Goal: Information Seeking & Learning: Learn about a topic

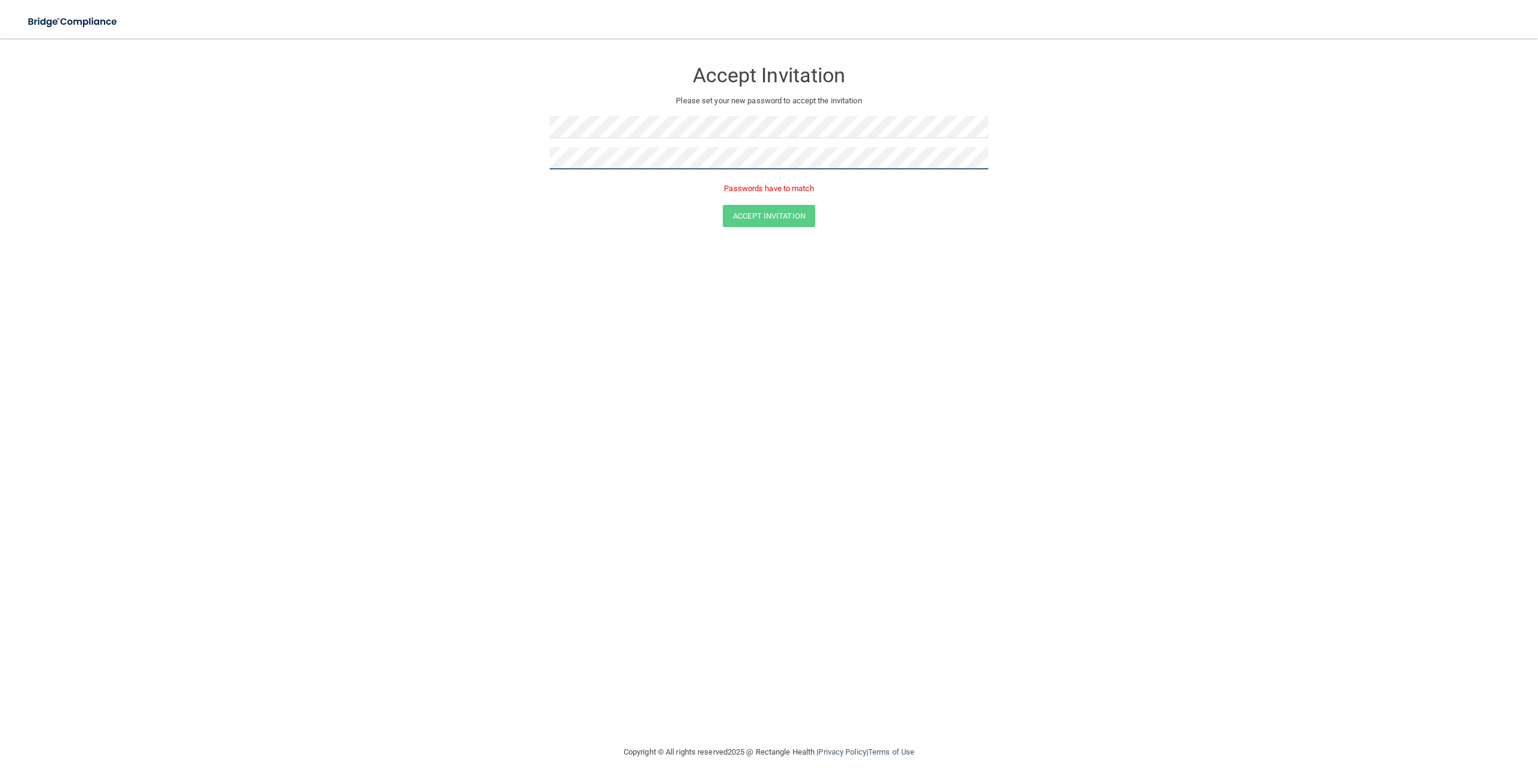
click at [723, 205] on button "Accept Invitation" at bounding box center [769, 216] width 93 height 23
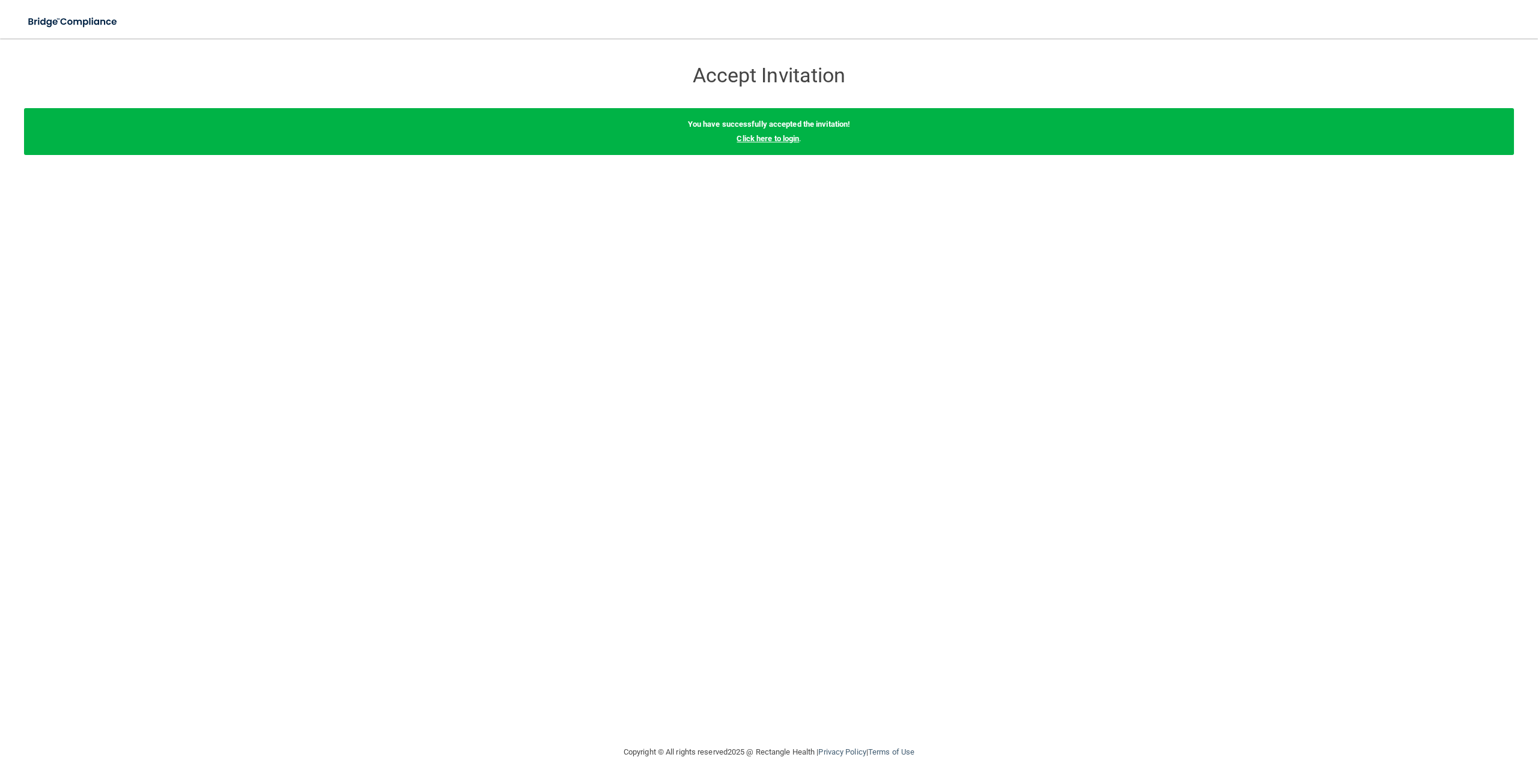
click at [784, 139] on link "Click here to login" at bounding box center [768, 138] width 63 height 9
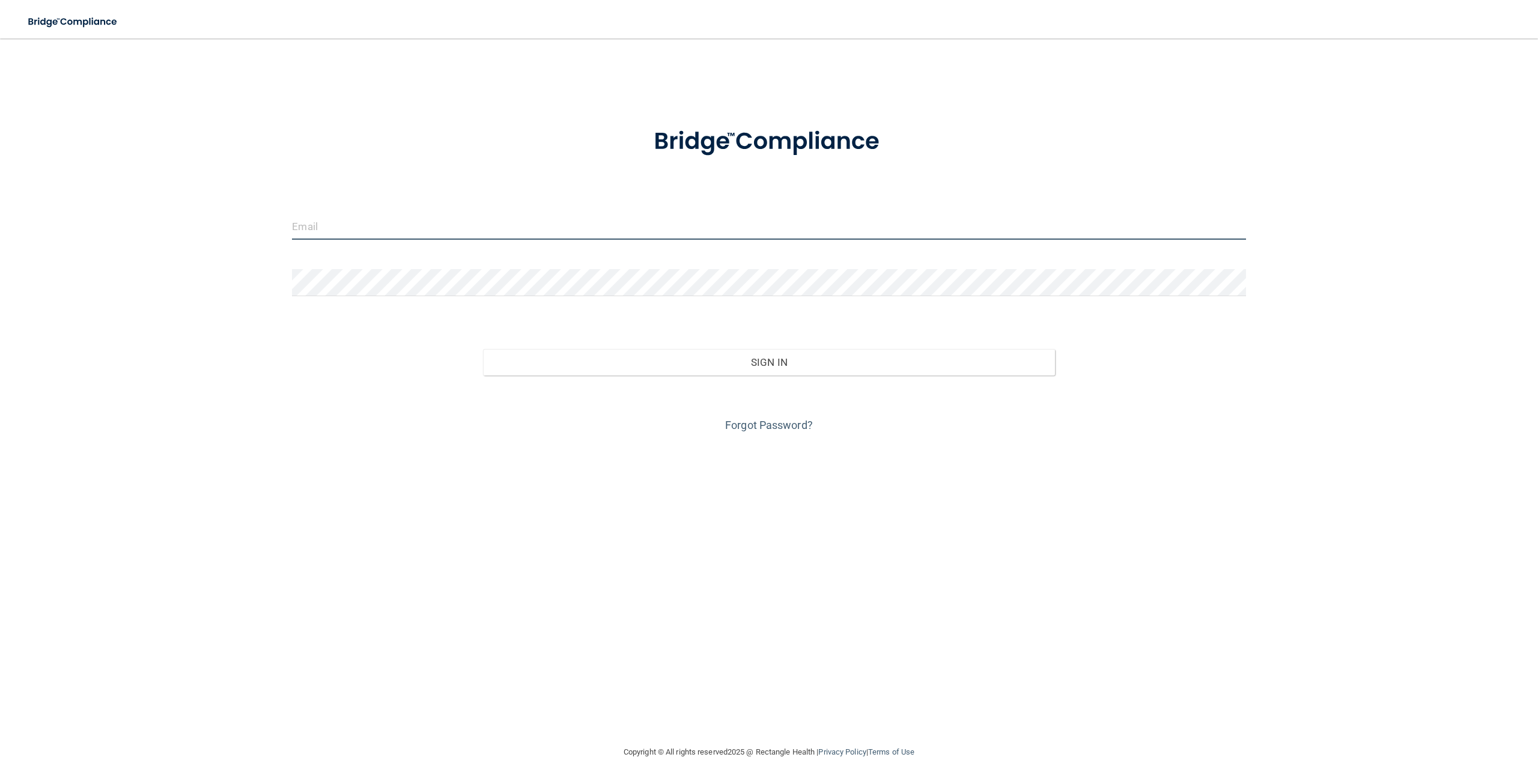
click at [700, 230] on input "email" at bounding box center [768, 226] width 954 height 27
click at [522, 236] on input "email" at bounding box center [768, 226] width 954 height 27
type input "[EMAIL_ADDRESS][DOMAIN_NAME]"
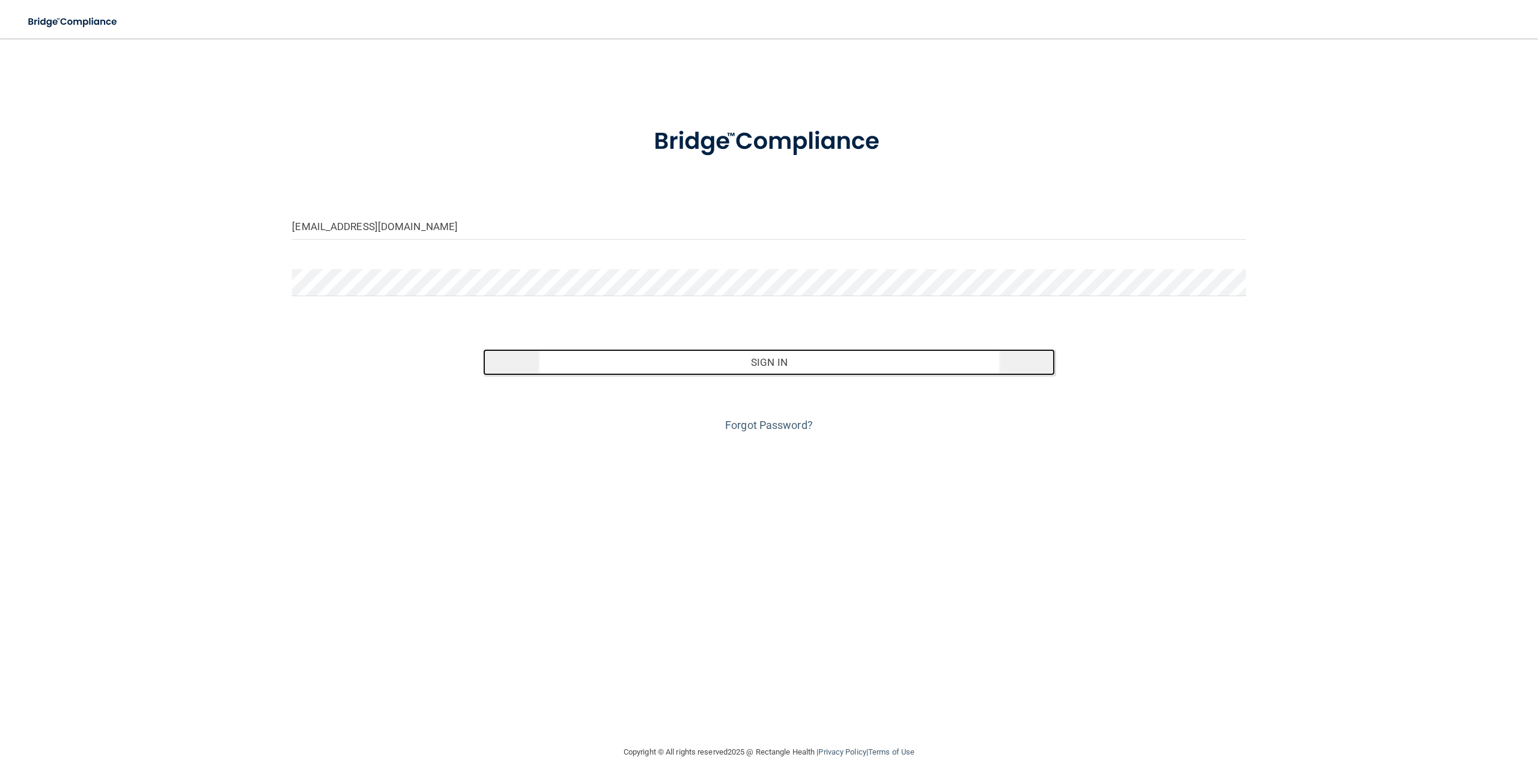
click at [698, 362] on button "Sign In" at bounding box center [769, 362] width 572 height 27
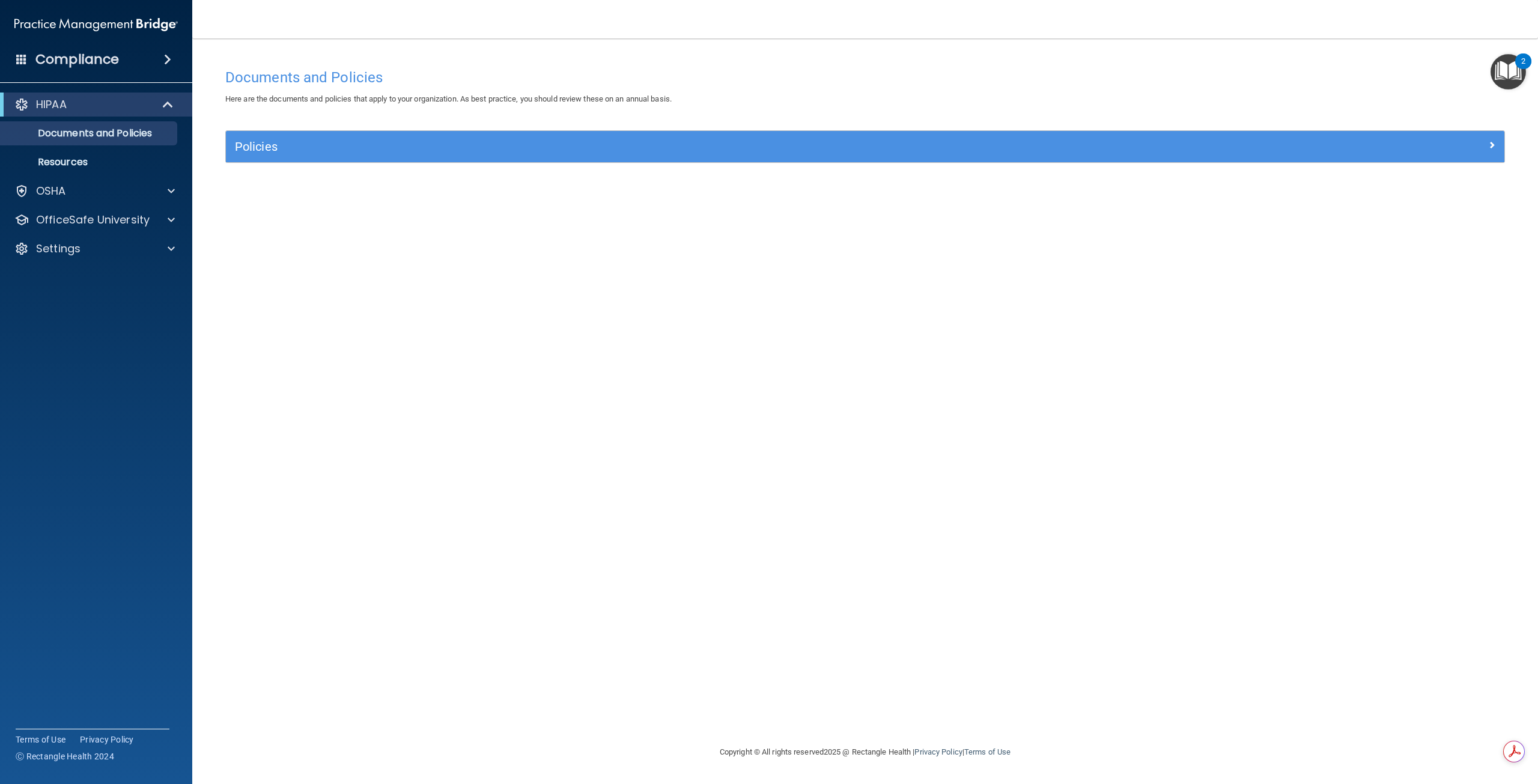
click at [311, 159] on div "Policies" at bounding box center [865, 146] width 1278 height 31
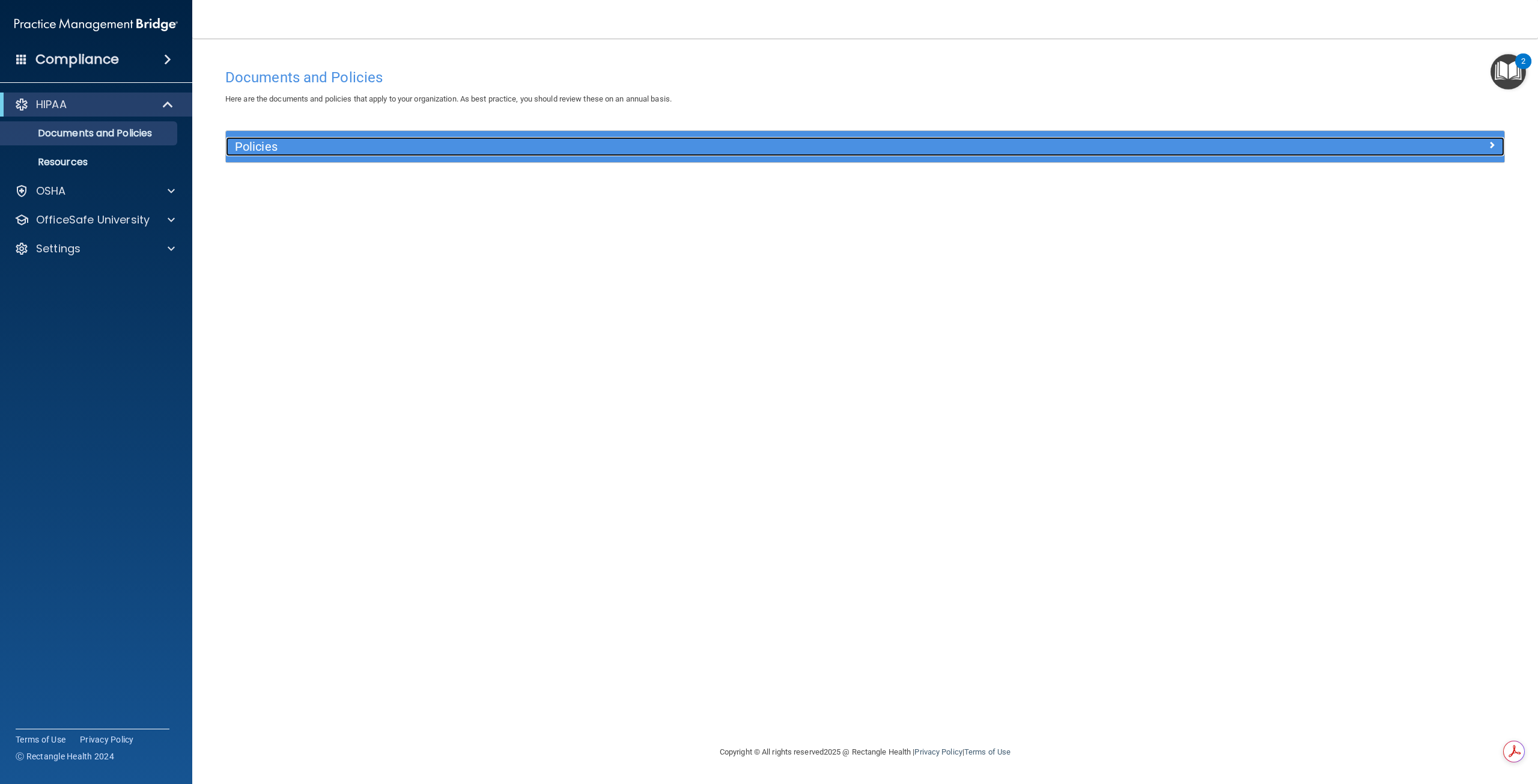
click at [291, 147] on h5 "Policies" at bounding box center [705, 147] width 941 height 13
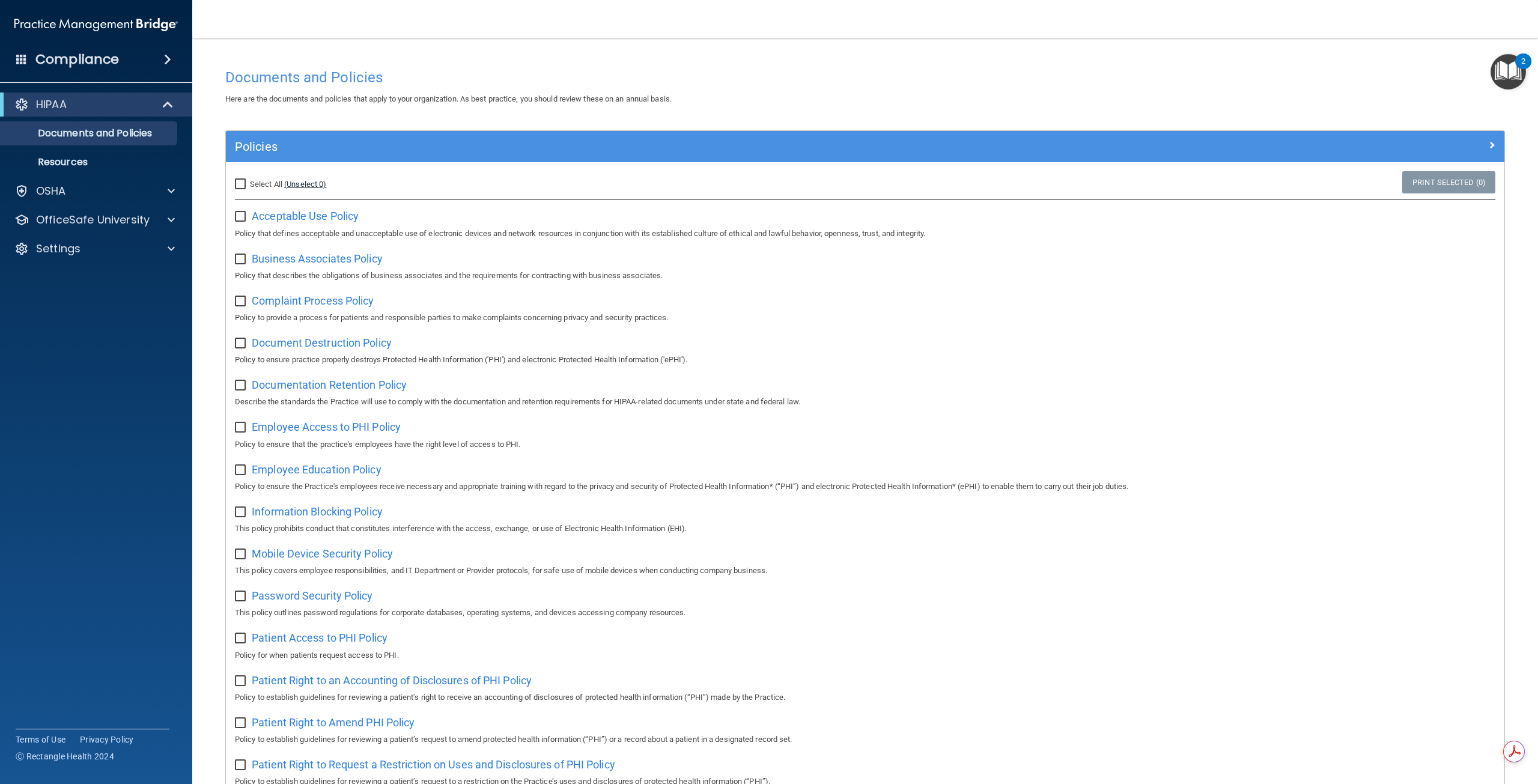
click at [301, 188] on link "(Unselect 0)" at bounding box center [306, 184] width 42 height 9
click at [251, 185] on span "Select All" at bounding box center [266, 184] width 32 height 9
click at [249, 185] on input "Select All (Unselect 0) Unselect All" at bounding box center [241, 185] width 14 height 10
checkbox input "true"
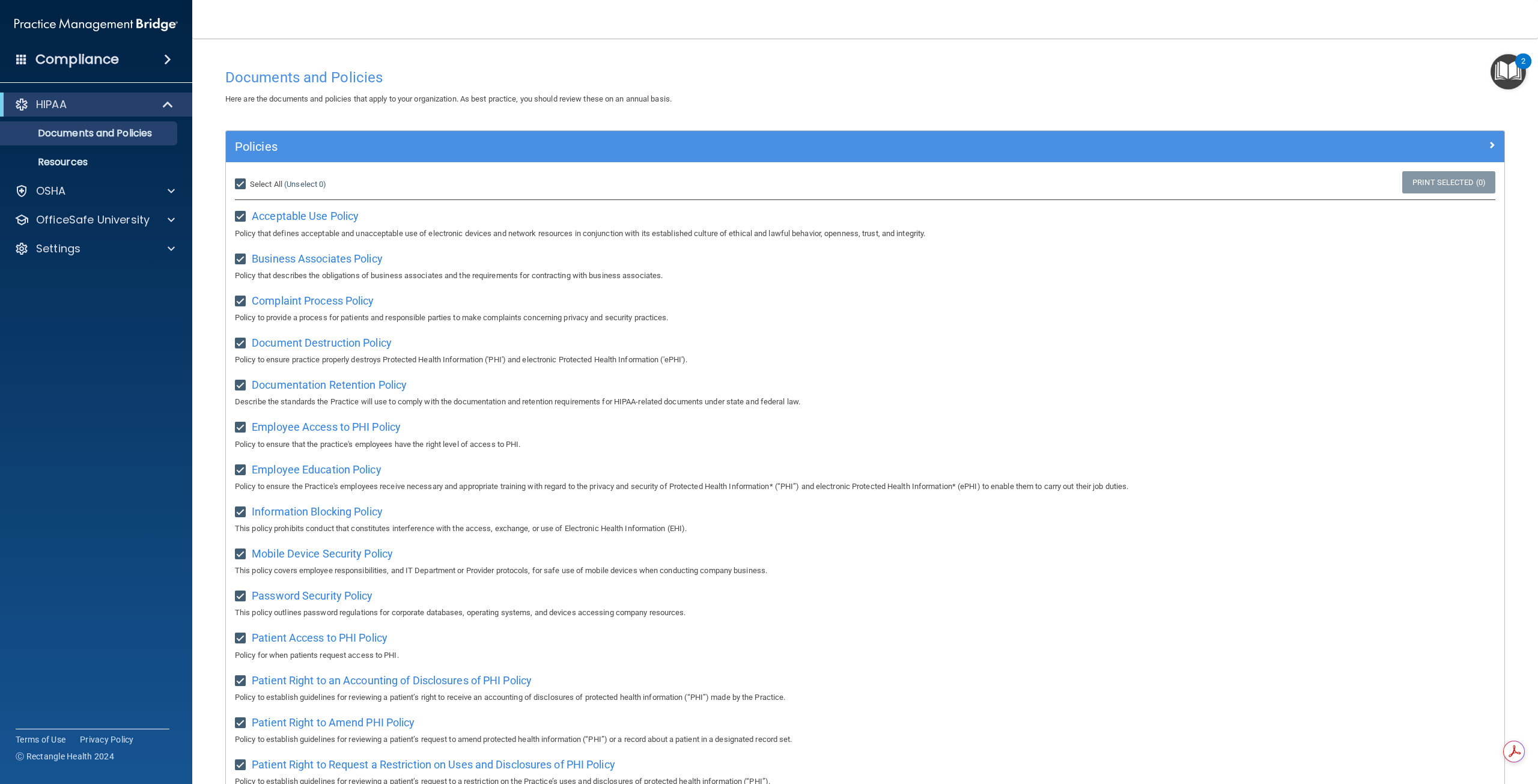
checkbox input "true"
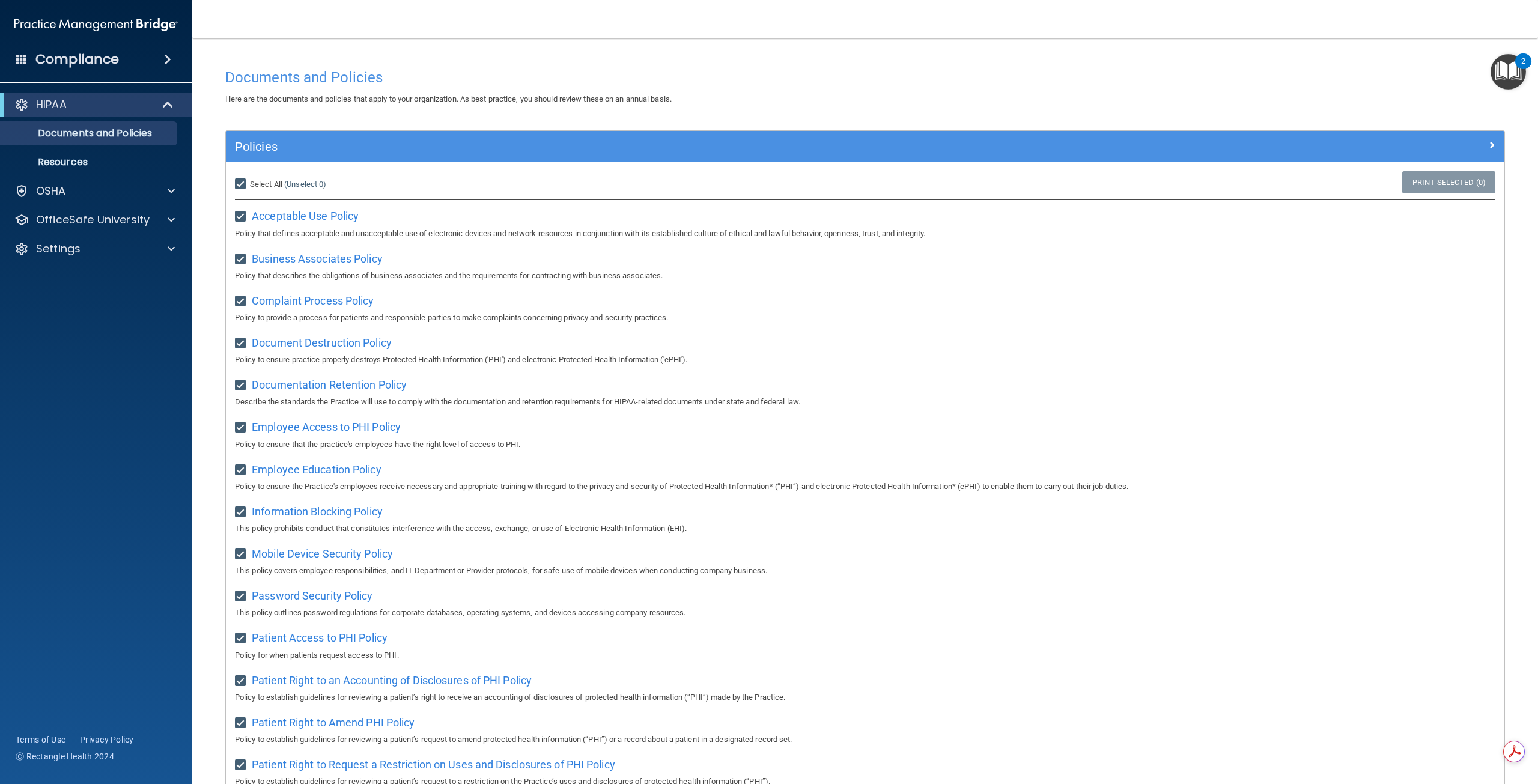
checkbox input "true"
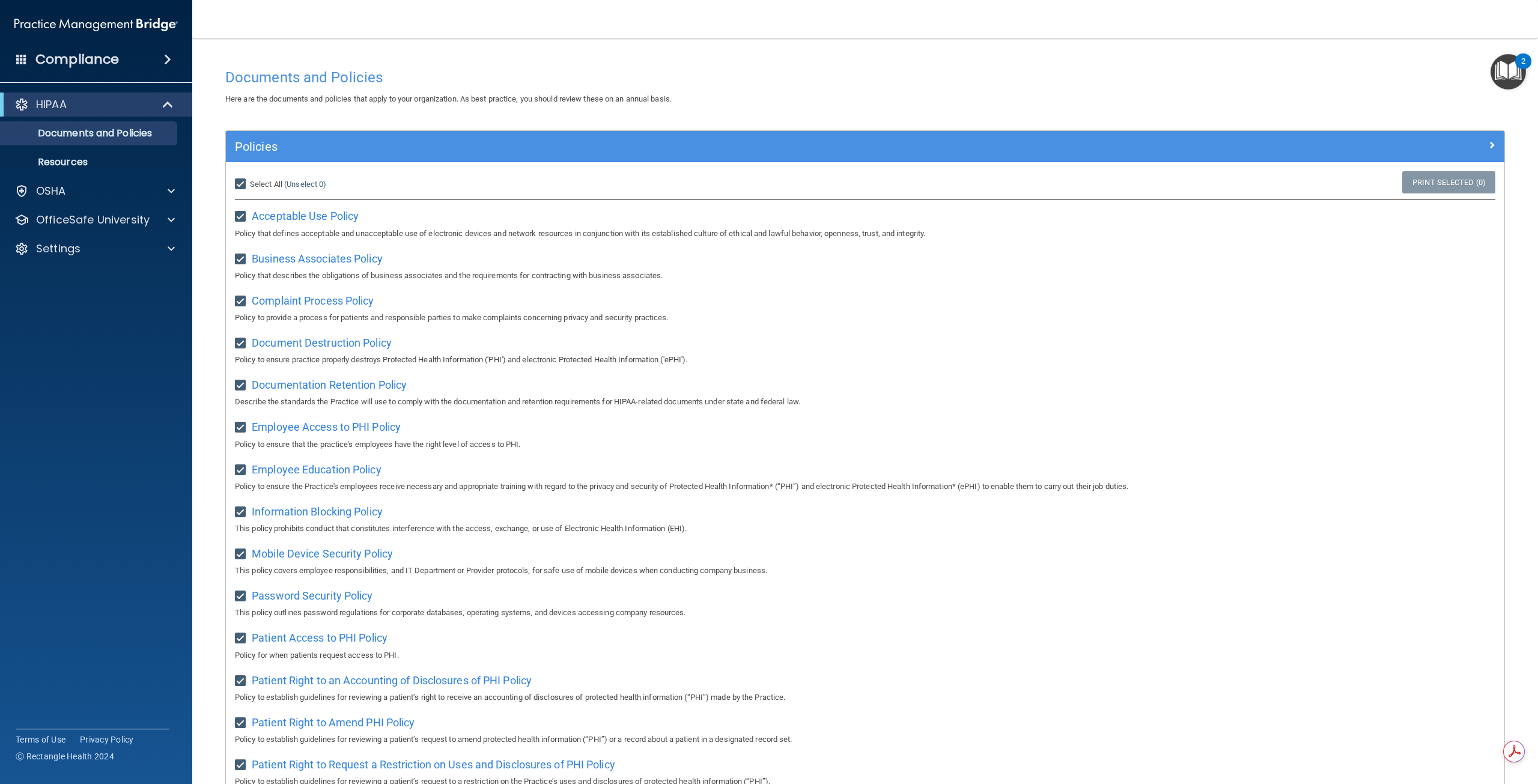
checkbox input "true"
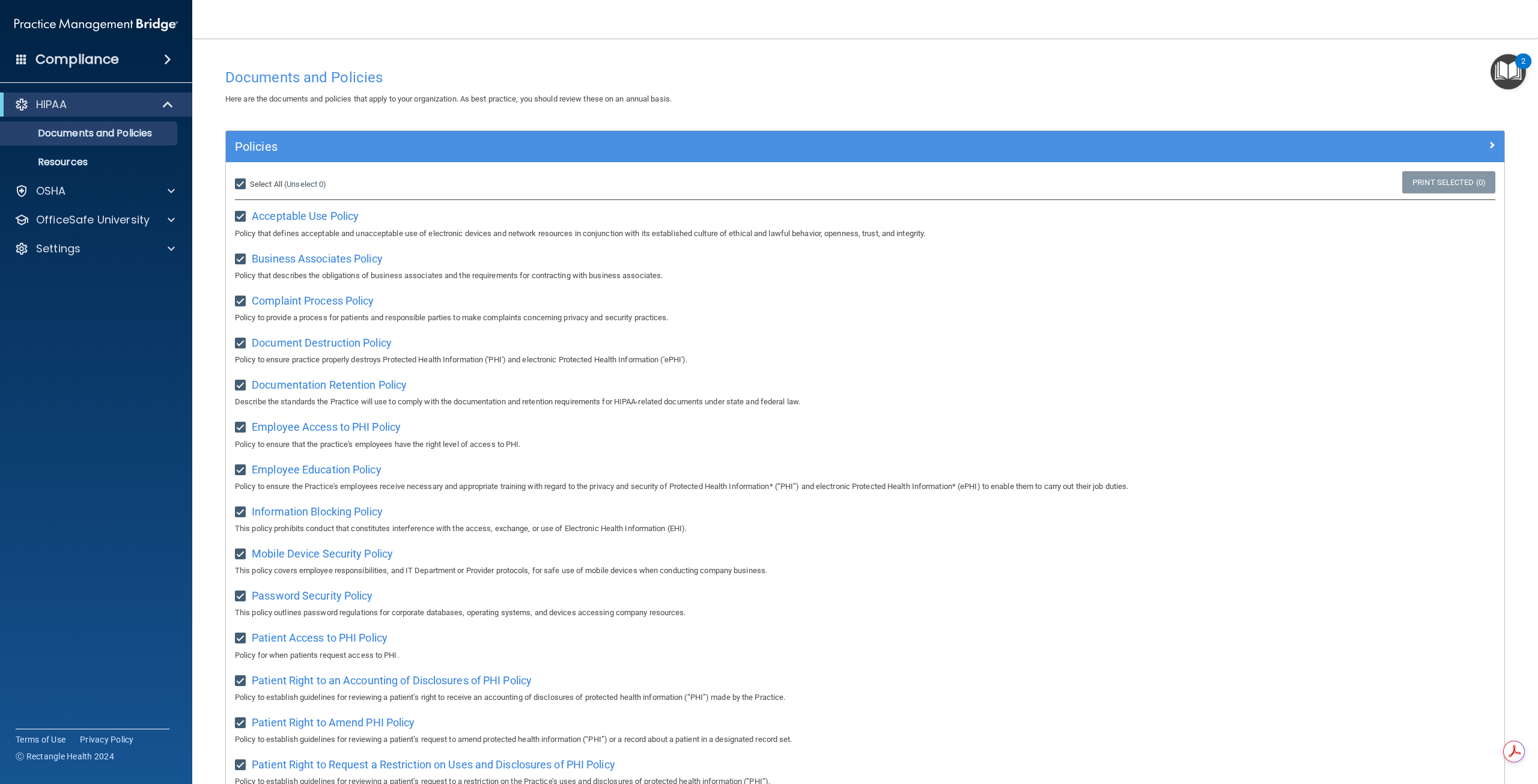
checkbox input "true"
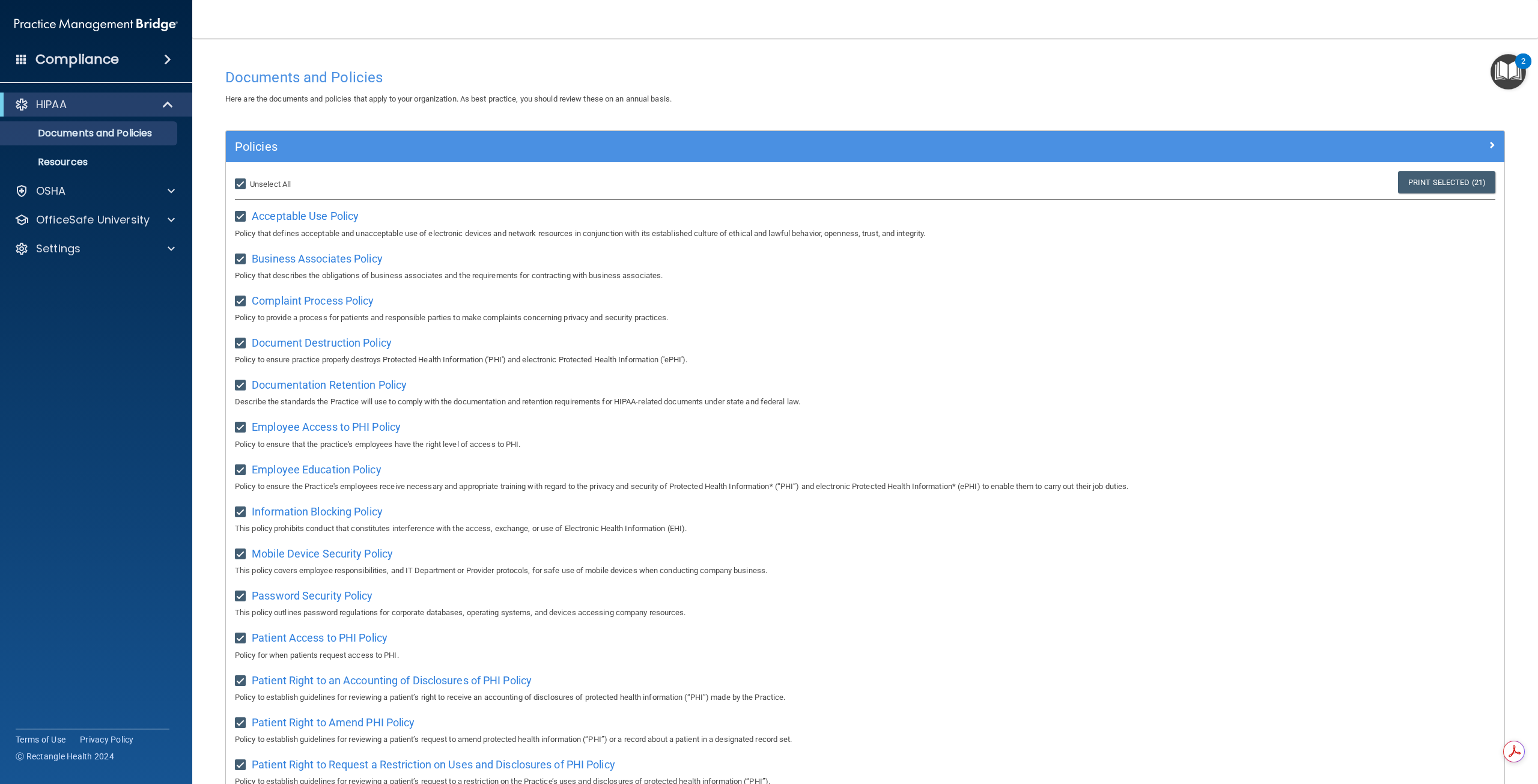
click at [257, 185] on span "Unselect All" at bounding box center [270, 184] width 41 height 9
click at [249, 185] on input "Select All (Unselect 21) Unselect All" at bounding box center [241, 185] width 14 height 10
checkbox input "false"
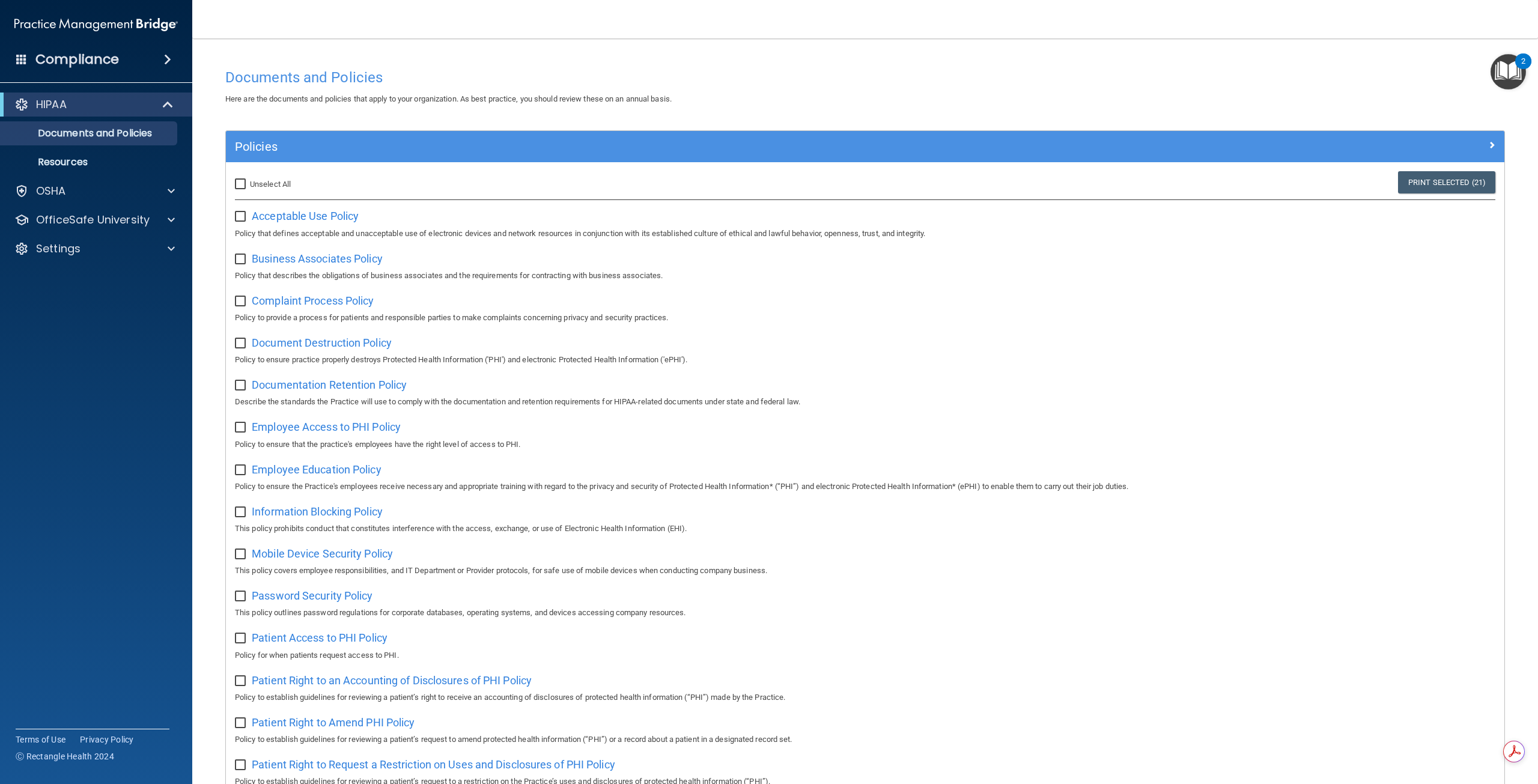
checkbox input "false"
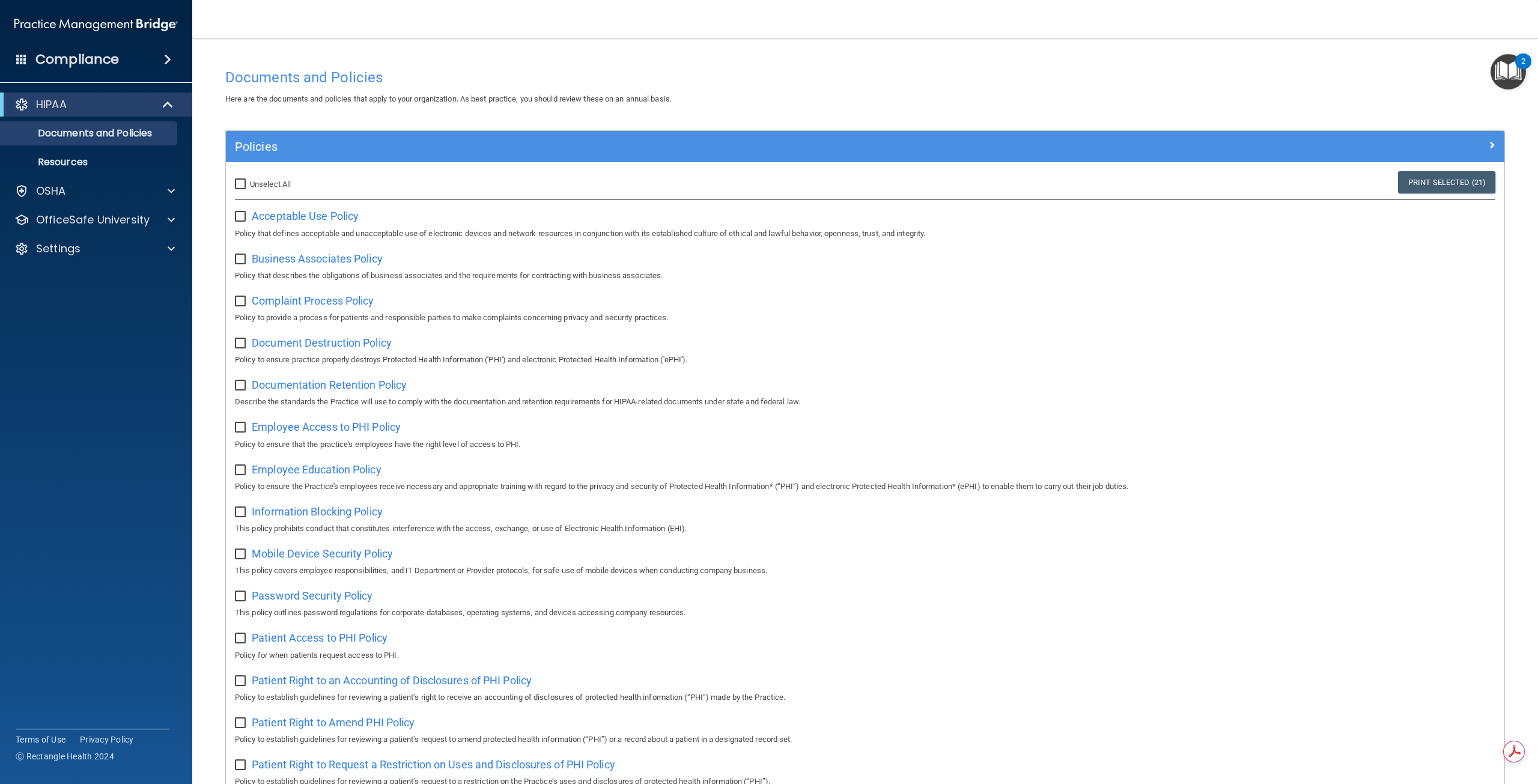
checkbox input "false"
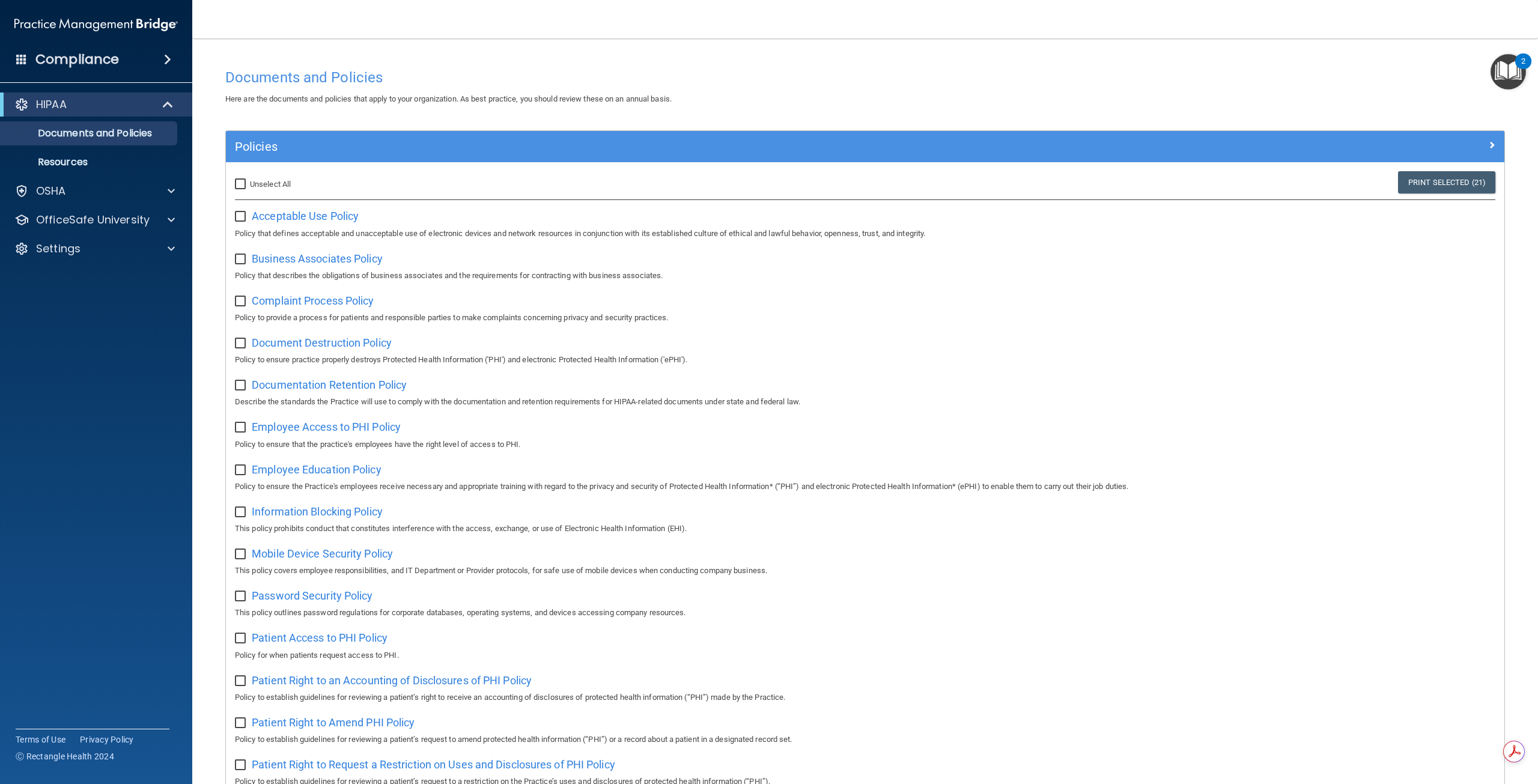
checkbox input "false"
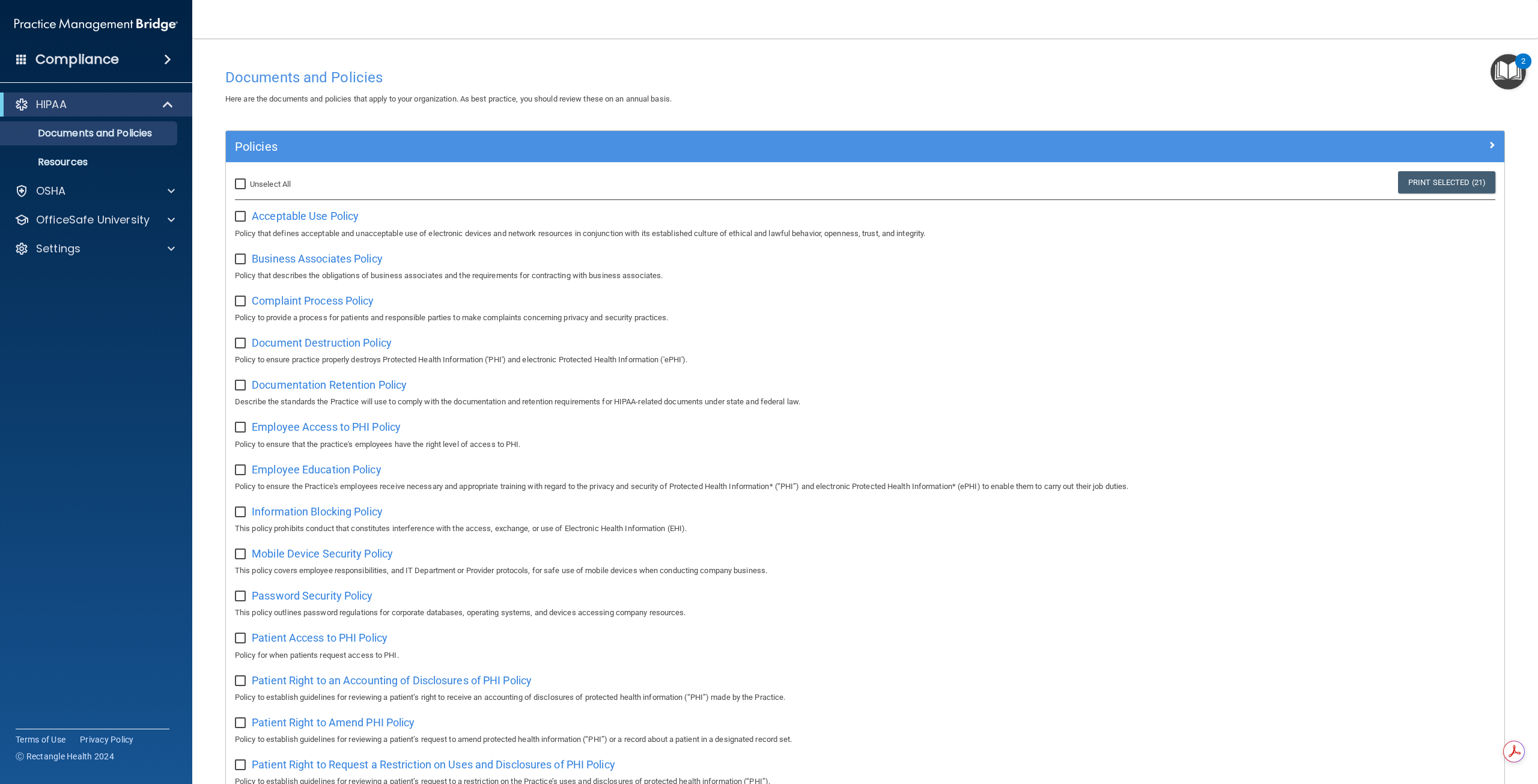
checkbox input "false"
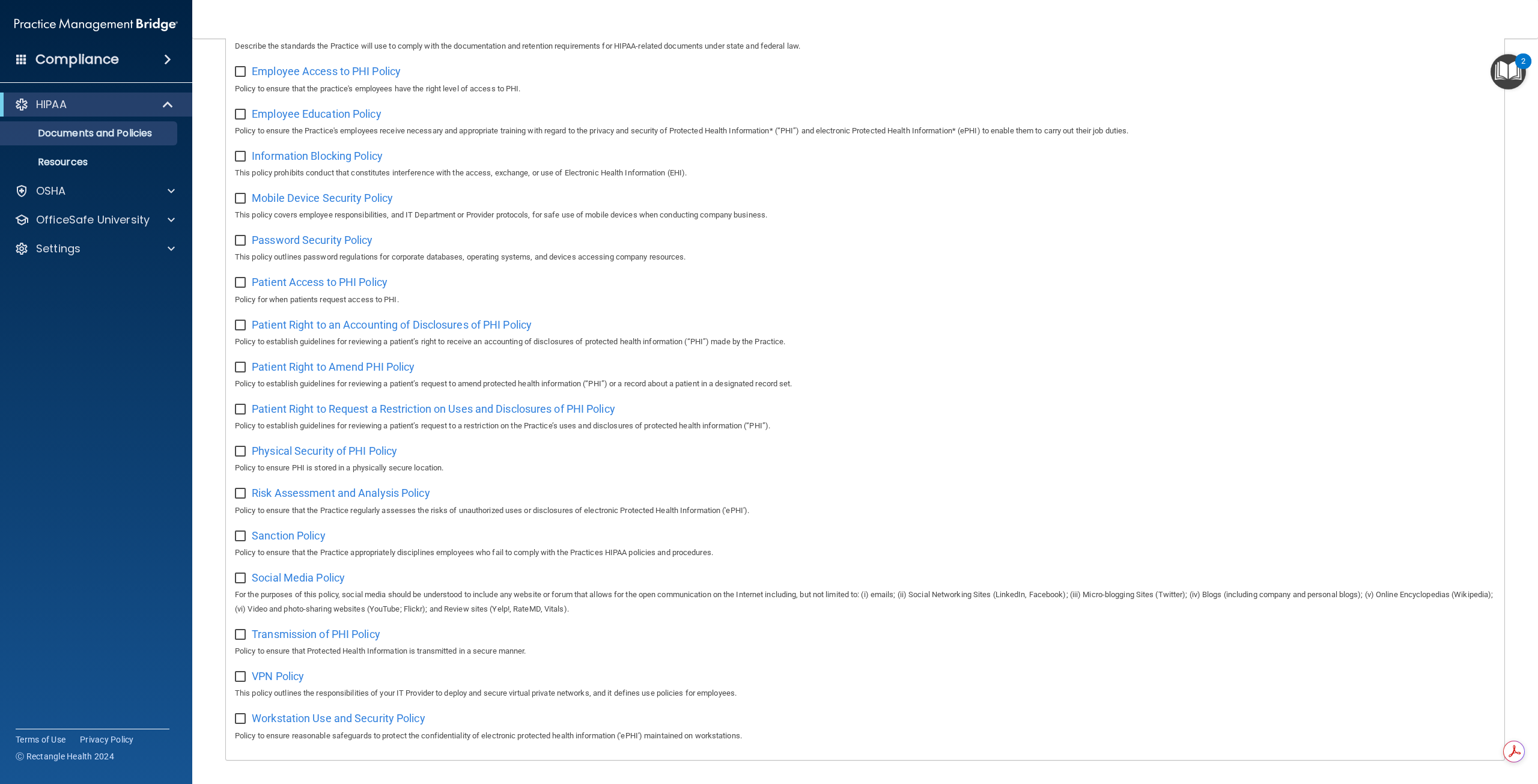
scroll to position [407, 0]
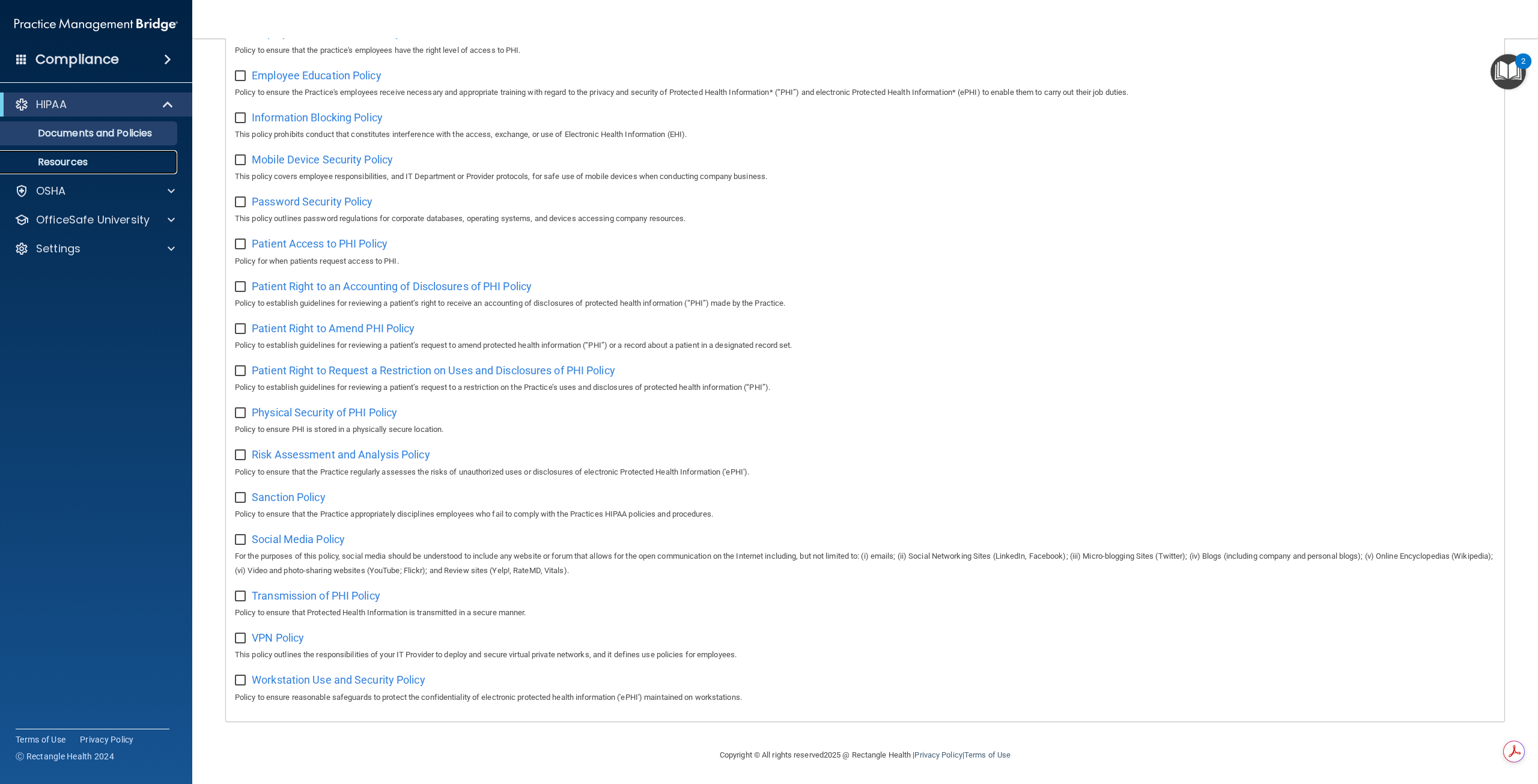
click at [112, 157] on p "Resources" at bounding box center [89, 162] width 164 height 12
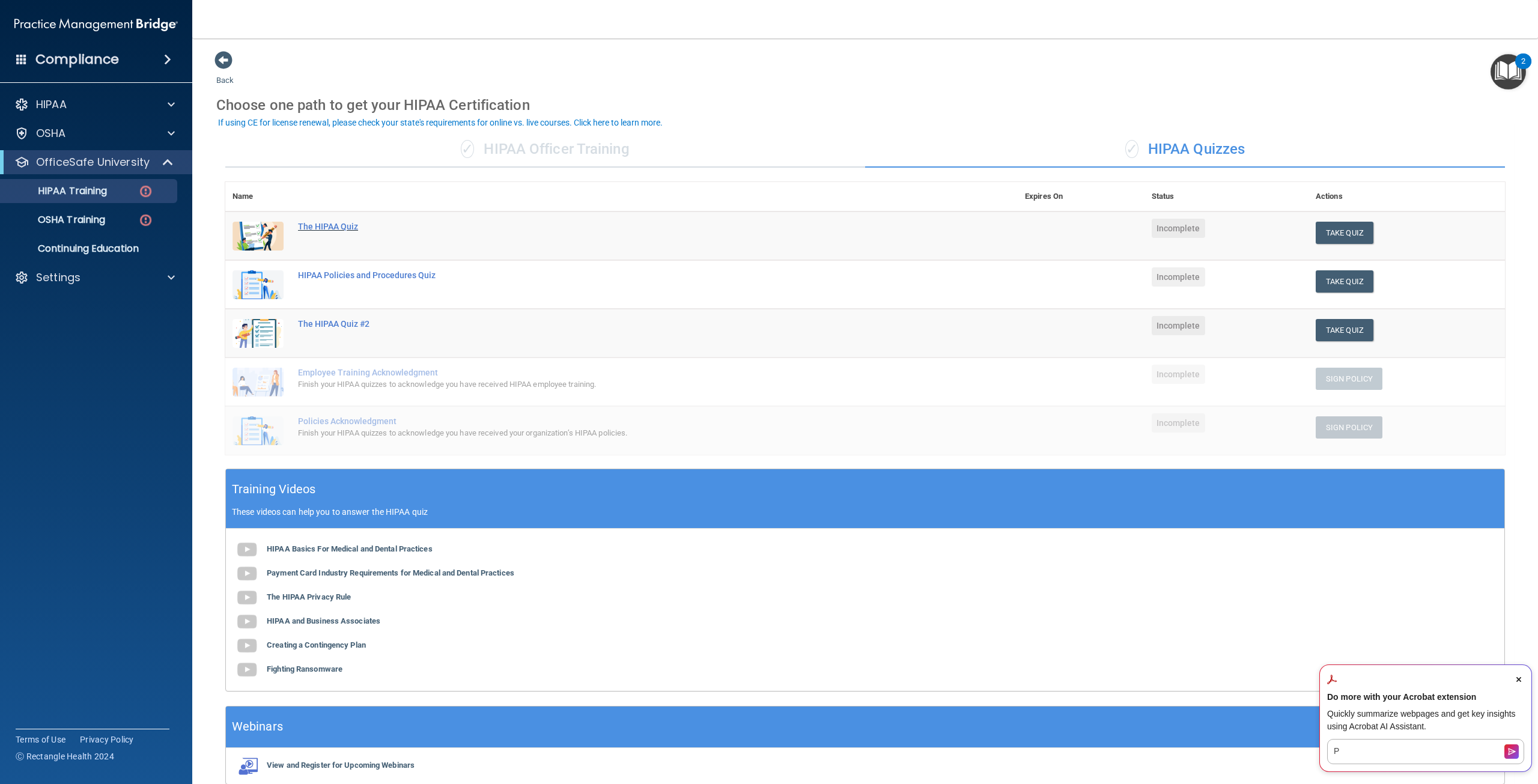
click at [333, 226] on div "The HIPAA Quiz" at bounding box center [628, 226] width 659 height 10
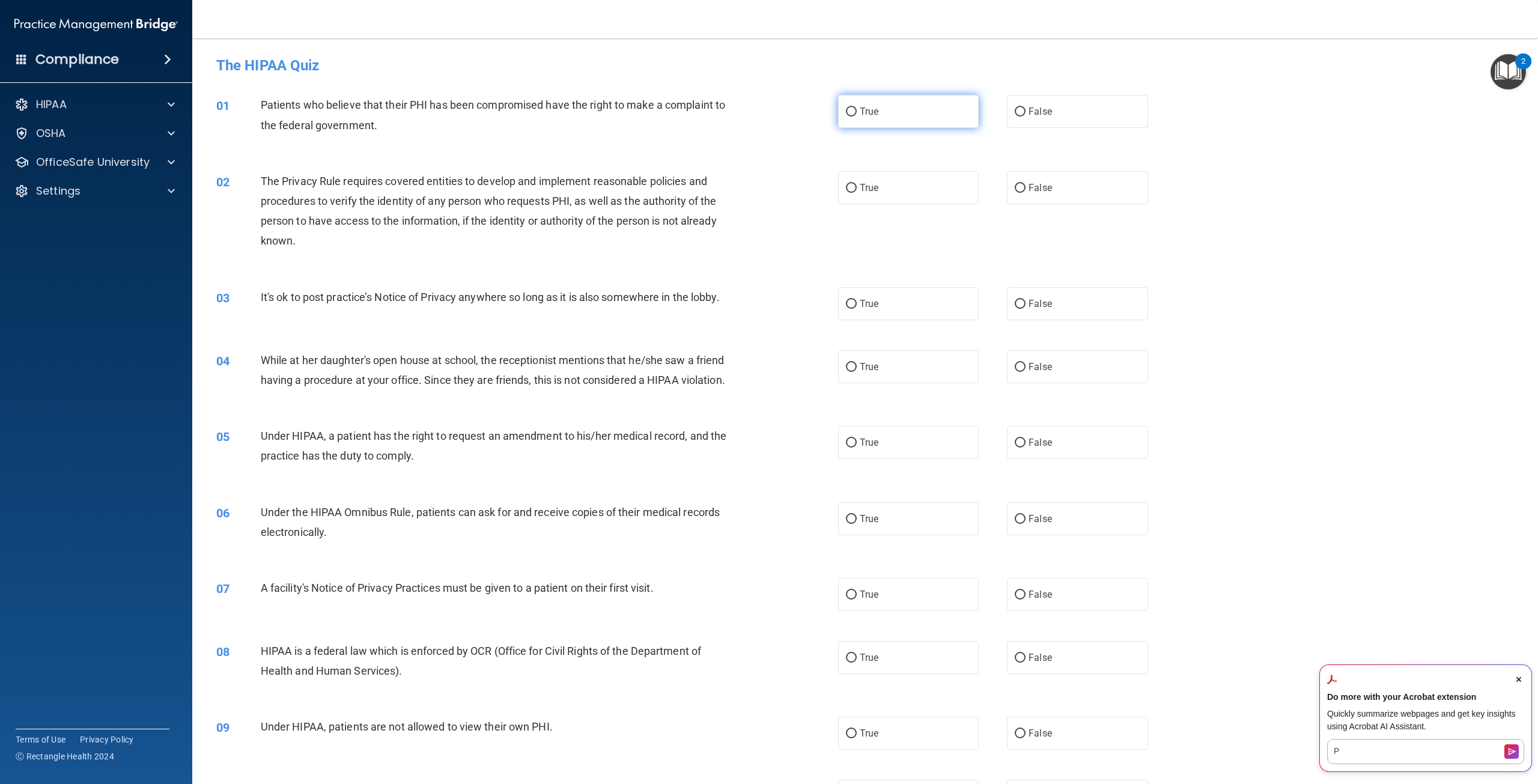
click at [846, 116] on input "True" at bounding box center [851, 111] width 10 height 9
radio input "true"
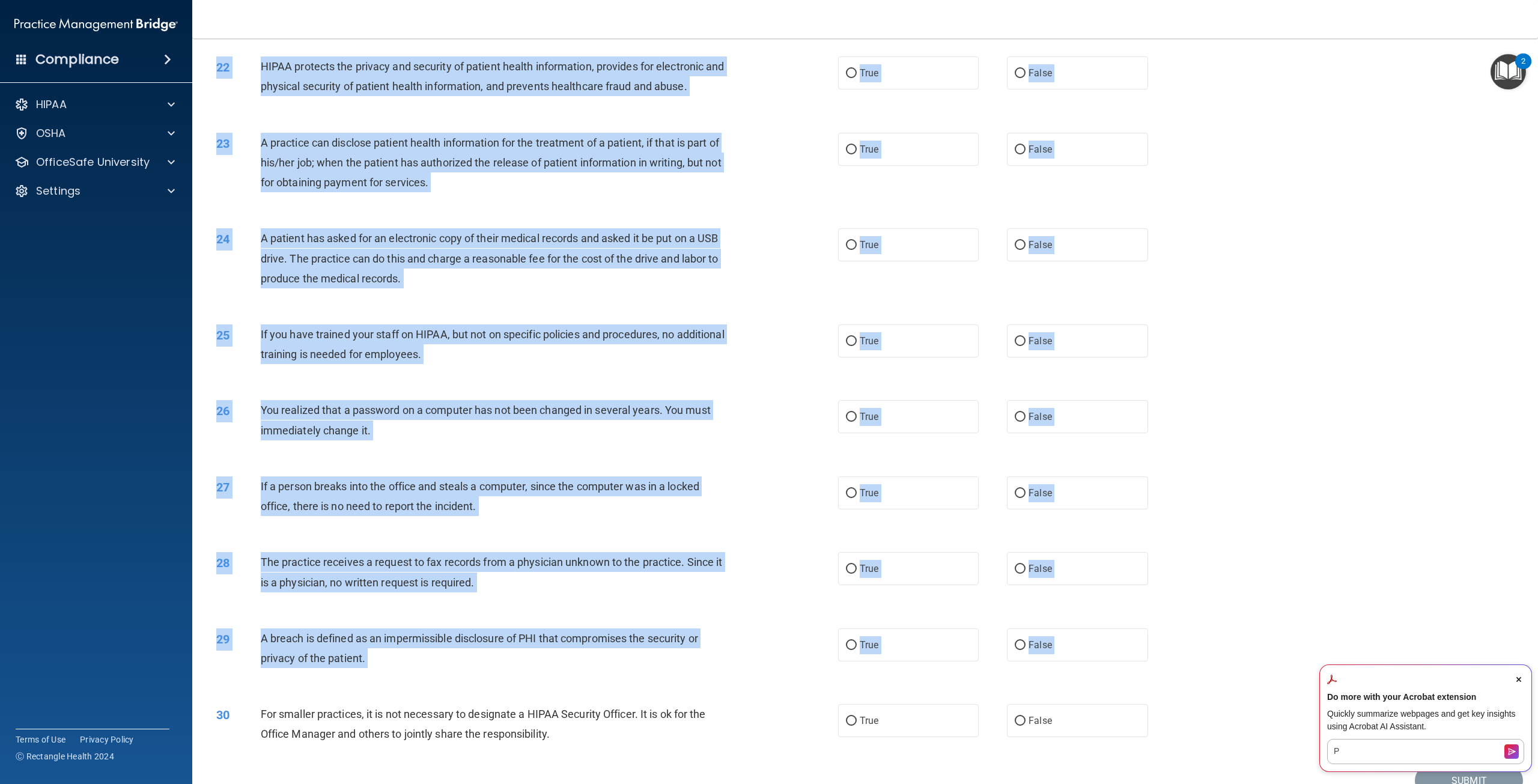
scroll to position [1701, 0]
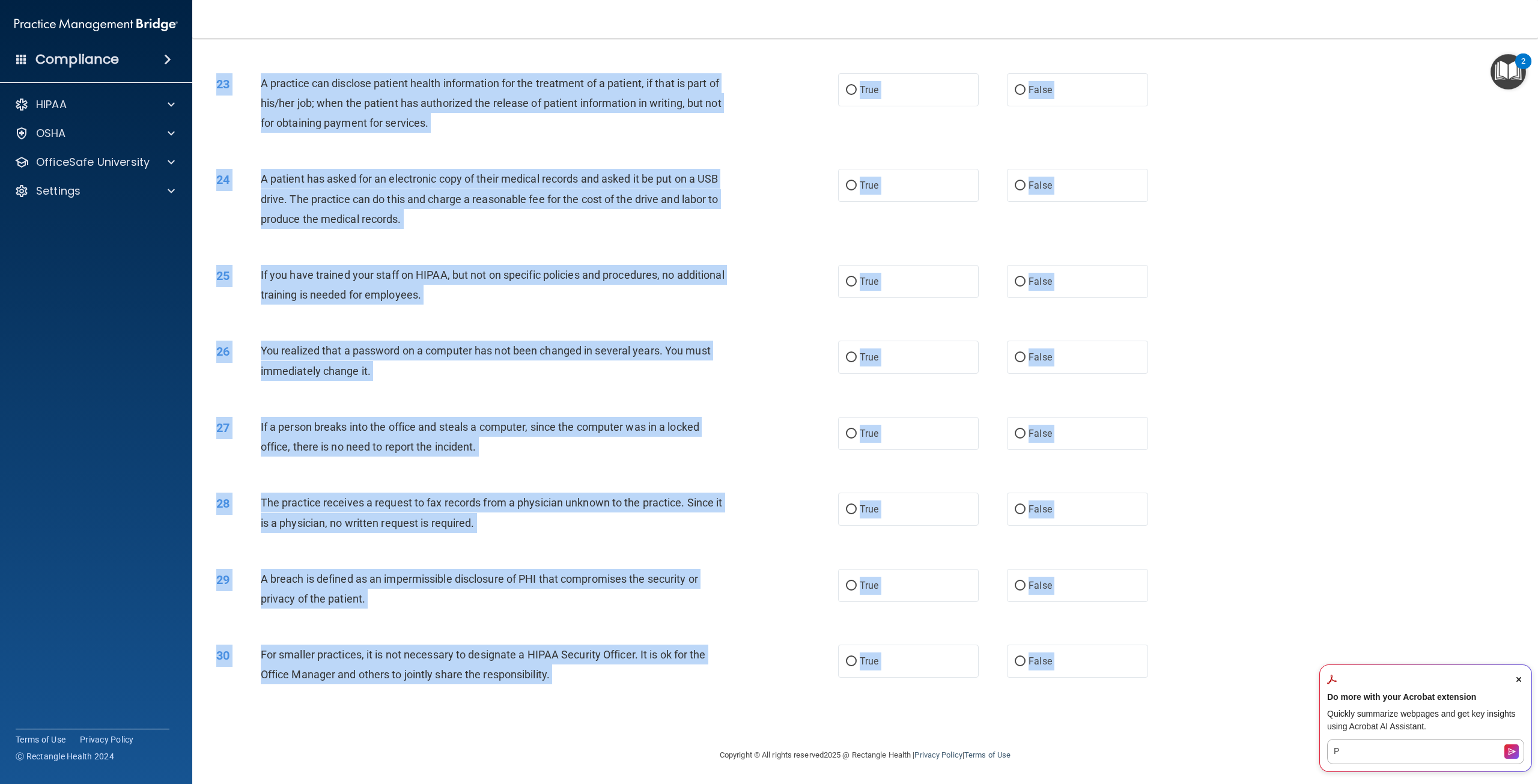
drag, startPoint x: 260, startPoint y: 179, endPoint x: 1205, endPoint y: 717, distance: 1087.4
copy main "The Privacy Rule requires covered entities to develop and implement reasonable …"
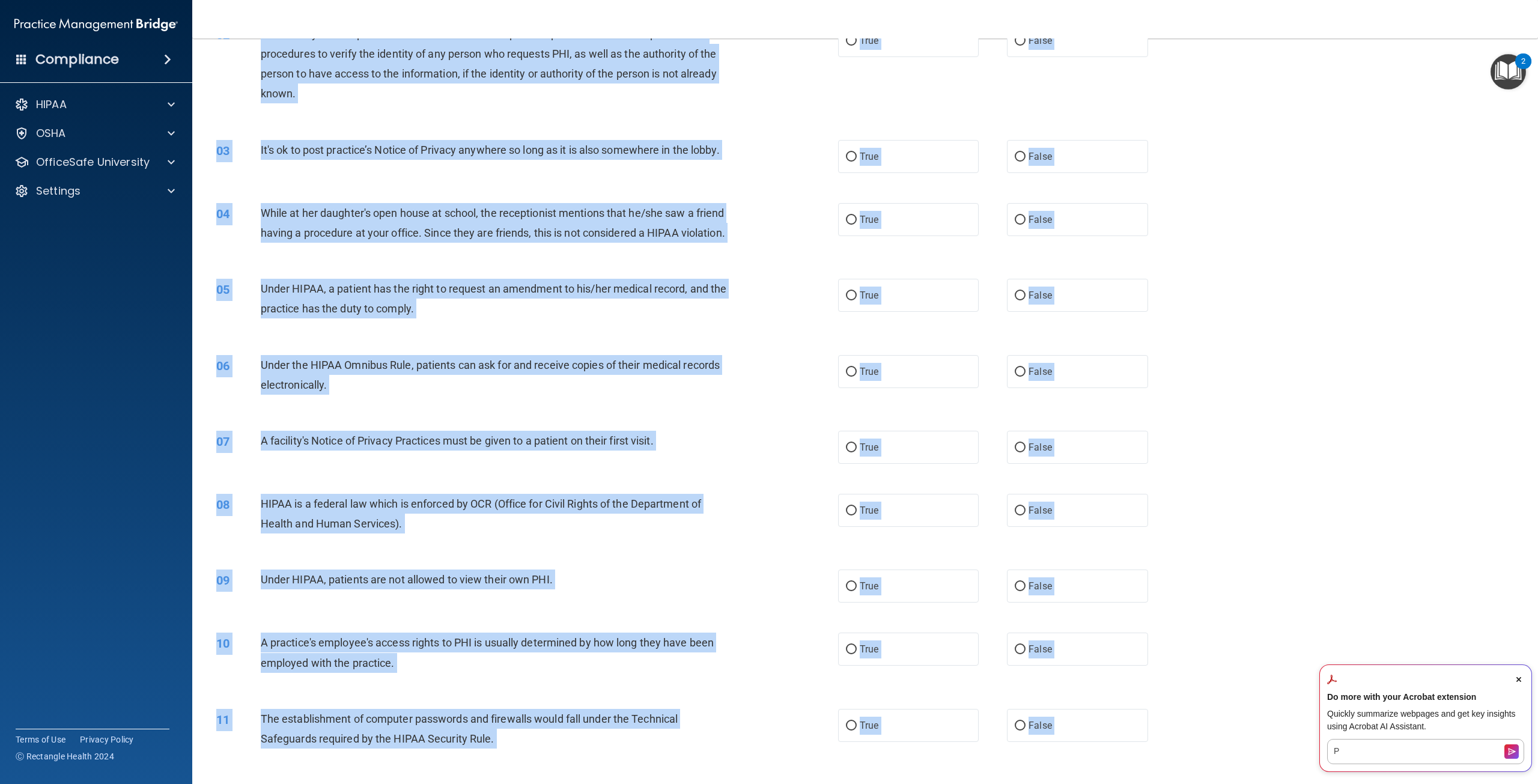
scroll to position [0, 0]
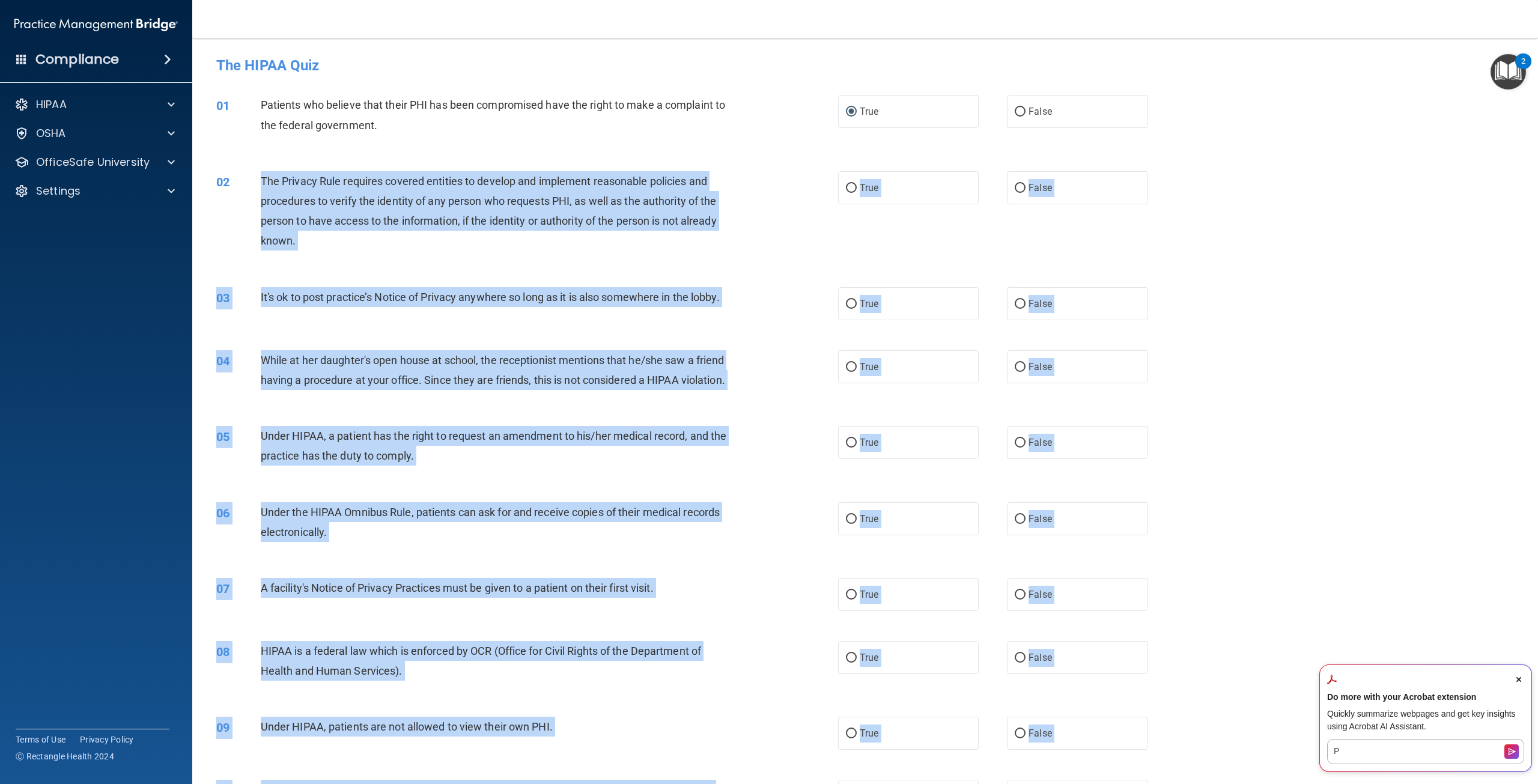
click at [641, 291] on span "It's ok to post practice’s Notice of Privacy anywhere so long as it is also som…" at bounding box center [489, 297] width 459 height 13
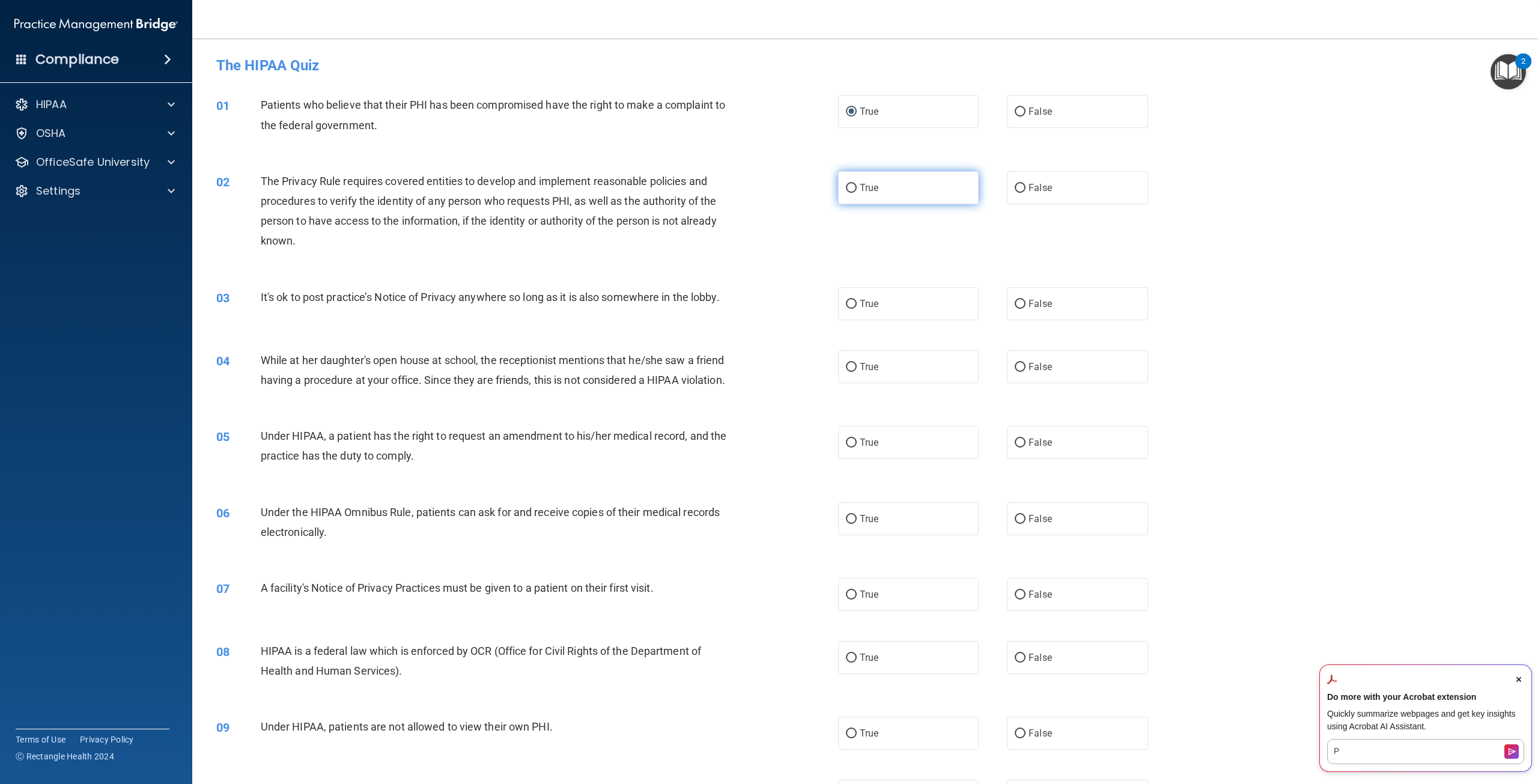
click at [875, 186] on span "True" at bounding box center [869, 188] width 19 height 11
click at [857, 186] on input "True" at bounding box center [851, 188] width 10 height 9
radio input "true"
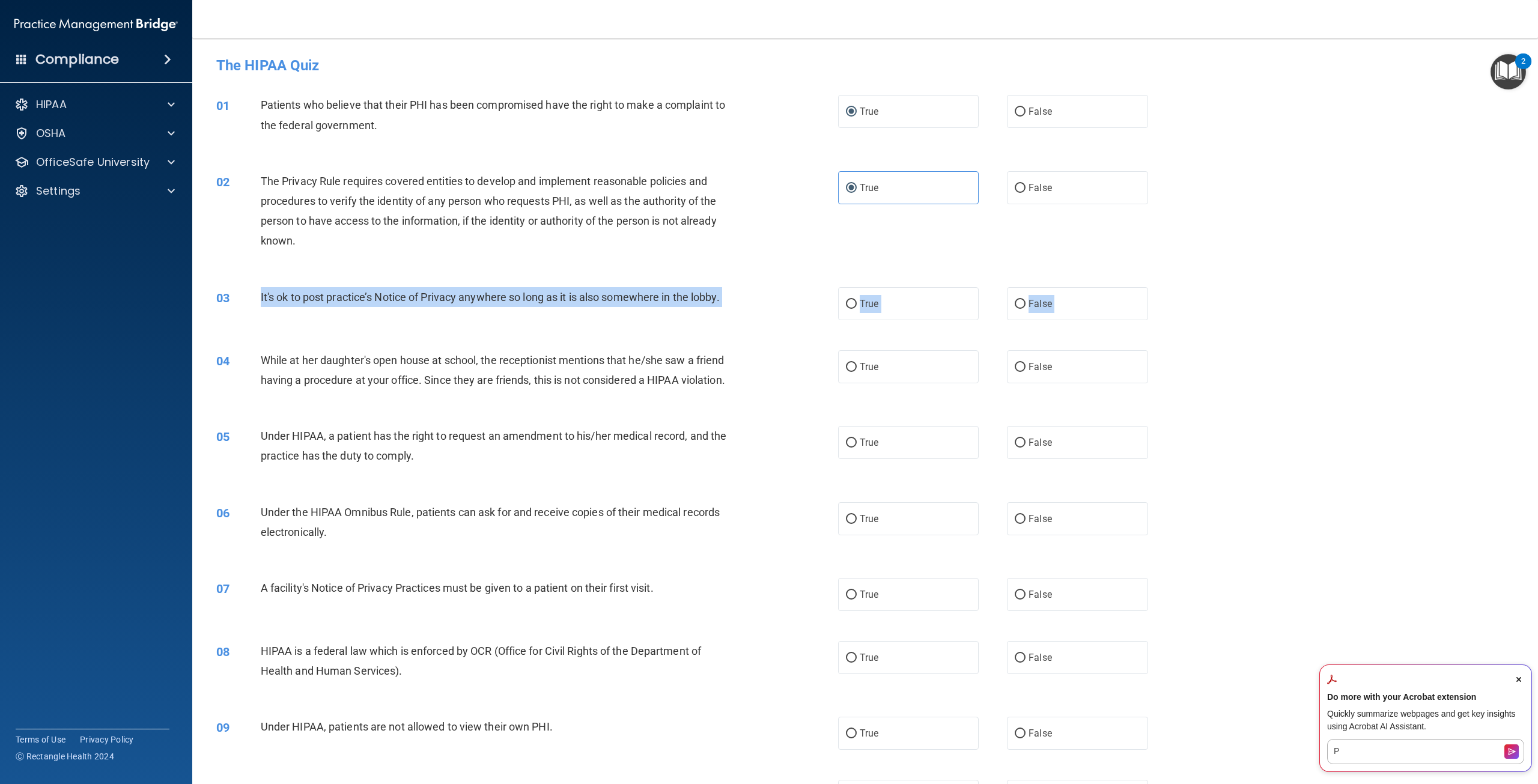
drag, startPoint x: 251, startPoint y: 296, endPoint x: 1192, endPoint y: 337, distance: 941.9
copy div "It's ok to post practice’s Notice of Privacy anywhere so long as it is also som…"
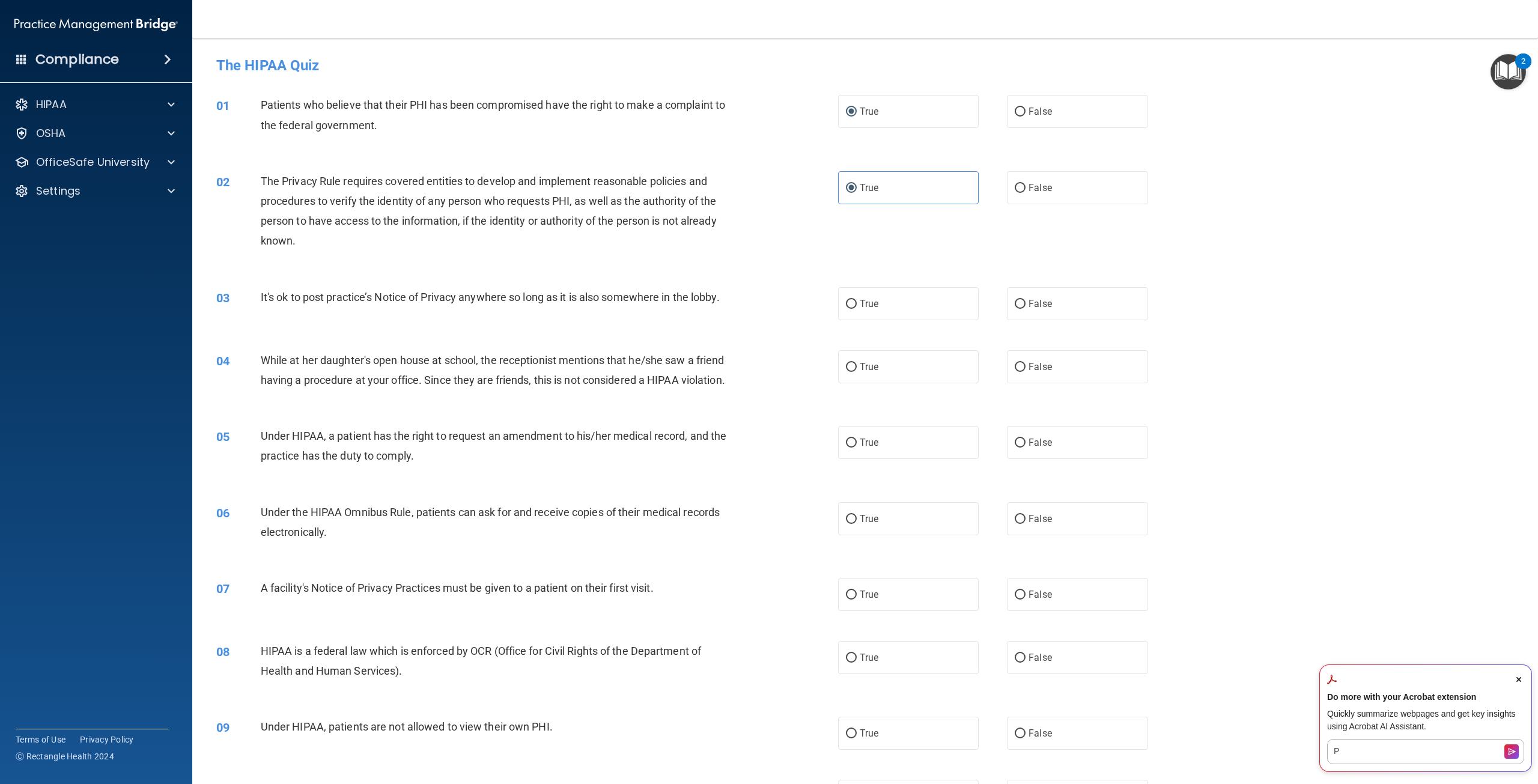
drag, startPoint x: 1279, startPoint y: 303, endPoint x: 1269, endPoint y: 301, distance: 10.2
click at [1278, 303] on div "03 It's ok to post practice’s Notice of Privacy anywhere so long as it is also …" at bounding box center [865, 304] width 1316 height 63
click at [1077, 300] on label "False" at bounding box center [1077, 303] width 140 height 33
click at [1025, 300] on input "False" at bounding box center [1020, 304] width 10 height 9
radio input "true"
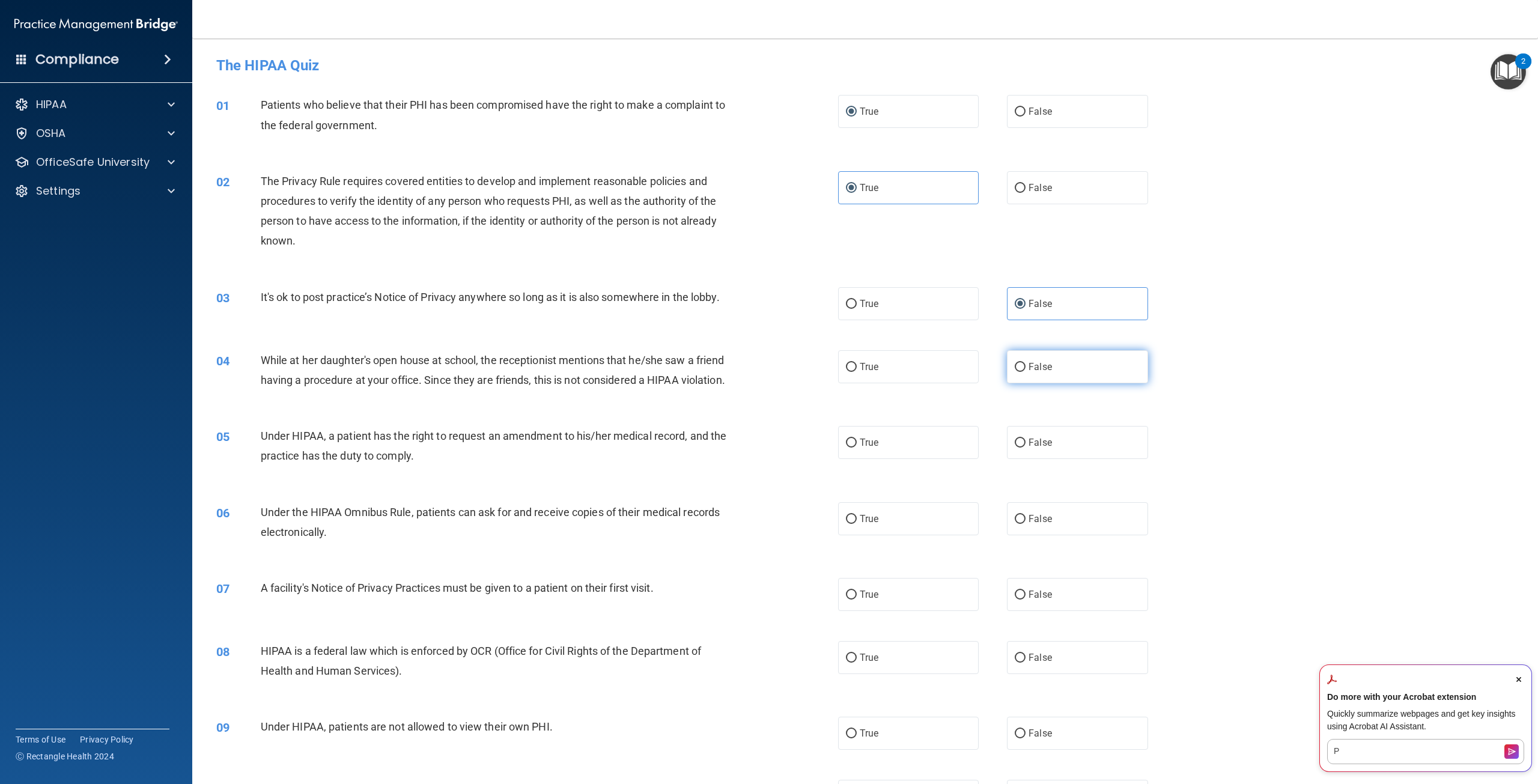
click at [1035, 370] on span "False" at bounding box center [1040, 367] width 23 height 11
click at [1025, 370] on input "False" at bounding box center [1020, 367] width 10 height 9
radio input "true"
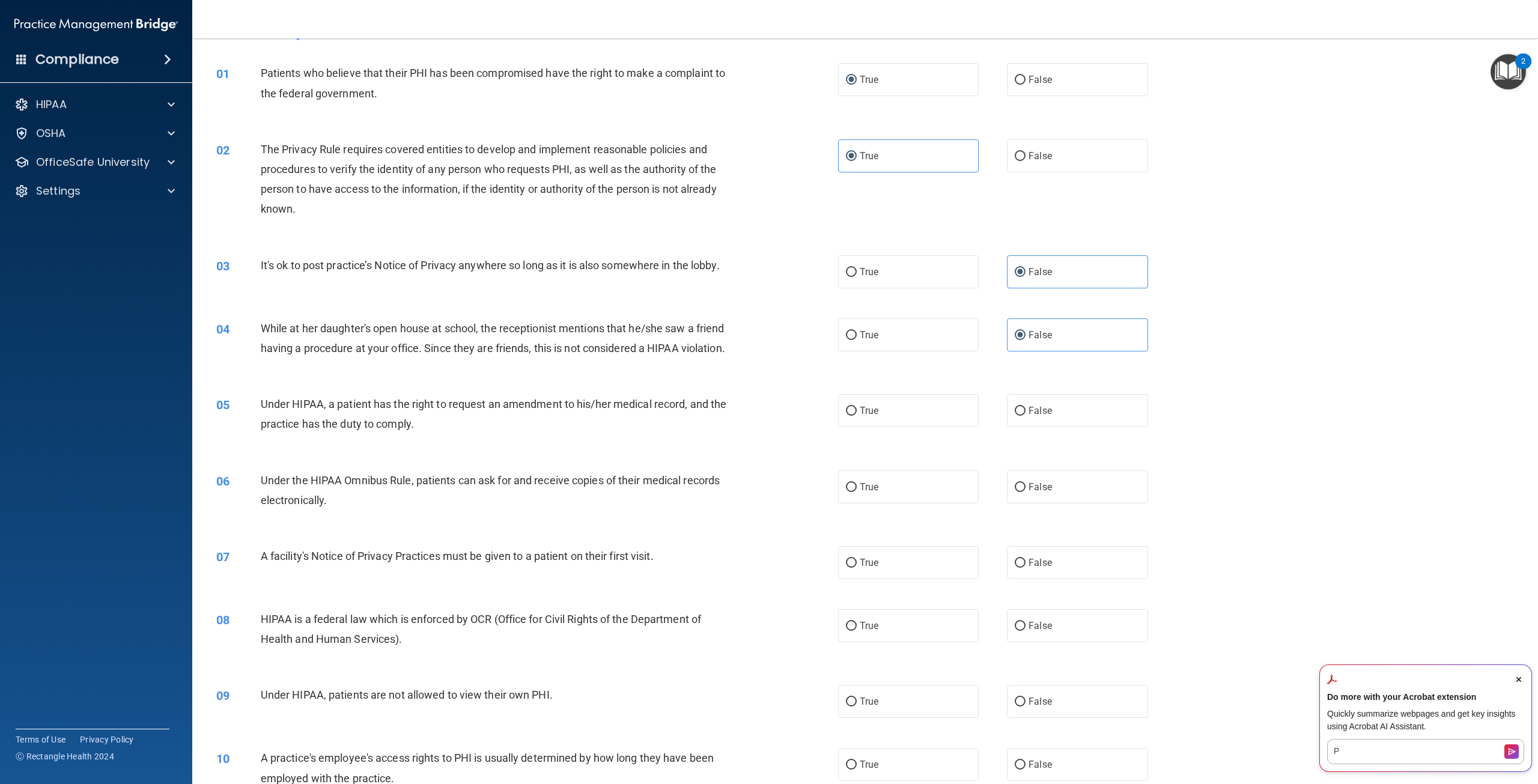
scroll to position [60, 0]
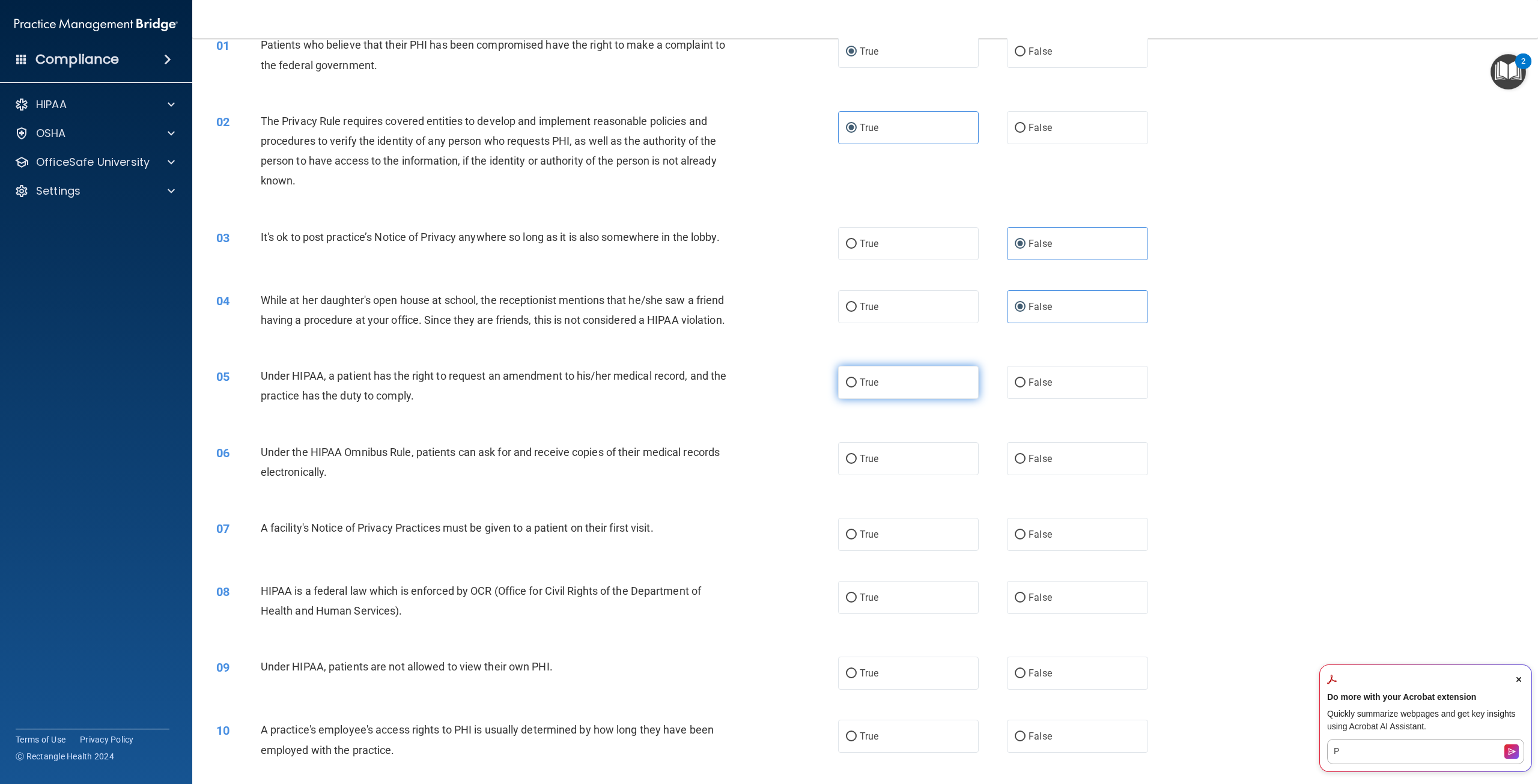
click at [882, 399] on label "True" at bounding box center [908, 382] width 140 height 33
click at [857, 388] on input "True" at bounding box center [851, 383] width 10 height 9
radio input "true"
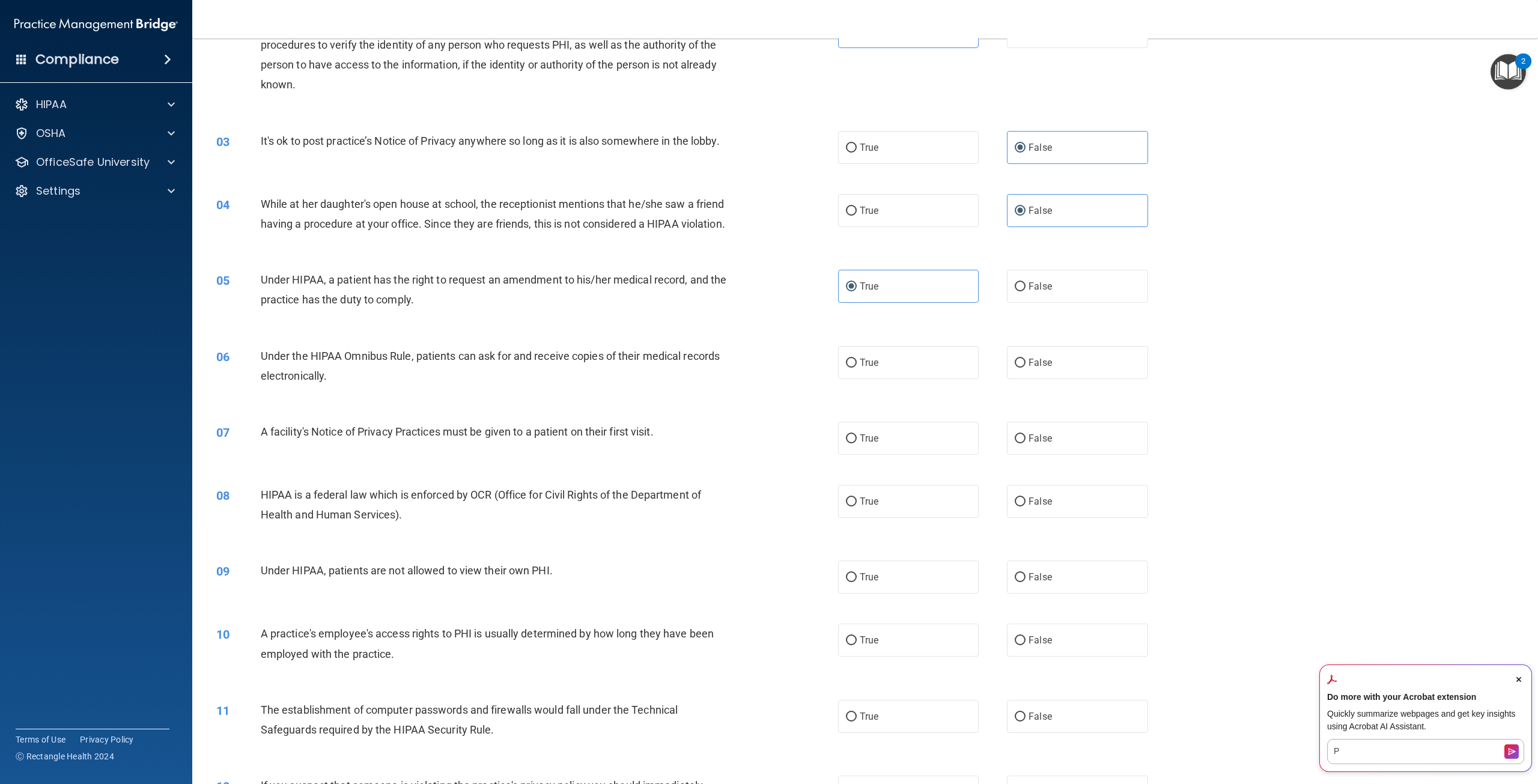
scroll to position [180, 0]
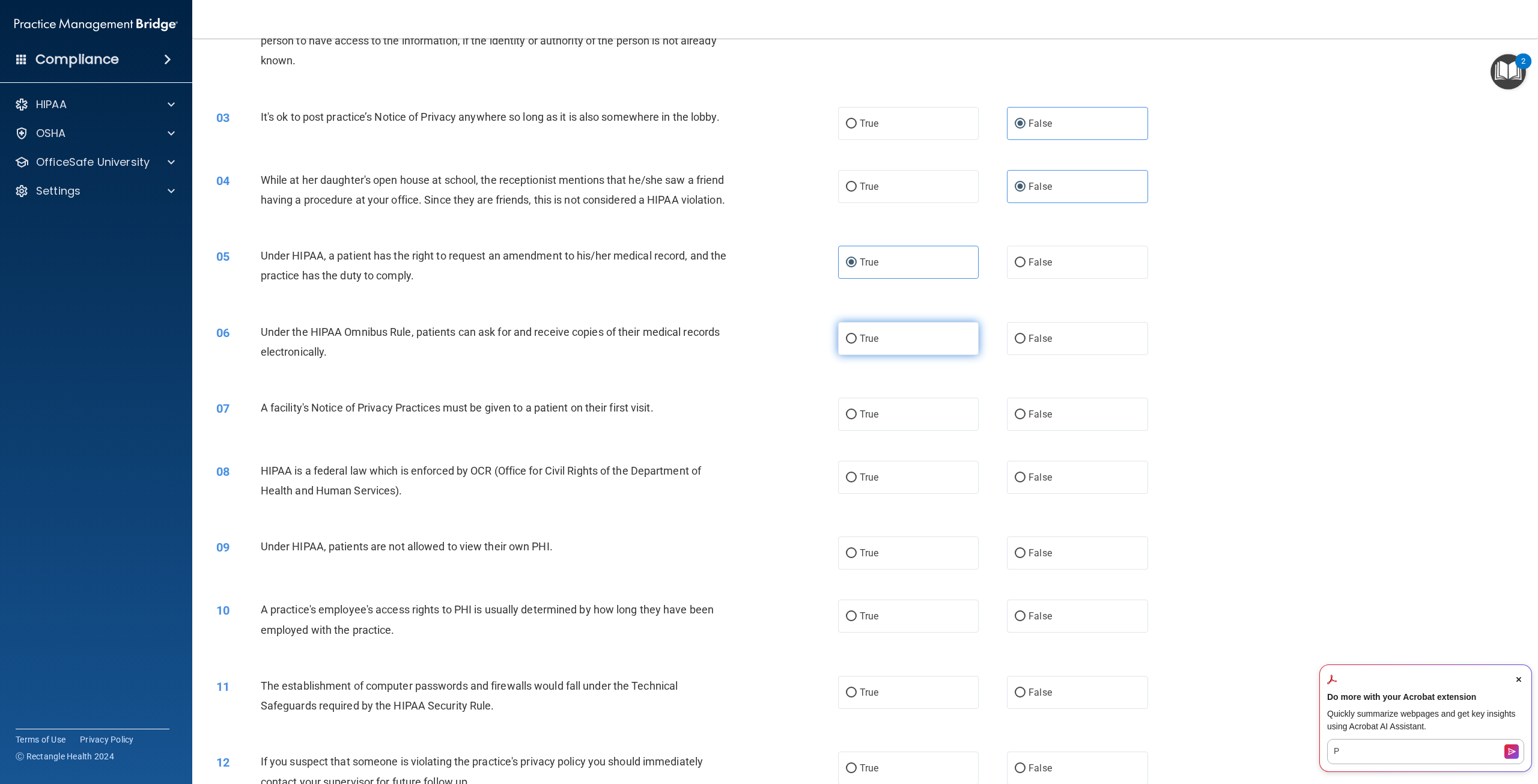
click at [865, 355] on label "True" at bounding box center [908, 338] width 140 height 33
click at [857, 343] on input "True" at bounding box center [851, 338] width 10 height 9
radio input "true"
click at [1063, 279] on label "False" at bounding box center [1077, 262] width 140 height 33
click at [1025, 268] on input "False" at bounding box center [1020, 263] width 10 height 9
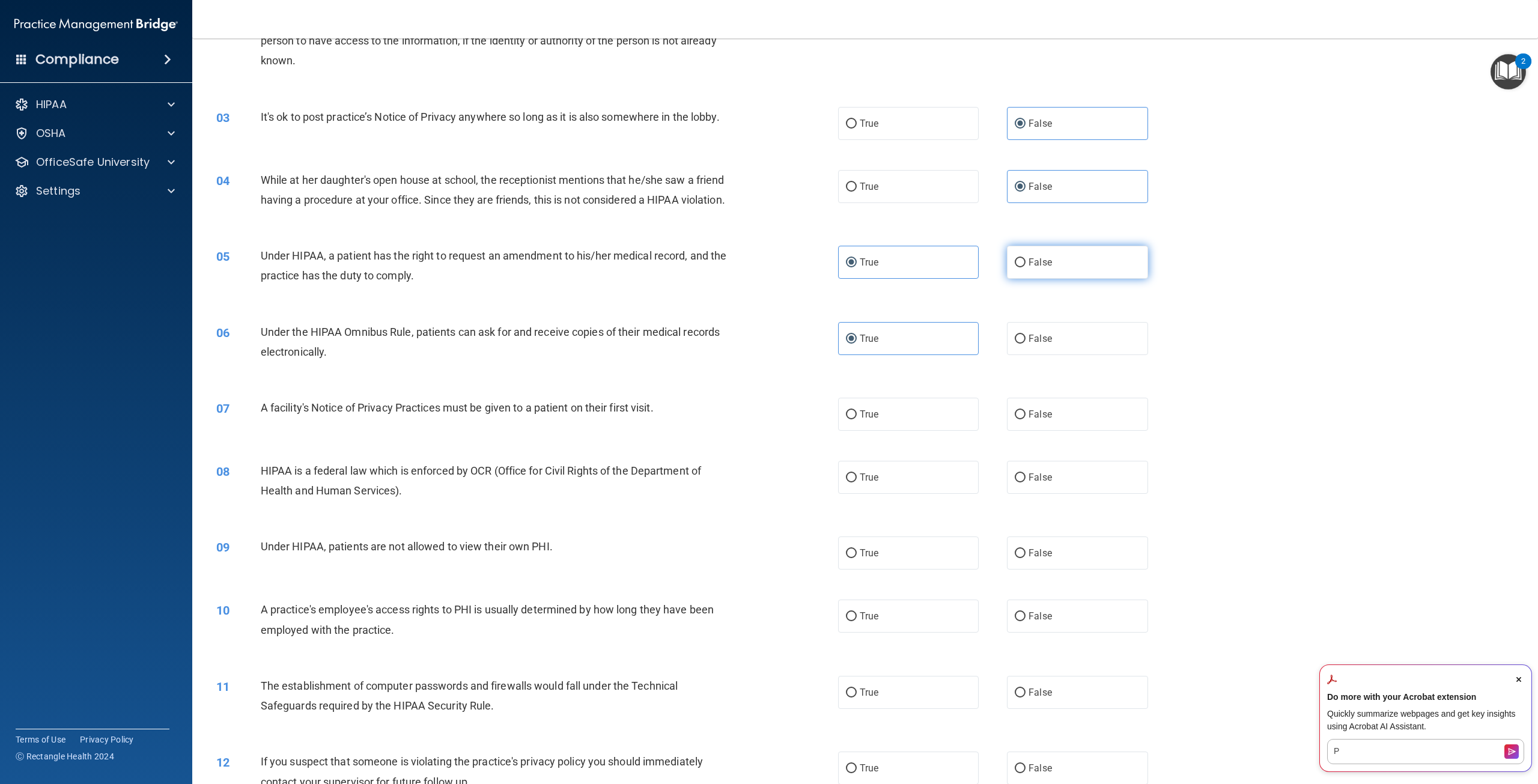
radio input "true"
radio input "false"
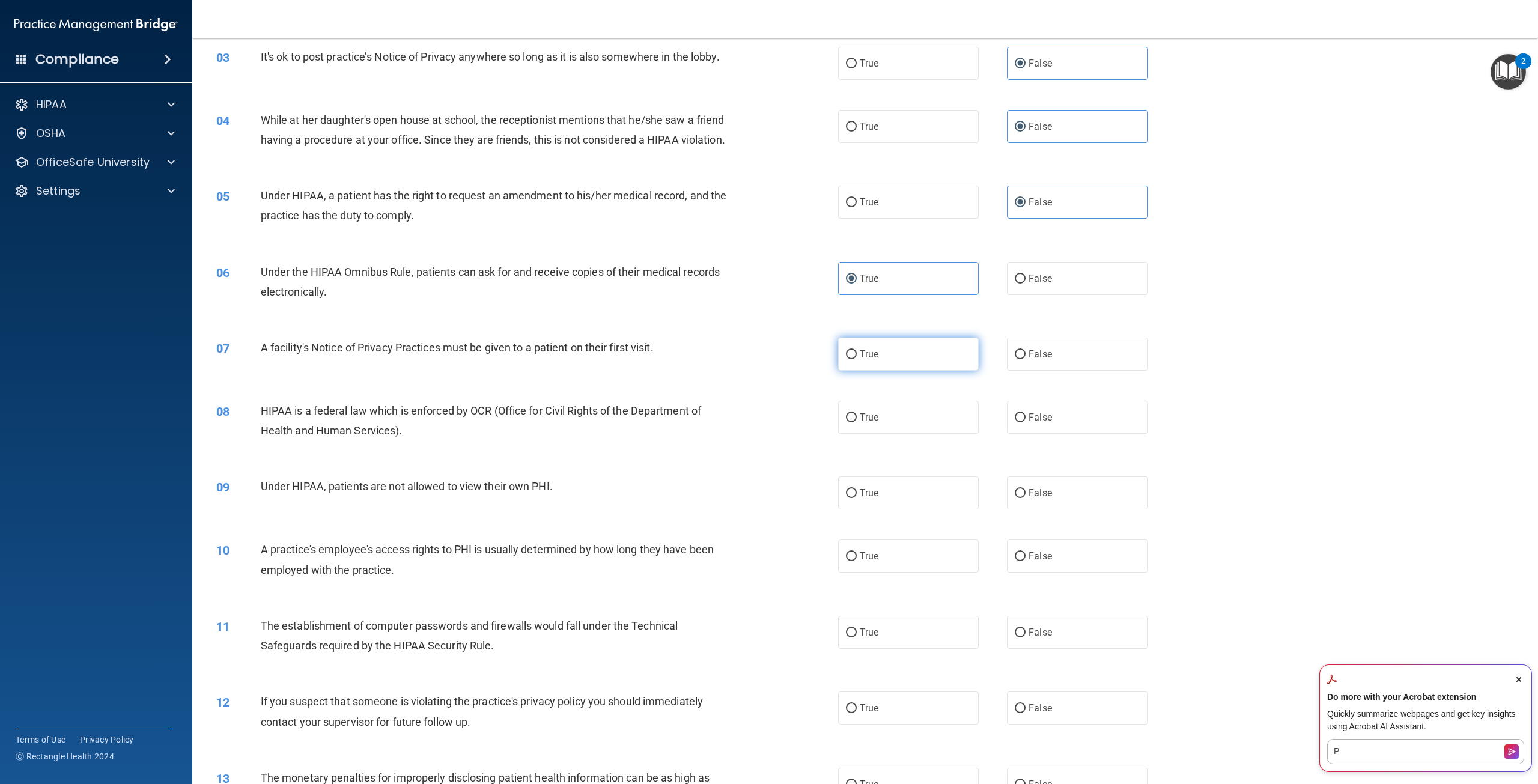
click at [873, 371] on label "True" at bounding box center [908, 354] width 140 height 33
click at [857, 359] on input "True" at bounding box center [851, 355] width 10 height 9
radio input "true"
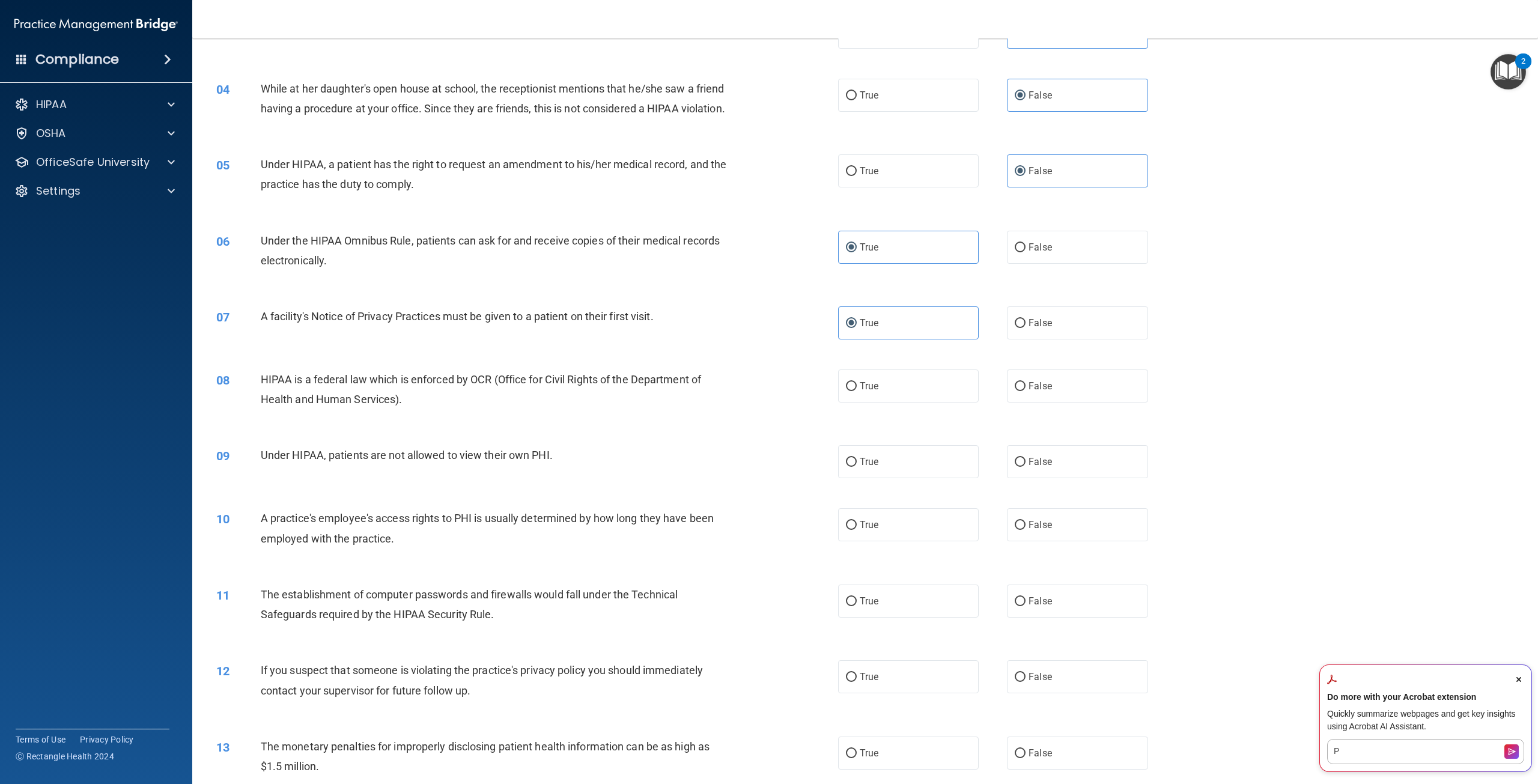
scroll to position [301, 0]
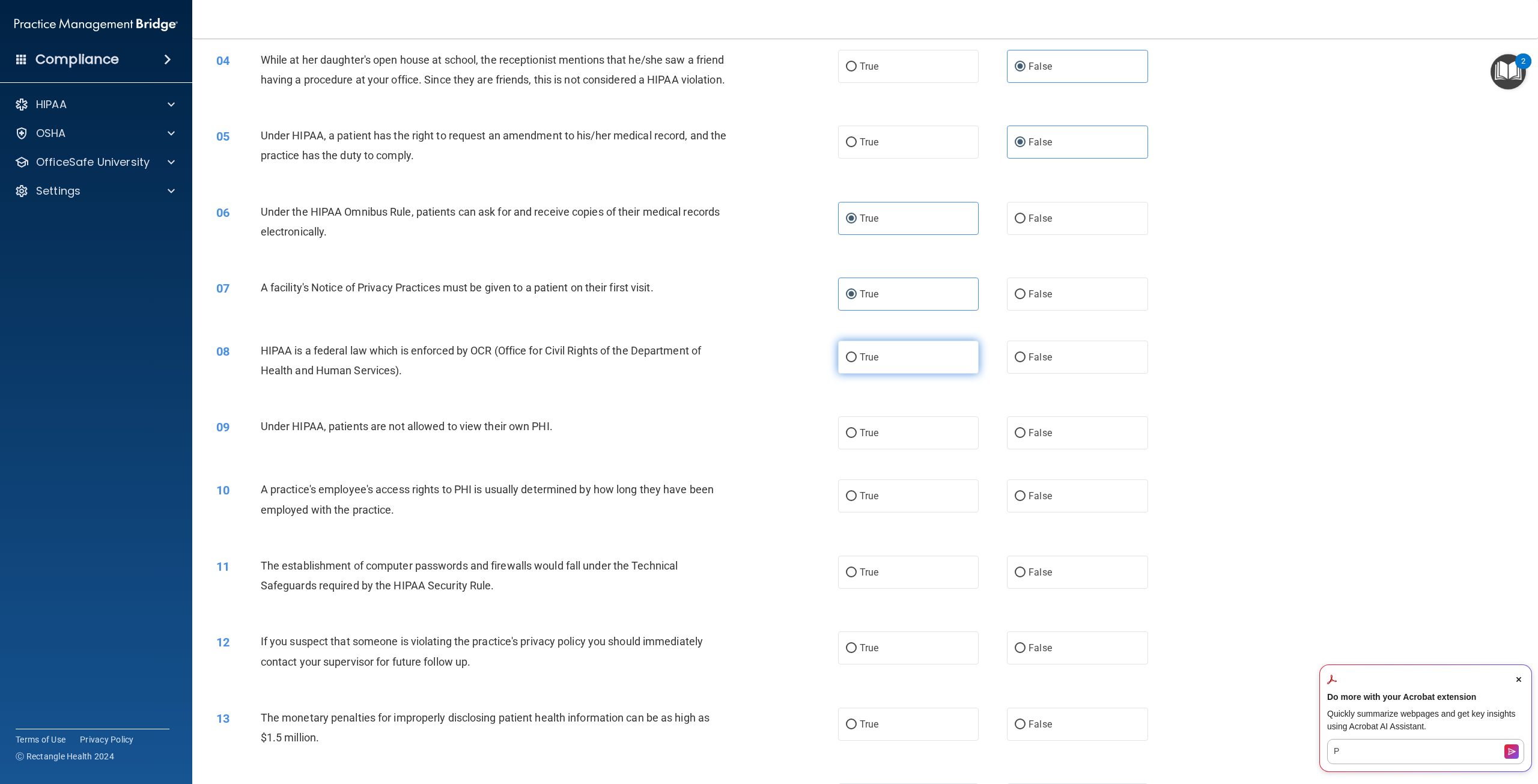
click at [879, 374] on label "True" at bounding box center [908, 357] width 140 height 33
click at [857, 362] on input "True" at bounding box center [851, 357] width 10 height 9
radio input "true"
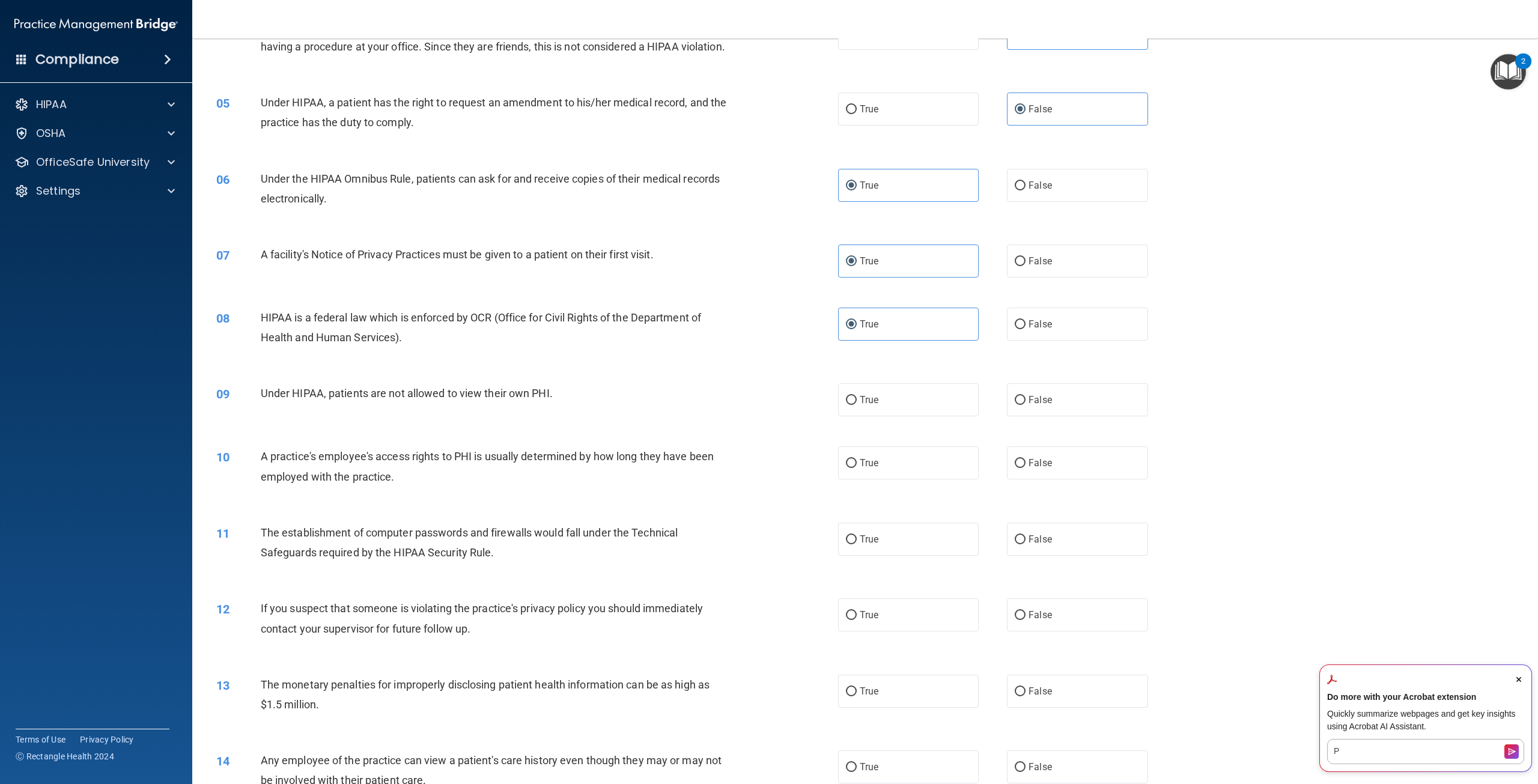
scroll to position [360, 0]
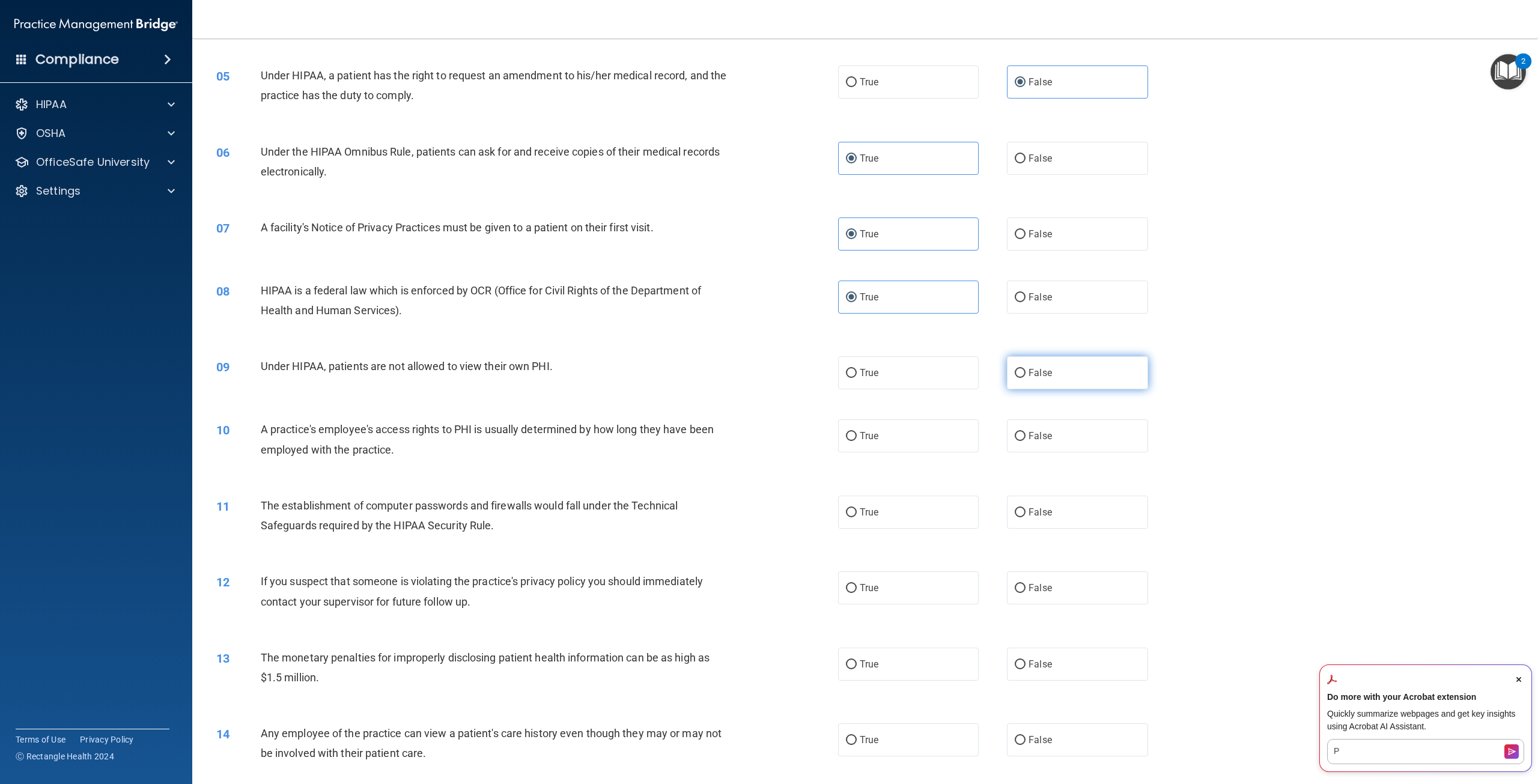
click at [1050, 389] on label "False" at bounding box center [1077, 372] width 140 height 33
click at [1025, 378] on input "False" at bounding box center [1020, 373] width 10 height 9
radio input "true"
click at [1094, 452] on label "False" at bounding box center [1077, 435] width 140 height 33
click at [1025, 441] on input "False" at bounding box center [1020, 436] width 10 height 9
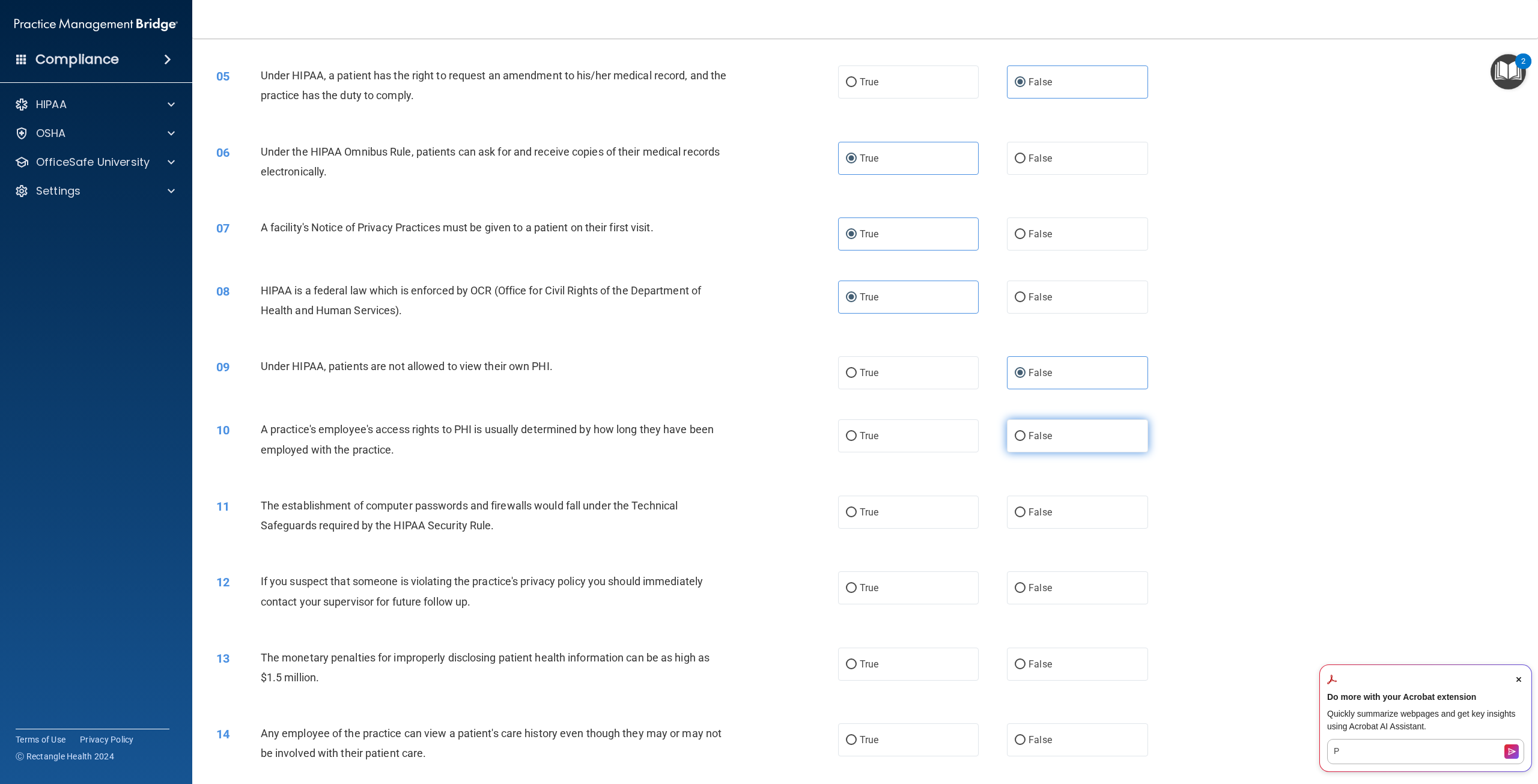
radio input "true"
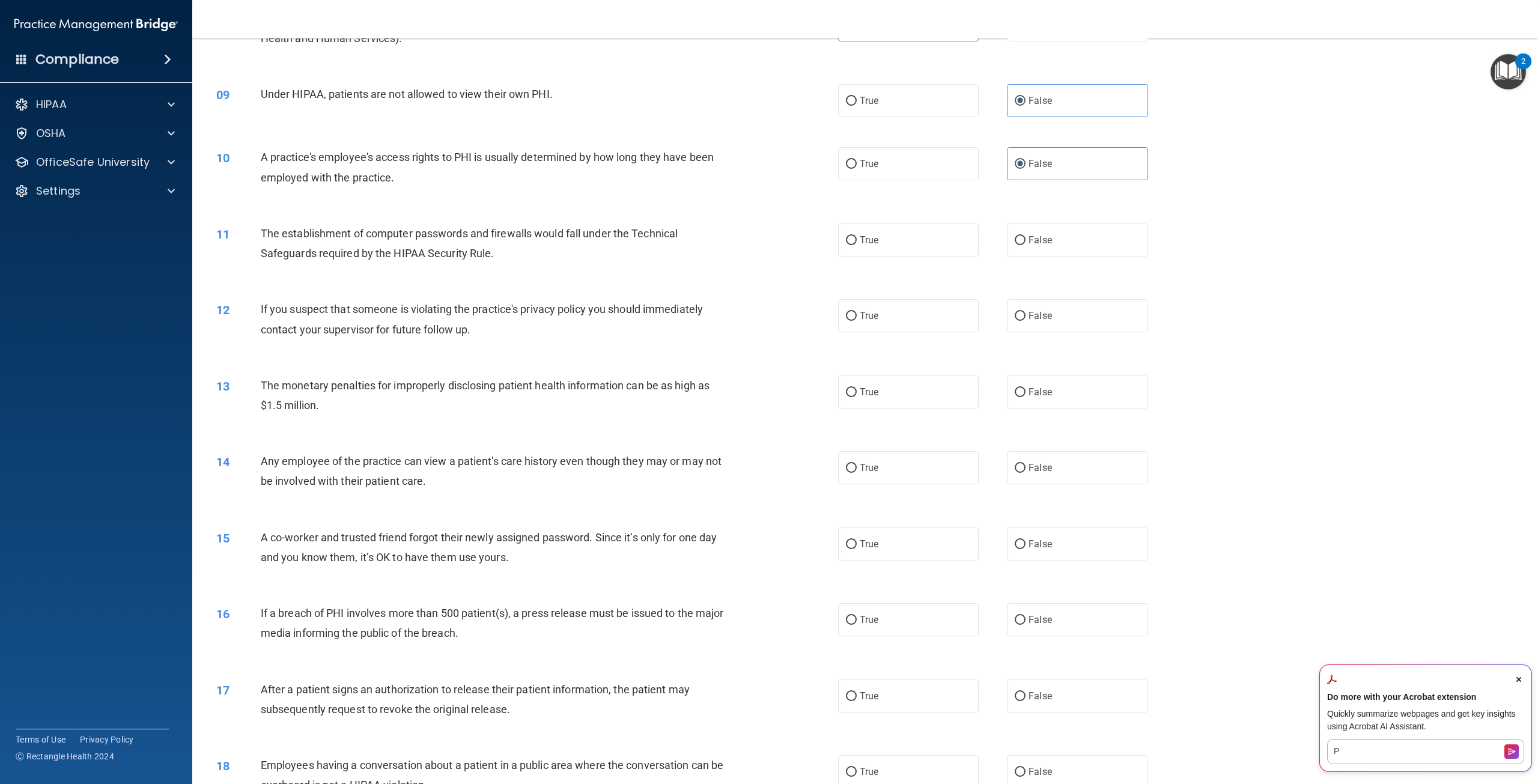
scroll to position [661, 0]
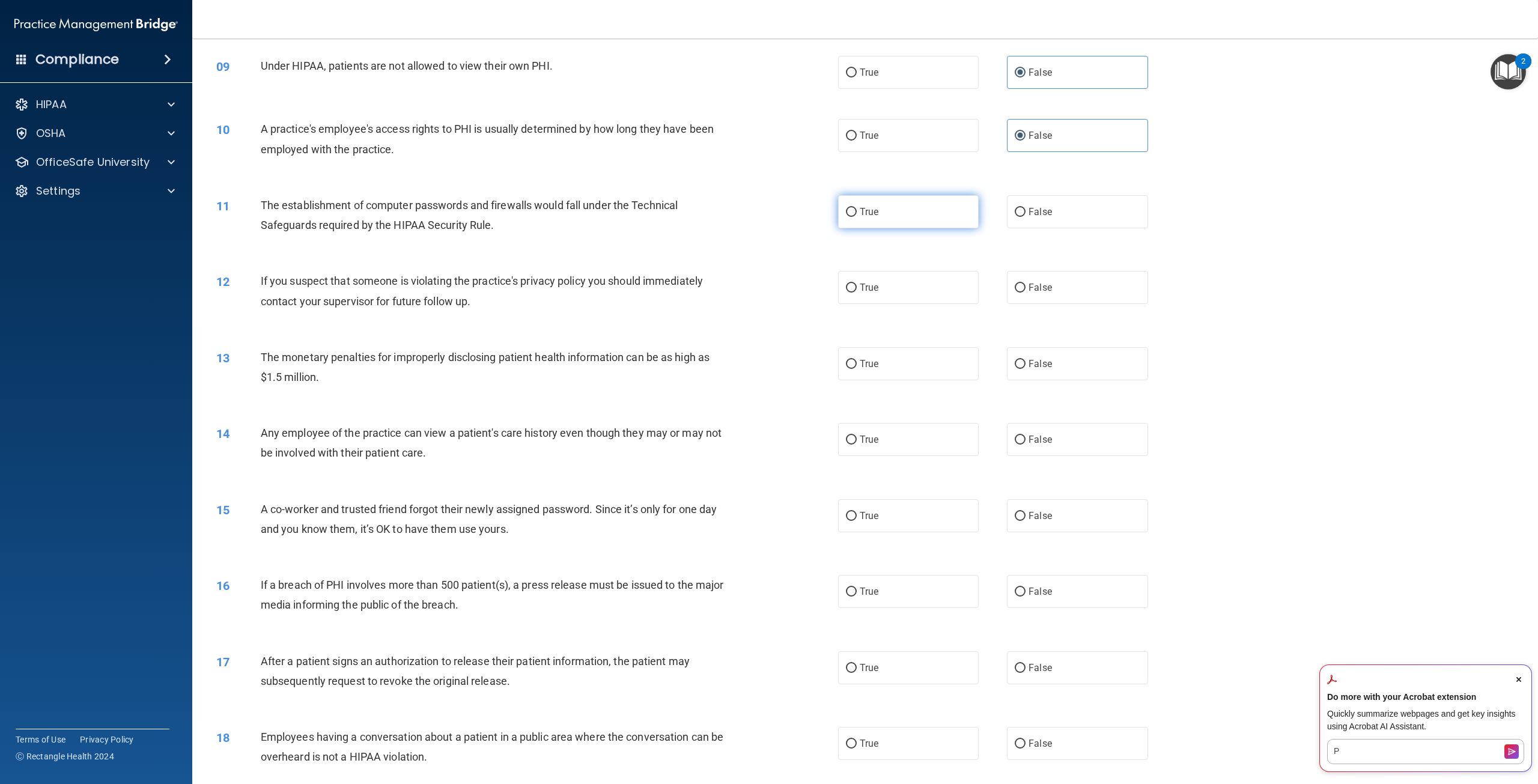
click at [877, 228] on label "True" at bounding box center [908, 211] width 140 height 33
click at [857, 217] on input "True" at bounding box center [851, 212] width 10 height 9
radio input "true"
click at [867, 304] on label "True" at bounding box center [908, 287] width 140 height 33
click at [857, 292] on input "True" at bounding box center [851, 288] width 10 height 9
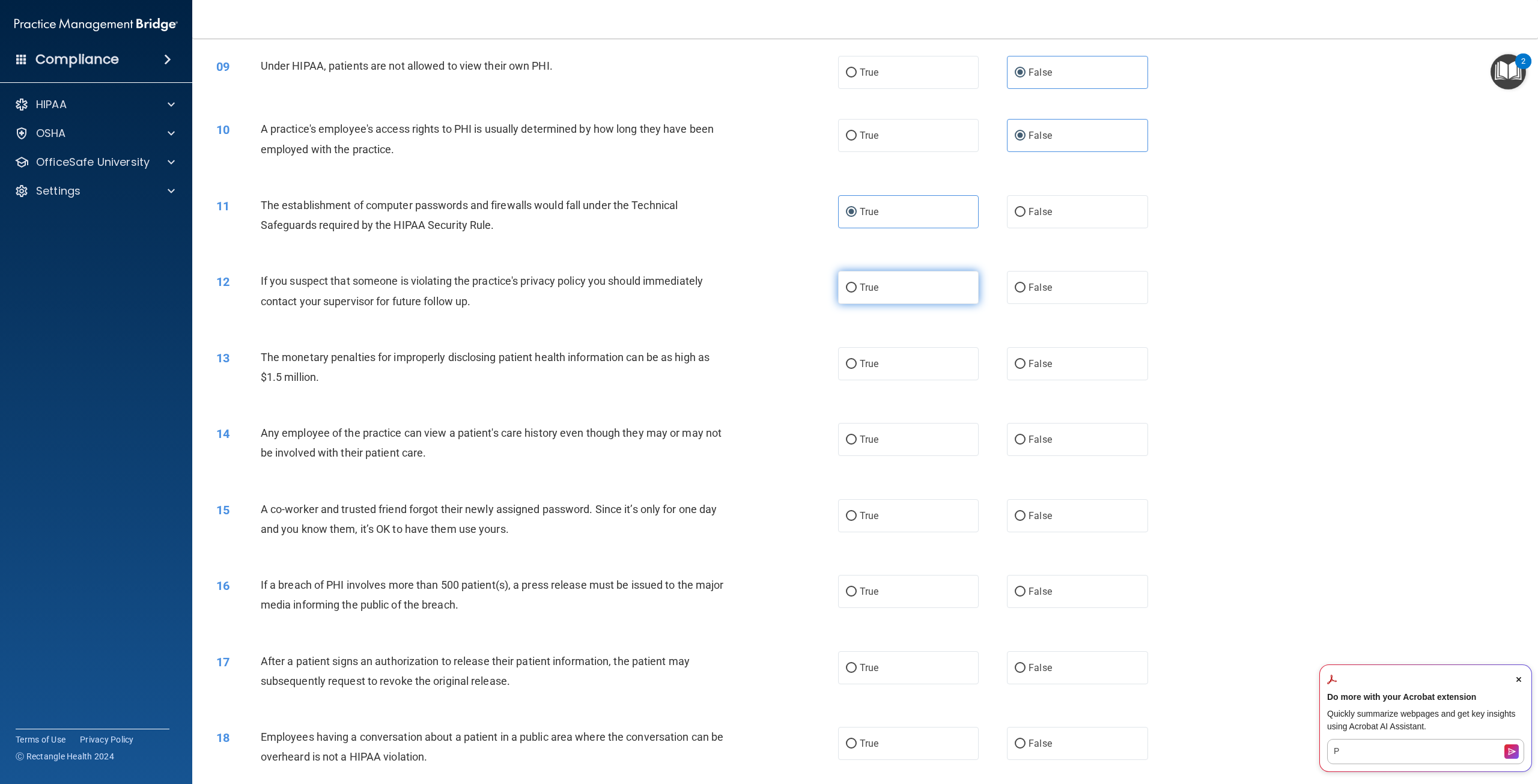
radio input "true"
click at [879, 376] on label "True" at bounding box center [908, 363] width 140 height 33
click at [857, 369] on input "True" at bounding box center [851, 363] width 10 height 9
radio input "true"
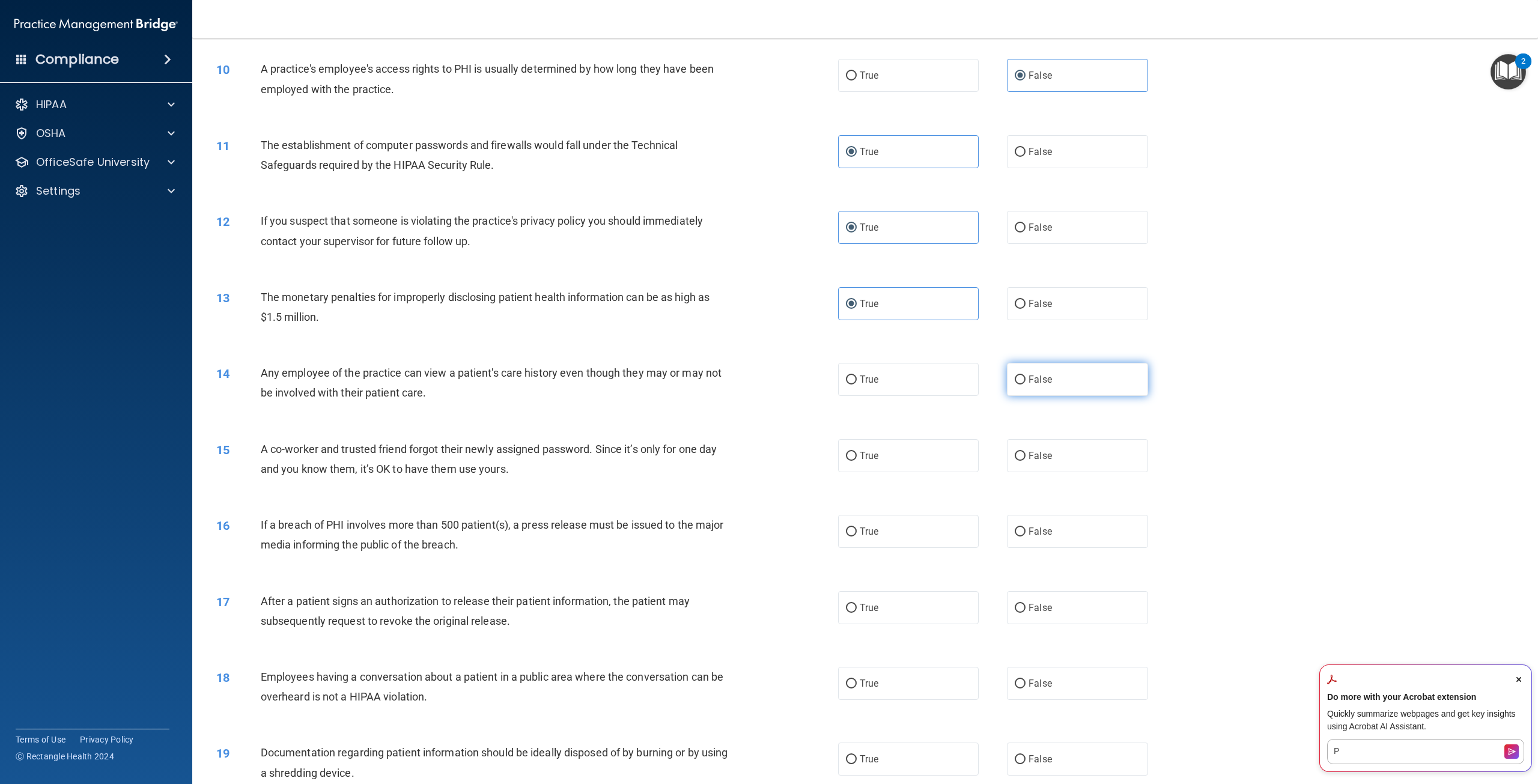
click at [1016, 396] on label "False" at bounding box center [1077, 379] width 140 height 33
click at [1016, 384] on input "False" at bounding box center [1020, 380] width 10 height 9
radio input "true"
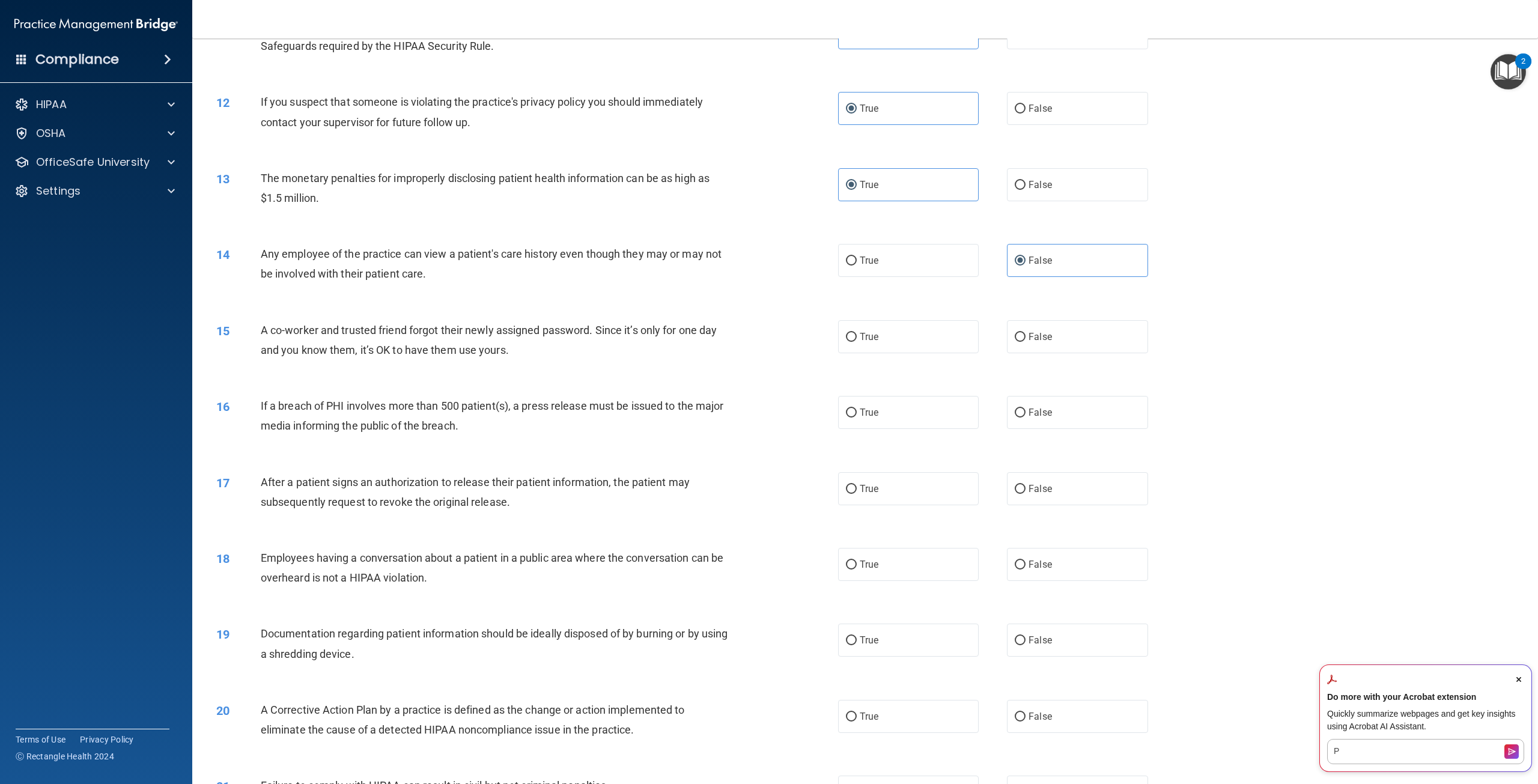
scroll to position [841, 0]
click at [1052, 352] on label "False" at bounding box center [1077, 335] width 140 height 33
click at [1025, 341] on input "False" at bounding box center [1020, 335] width 10 height 9
radio input "true"
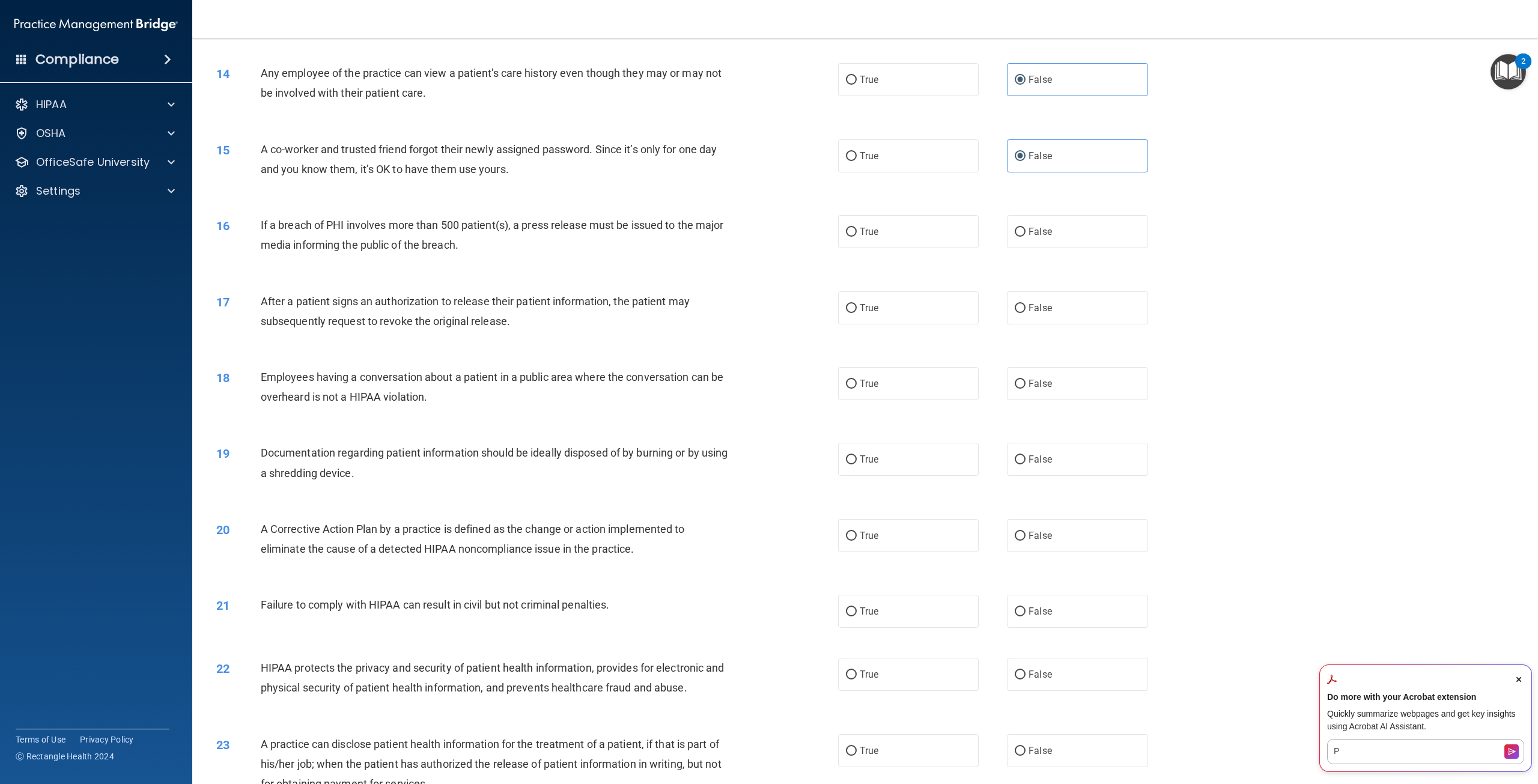
scroll to position [1021, 0]
click at [883, 247] on label "True" at bounding box center [908, 230] width 140 height 33
click at [857, 236] on input "True" at bounding box center [851, 231] width 10 height 9
radio input "true"
click at [865, 324] on label "True" at bounding box center [908, 307] width 140 height 33
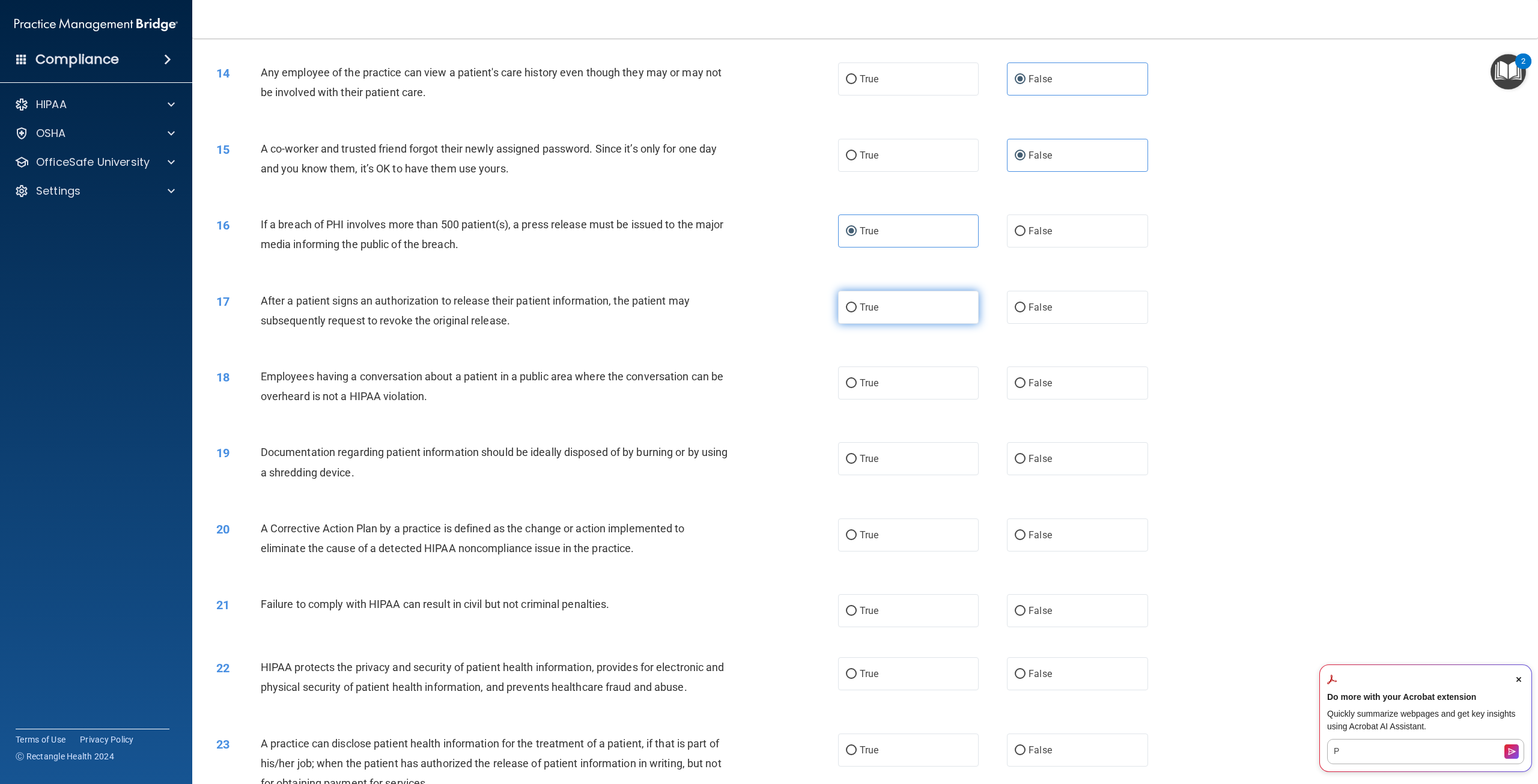
click at [857, 313] on input "True" at bounding box center [851, 307] width 10 height 9
radio input "true"
click at [1032, 400] on label "False" at bounding box center [1077, 383] width 140 height 33
click at [1025, 388] on input "False" at bounding box center [1020, 383] width 10 height 9
radio input "true"
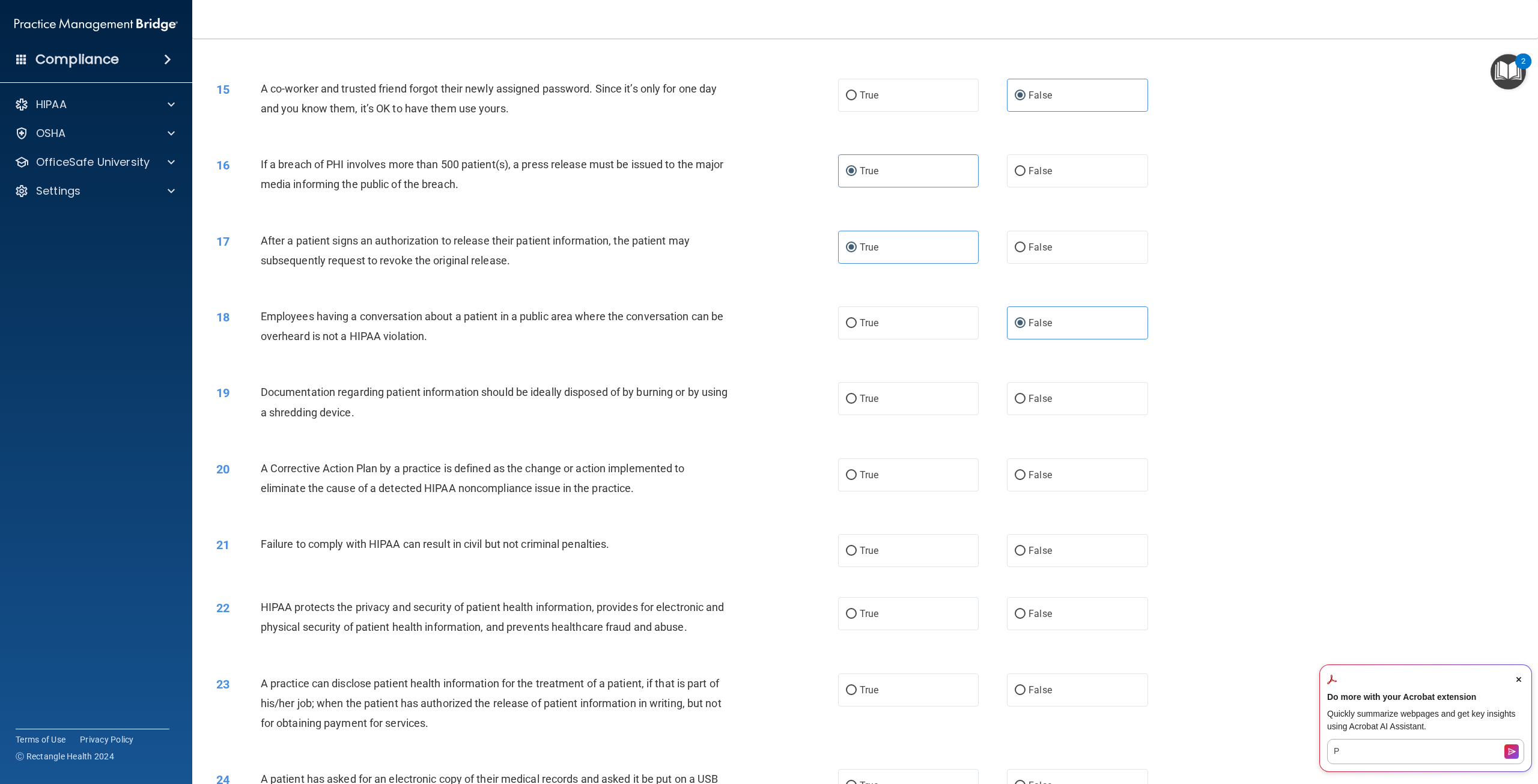
scroll to position [1141, 0]
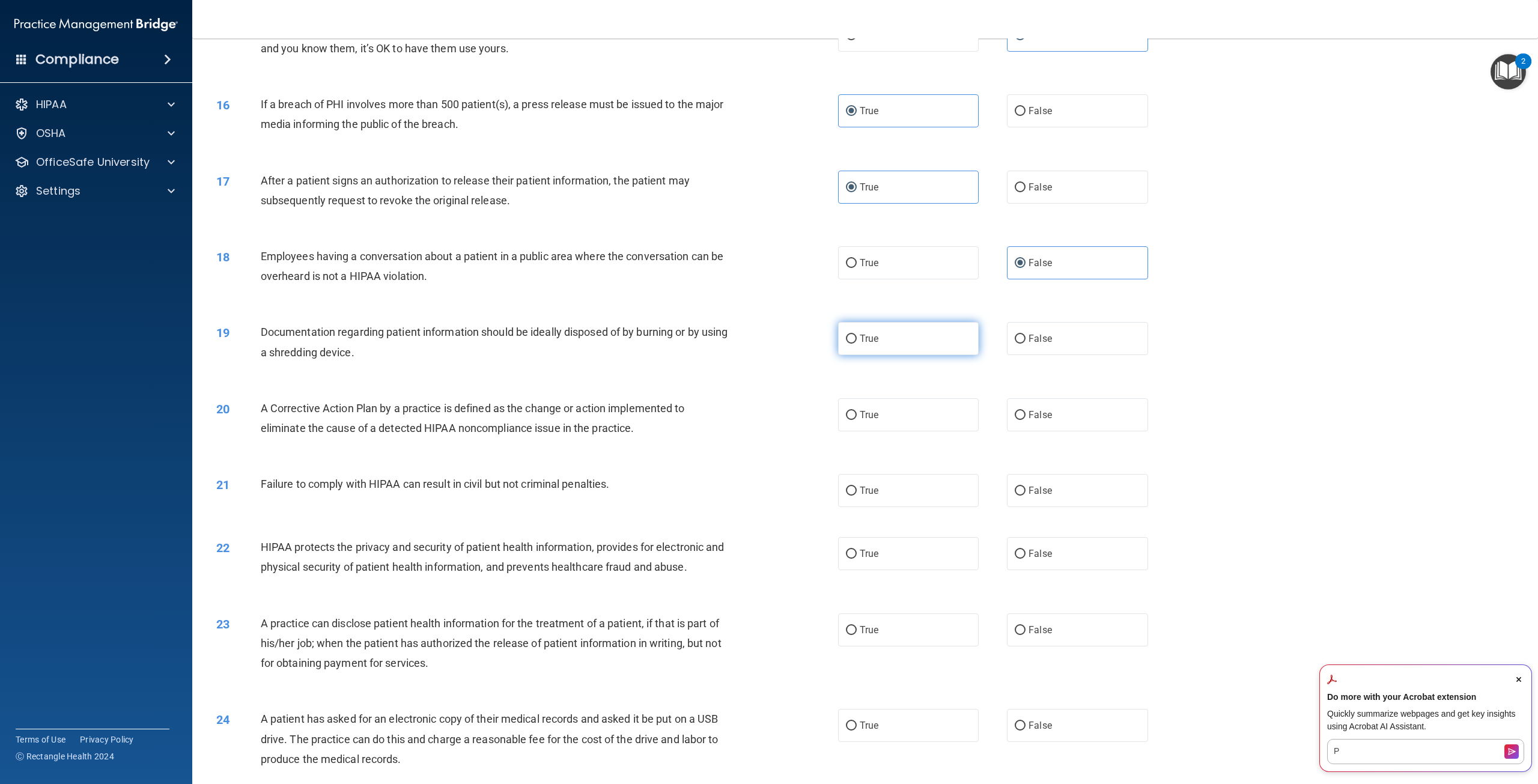
click at [891, 355] on label "True" at bounding box center [908, 338] width 140 height 33
click at [857, 343] on input "True" at bounding box center [851, 338] width 10 height 9
radio input "true"
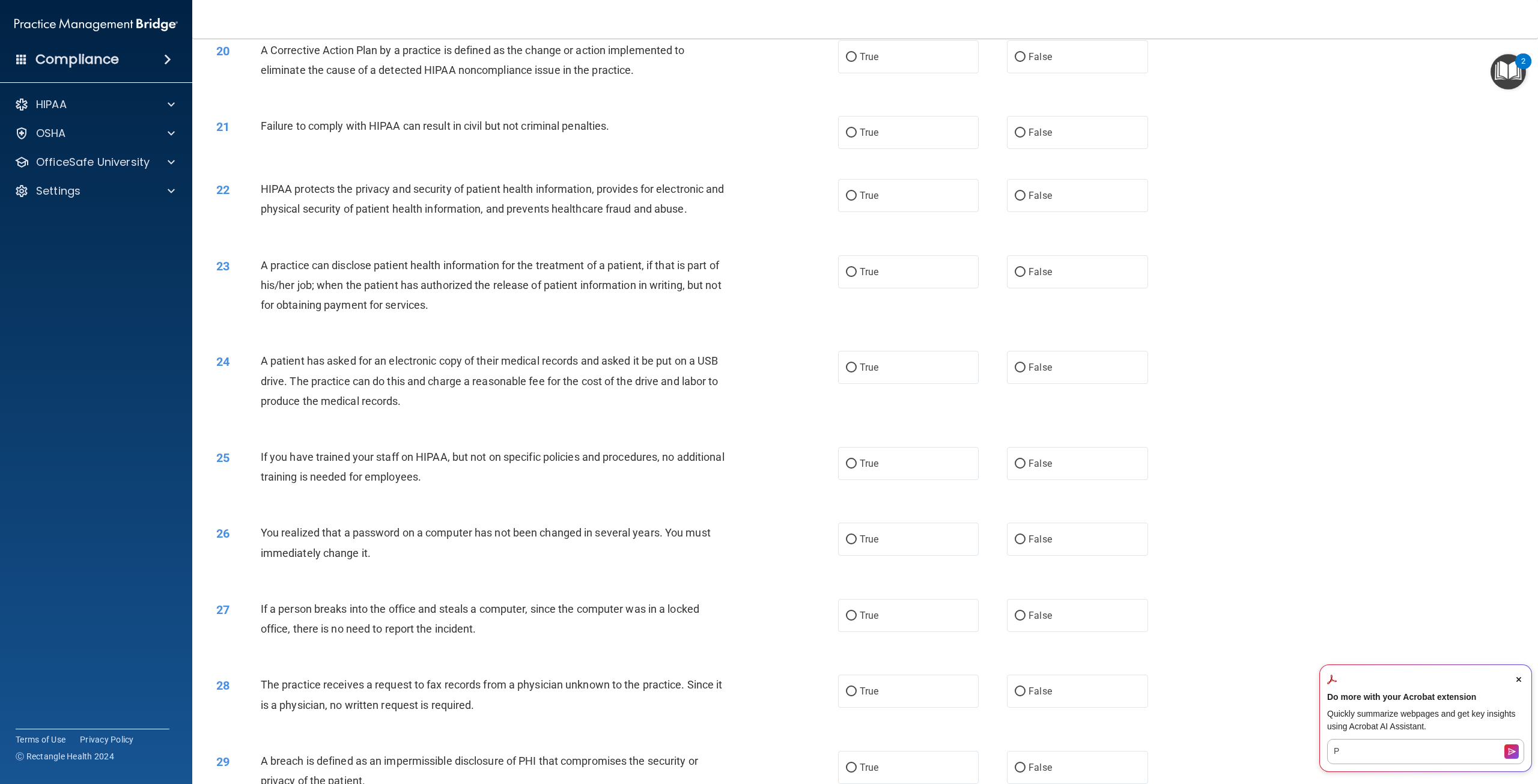
scroll to position [1501, 0]
click at [922, 71] on label "True" at bounding box center [908, 54] width 140 height 33
click at [857, 60] on input "True" at bounding box center [851, 55] width 10 height 9
radio input "true"
click at [1028, 147] on label "False" at bounding box center [1077, 130] width 140 height 33
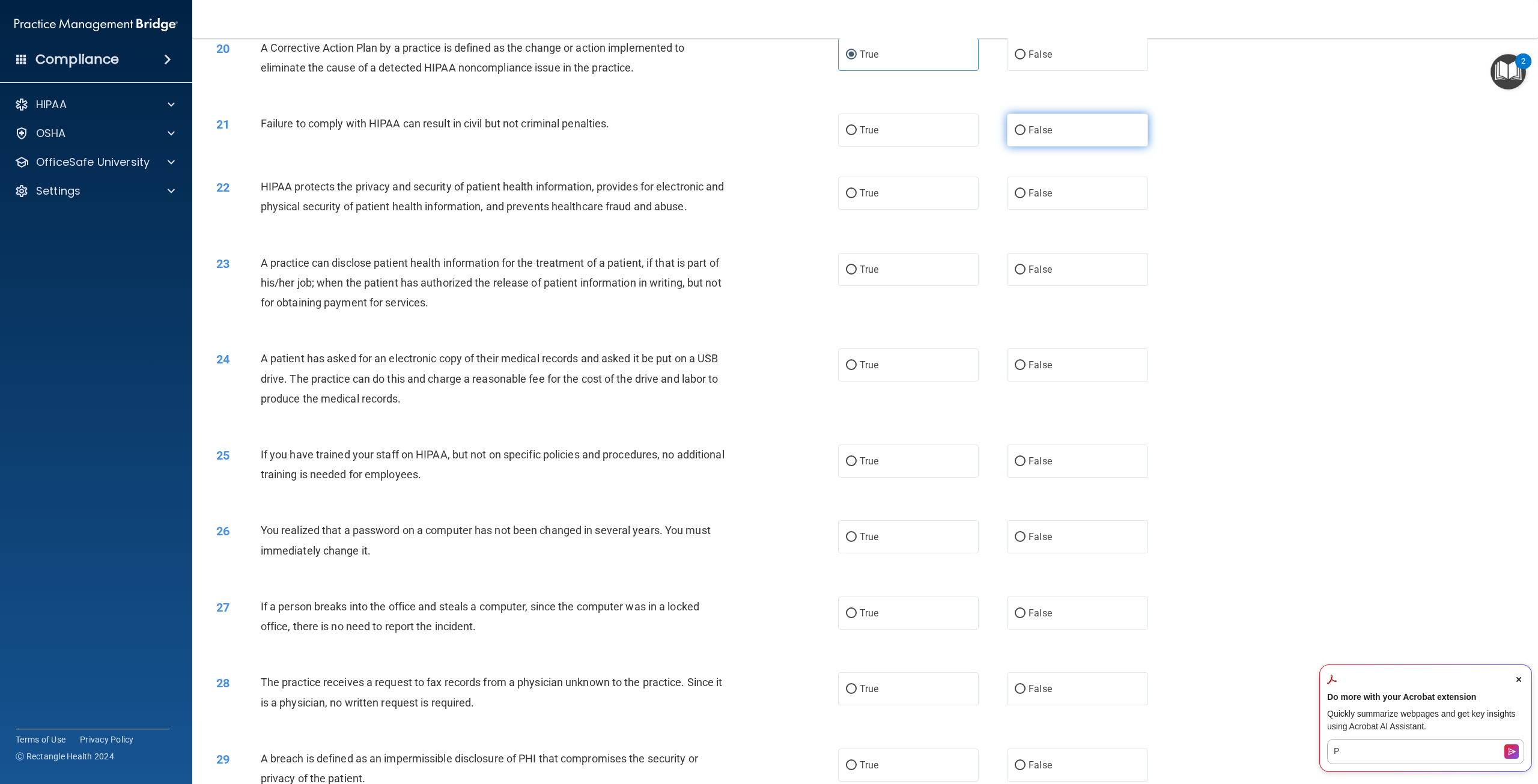
click at [1025, 135] on input "False" at bounding box center [1020, 131] width 10 height 9
radio input "true"
click at [902, 209] on label "True" at bounding box center [908, 193] width 140 height 33
click at [857, 198] on input "True" at bounding box center [851, 193] width 10 height 9
radio input "true"
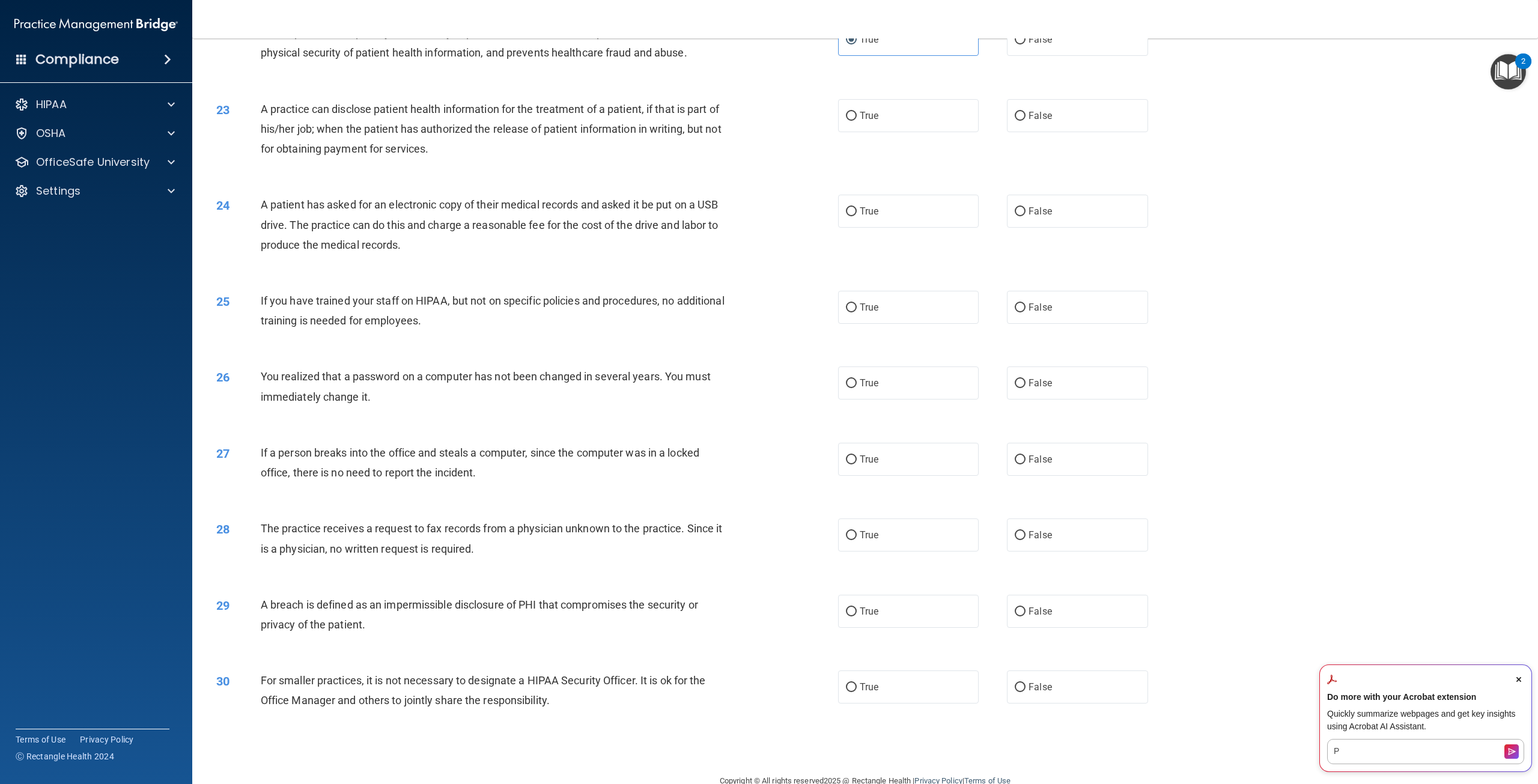
scroll to position [1682, 0]
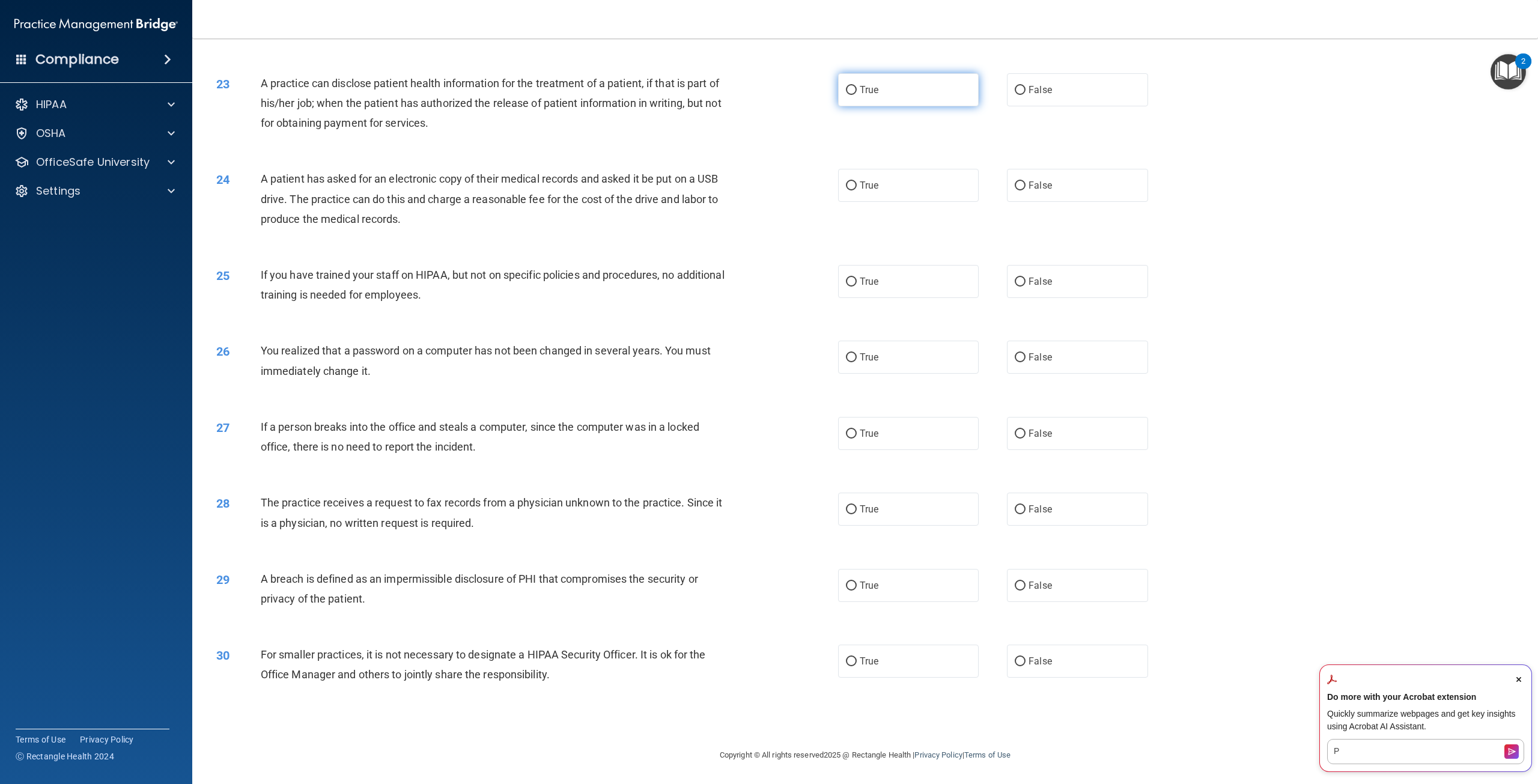
click at [886, 106] on label "True" at bounding box center [908, 89] width 140 height 33
click at [857, 95] on input "True" at bounding box center [851, 90] width 10 height 9
radio input "true"
click at [869, 191] on span "True" at bounding box center [869, 185] width 19 height 11
click at [857, 190] on input "True" at bounding box center [851, 185] width 10 height 9
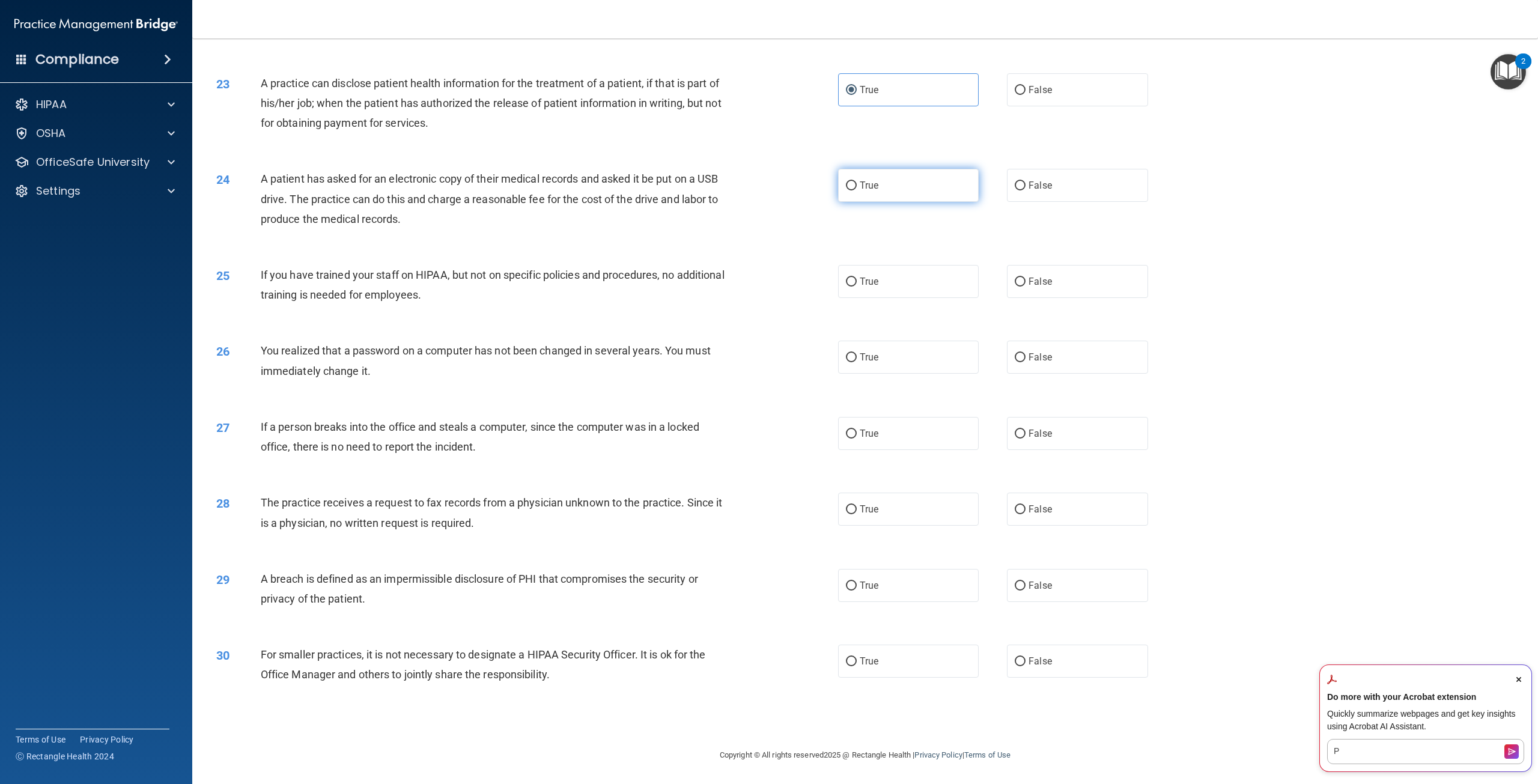
radio input "true"
click at [1094, 298] on label "False" at bounding box center [1077, 281] width 140 height 33
click at [1025, 287] on input "False" at bounding box center [1020, 281] width 10 height 9
radio input "true"
click at [868, 363] on span "True" at bounding box center [869, 357] width 19 height 11
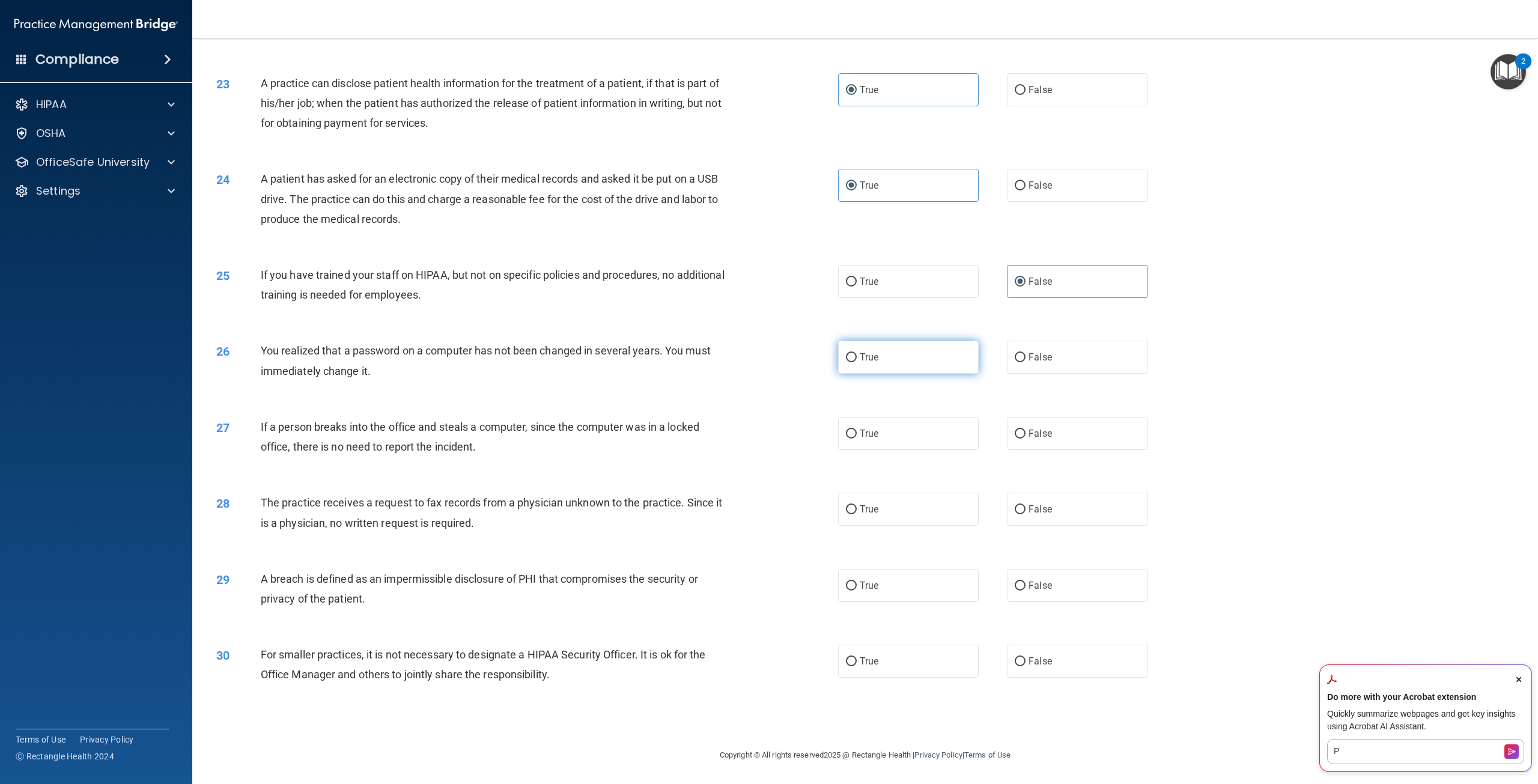
click at [857, 362] on input "True" at bounding box center [851, 357] width 10 height 9
radio input "true"
click at [1078, 450] on label "False" at bounding box center [1077, 433] width 140 height 33
click at [1025, 438] on input "False" at bounding box center [1020, 433] width 10 height 9
radio input "true"
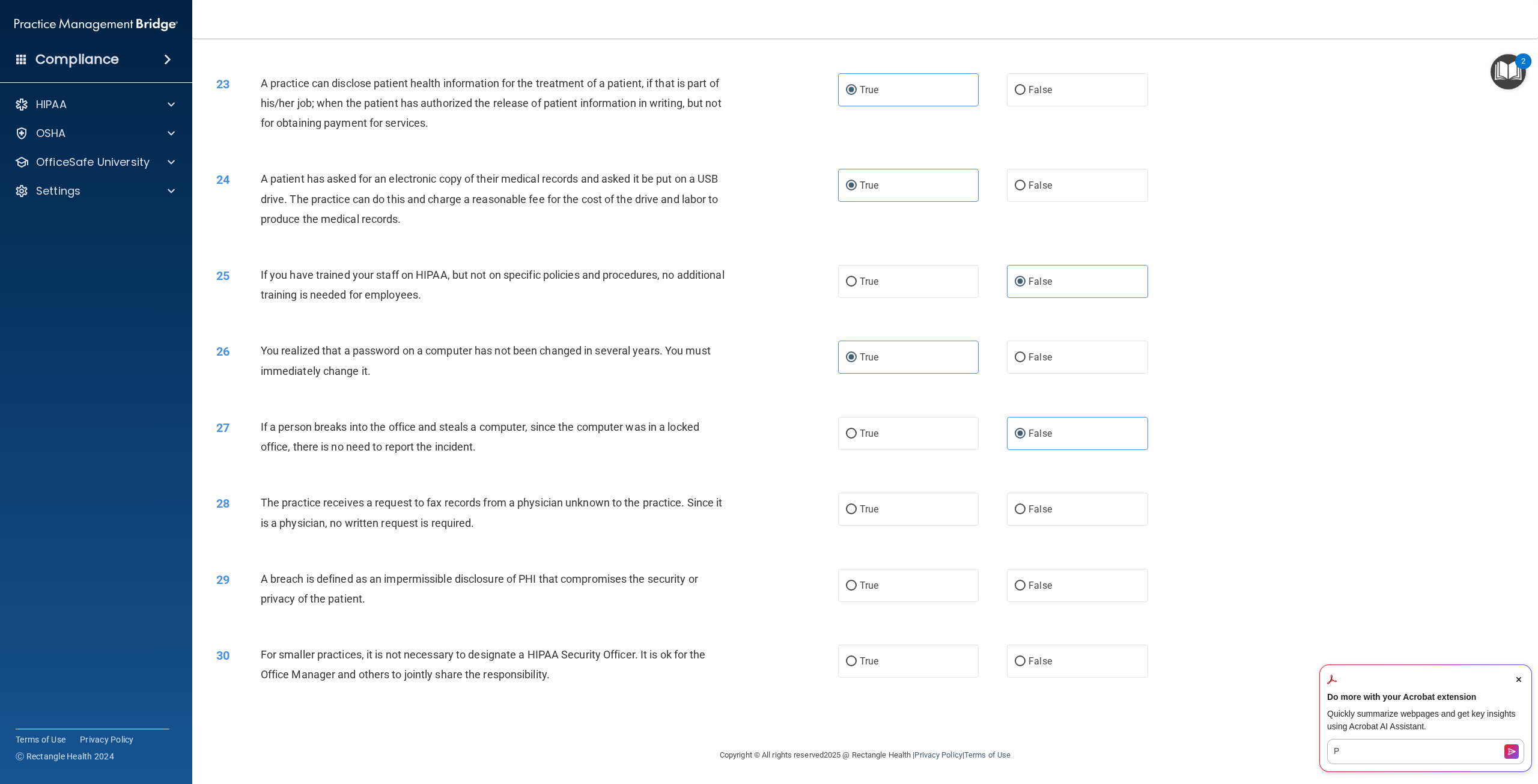
scroll to position [1701, 0]
click at [1024, 516] on label "False" at bounding box center [1077, 508] width 140 height 33
click at [1024, 514] on input "False" at bounding box center [1020, 509] width 10 height 9
radio input "true"
click at [889, 581] on label "True" at bounding box center [908, 585] width 140 height 33
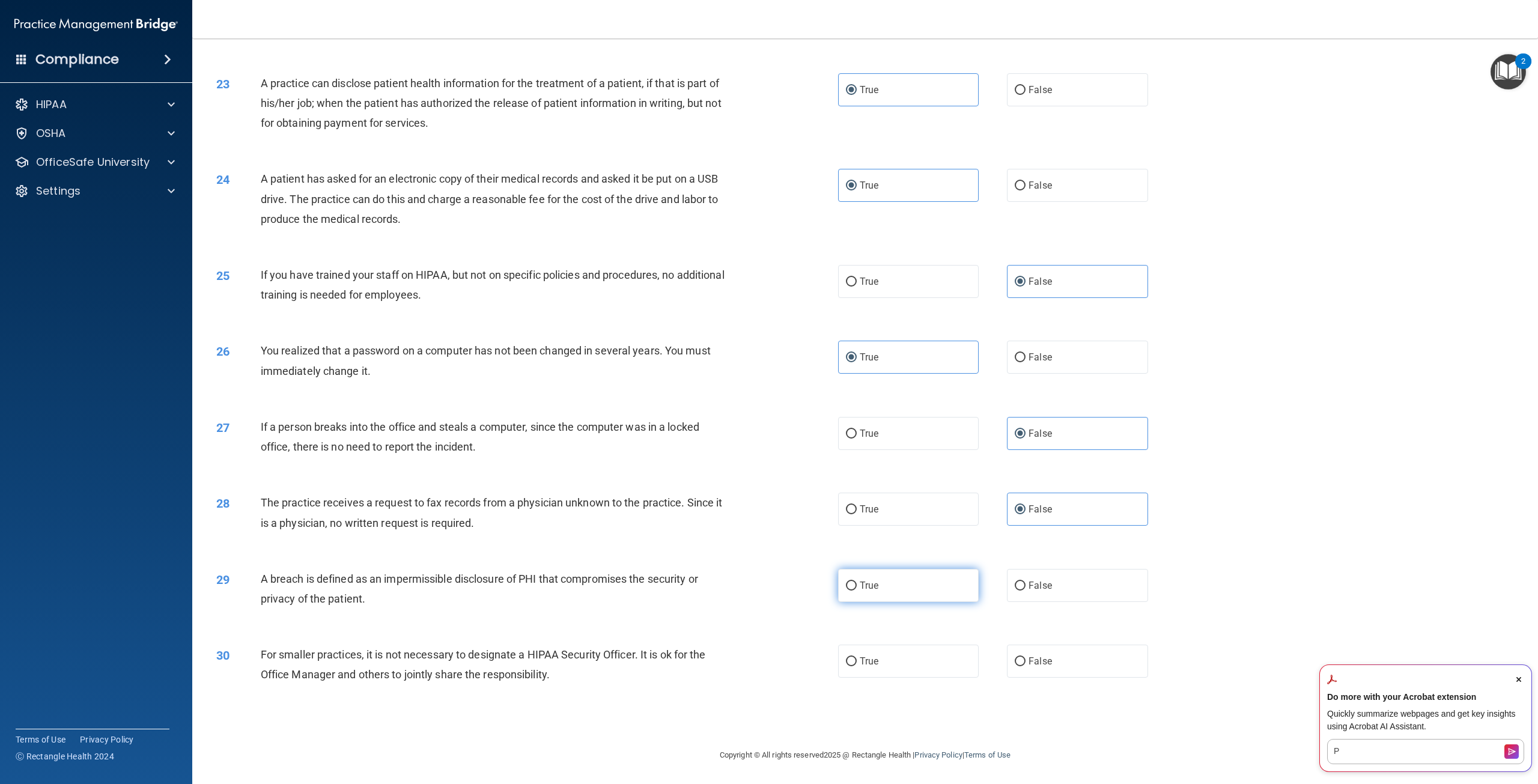
click at [857, 582] on input "True" at bounding box center [851, 586] width 10 height 9
radio input "true"
click at [1087, 666] on label "False" at bounding box center [1077, 661] width 140 height 33
click at [1025, 666] on input "False" at bounding box center [1020, 661] width 10 height 9
radio input "true"
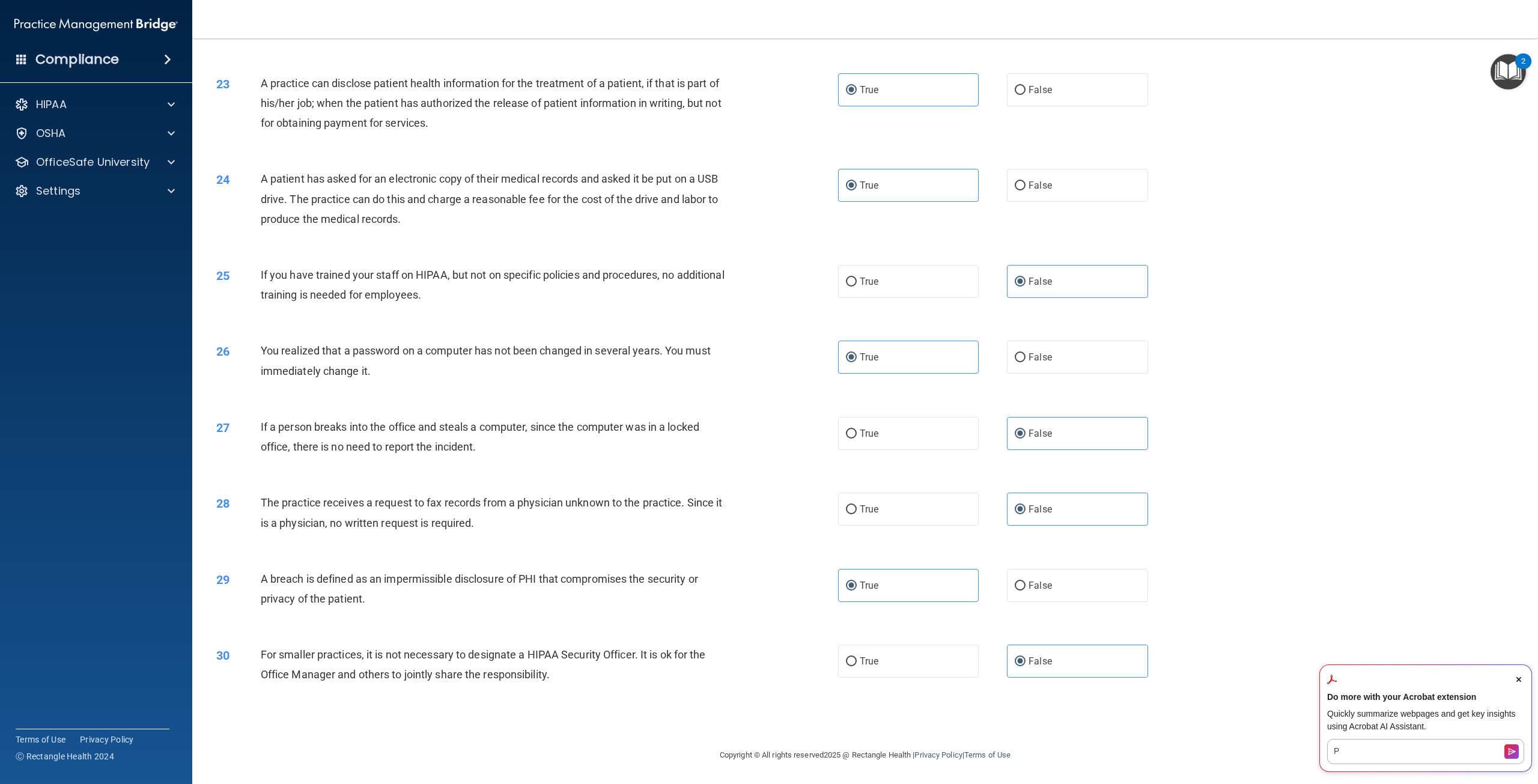
click at [1519, 680] on icon "Close Acrobat AI Assistant Dialog" at bounding box center [1519, 679] width 5 height 5
click at [1445, 723] on button "Submit" at bounding box center [1469, 721] width 108 height 31
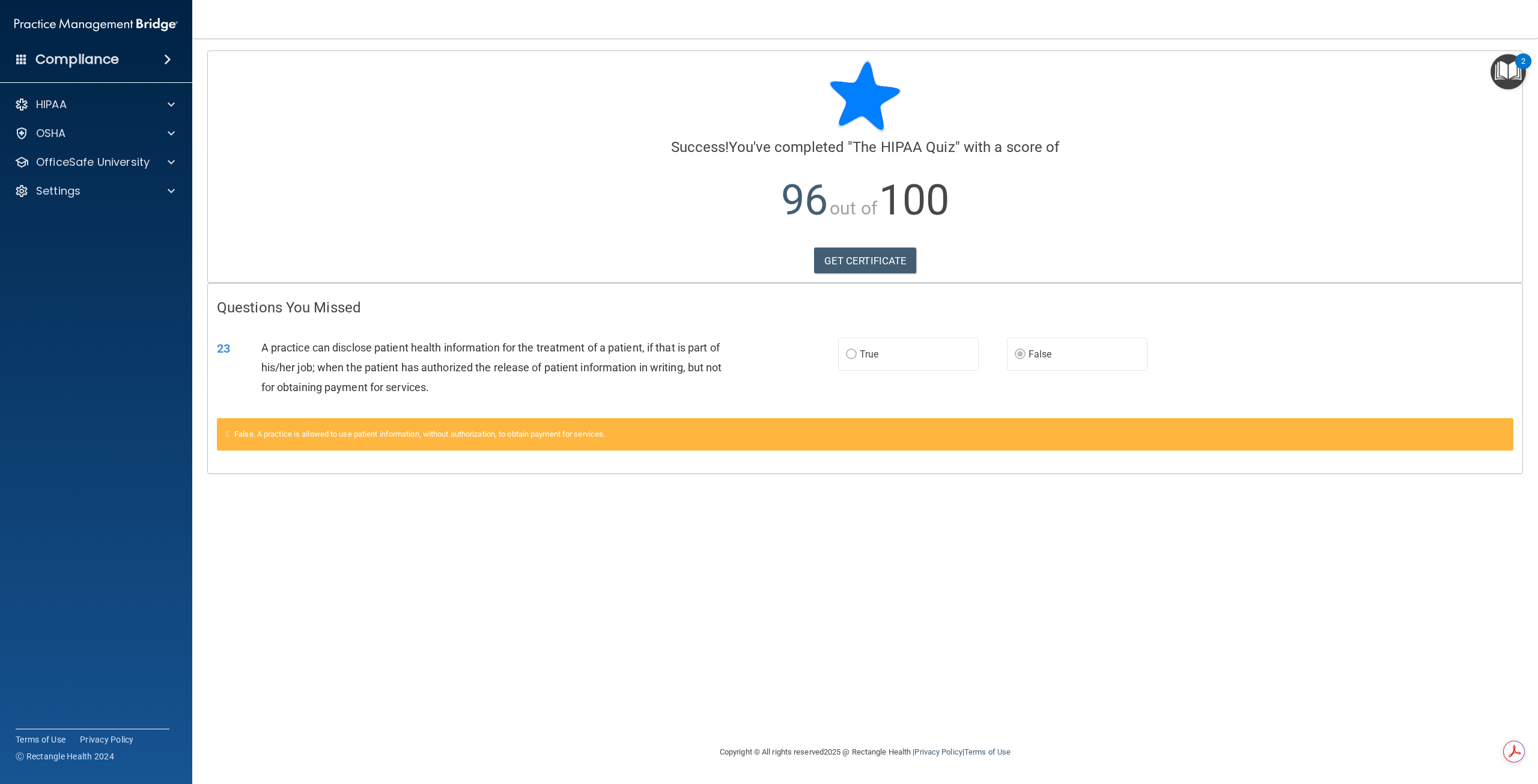
click at [1037, 358] on span "False" at bounding box center [1040, 354] width 23 height 11
drag, startPoint x: 387, startPoint y: 435, endPoint x: 597, endPoint y: 433, distance: 210.0
click at [596, 433] on span "False. A practice is allowed to use patient information, without authorization,…" at bounding box center [420, 433] width 371 height 9
click at [627, 436] on div "False. A practice is allowed to use patient information, without authorization,…" at bounding box center [865, 434] width 1297 height 32
click at [866, 264] on link "GET CERTIFICATE" at bounding box center [865, 260] width 102 height 27
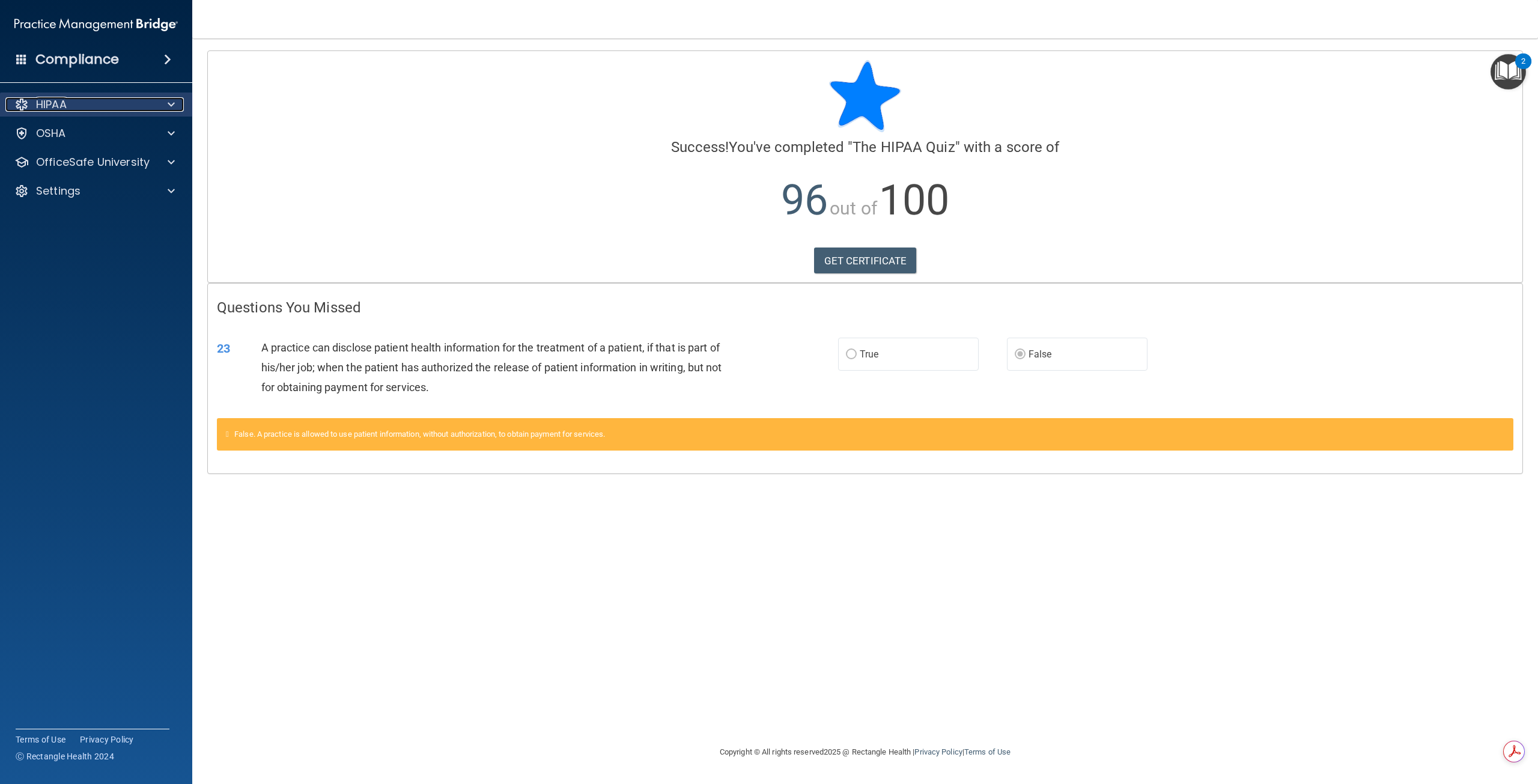
click at [91, 106] on div "HIPAA" at bounding box center [80, 105] width 149 height 15
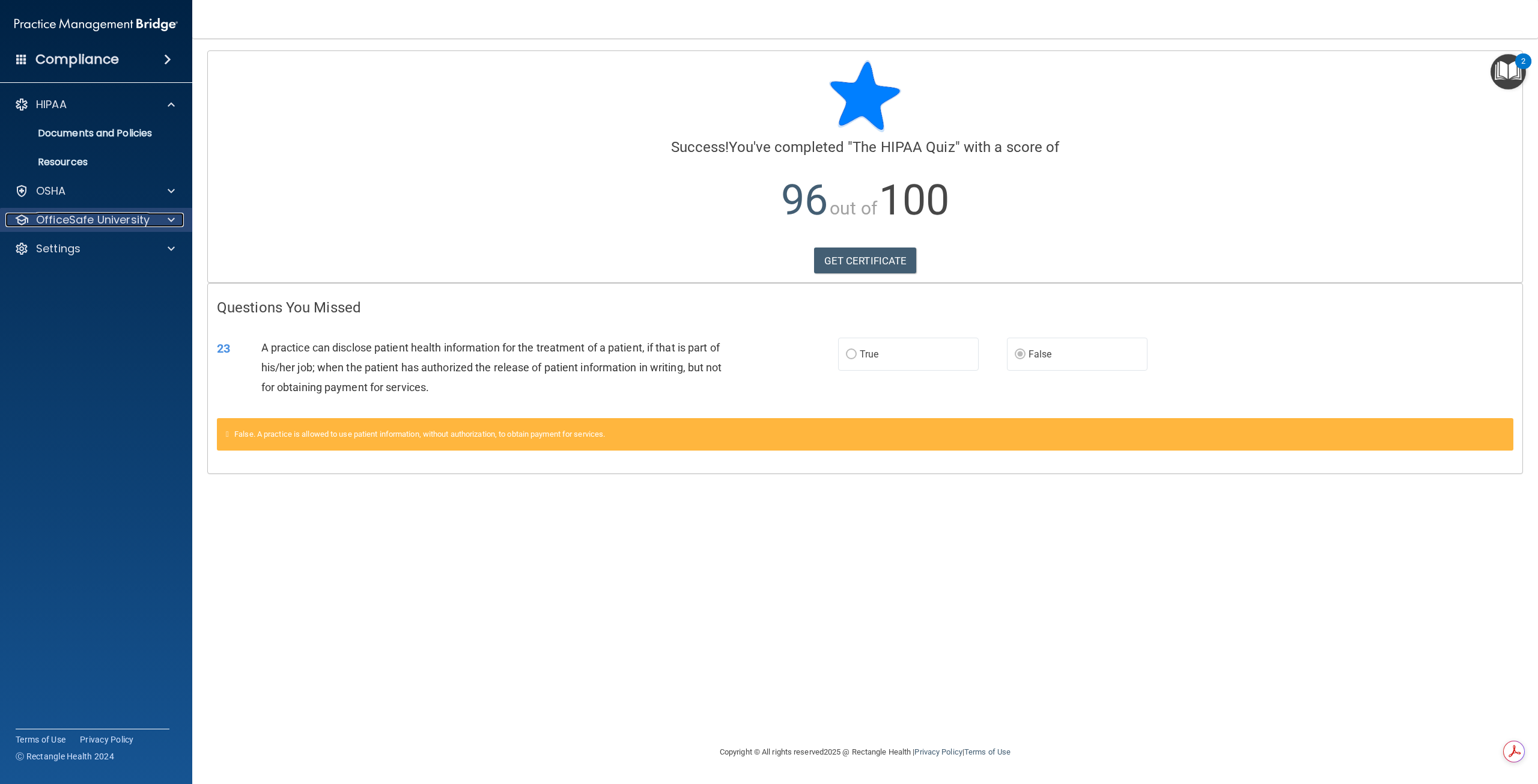
click at [86, 215] on p "OfficeSafe University" at bounding box center [93, 220] width 114 height 15
click at [114, 253] on div "HIPAA Training" at bounding box center [89, 248] width 164 height 12
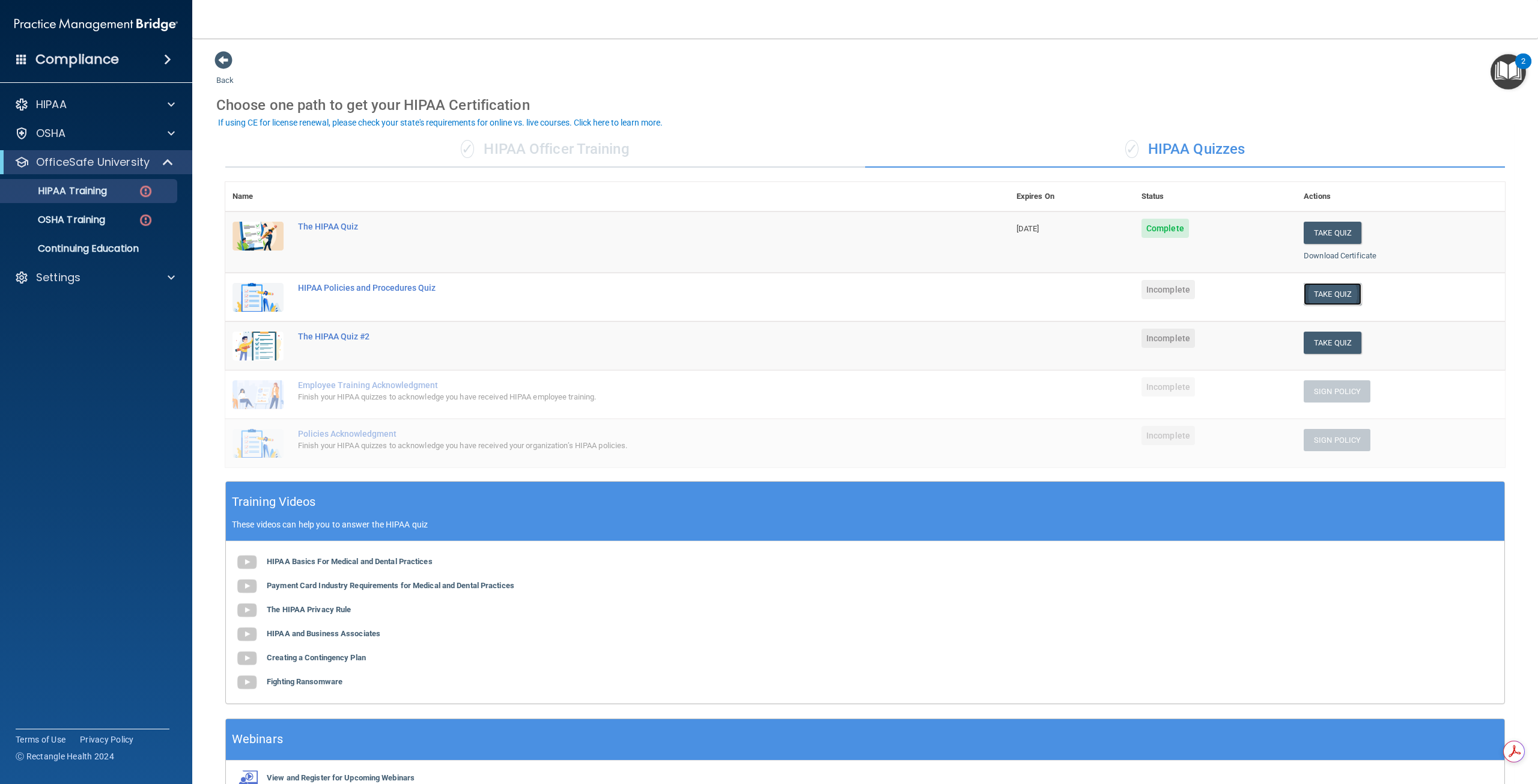
click at [1318, 299] on button "Take Quiz" at bounding box center [1332, 294] width 58 height 23
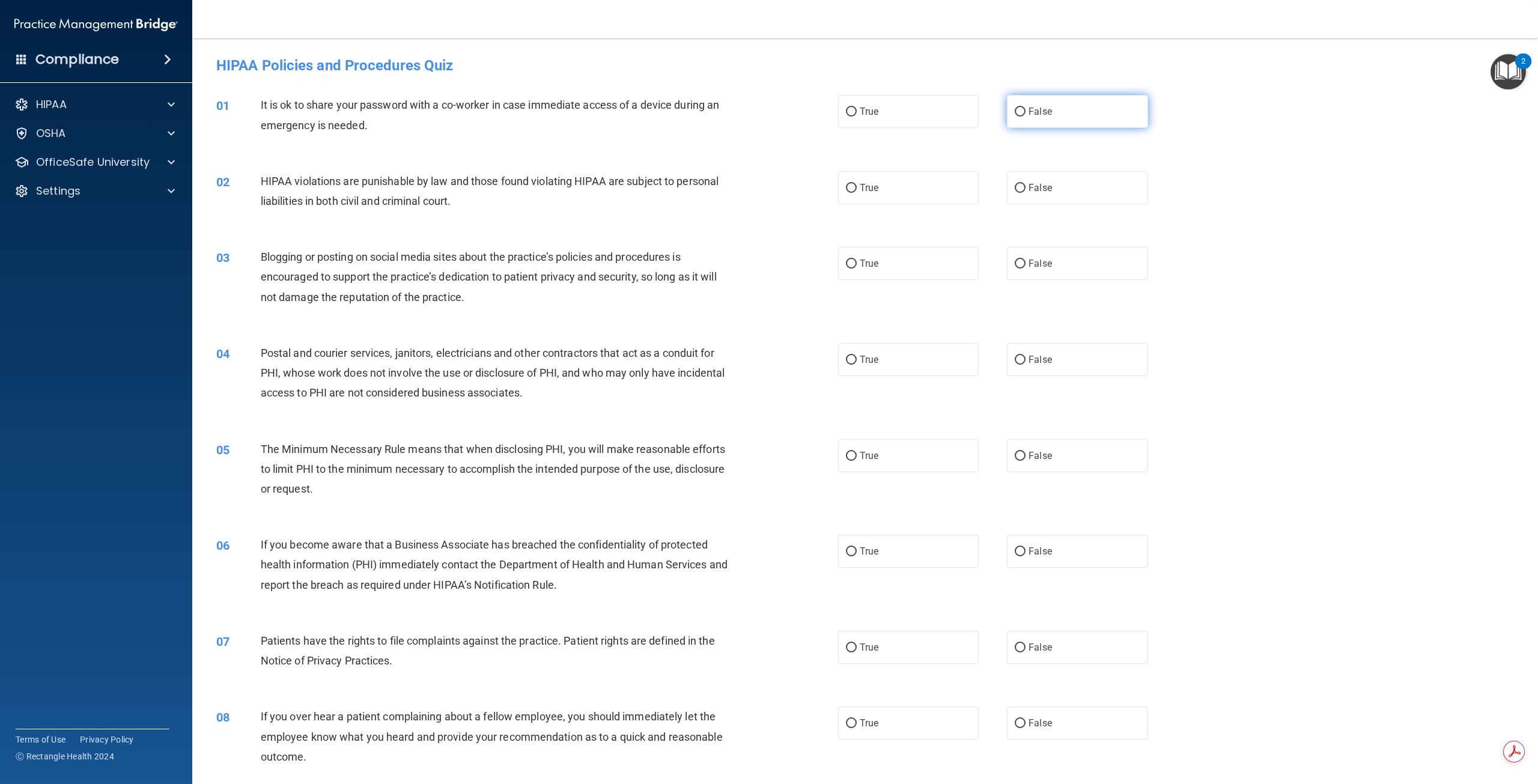
click at [1066, 114] on label "False" at bounding box center [1077, 111] width 140 height 33
click at [1025, 114] on input "False" at bounding box center [1020, 111] width 10 height 9
radio input "true"
click at [922, 192] on label "True" at bounding box center [908, 187] width 140 height 33
click at [857, 192] on input "True" at bounding box center [851, 188] width 10 height 9
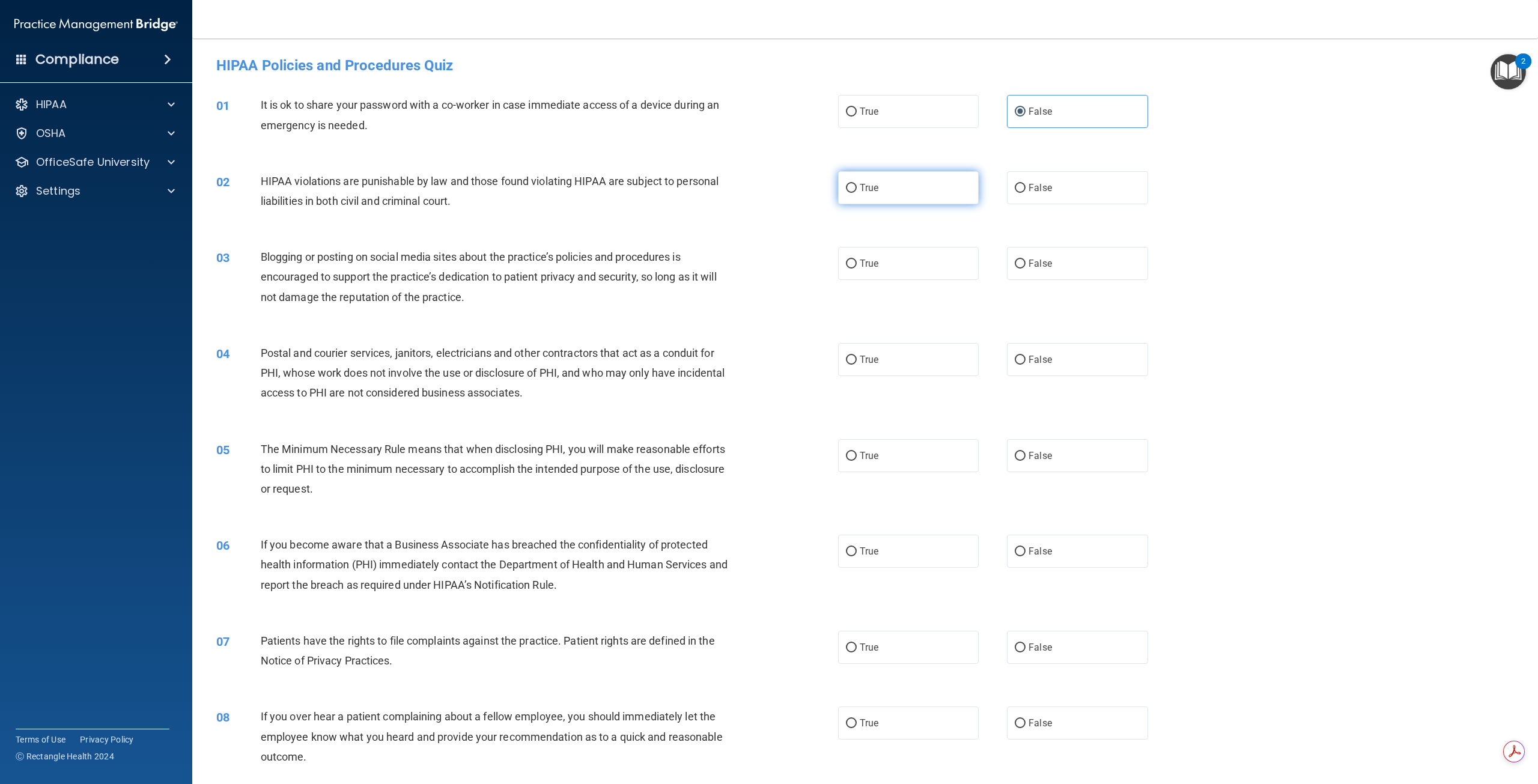
radio input "true"
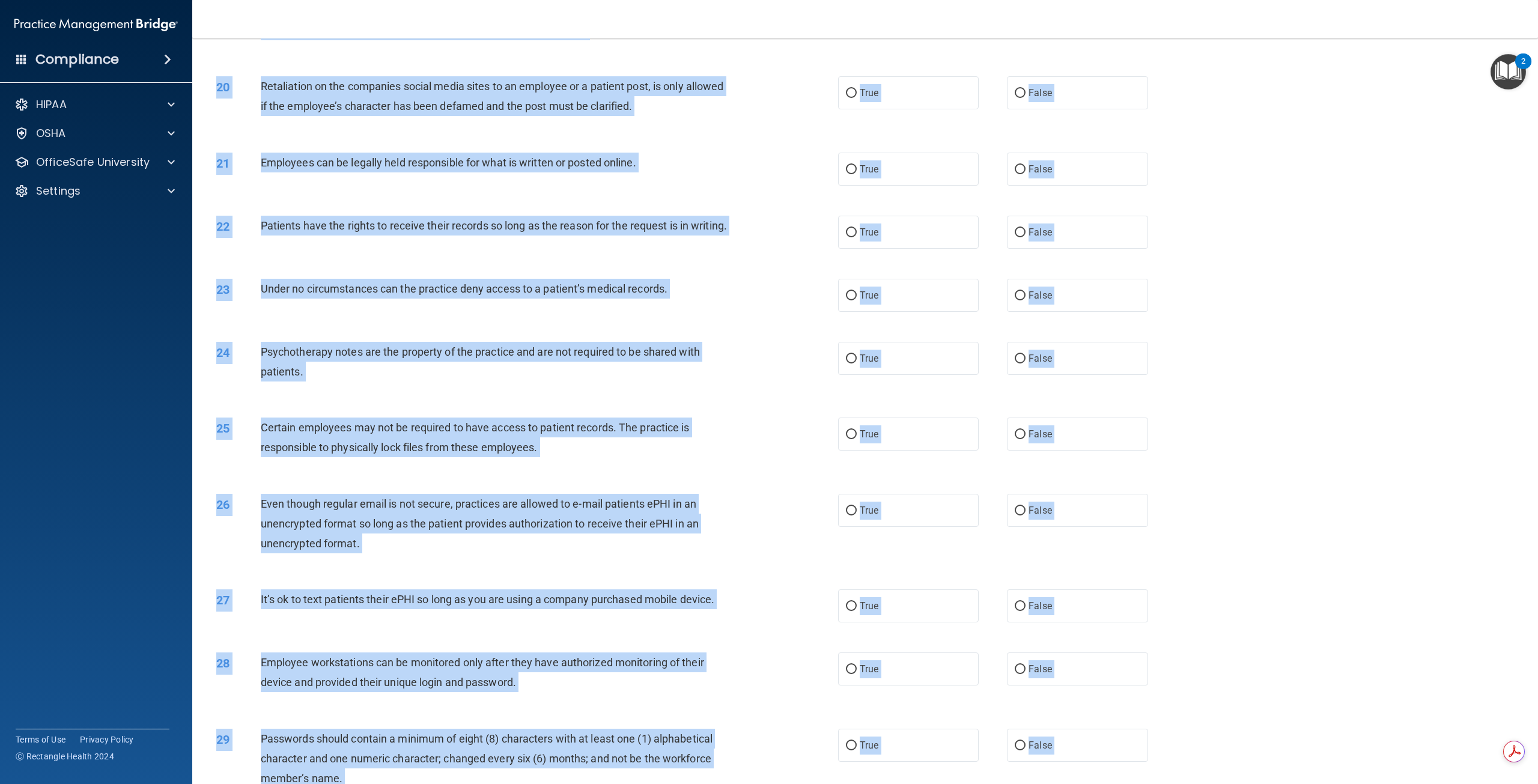
scroll to position [1794, 0]
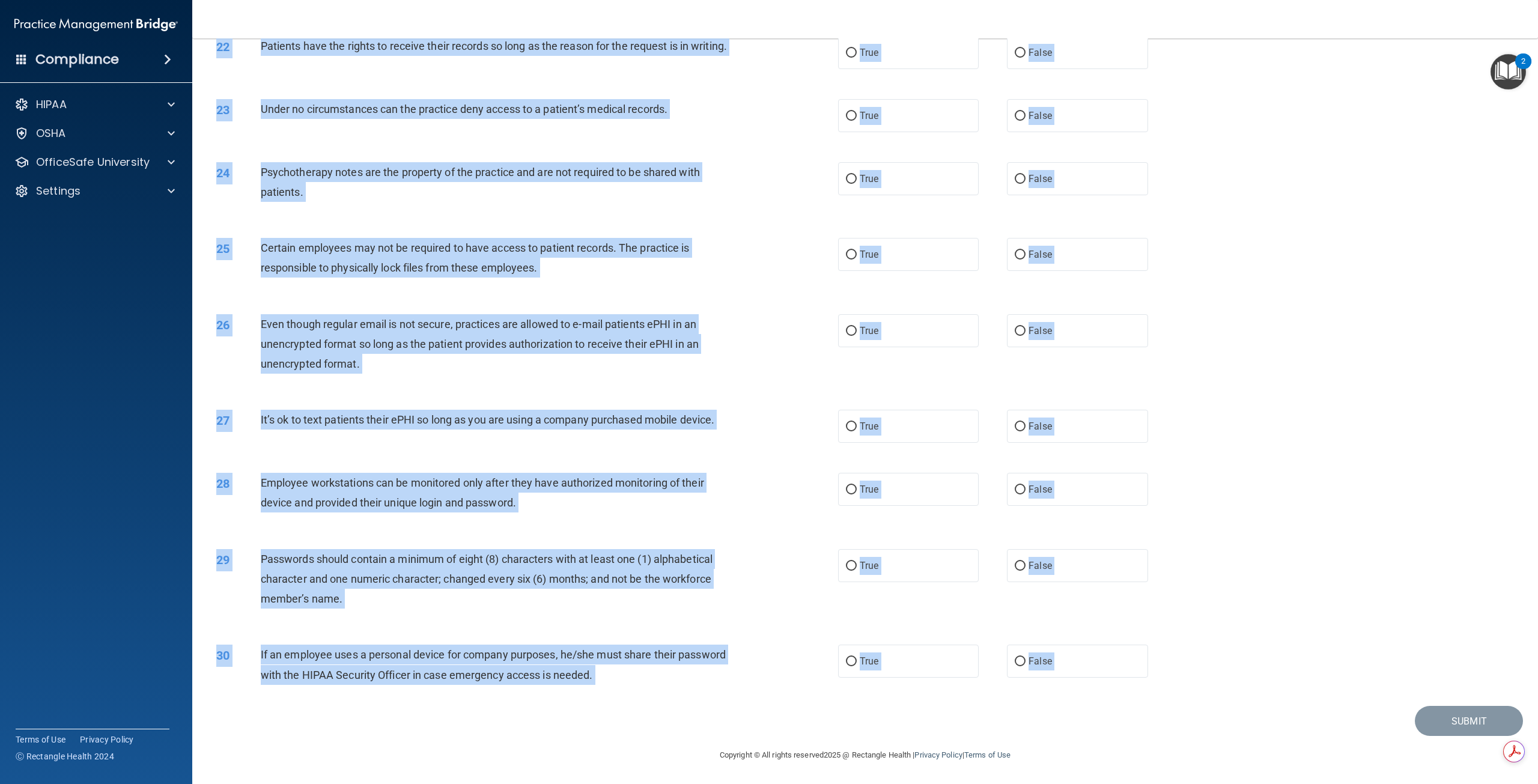
drag, startPoint x: 275, startPoint y: 136, endPoint x: 1249, endPoint y: 713, distance: 1132.1
copy main "Blogging or posting on social media sites about the practice’s policies and pro…"
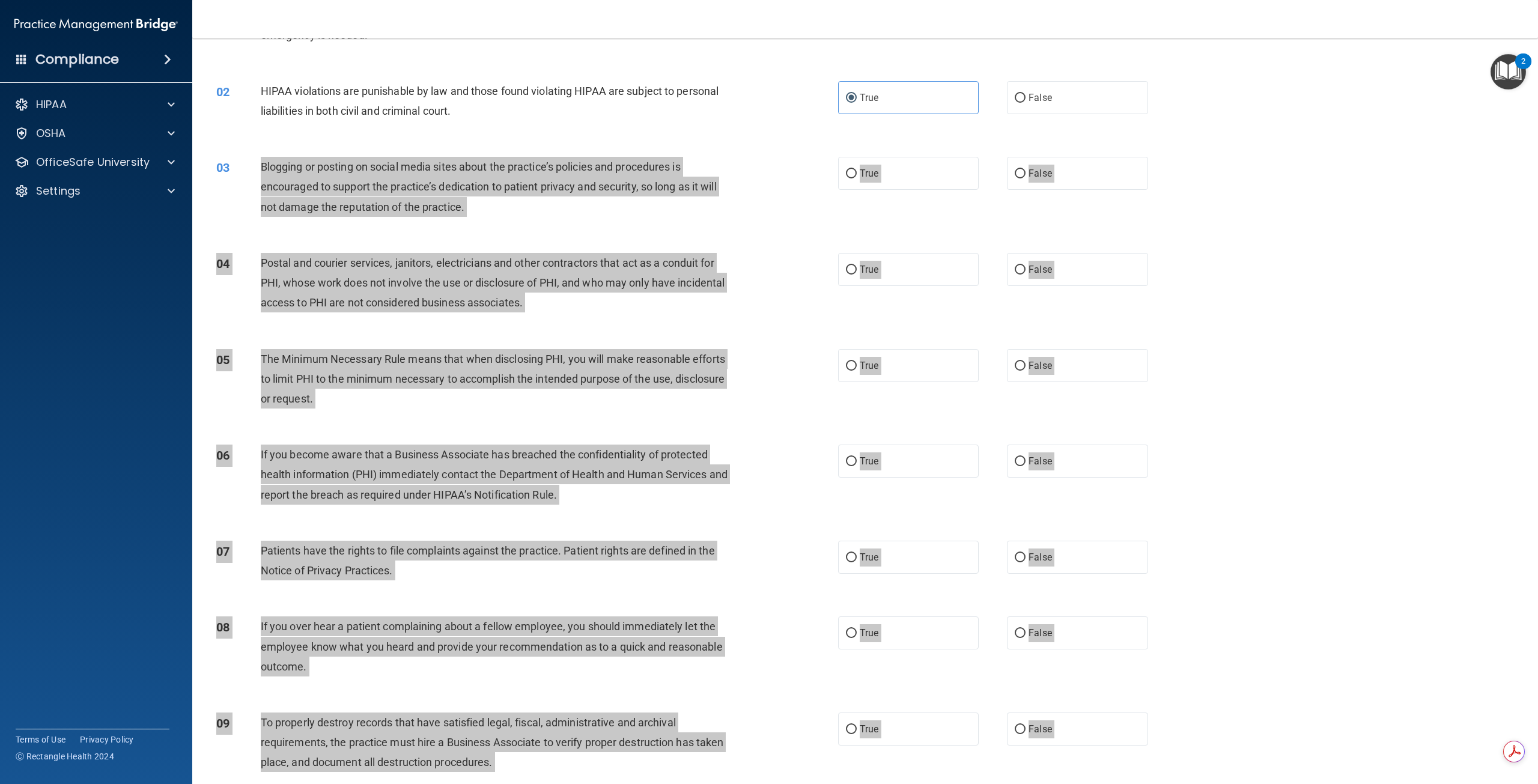
scroll to position [0, 0]
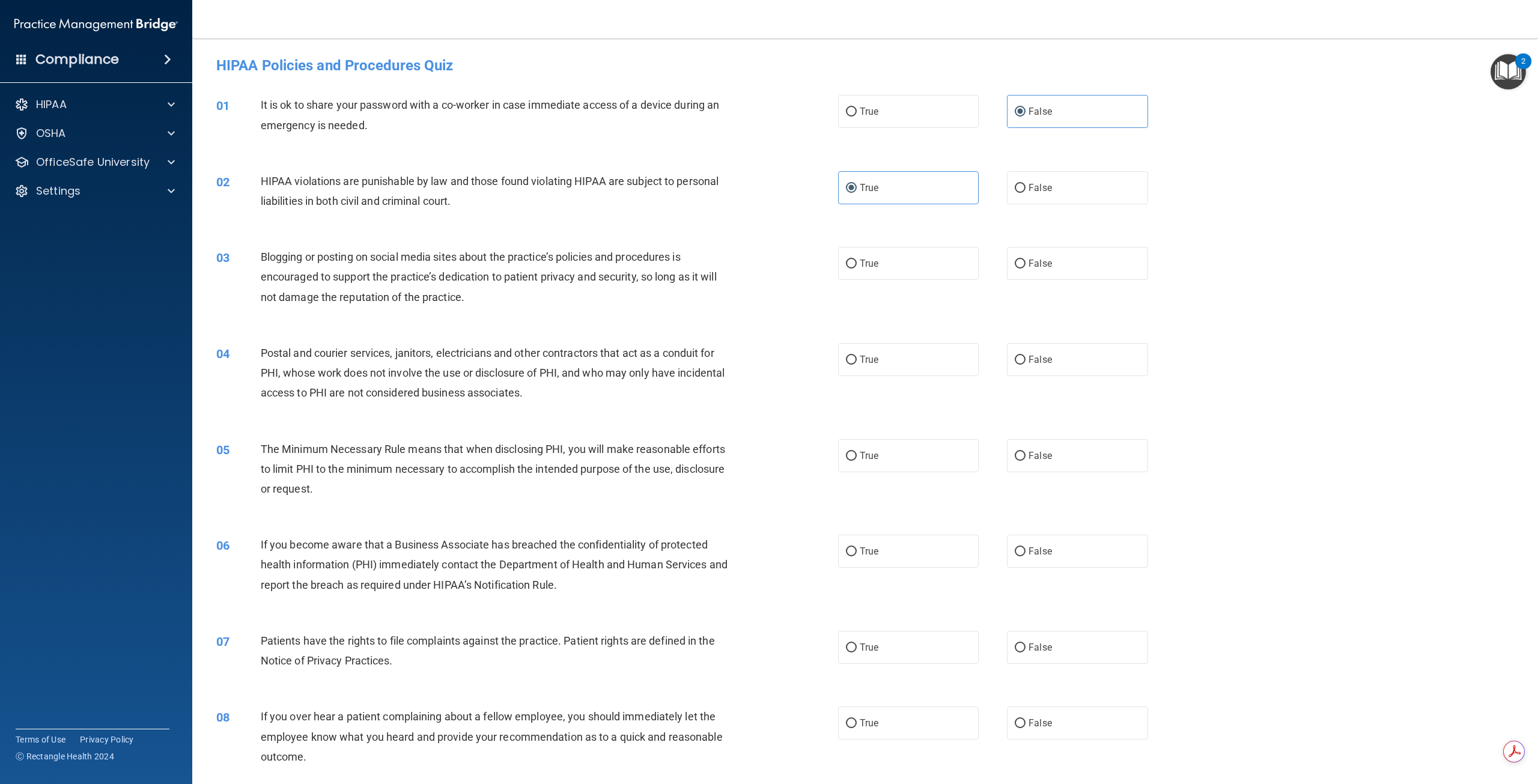
click at [1207, 256] on div "03 Blogging or posting on social media sites about the practice’s policies and …" at bounding box center [865, 280] width 1316 height 96
click at [1093, 261] on label "False" at bounding box center [1077, 263] width 140 height 33
click at [1025, 261] on input "False" at bounding box center [1020, 263] width 10 height 9
radio input "true"
click at [897, 367] on label "True" at bounding box center [908, 359] width 140 height 33
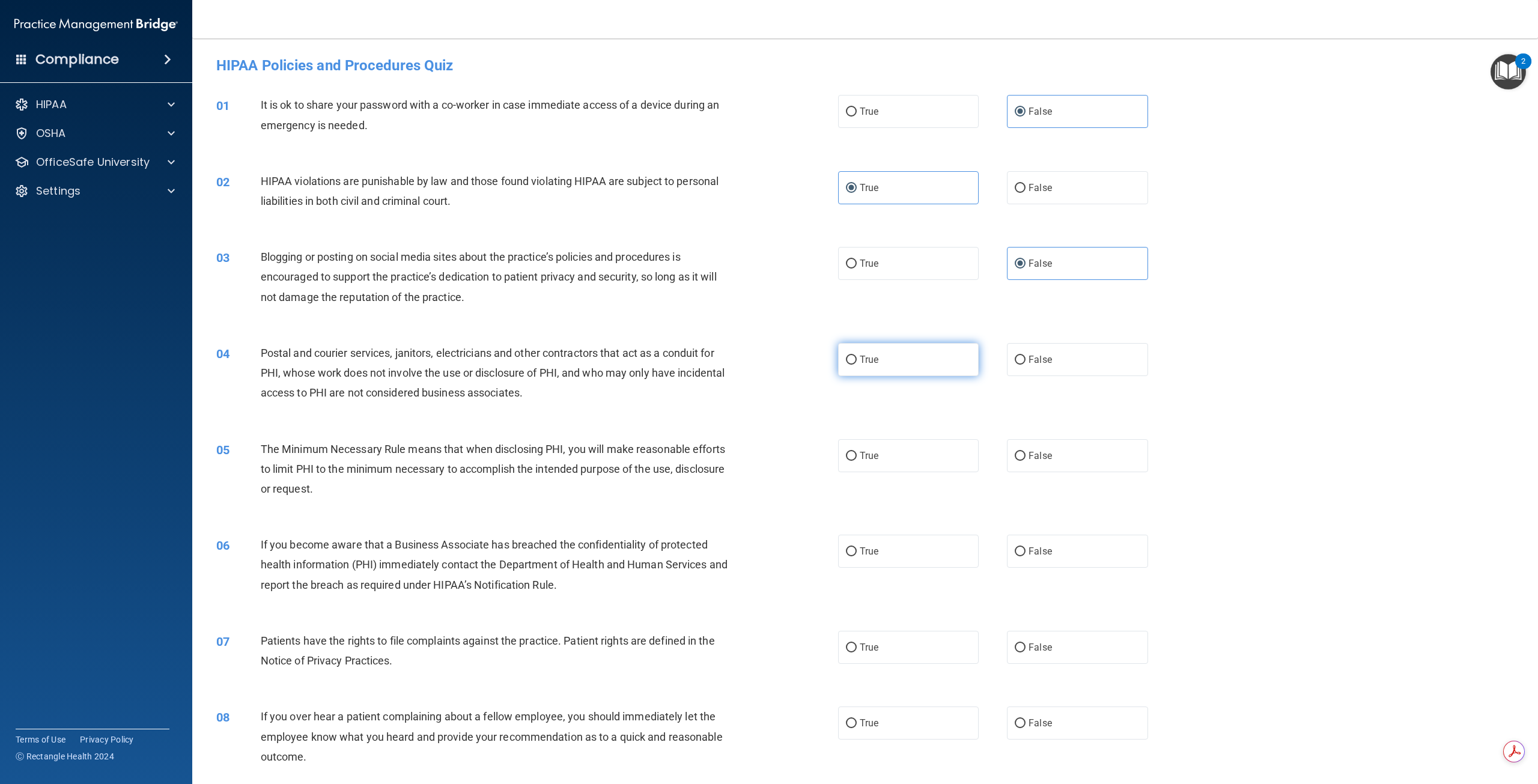
click at [857, 364] on input "True" at bounding box center [851, 359] width 10 height 9
radio input "true"
click at [879, 454] on label "True" at bounding box center [908, 455] width 140 height 33
click at [857, 454] on input "True" at bounding box center [851, 456] width 10 height 9
radio input "true"
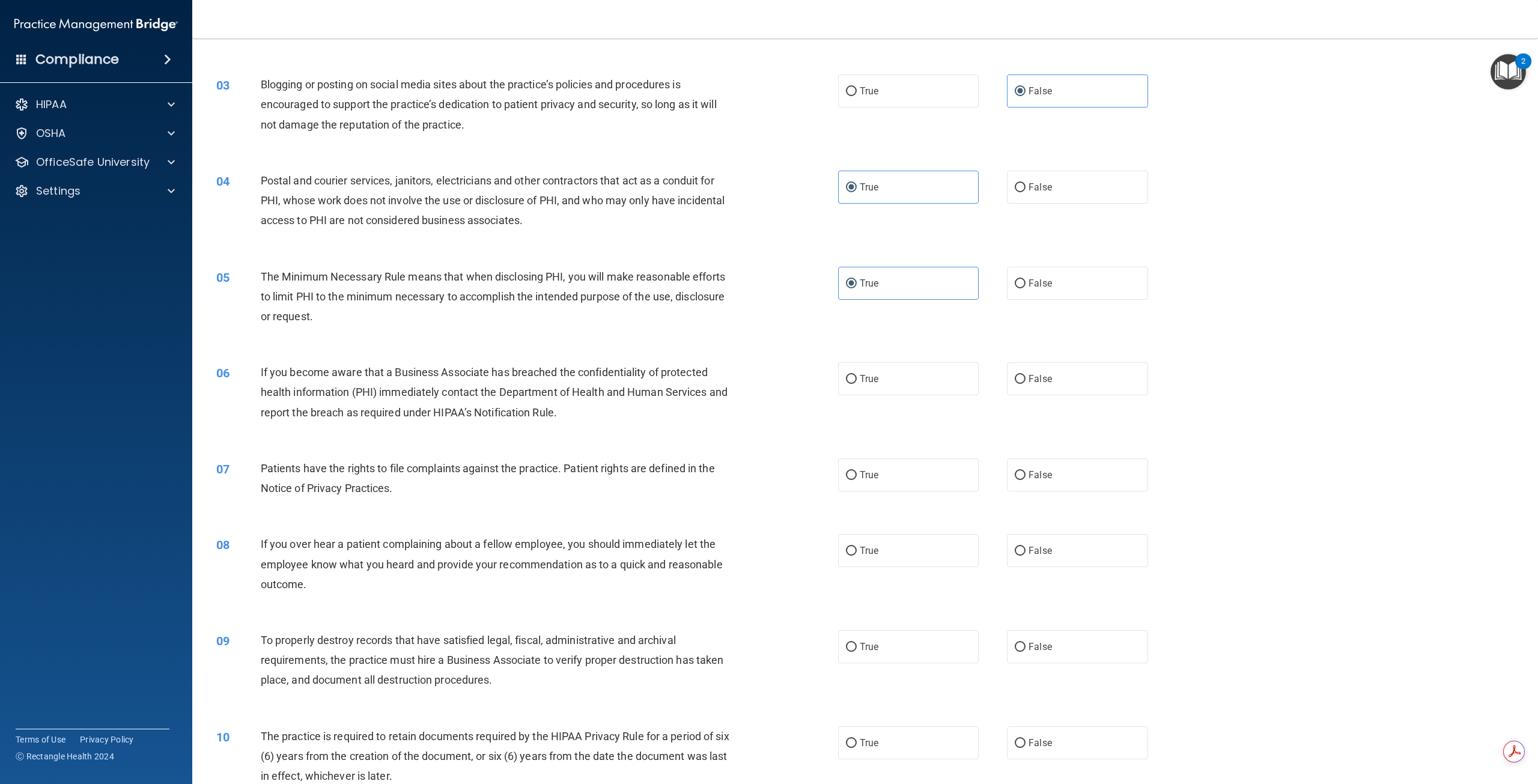
scroll to position [180, 0]
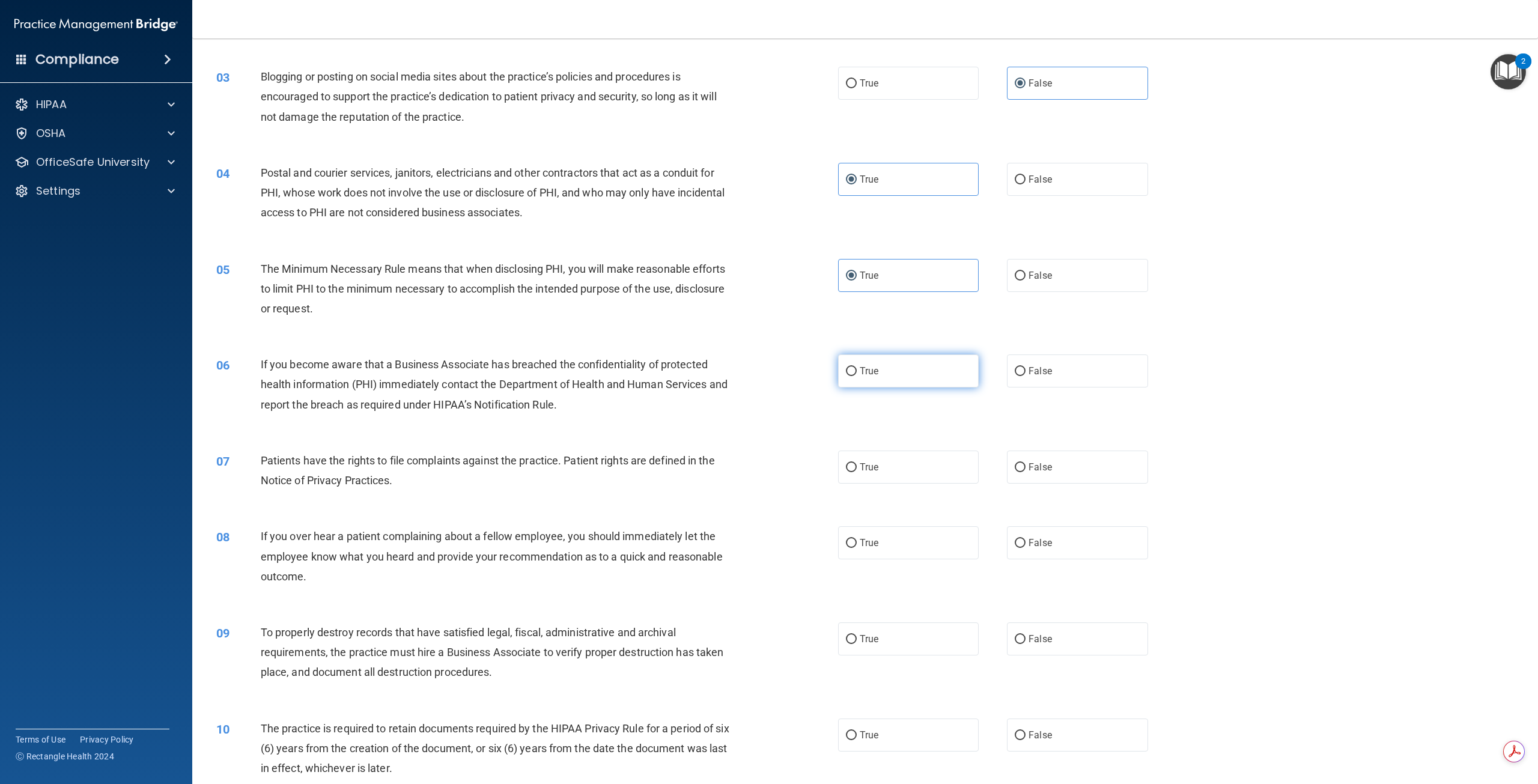
click at [921, 364] on label "True" at bounding box center [908, 371] width 140 height 33
click at [857, 367] on input "True" at bounding box center [851, 371] width 10 height 9
radio input "true"
click at [1025, 377] on label "False" at bounding box center [1077, 371] width 140 height 33
click at [1025, 376] on input "False" at bounding box center [1020, 371] width 10 height 9
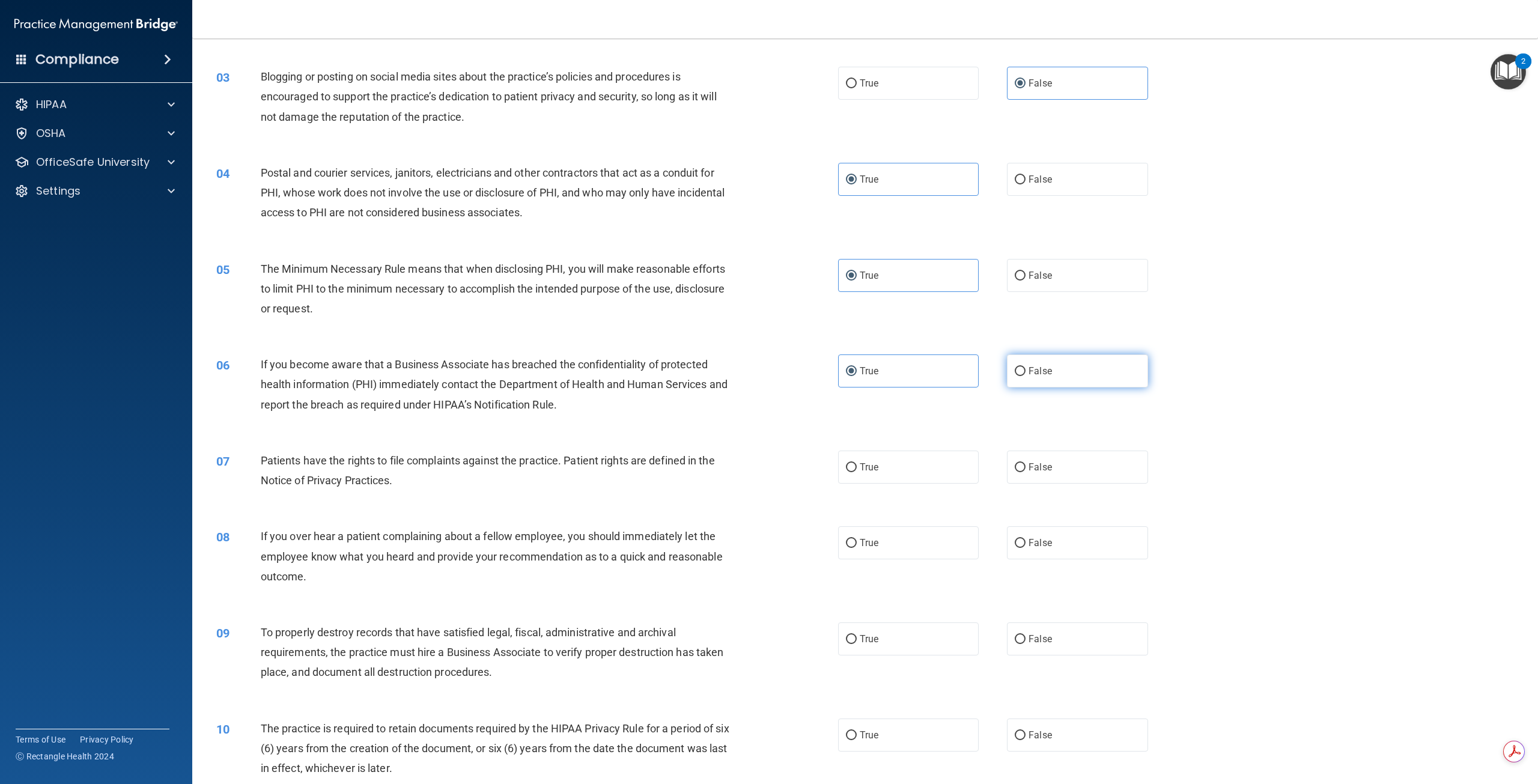
radio input "true"
radio input "false"
click at [903, 473] on label "True" at bounding box center [908, 467] width 140 height 33
click at [857, 472] on input "True" at bounding box center [851, 467] width 10 height 9
radio input "true"
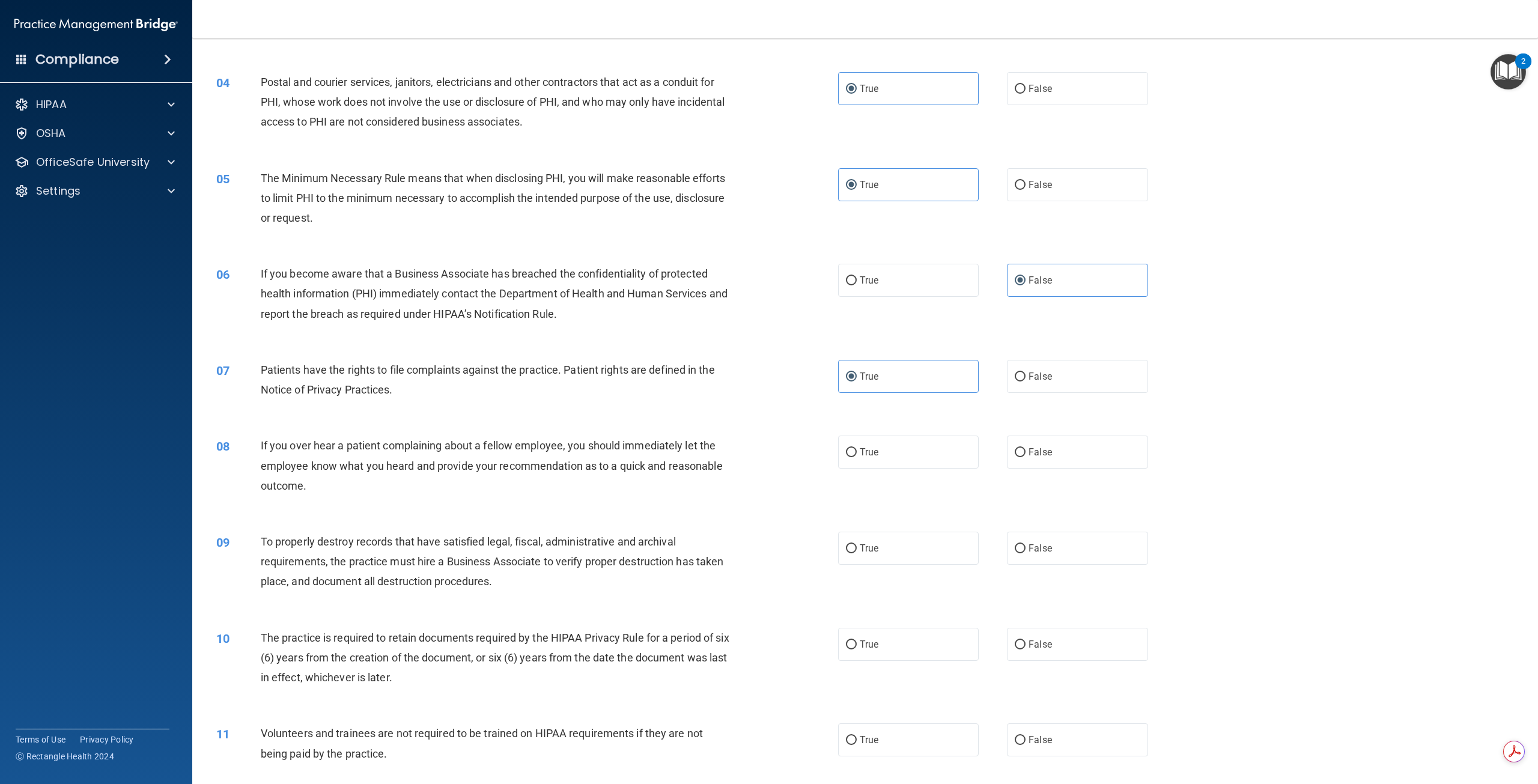
scroll to position [301, 0]
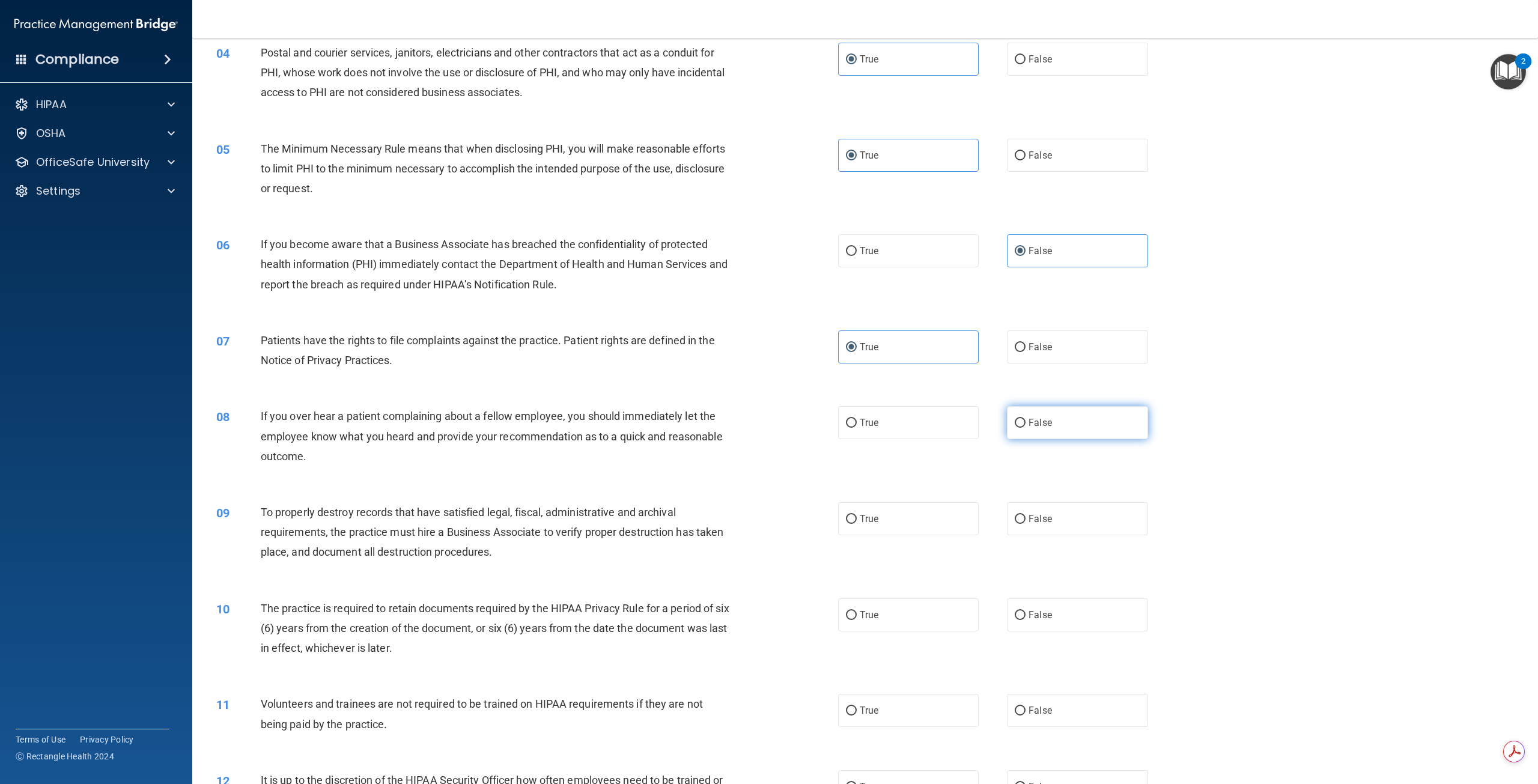
click at [1045, 421] on span "False" at bounding box center [1040, 422] width 23 height 11
click at [1025, 421] on input "False" at bounding box center [1020, 423] width 10 height 9
radio input "true"
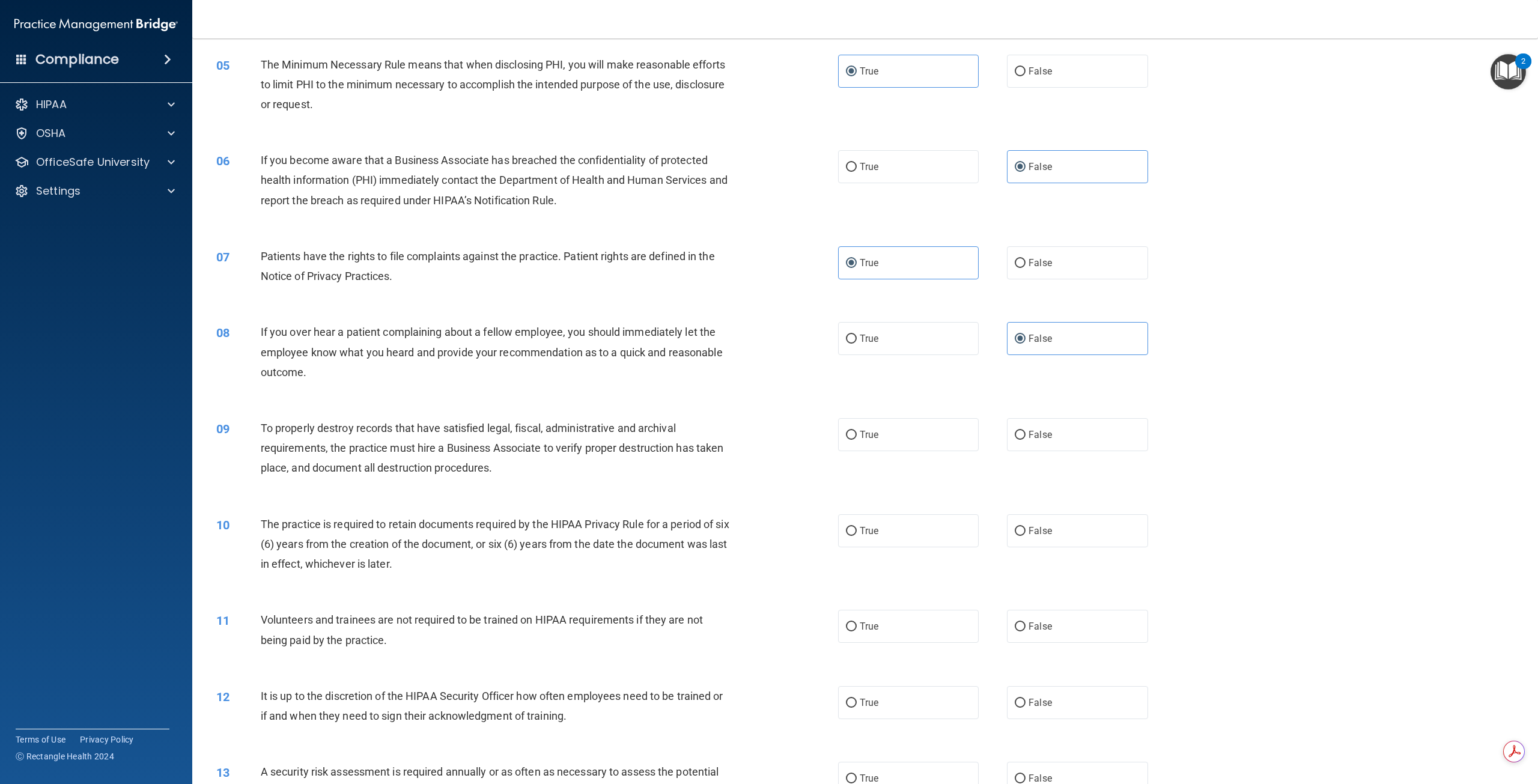
scroll to position [421, 0]
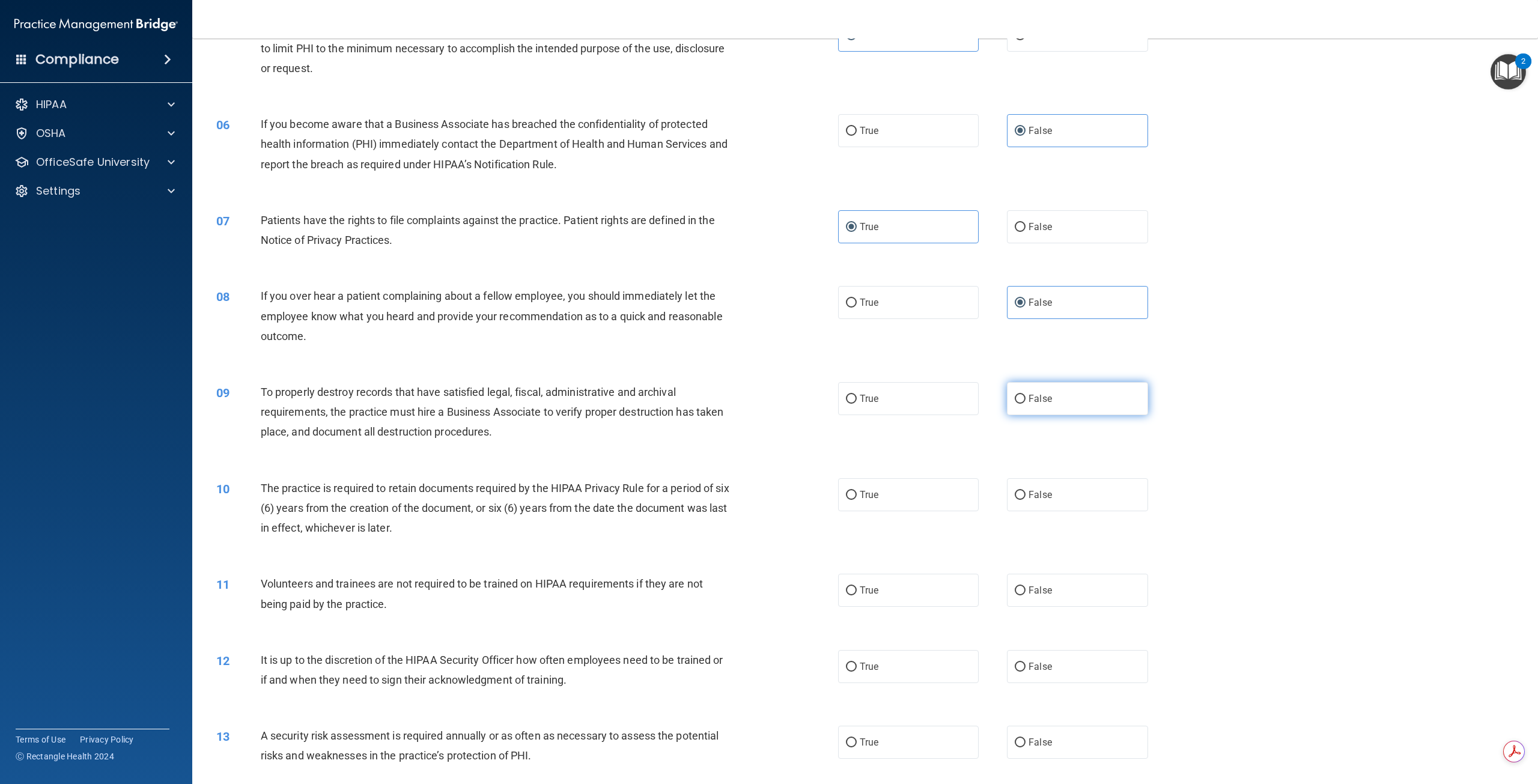
click at [1049, 400] on label "False" at bounding box center [1077, 398] width 140 height 33
click at [1025, 400] on input "False" at bounding box center [1020, 399] width 10 height 9
radio input "true"
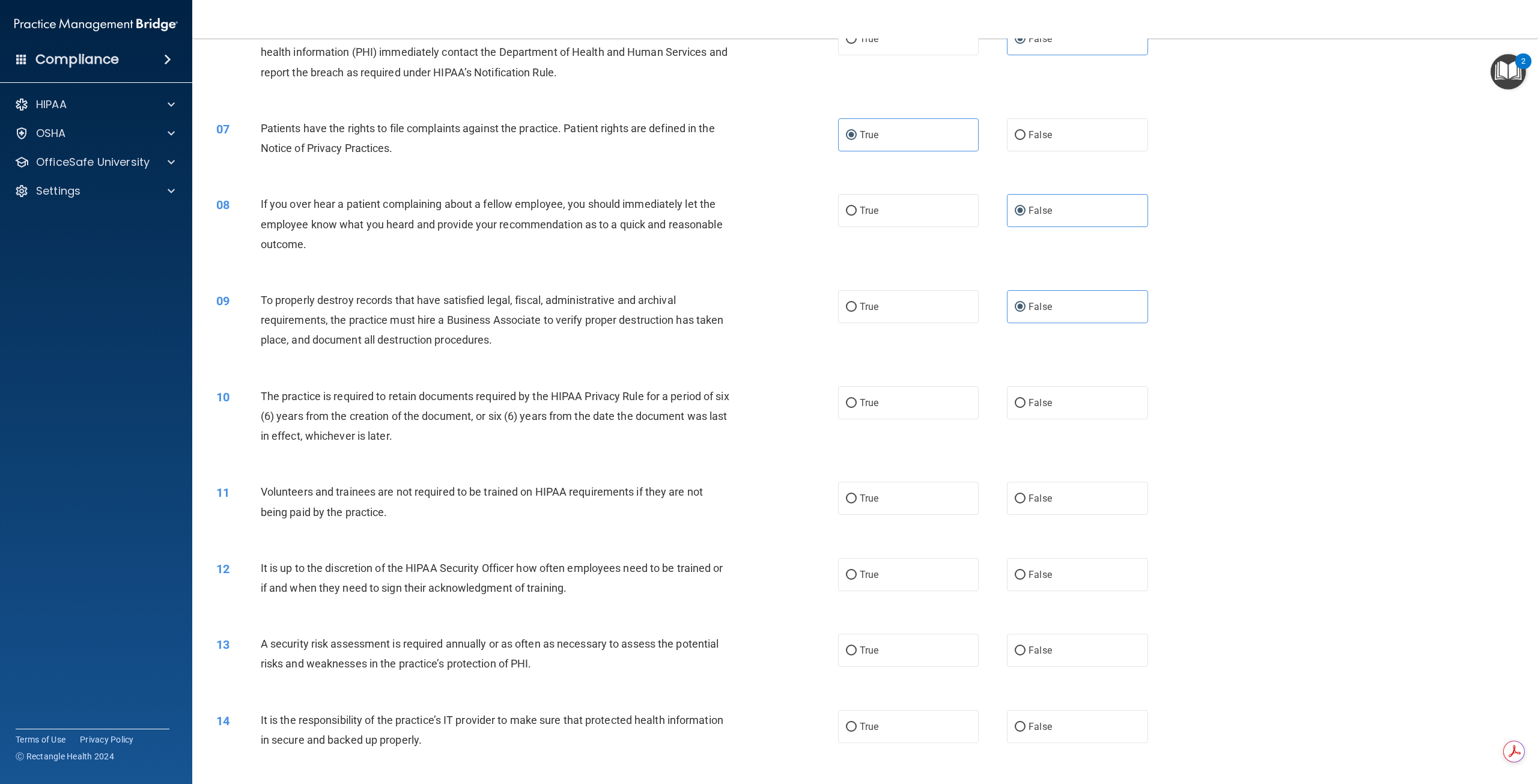
scroll to position [541, 0]
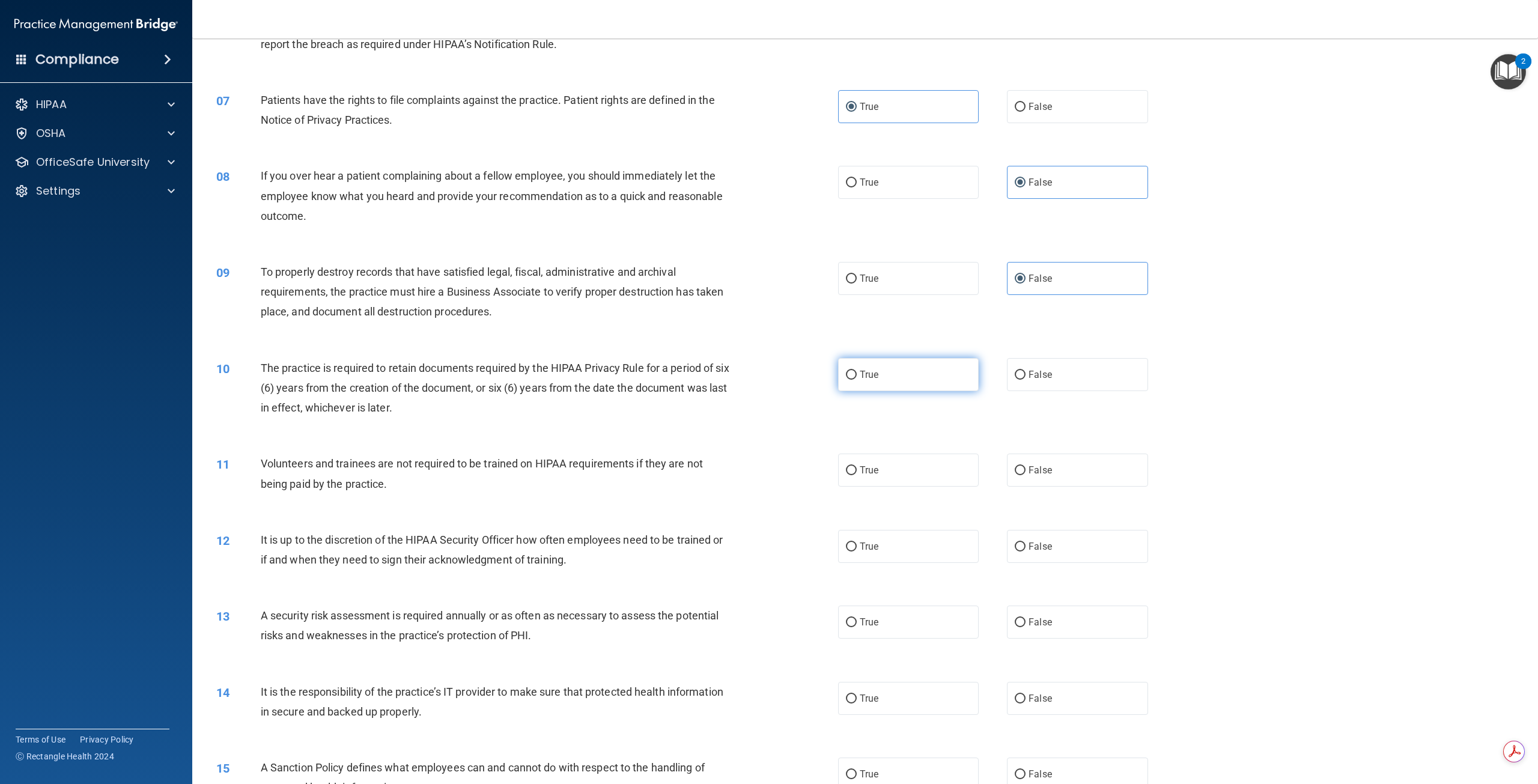
click at [859, 382] on label "True" at bounding box center [908, 374] width 140 height 33
click at [857, 380] on input "True" at bounding box center [851, 375] width 10 height 9
radio input "true"
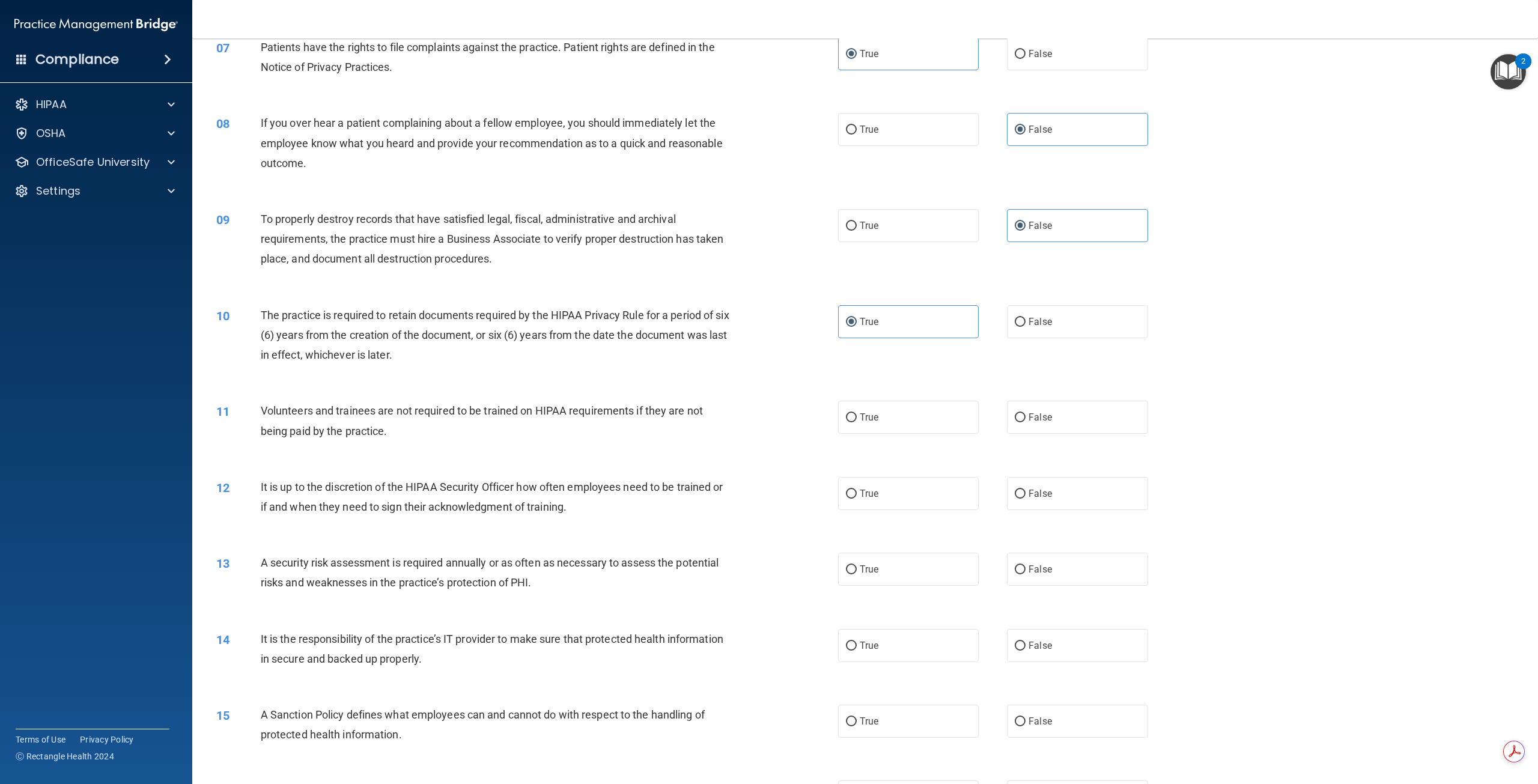
scroll to position [600, 0]
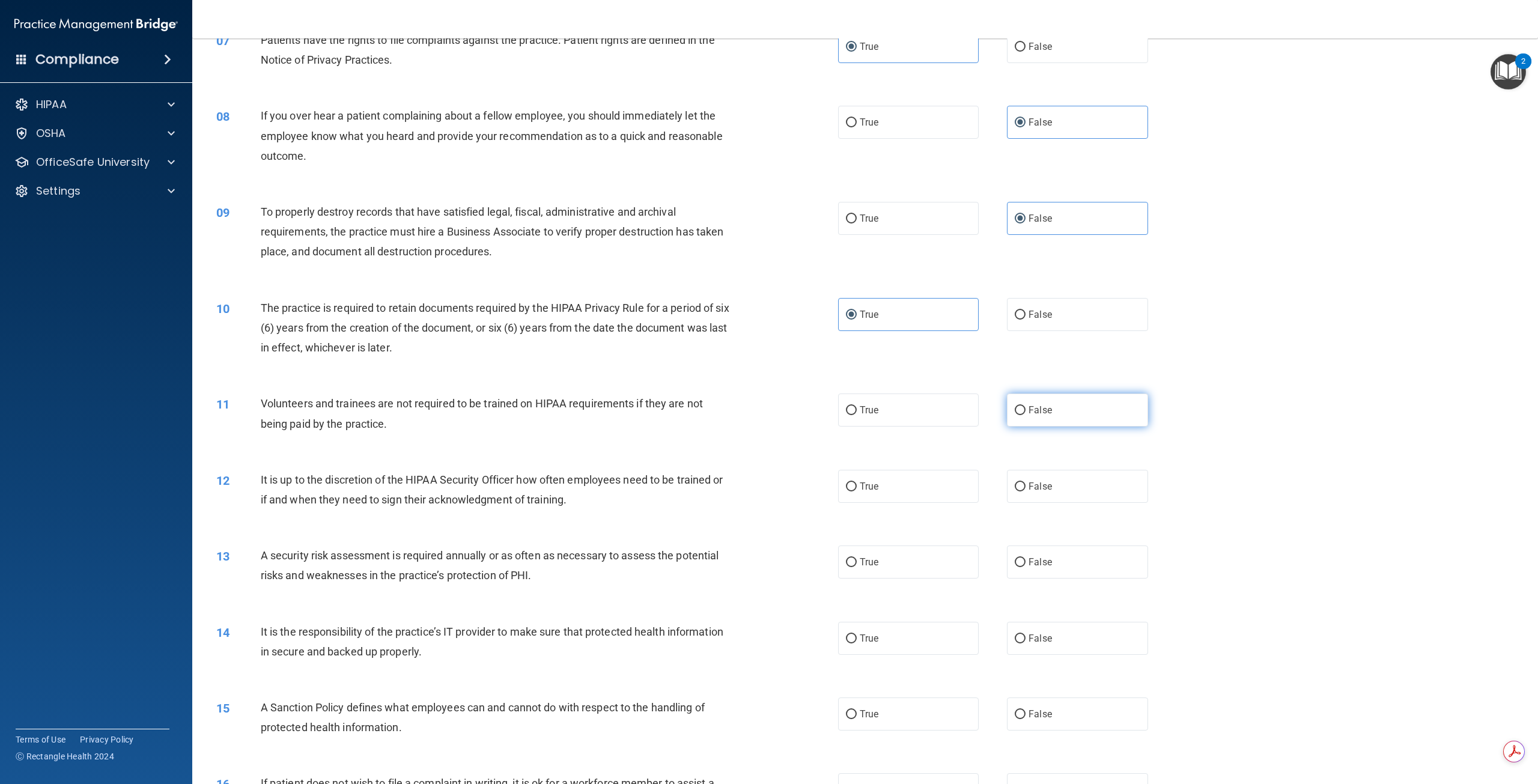
click at [1042, 416] on label "False" at bounding box center [1077, 409] width 140 height 33
click at [1025, 415] on input "False" at bounding box center [1020, 410] width 10 height 9
radio input "true"
click at [1036, 492] on span "False" at bounding box center [1040, 486] width 23 height 11
click at [1025, 492] on input "False" at bounding box center [1020, 487] width 10 height 9
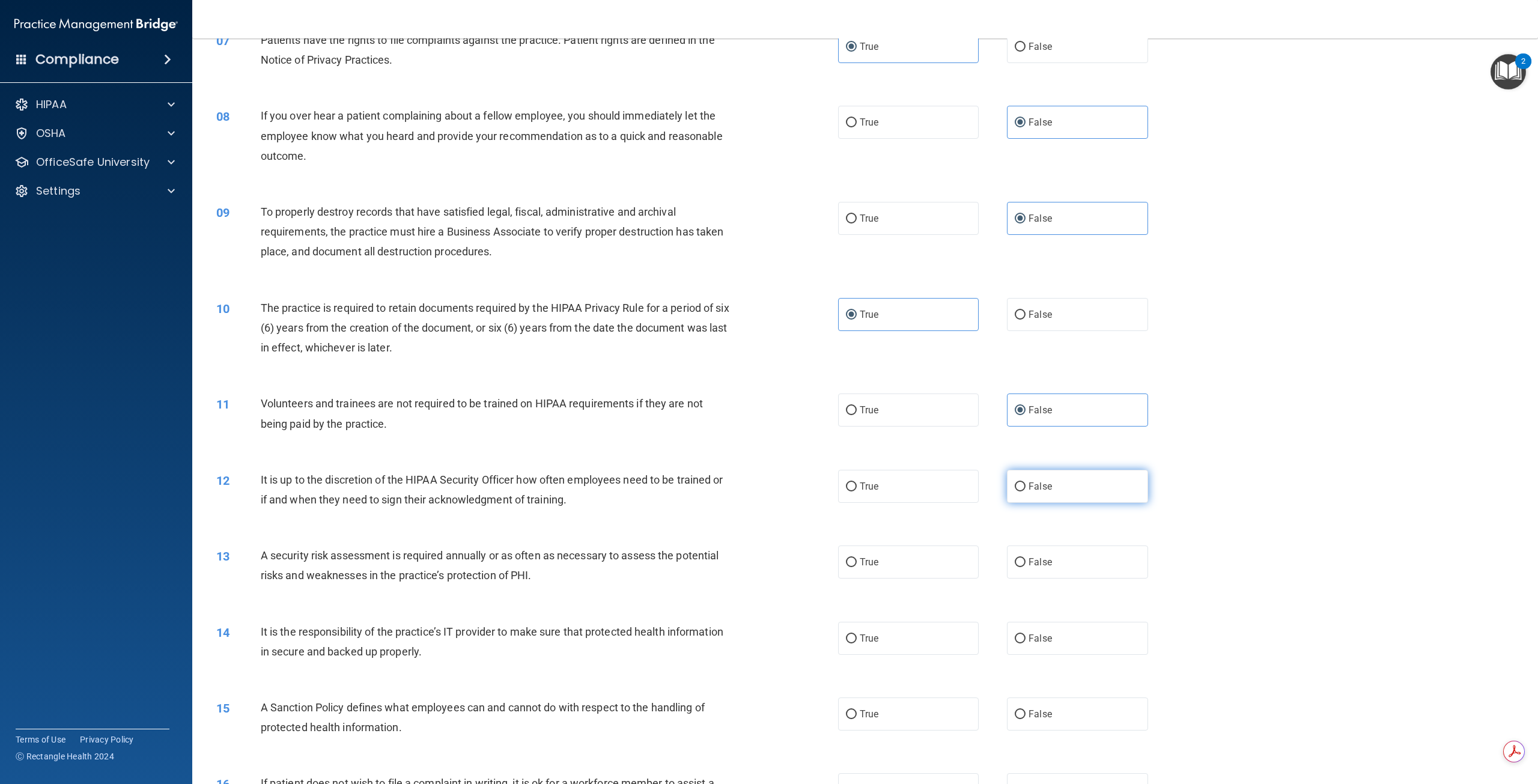
radio input "true"
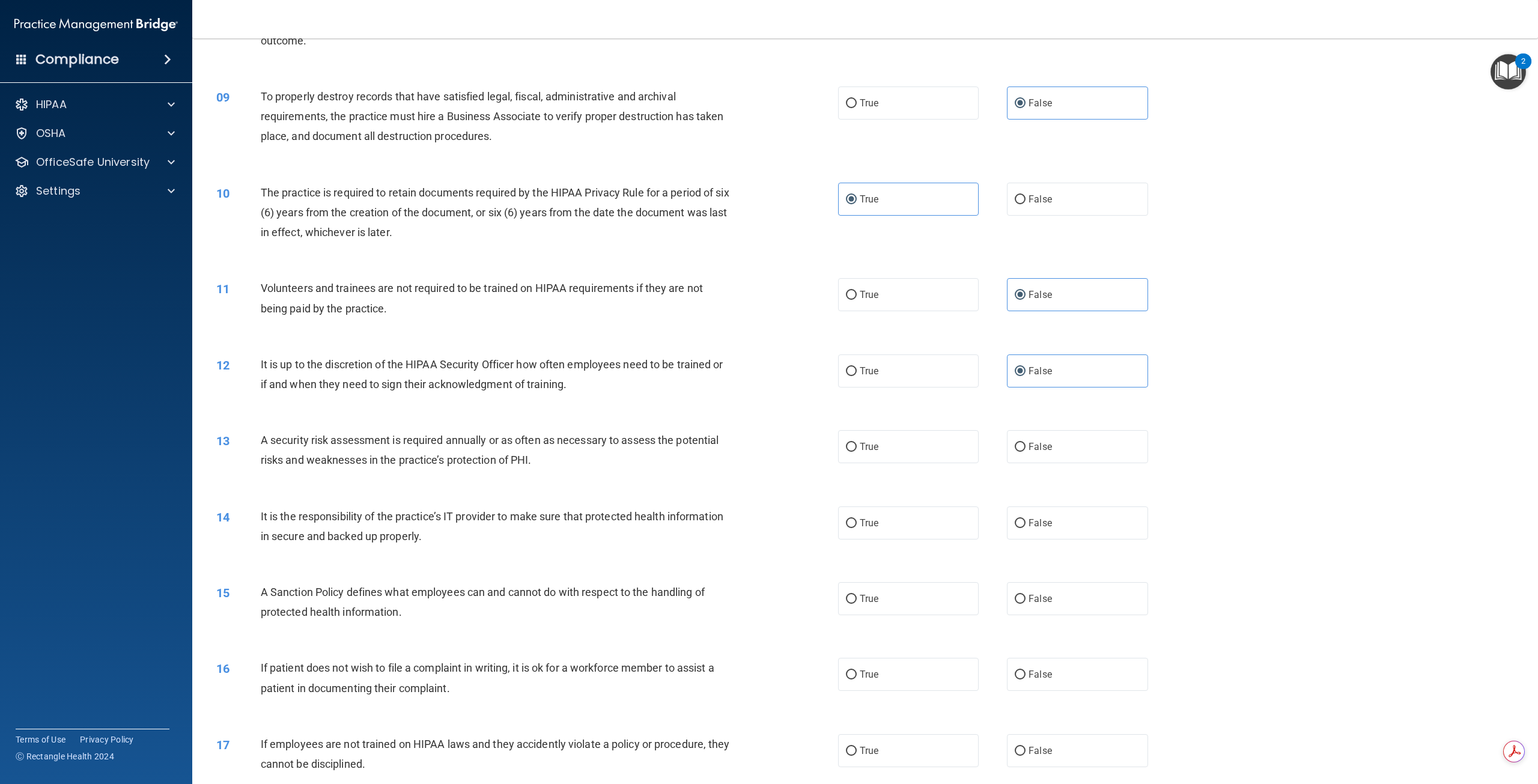
scroll to position [720, 0]
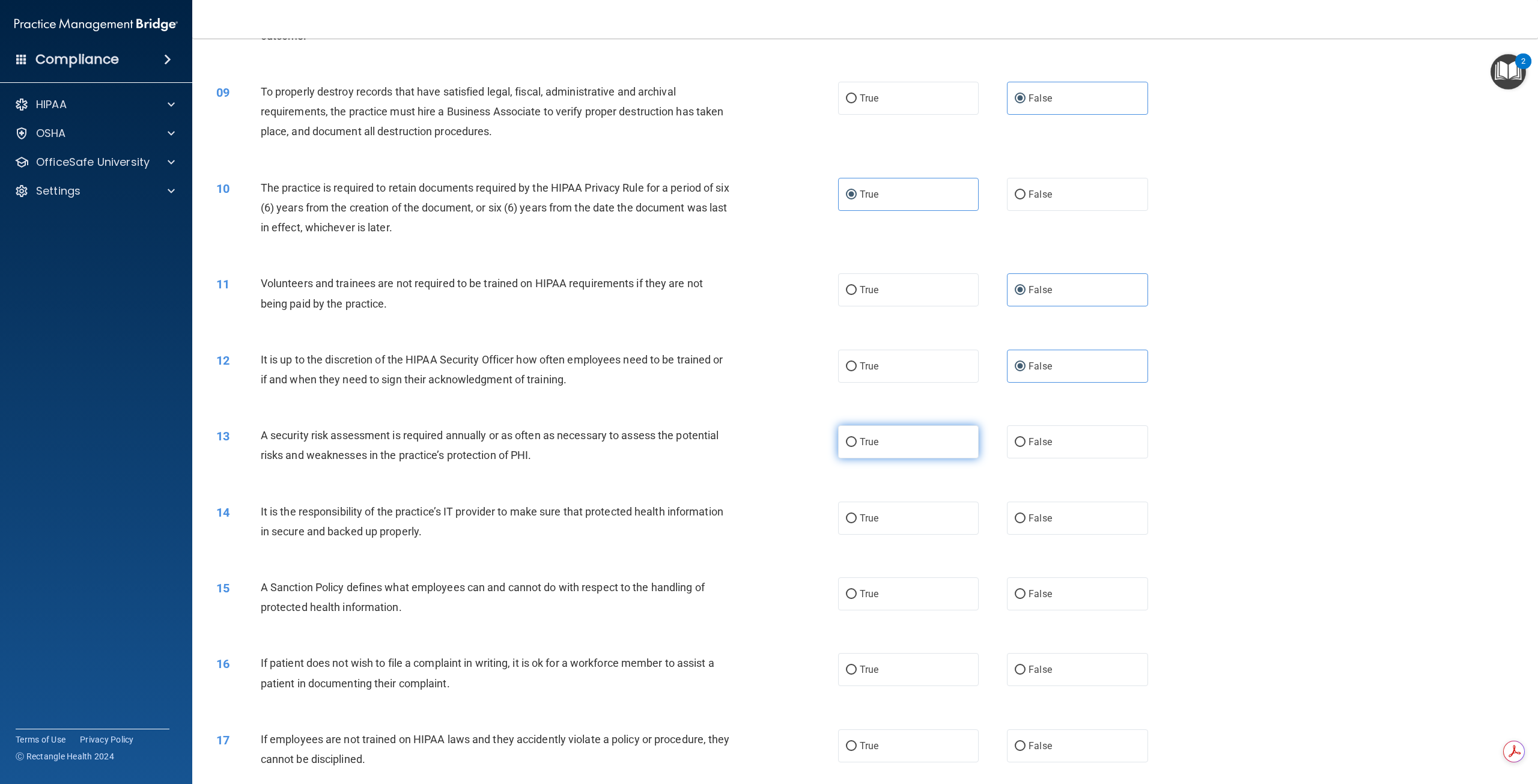
click at [841, 442] on label "True" at bounding box center [908, 442] width 140 height 33
click at [846, 442] on input "True" at bounding box center [851, 442] width 10 height 9
radio input "true"
click at [1029, 515] on span "False" at bounding box center [1040, 518] width 23 height 11
click at [1025, 515] on input "False" at bounding box center [1020, 518] width 10 height 9
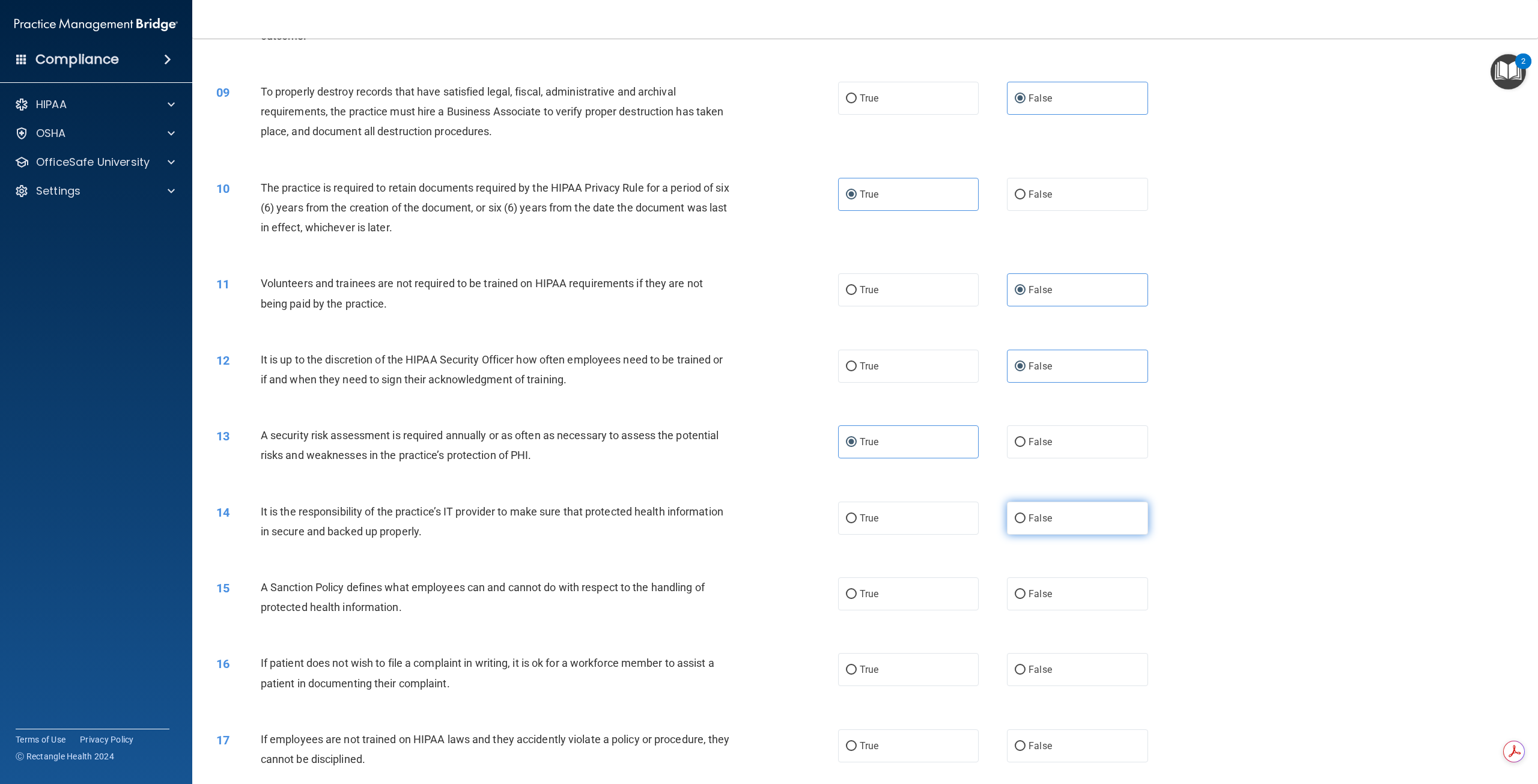
radio input "true"
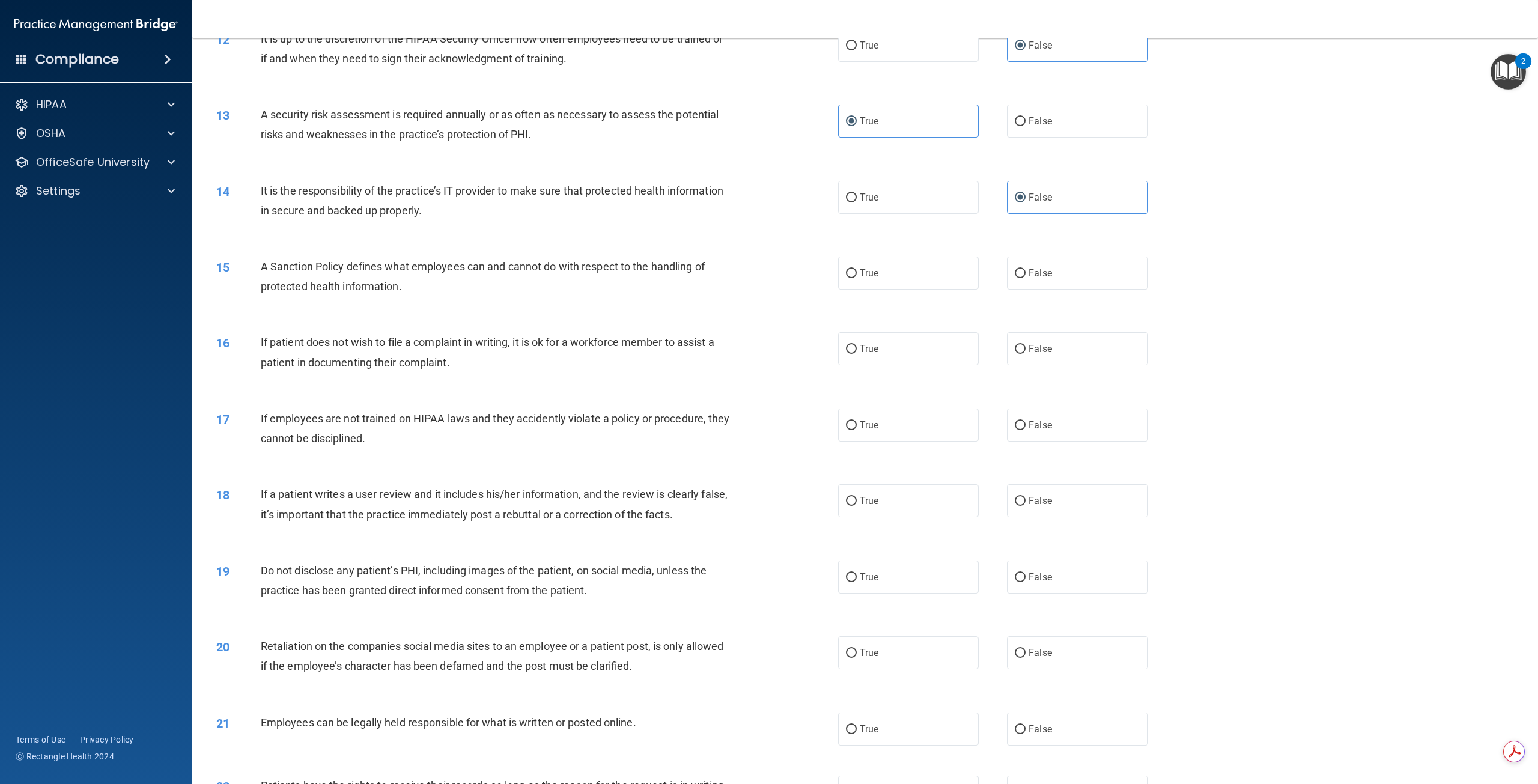
scroll to position [1081, 0]
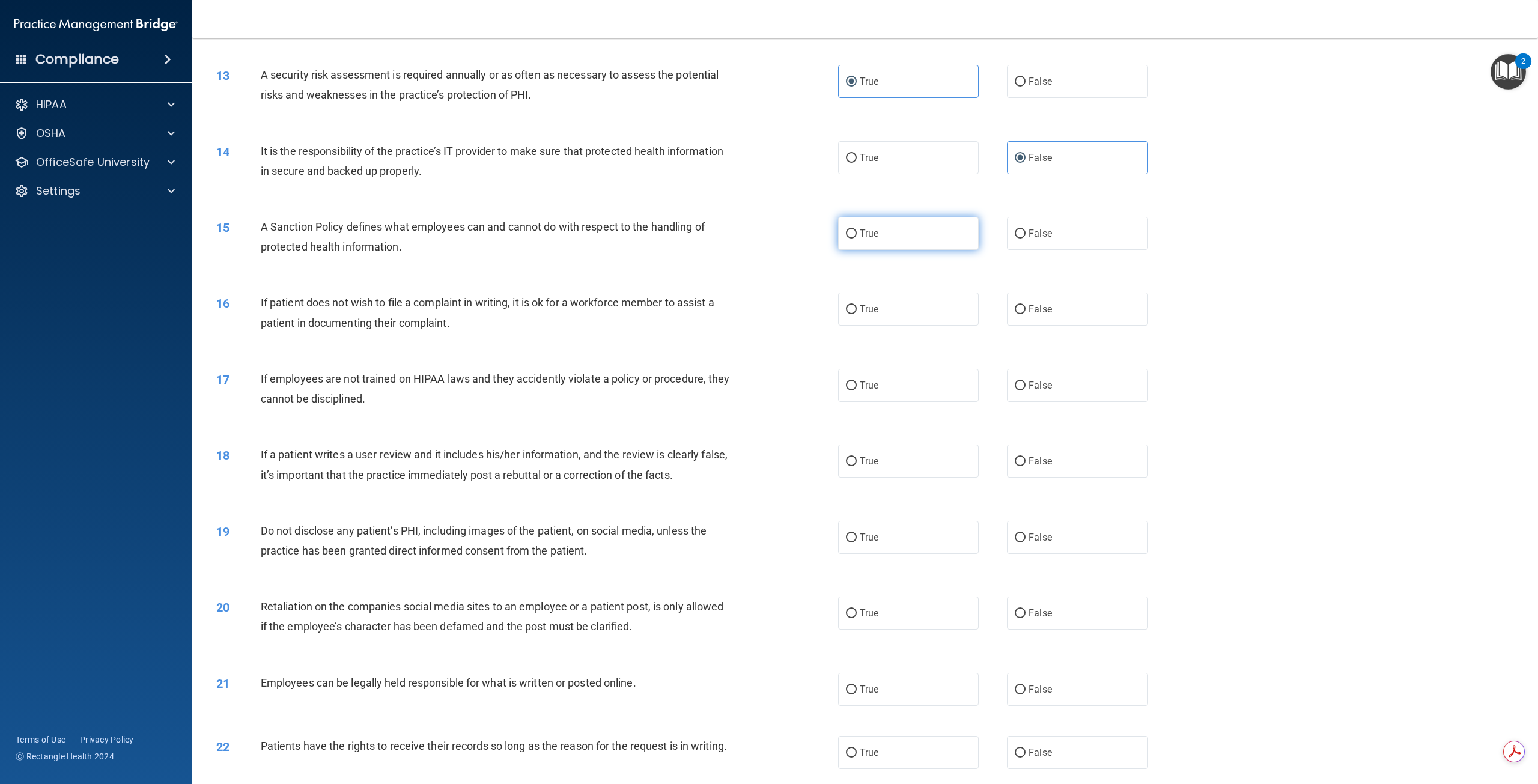
click at [860, 237] on span "True" at bounding box center [869, 234] width 19 height 11
click at [857, 237] on input "True" at bounding box center [851, 234] width 10 height 9
radio input "true"
click at [854, 309] on label "True" at bounding box center [908, 309] width 140 height 33
click at [854, 309] on input "True" at bounding box center [851, 309] width 10 height 9
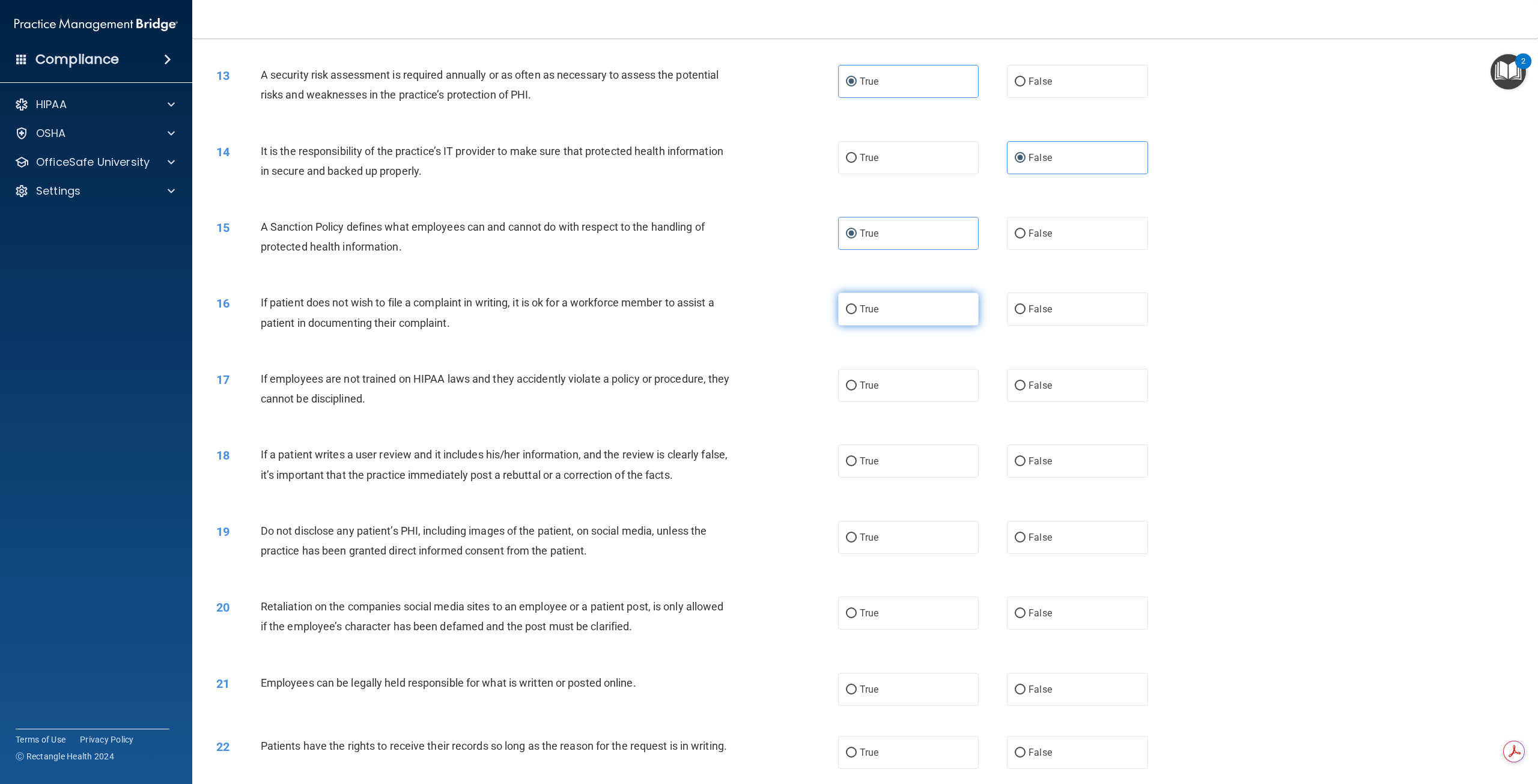
radio input "true"
click at [1021, 391] on label "False" at bounding box center [1077, 385] width 140 height 33
click at [1021, 391] on input "False" at bounding box center [1020, 385] width 10 height 9
radio input "true"
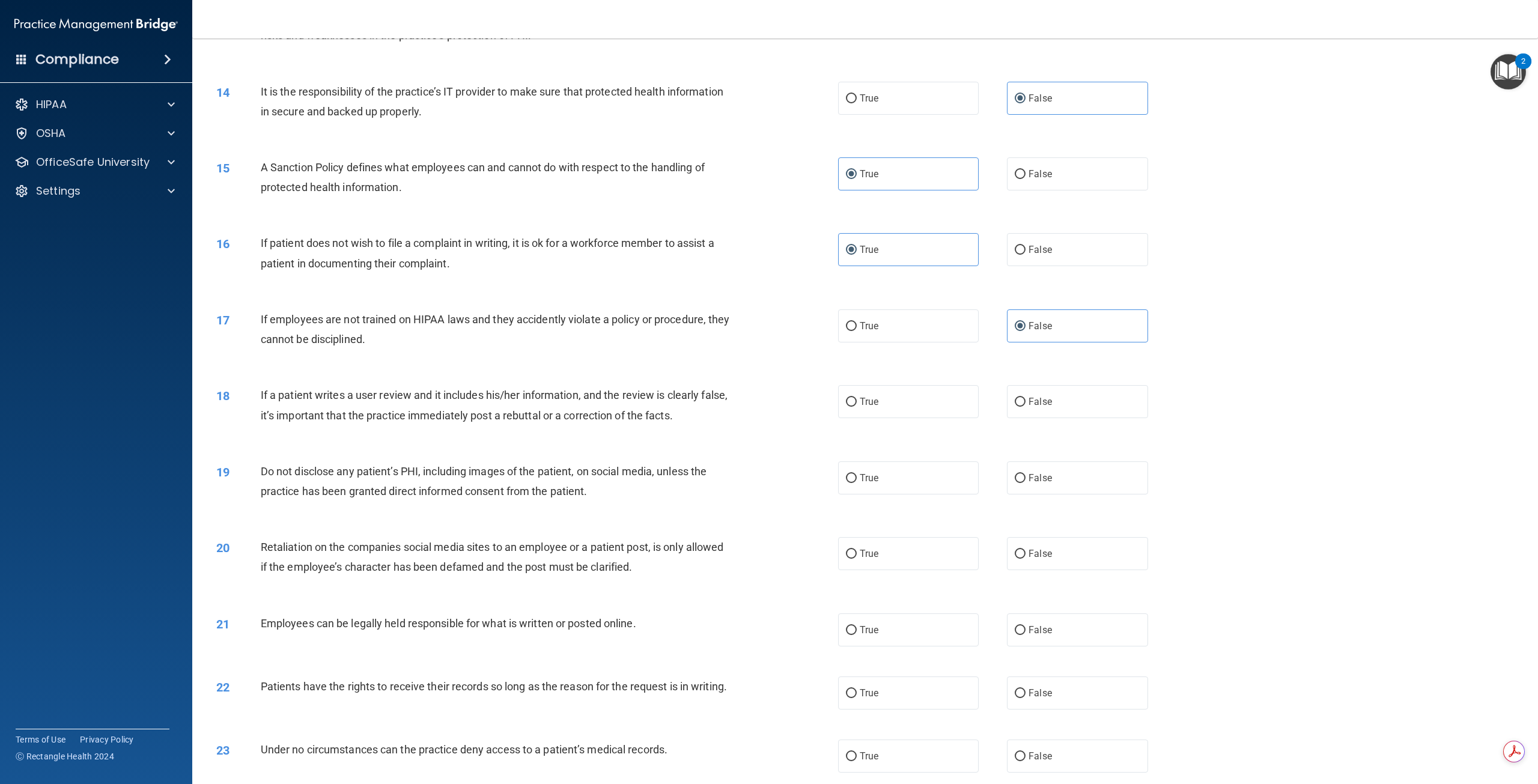
scroll to position [1141, 0]
click at [1057, 407] on label "False" at bounding box center [1077, 400] width 140 height 33
click at [1025, 406] on input "False" at bounding box center [1020, 401] width 10 height 9
radio input "true"
click at [883, 475] on label "True" at bounding box center [908, 477] width 140 height 33
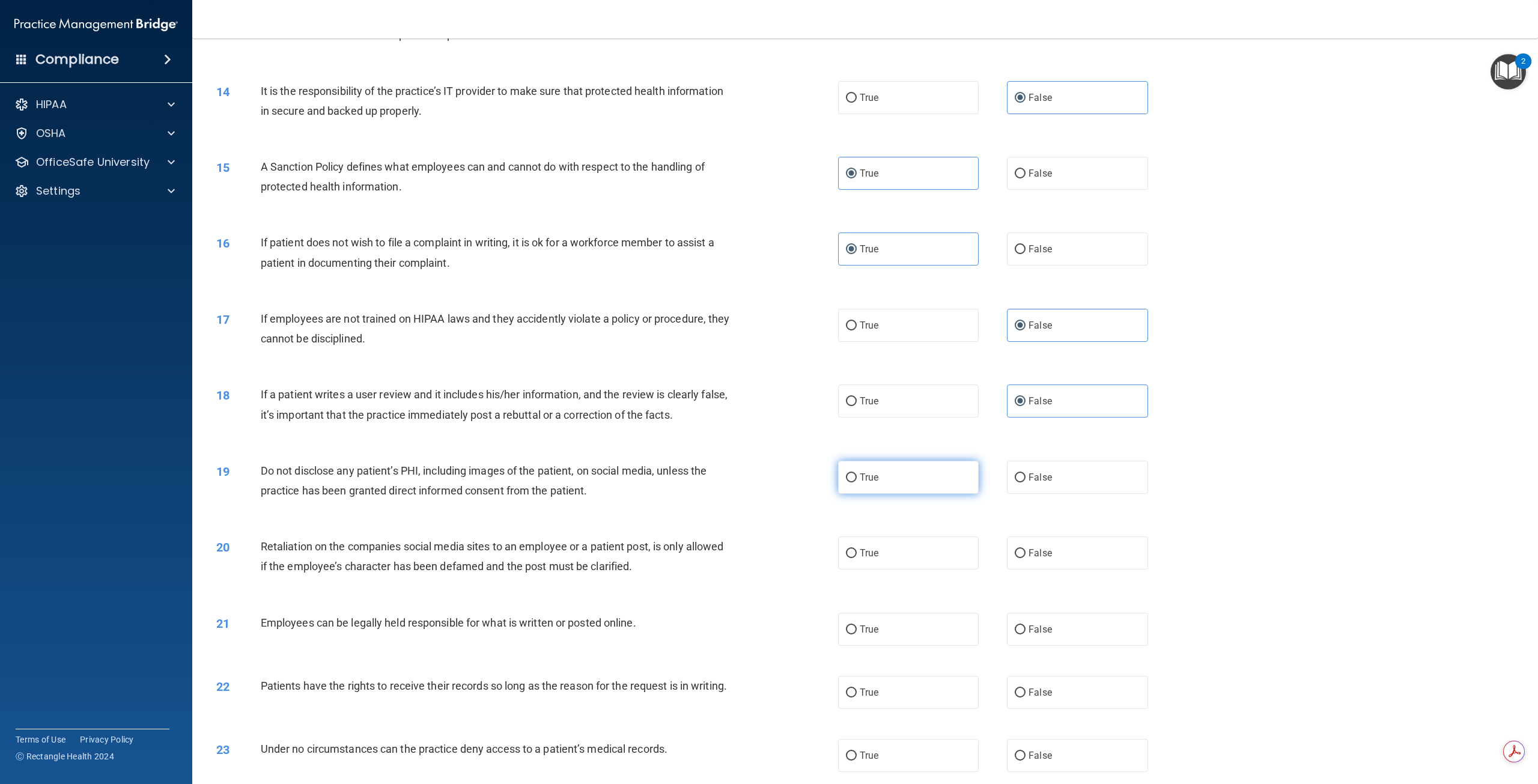
click at [857, 475] on input "True" at bounding box center [851, 477] width 10 height 9
radio input "true"
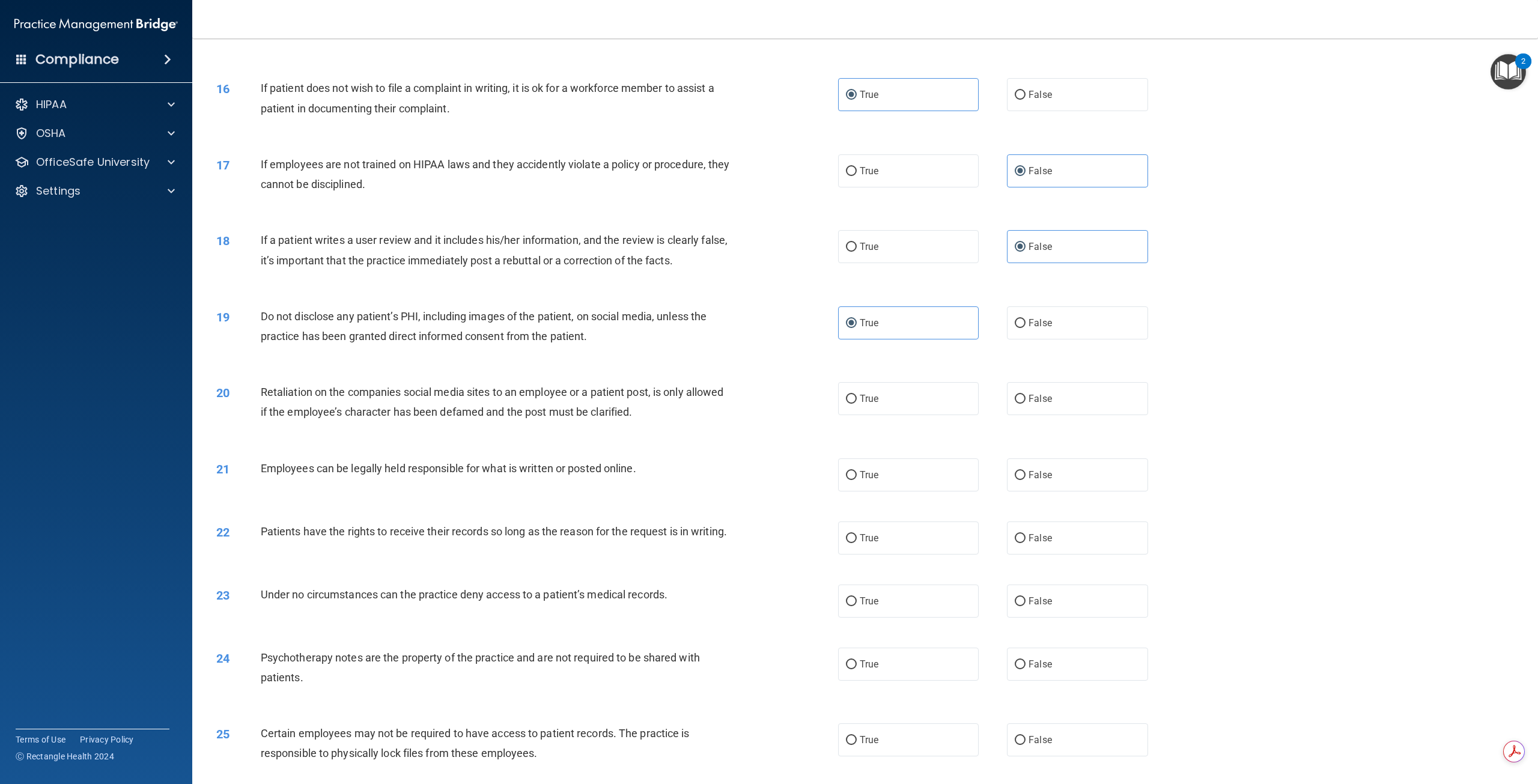
scroll to position [1321, 0]
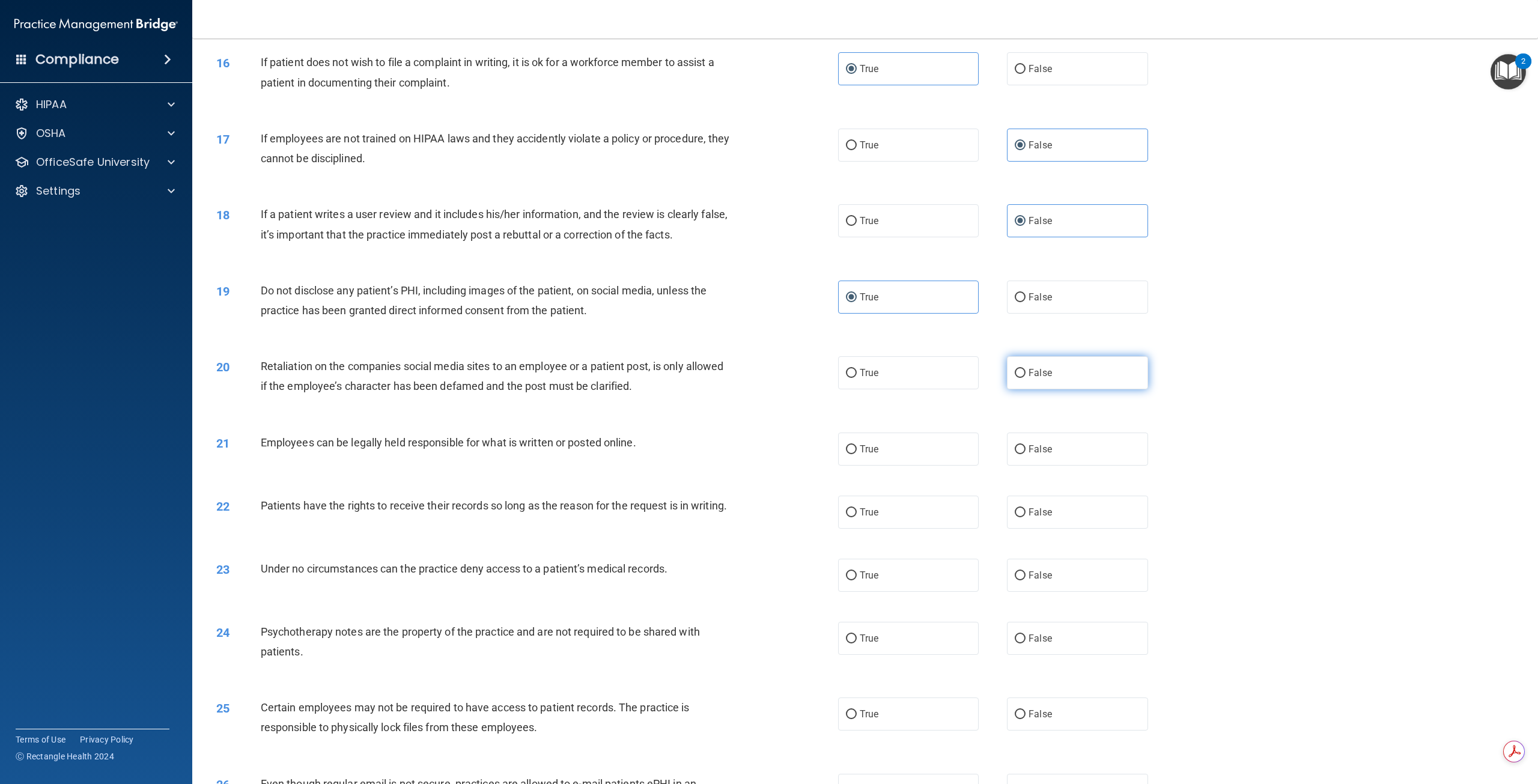
click at [1099, 388] on label "False" at bounding box center [1077, 372] width 140 height 33
click at [1025, 378] on input "False" at bounding box center [1020, 373] width 10 height 9
radio input "true"
click at [899, 455] on label "True" at bounding box center [908, 449] width 140 height 33
click at [857, 454] on input "True" at bounding box center [851, 449] width 10 height 9
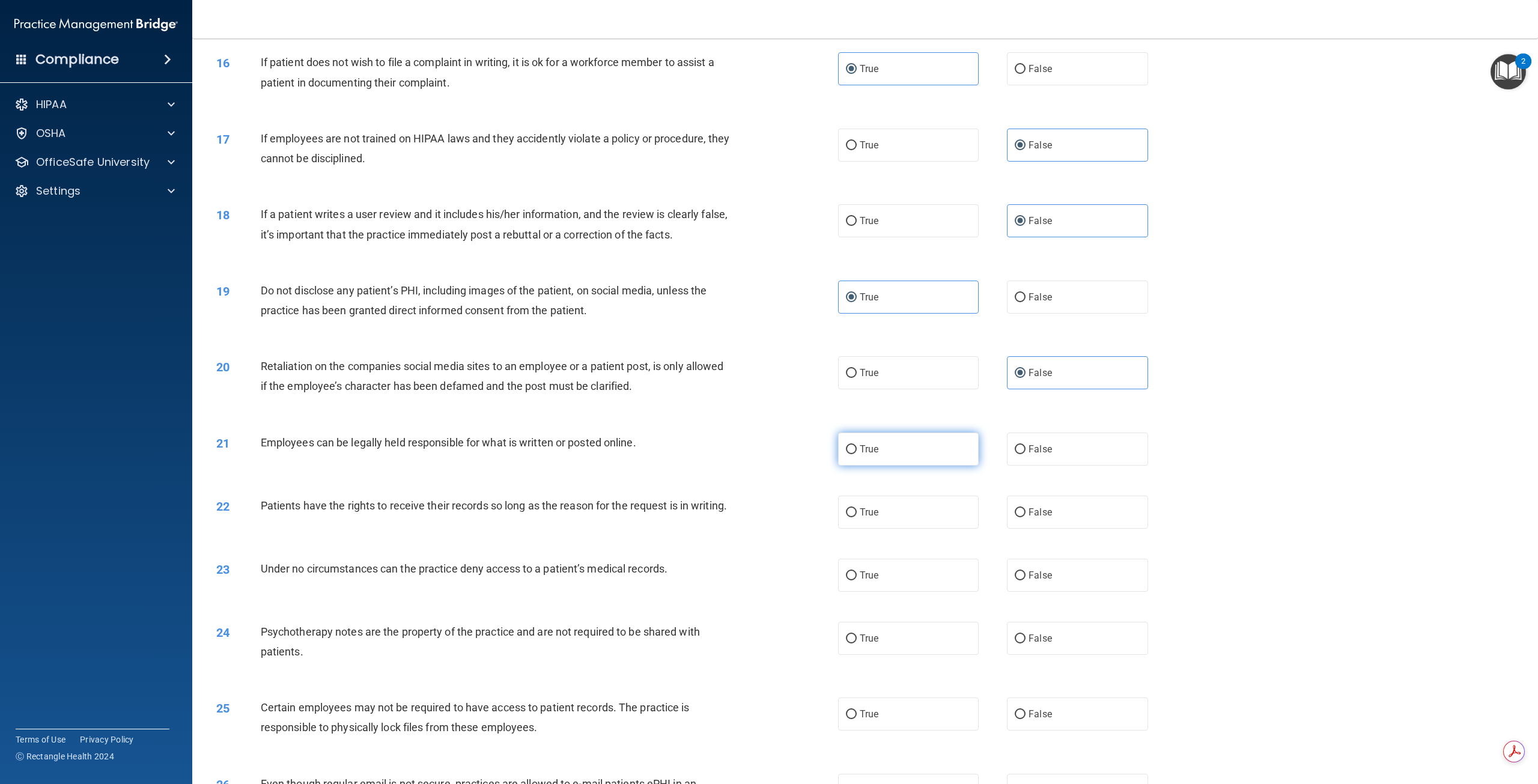
radio input "true"
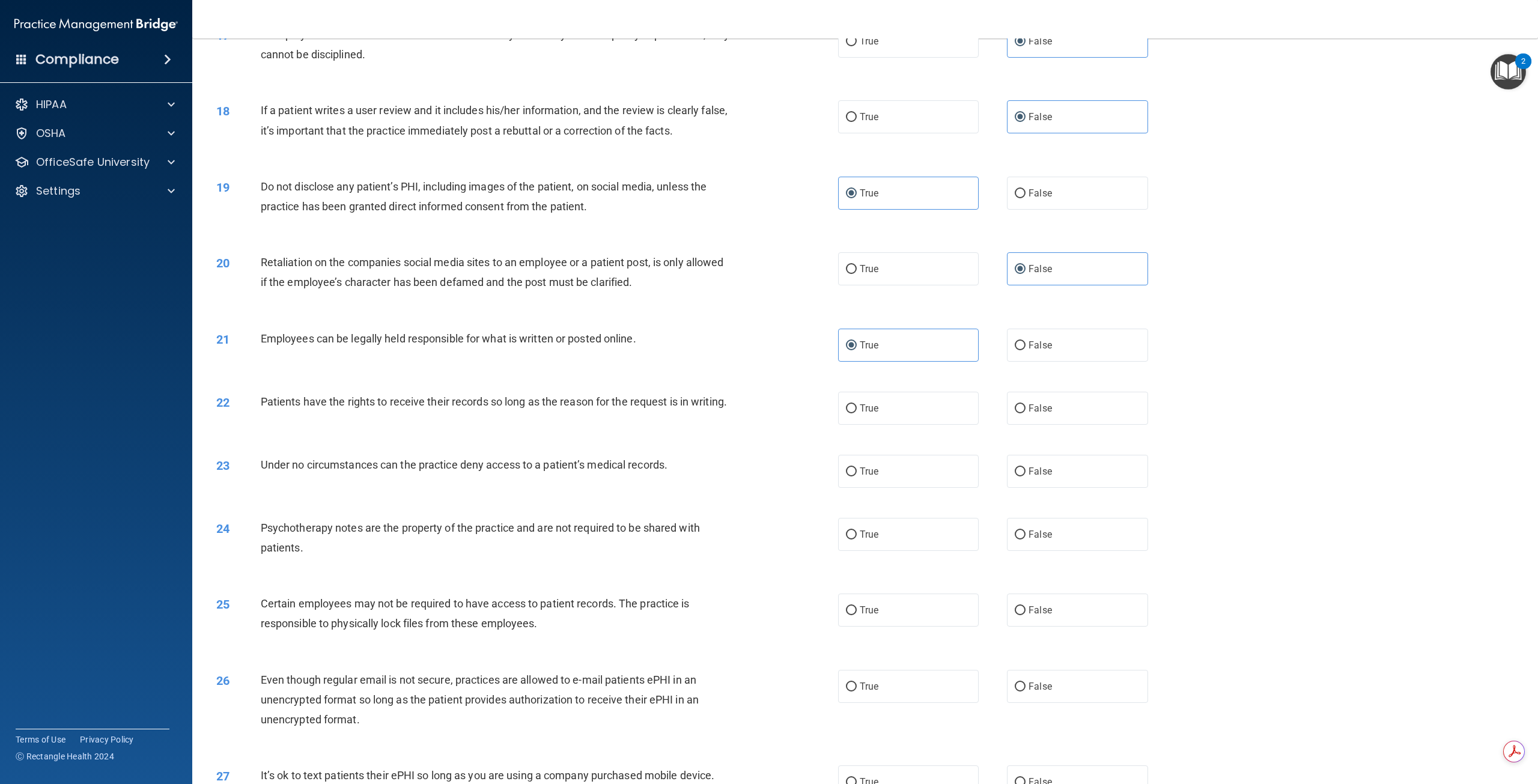
scroll to position [1501, 0]
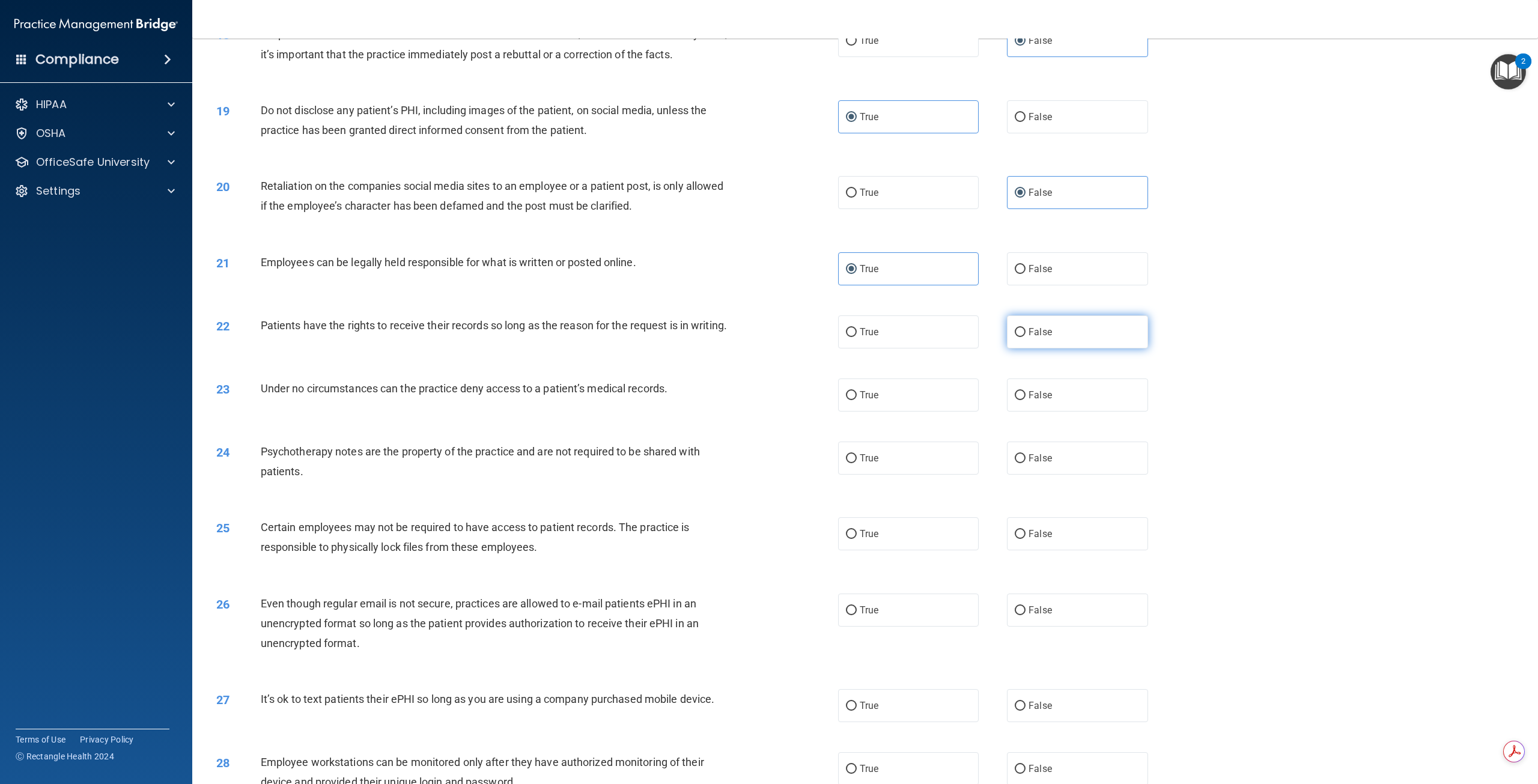
click at [1075, 344] on label "False" at bounding box center [1077, 331] width 140 height 33
click at [1025, 337] on input "False" at bounding box center [1020, 332] width 10 height 9
radio input "true"
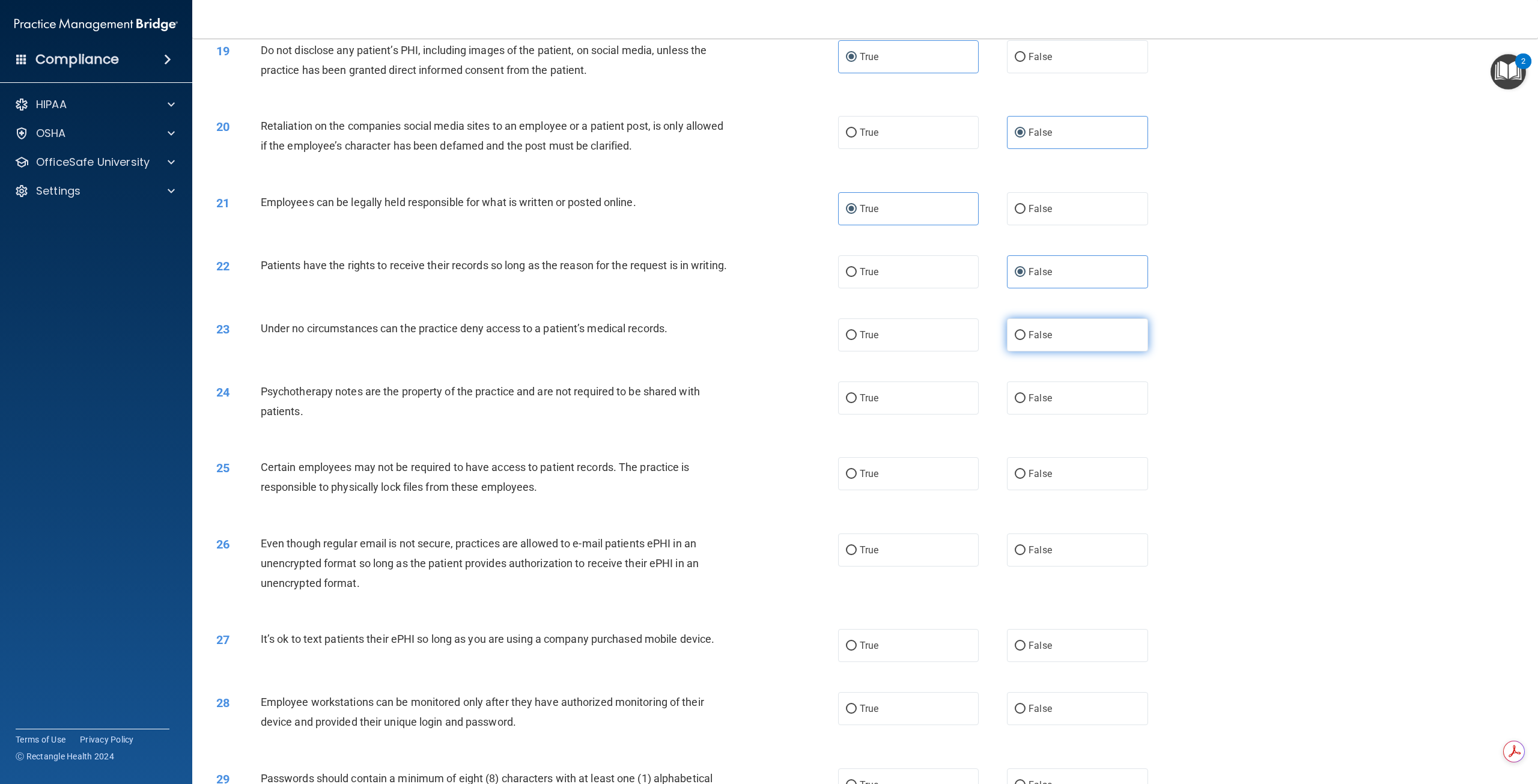
click at [1049, 351] on label "False" at bounding box center [1077, 334] width 140 height 33
click at [1025, 340] on input "False" at bounding box center [1020, 335] width 10 height 9
radio input "true"
click at [892, 414] on label "True" at bounding box center [908, 397] width 140 height 33
click at [857, 403] on input "True" at bounding box center [851, 398] width 10 height 9
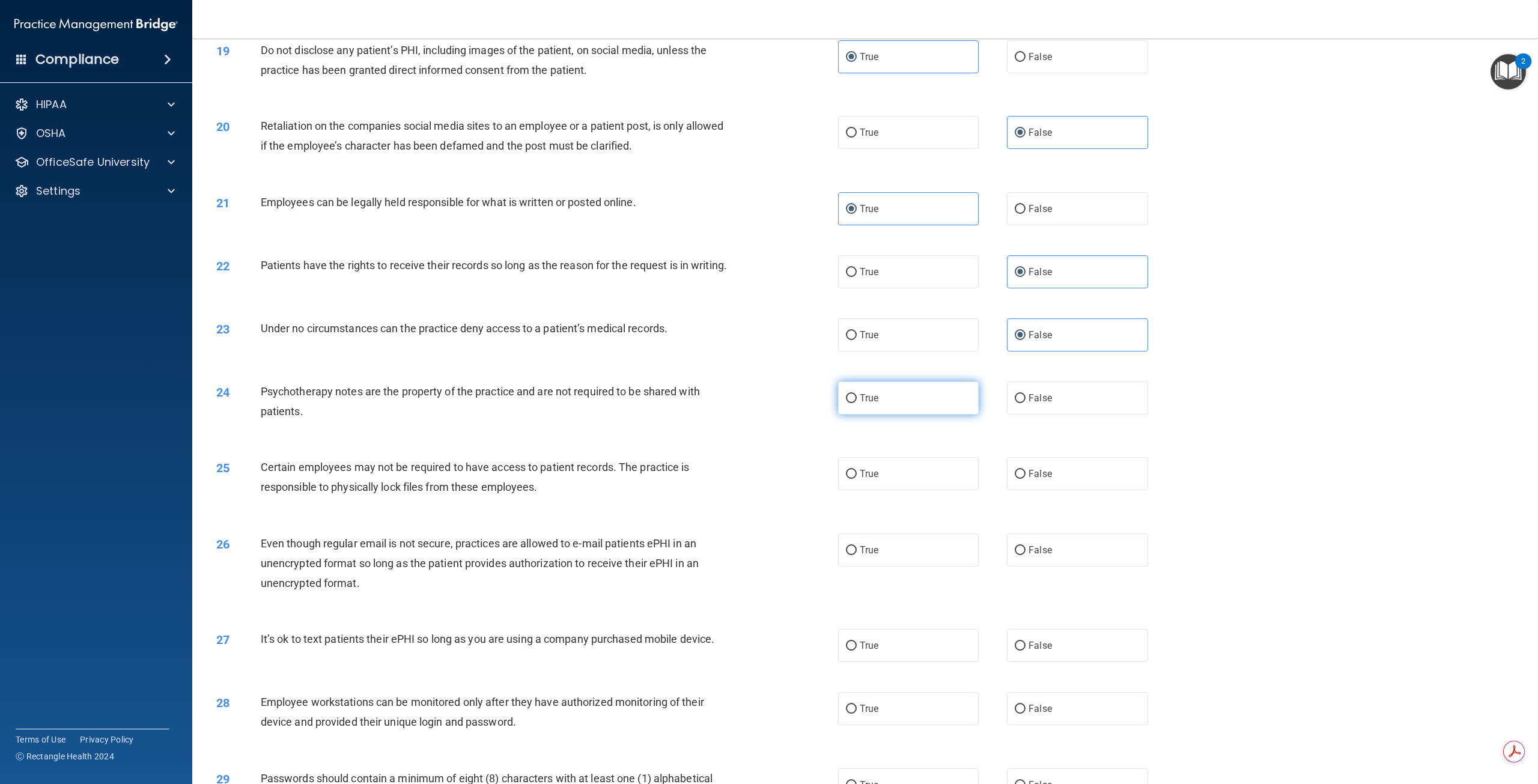
radio input "true"
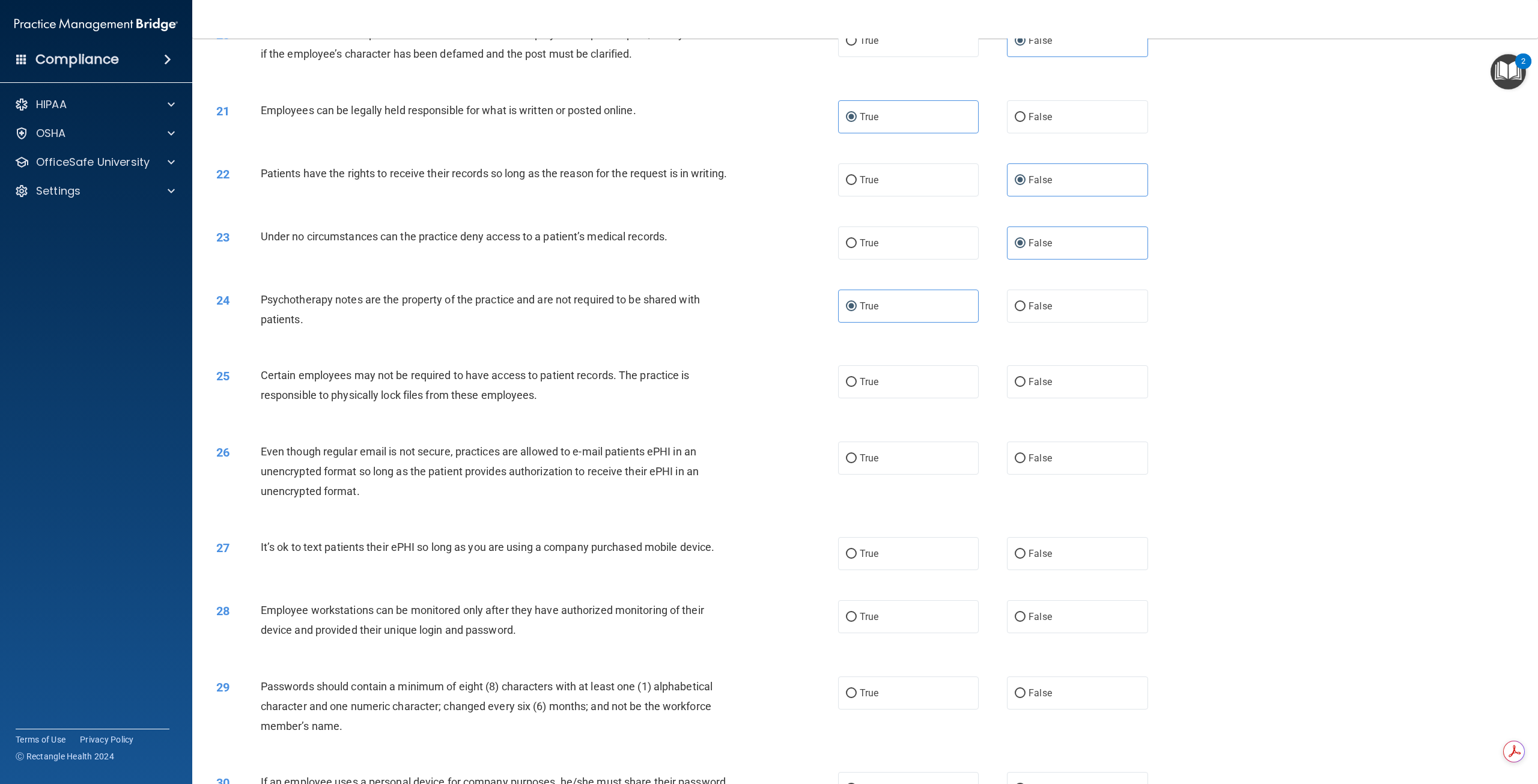
scroll to position [1682, 0]
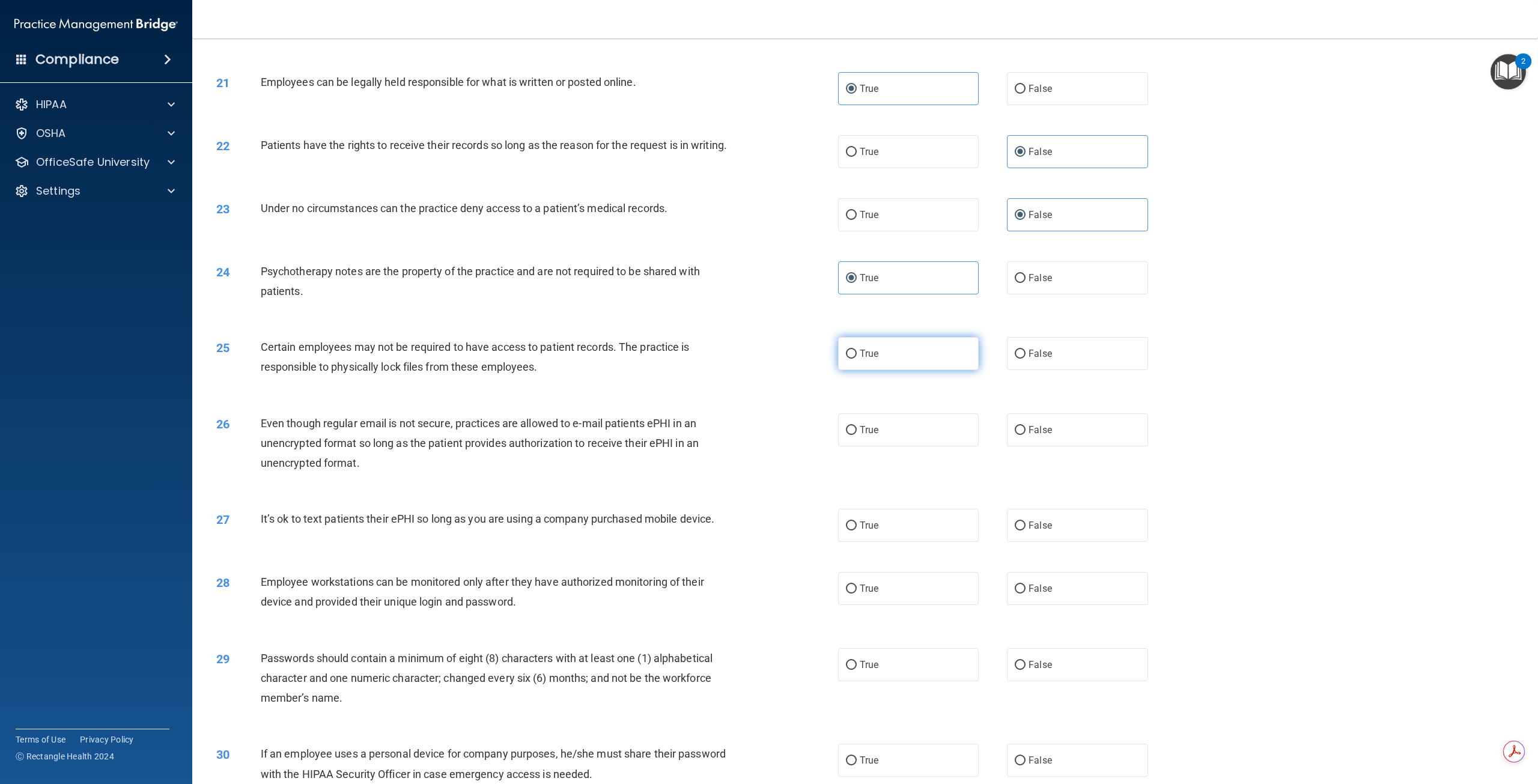
click at [878, 370] on label "True" at bounding box center [908, 353] width 140 height 33
click at [857, 359] on input "True" at bounding box center [851, 354] width 10 height 9
radio input "true"
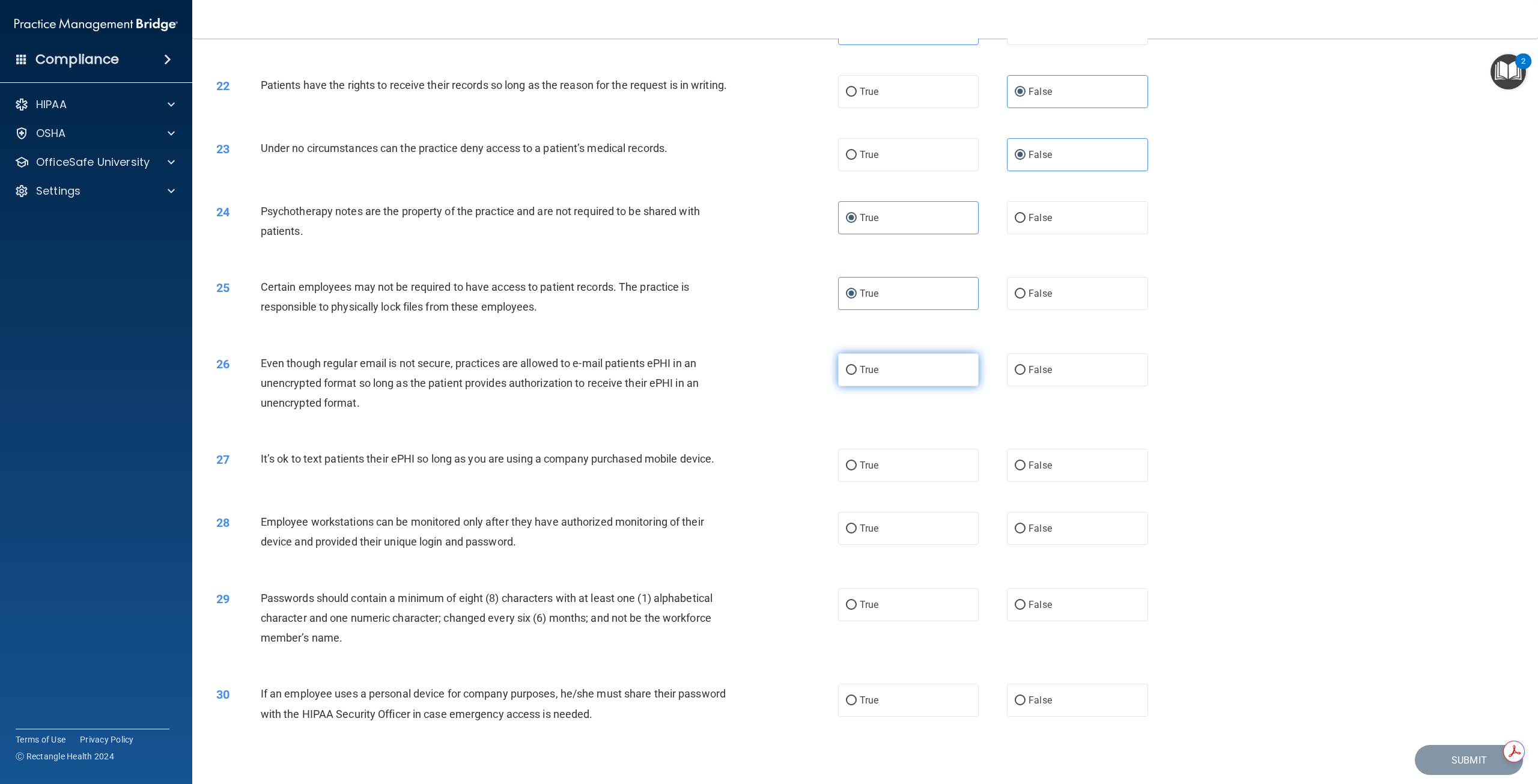
click at [889, 383] on label "True" at bounding box center [908, 369] width 140 height 33
click at [857, 375] on input "True" at bounding box center [851, 370] width 10 height 9
radio input "true"
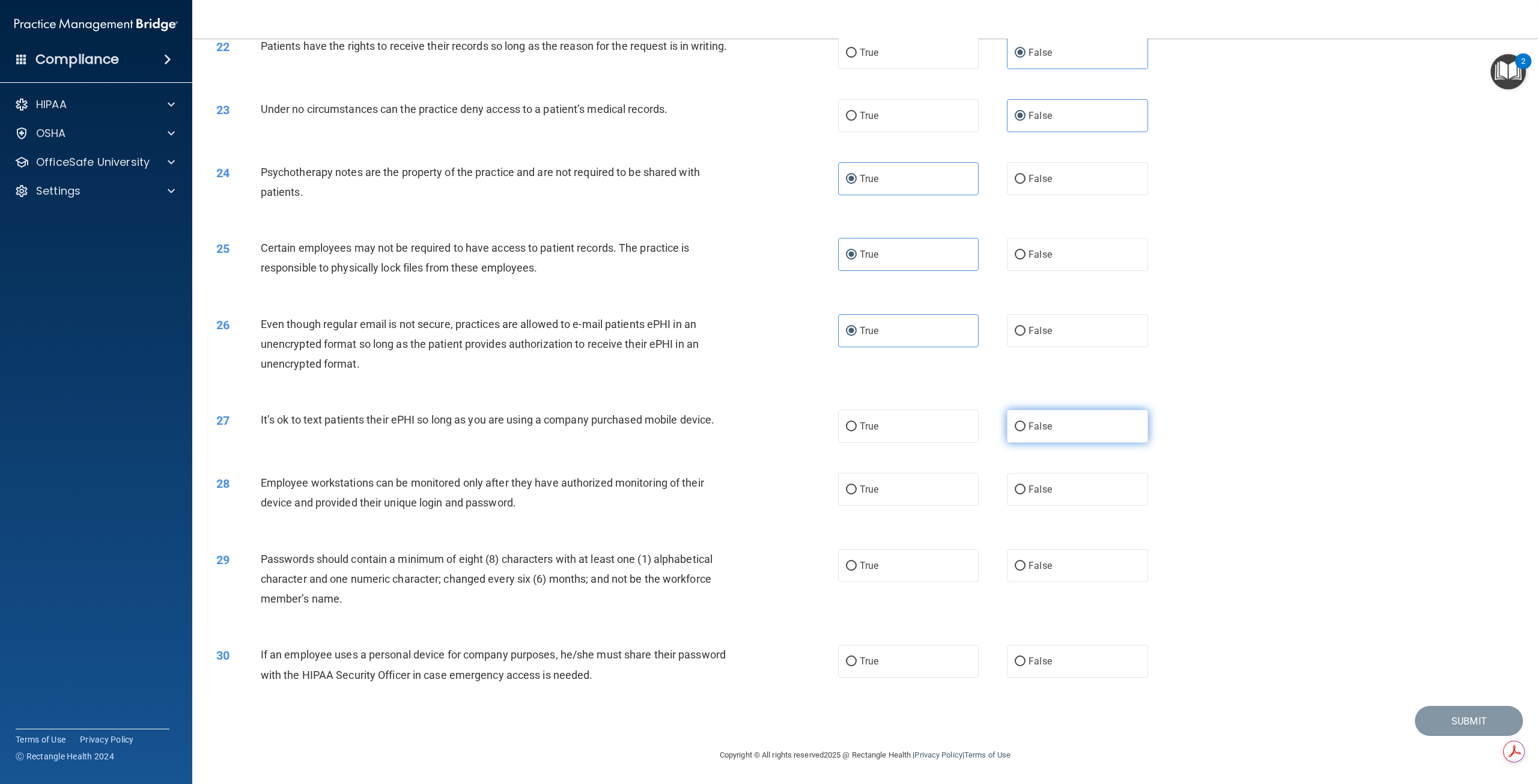
click at [1065, 428] on label "False" at bounding box center [1077, 425] width 140 height 33
click at [1025, 428] on input "False" at bounding box center [1020, 426] width 10 height 9
radio input "true"
click at [1082, 504] on label "False" at bounding box center [1077, 489] width 140 height 33
click at [1025, 494] on input "False" at bounding box center [1020, 489] width 10 height 9
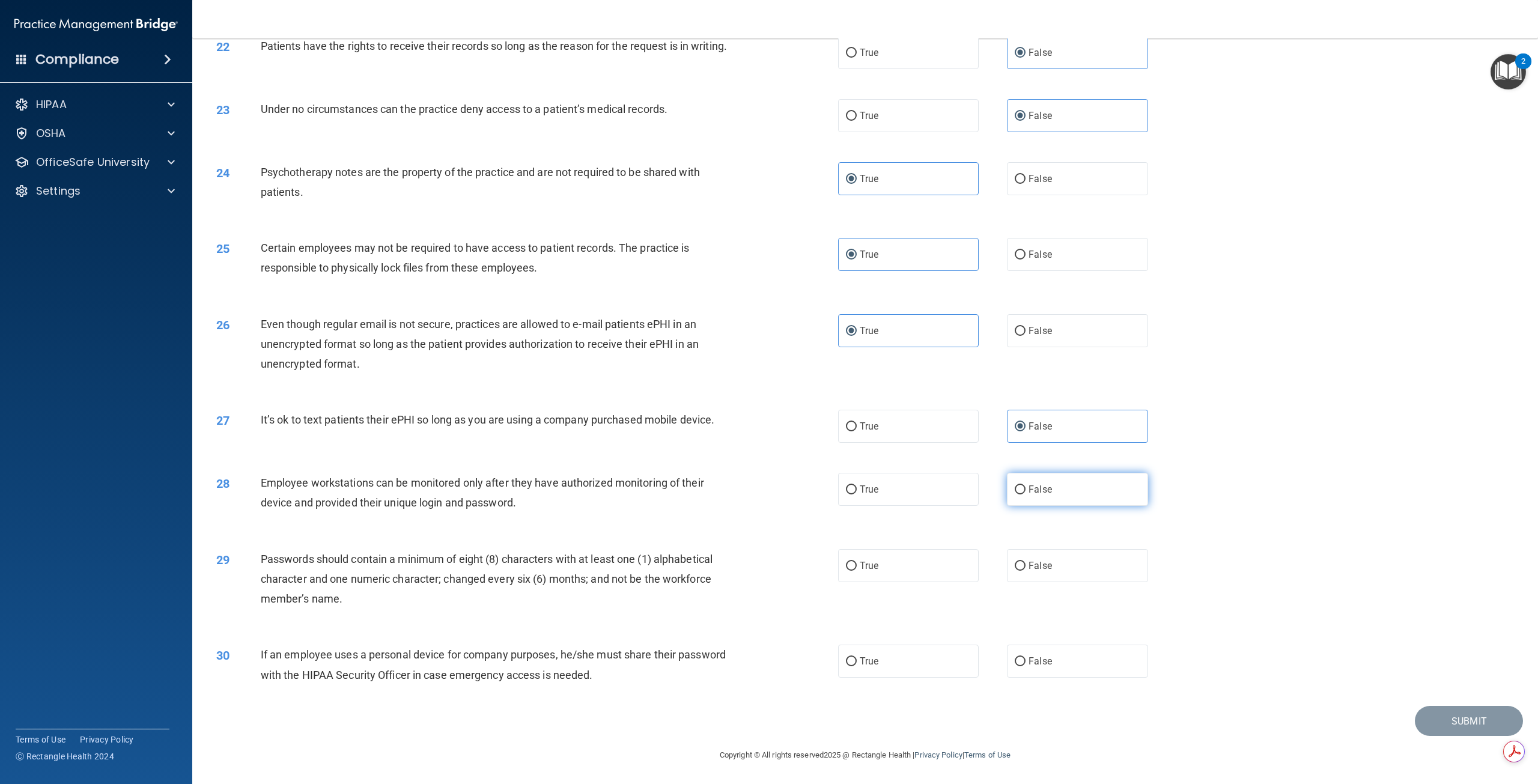
radio input "true"
click at [870, 573] on label "True" at bounding box center [908, 565] width 140 height 33
click at [857, 570] on input "True" at bounding box center [851, 566] width 10 height 9
radio input "true"
click at [1079, 667] on label "False" at bounding box center [1077, 661] width 140 height 33
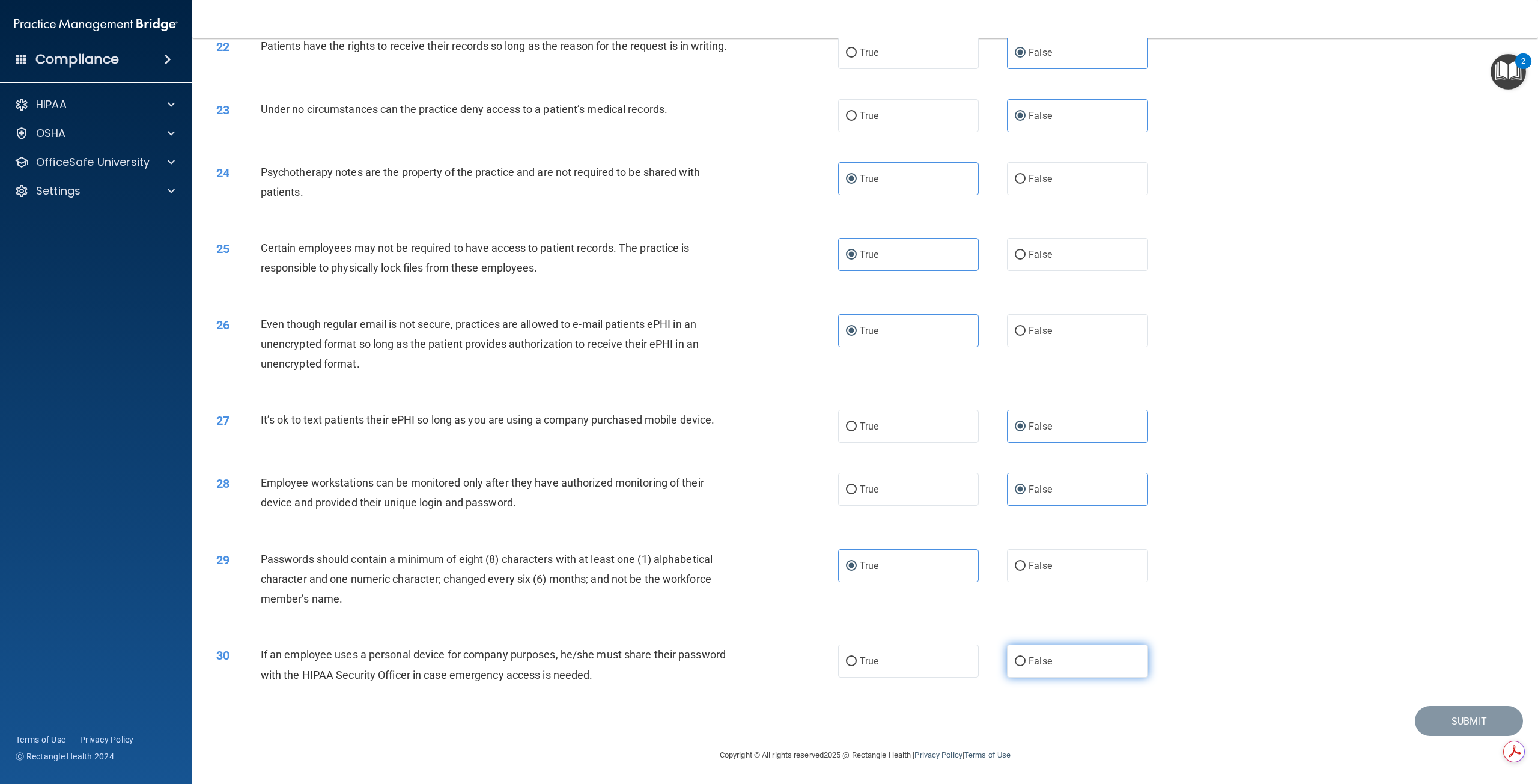
click at [1025, 666] on input "False" at bounding box center [1020, 661] width 10 height 9
radio input "true"
click at [1465, 720] on button "Submit" at bounding box center [1469, 721] width 108 height 31
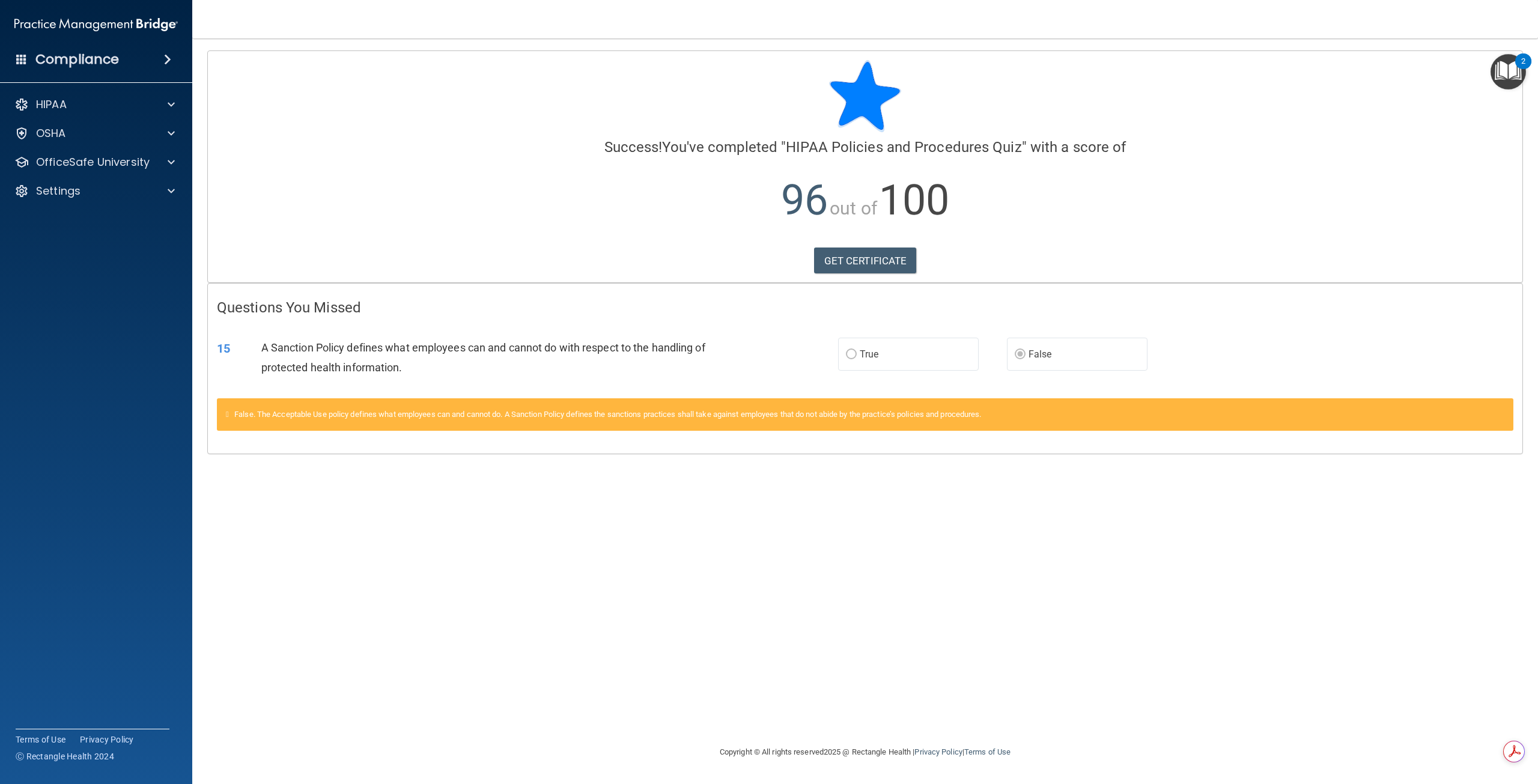
click at [960, 422] on div "False. The Acceptable Use policy defines what employees can and cannot do. A Sa…" at bounding box center [865, 414] width 1297 height 32
click at [877, 265] on link "GET CERTIFICATE" at bounding box center [865, 260] width 102 height 27
click at [139, 162] on p "OfficeSafe University" at bounding box center [93, 162] width 114 height 15
click at [120, 201] on link "HIPAA Training" at bounding box center [82, 191] width 189 height 24
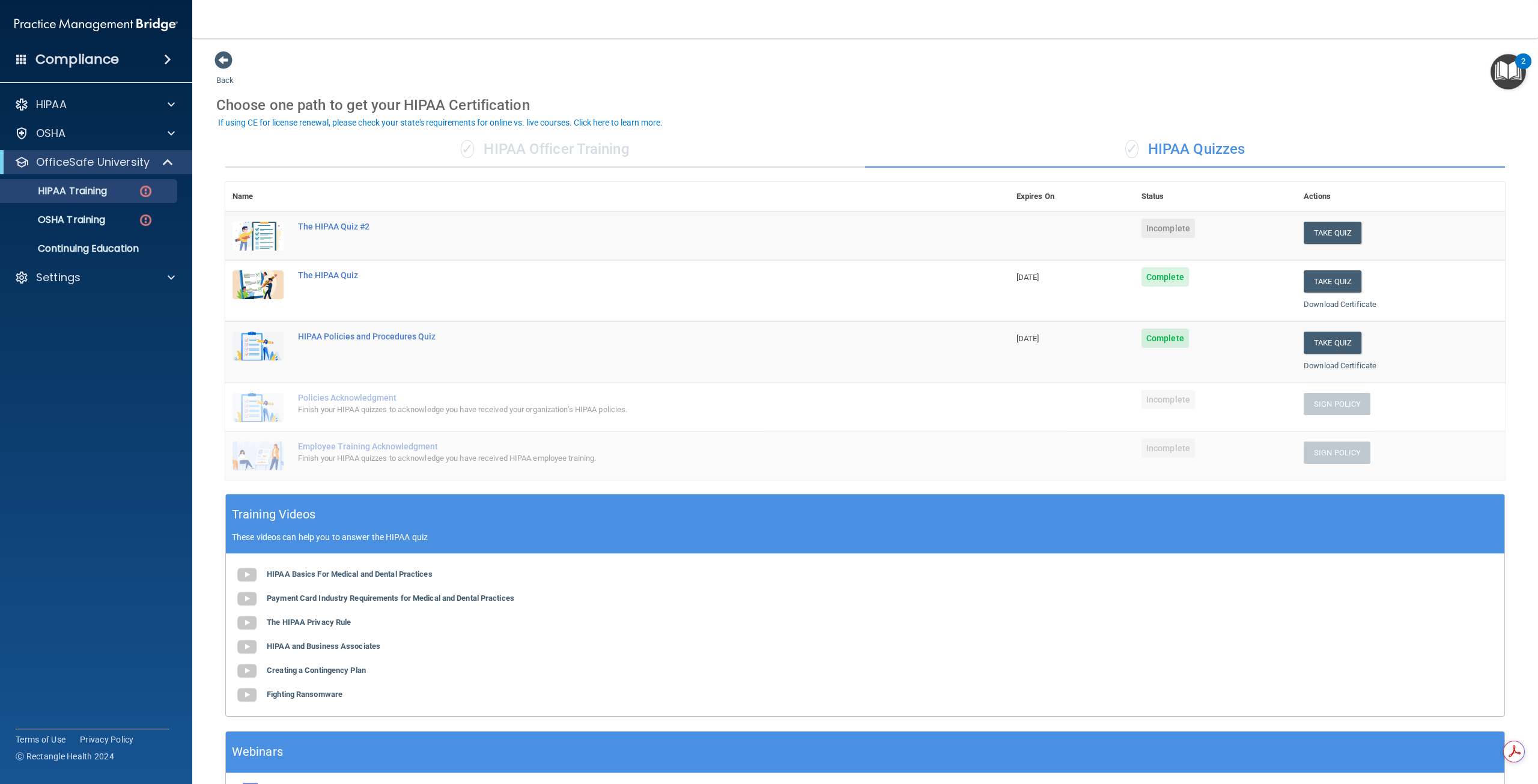
click at [1029, 348] on td "10/10/2026" at bounding box center [1071, 352] width 125 height 61
click at [1311, 234] on button "Take Quiz" at bounding box center [1332, 233] width 58 height 23
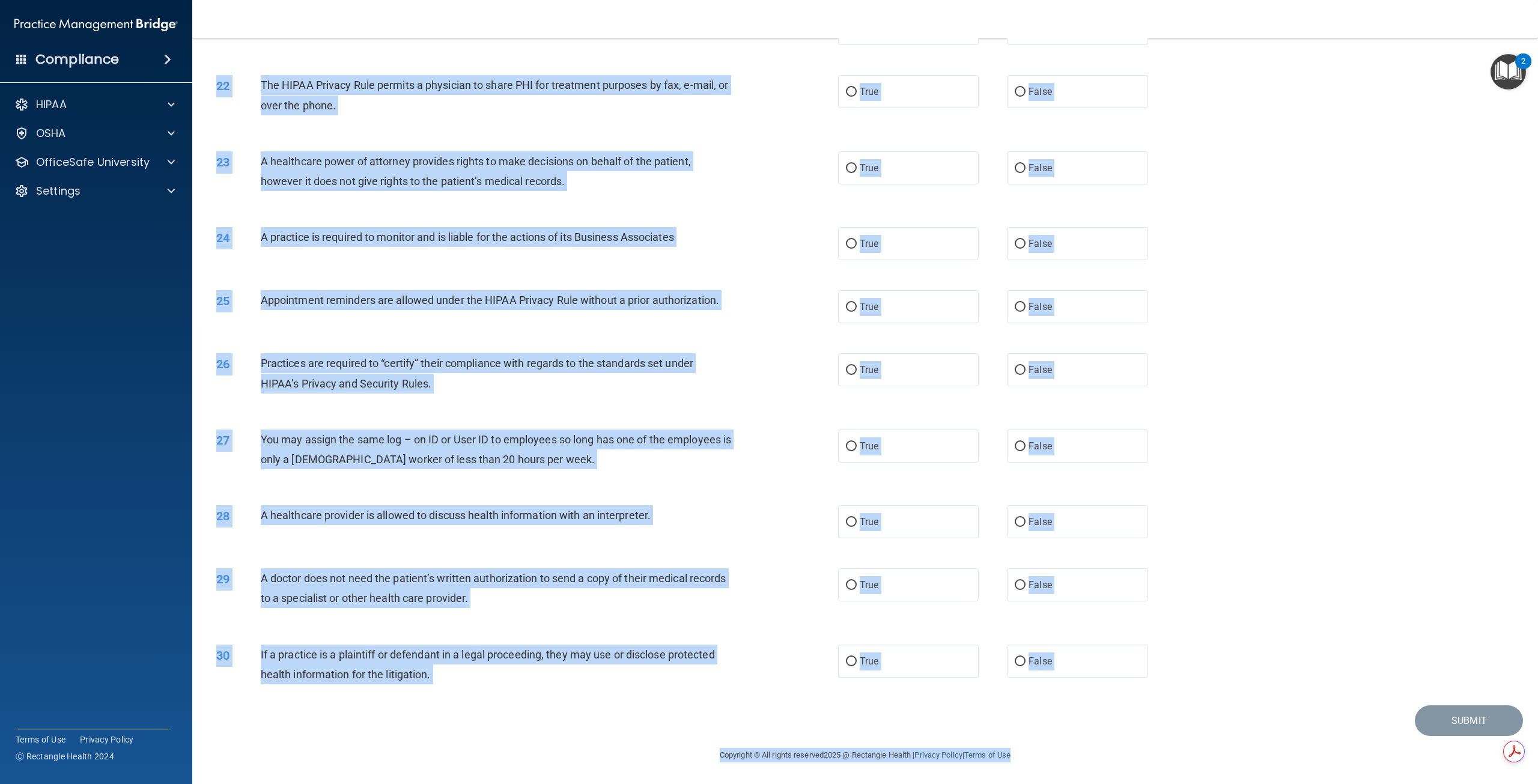
scroll to position [1636, 0]
drag, startPoint x: 211, startPoint y: 102, endPoint x: 1174, endPoint y: 713, distance: 1140.5
copy main "01 A business associate agreement is required with organizations or persons whe…"
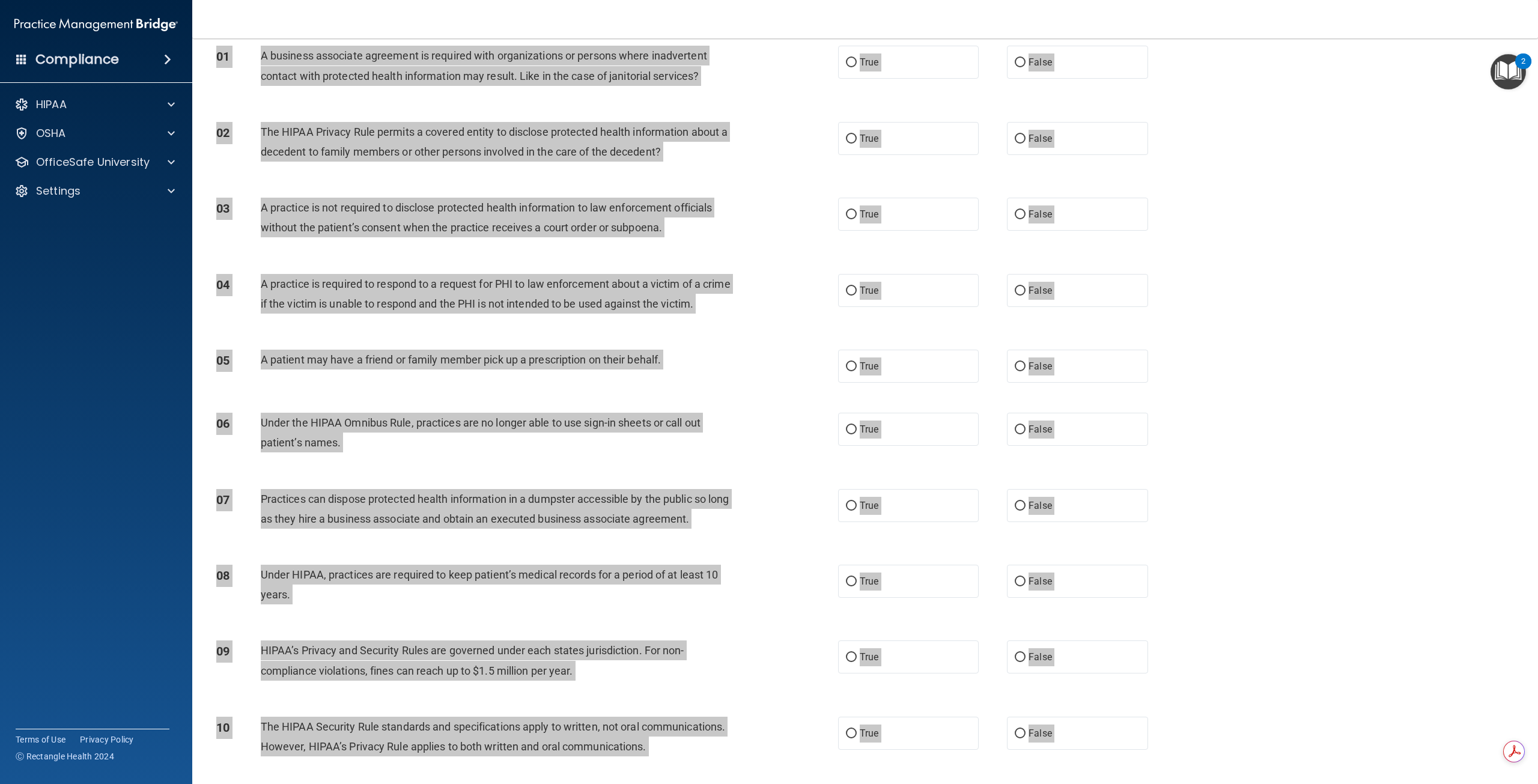
scroll to position [0, 0]
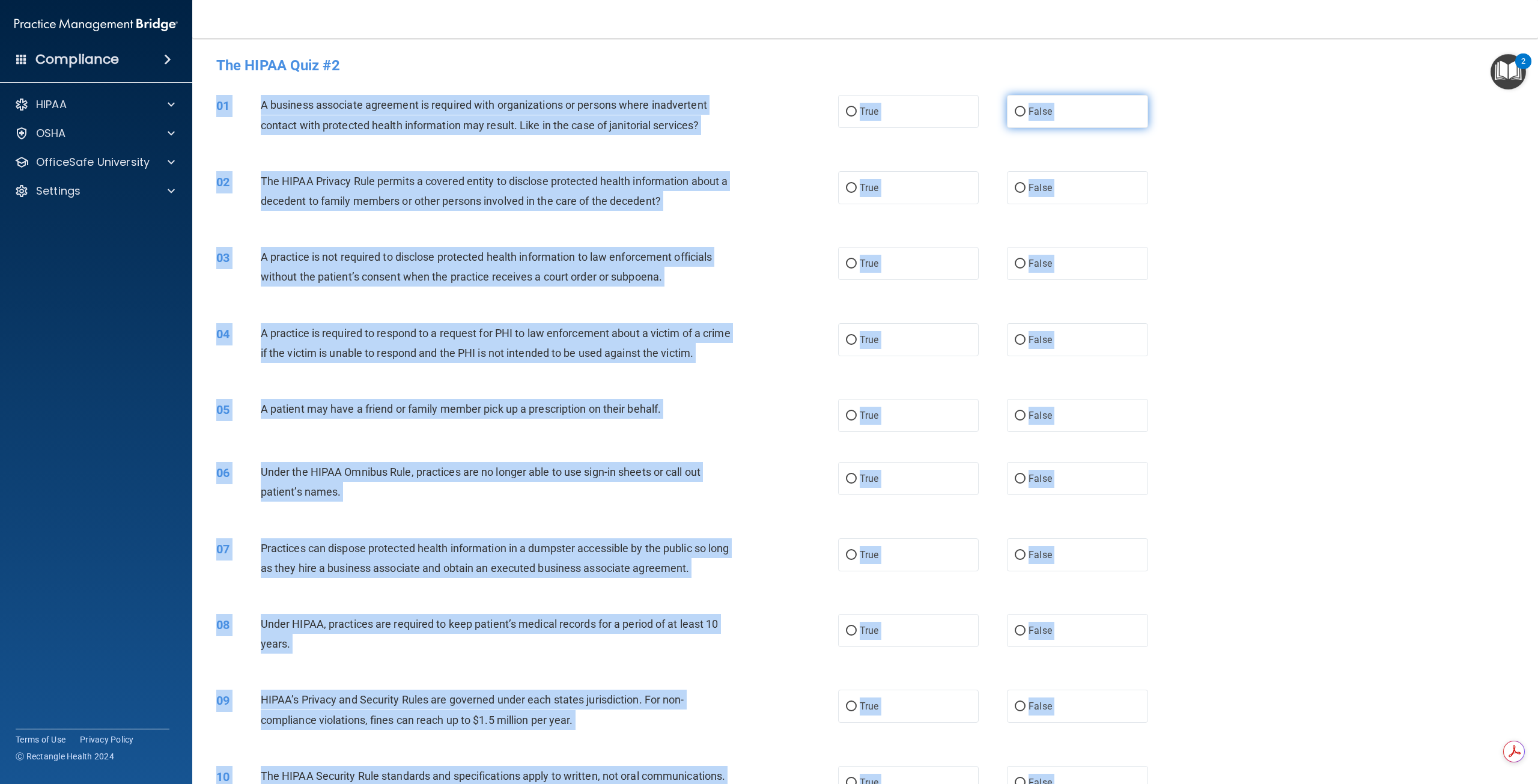
click at [1079, 117] on label "False" at bounding box center [1077, 111] width 140 height 33
click at [1025, 117] on input "False" at bounding box center [1020, 111] width 10 height 9
radio input "true"
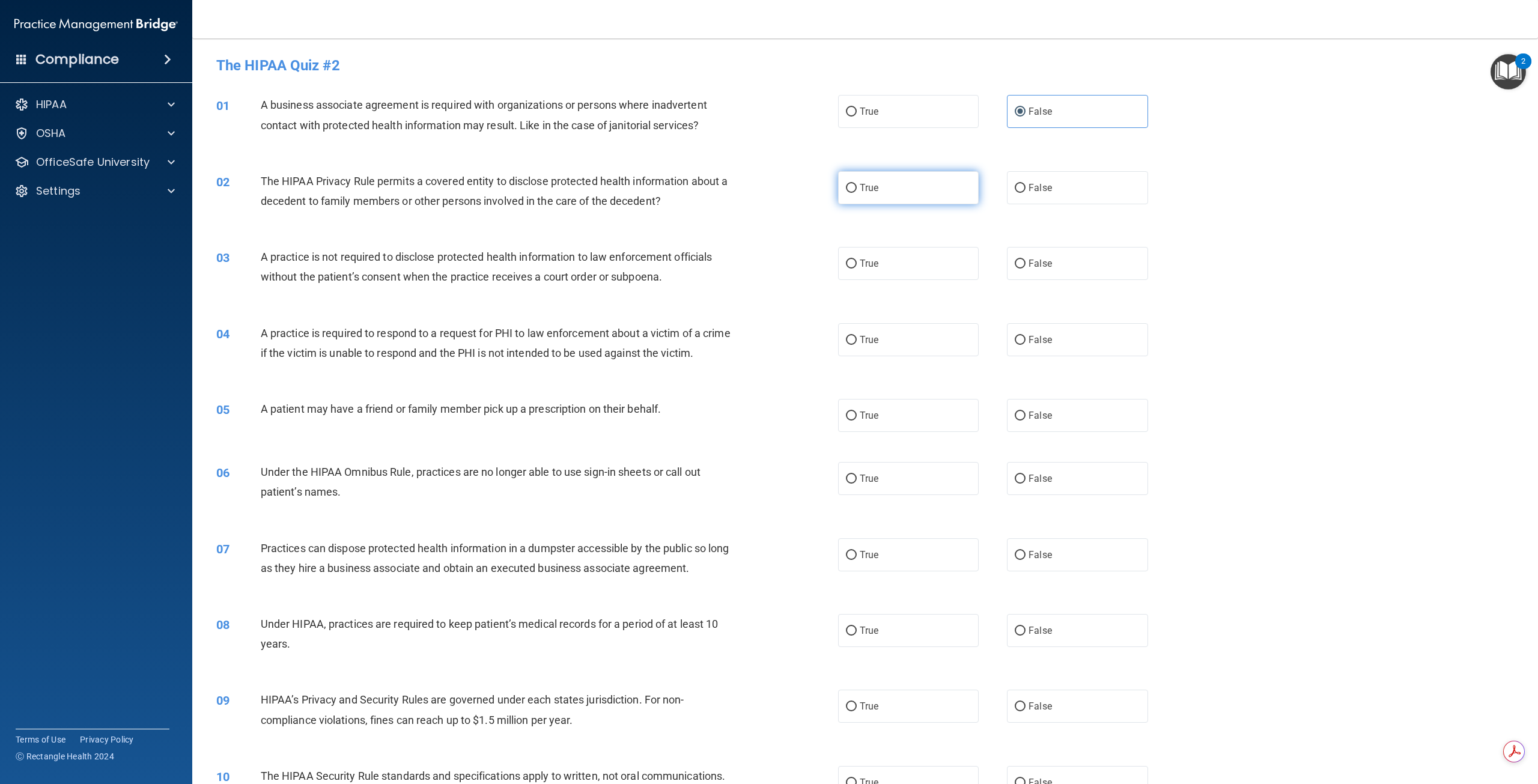
click at [930, 180] on label "True" at bounding box center [908, 187] width 140 height 33
click at [857, 184] on input "True" at bounding box center [851, 188] width 10 height 9
radio input "true"
click at [1069, 251] on label "False" at bounding box center [1077, 263] width 140 height 33
click at [1025, 259] on input "False" at bounding box center [1020, 263] width 10 height 9
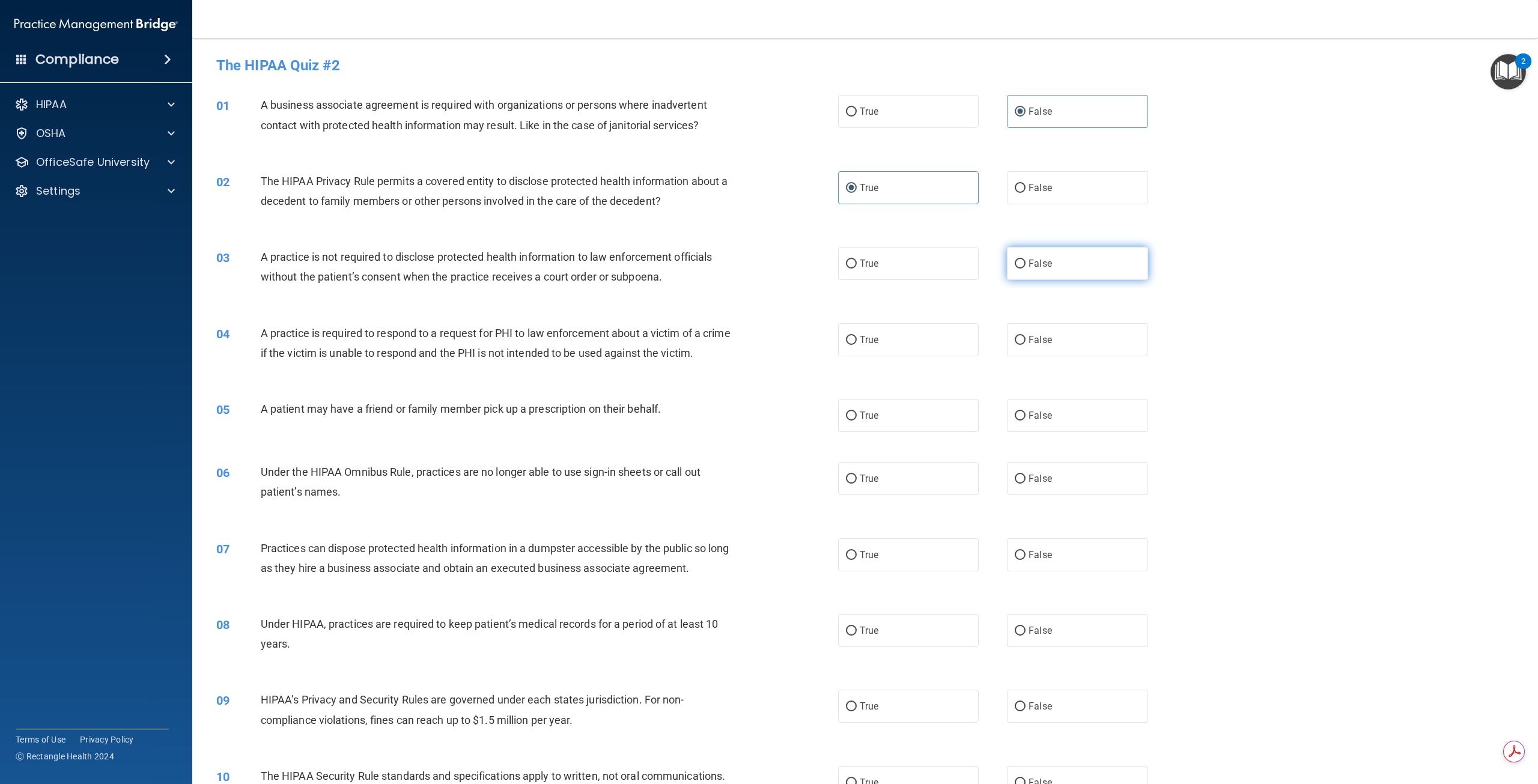
radio input "true"
click at [885, 344] on label "True" at bounding box center [908, 339] width 140 height 33
click at [857, 344] on input "True" at bounding box center [851, 340] width 10 height 9
radio input "true"
click at [871, 427] on label "True" at bounding box center [908, 415] width 140 height 33
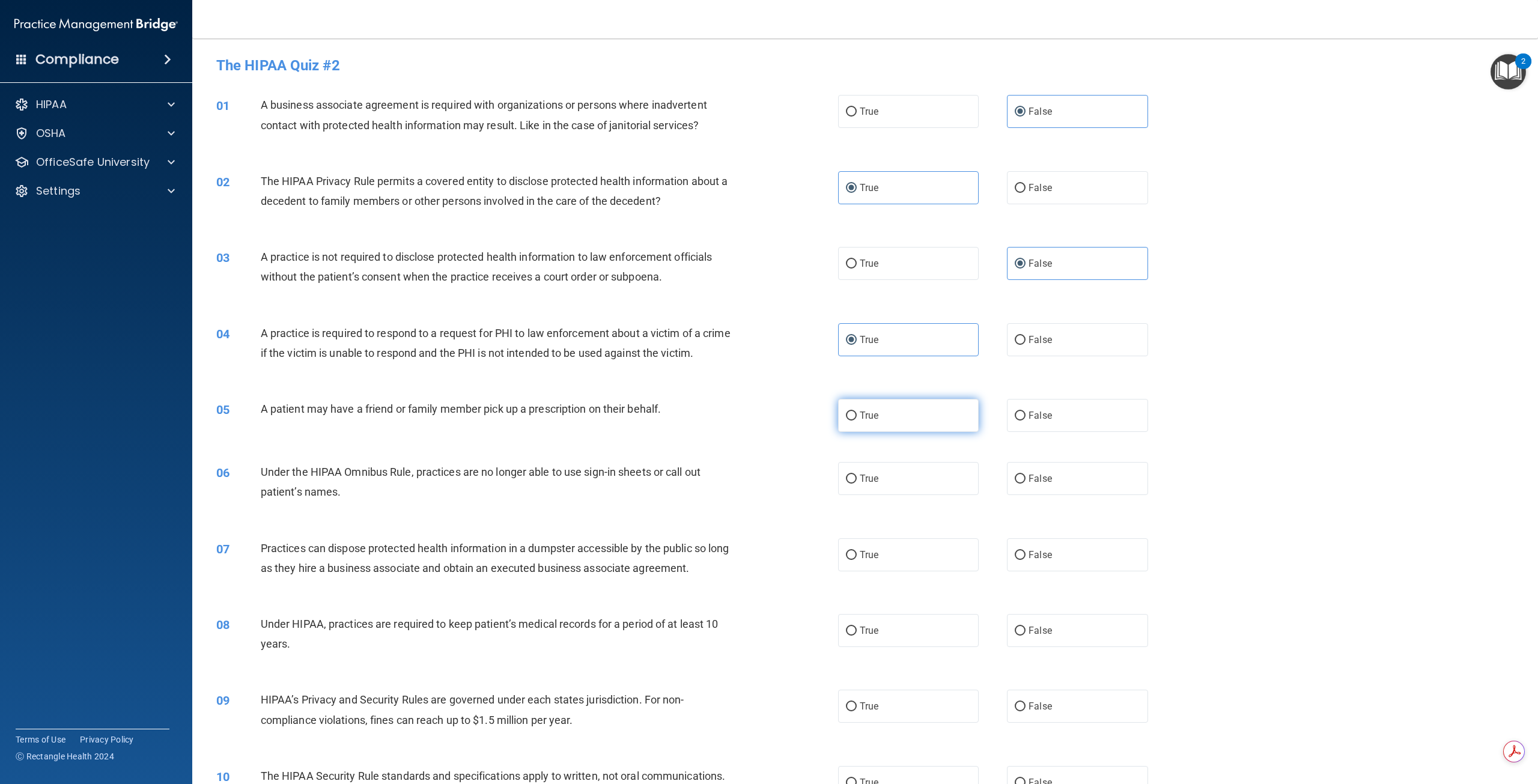
click at [857, 421] on input "True" at bounding box center [851, 416] width 10 height 9
radio input "true"
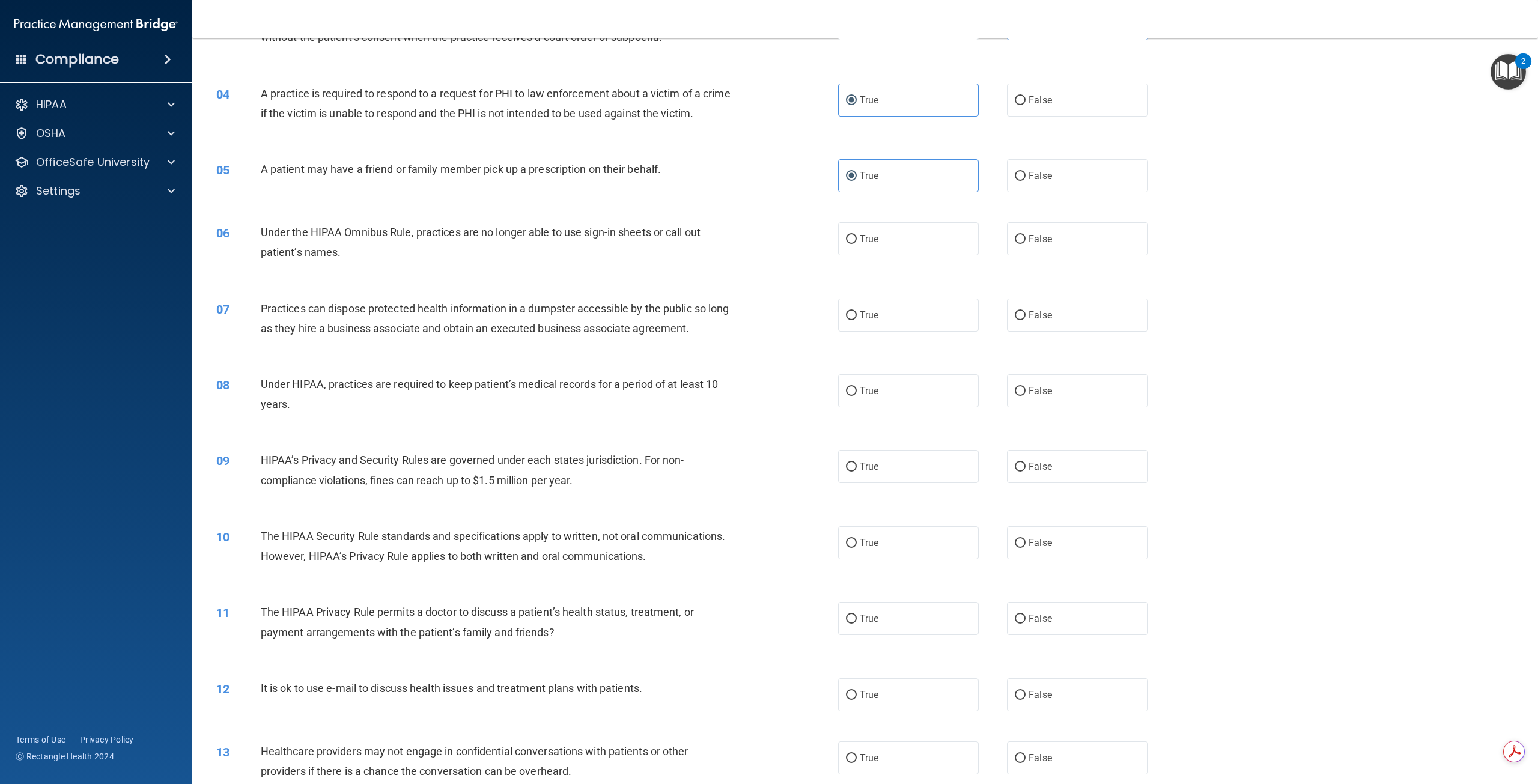
scroll to position [240, 0]
click at [1062, 255] on label "False" at bounding box center [1077, 238] width 140 height 33
click at [1025, 243] on input "False" at bounding box center [1020, 239] width 10 height 9
radio input "true"
click at [1049, 323] on label "False" at bounding box center [1077, 314] width 140 height 33
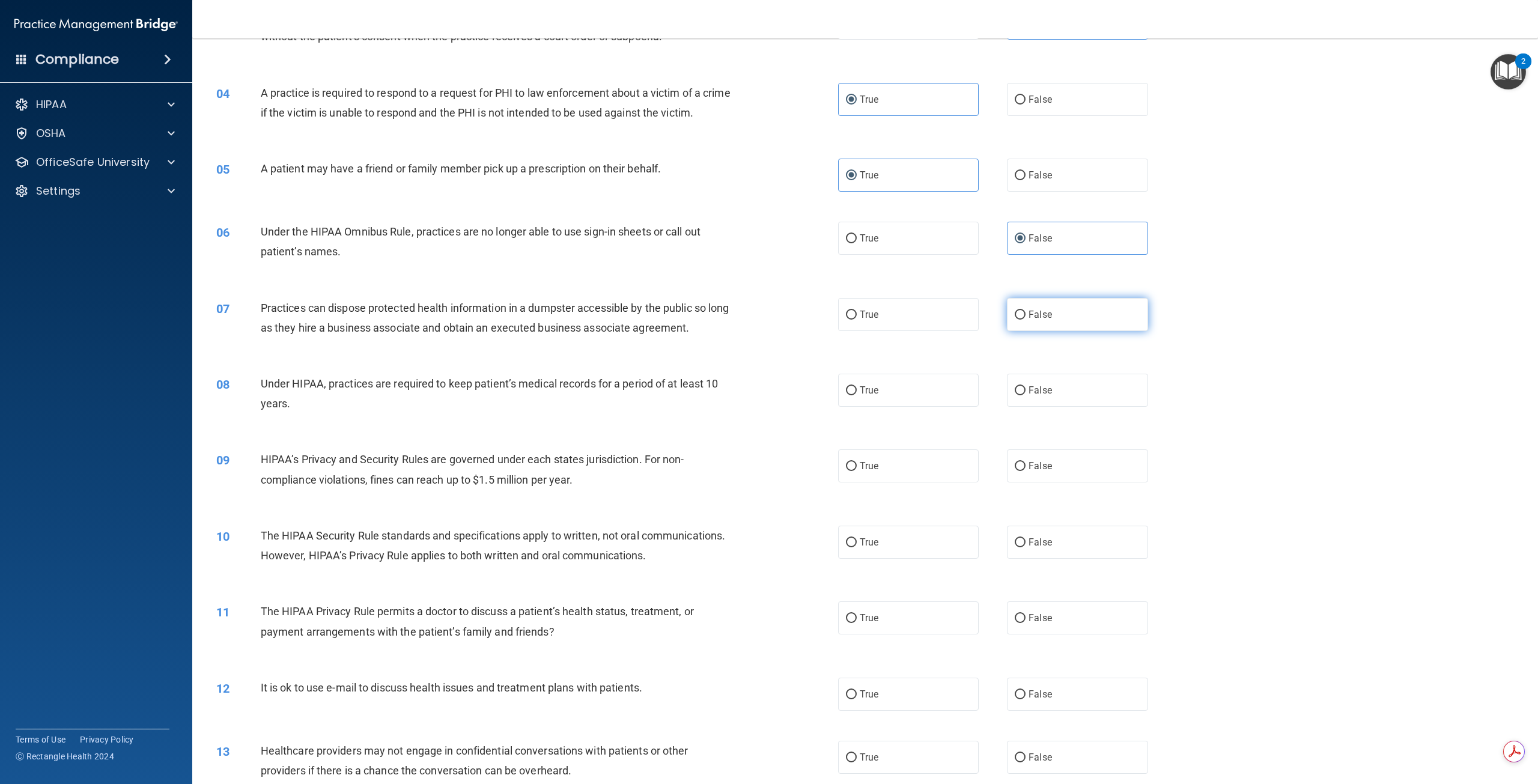
click at [1025, 320] on input "False" at bounding box center [1020, 314] width 10 height 9
radio input "true"
click at [1054, 407] on label "False" at bounding box center [1077, 390] width 140 height 33
click at [1025, 395] on input "False" at bounding box center [1020, 390] width 10 height 9
radio input "true"
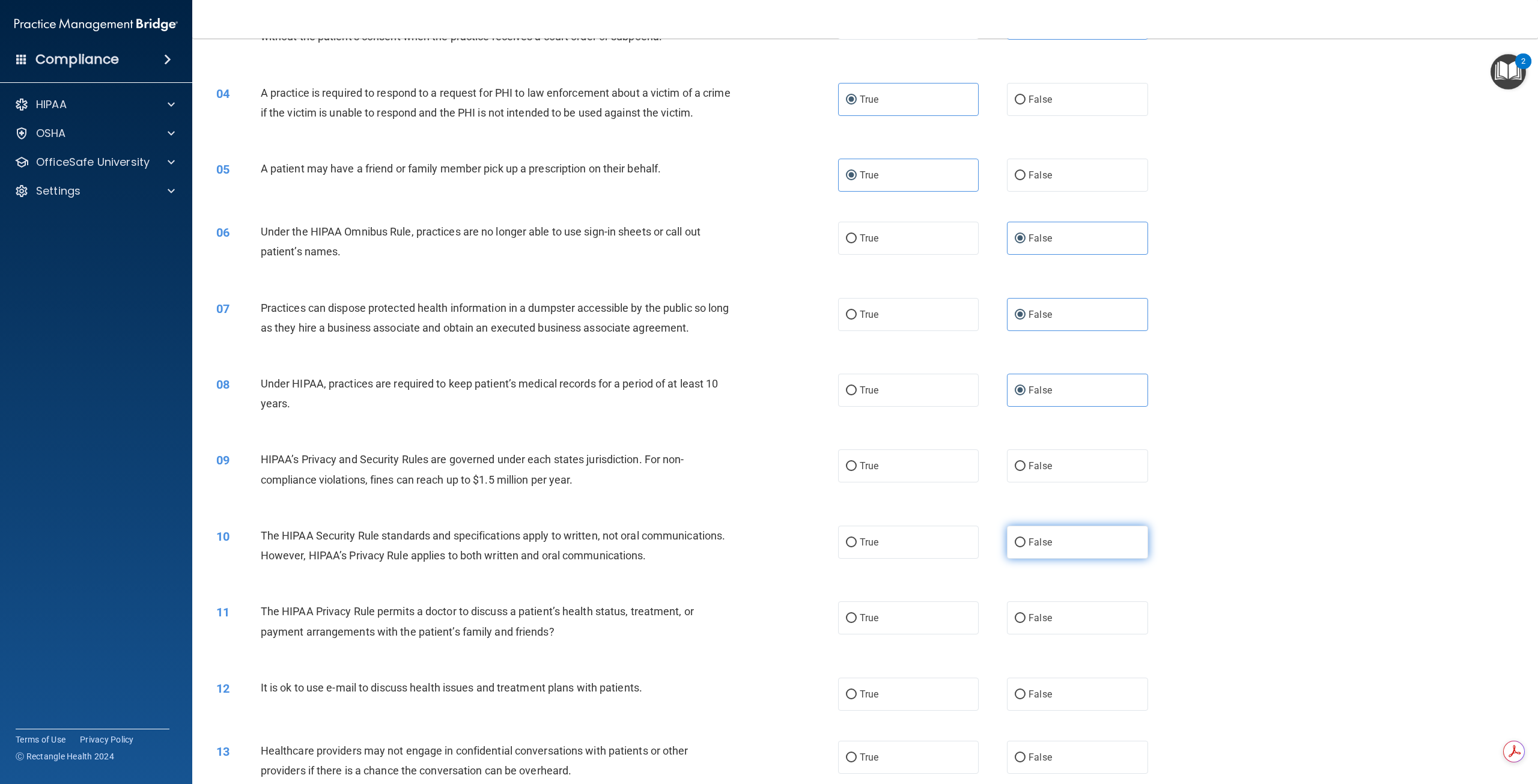
drag, startPoint x: 1037, startPoint y: 492, endPoint x: 1053, endPoint y: 557, distance: 66.9
click at [1037, 483] on label "False" at bounding box center [1077, 466] width 140 height 33
click at [1025, 471] on input "False" at bounding box center [1020, 466] width 10 height 9
radio input "true"
click at [1054, 558] on label "False" at bounding box center [1077, 541] width 140 height 33
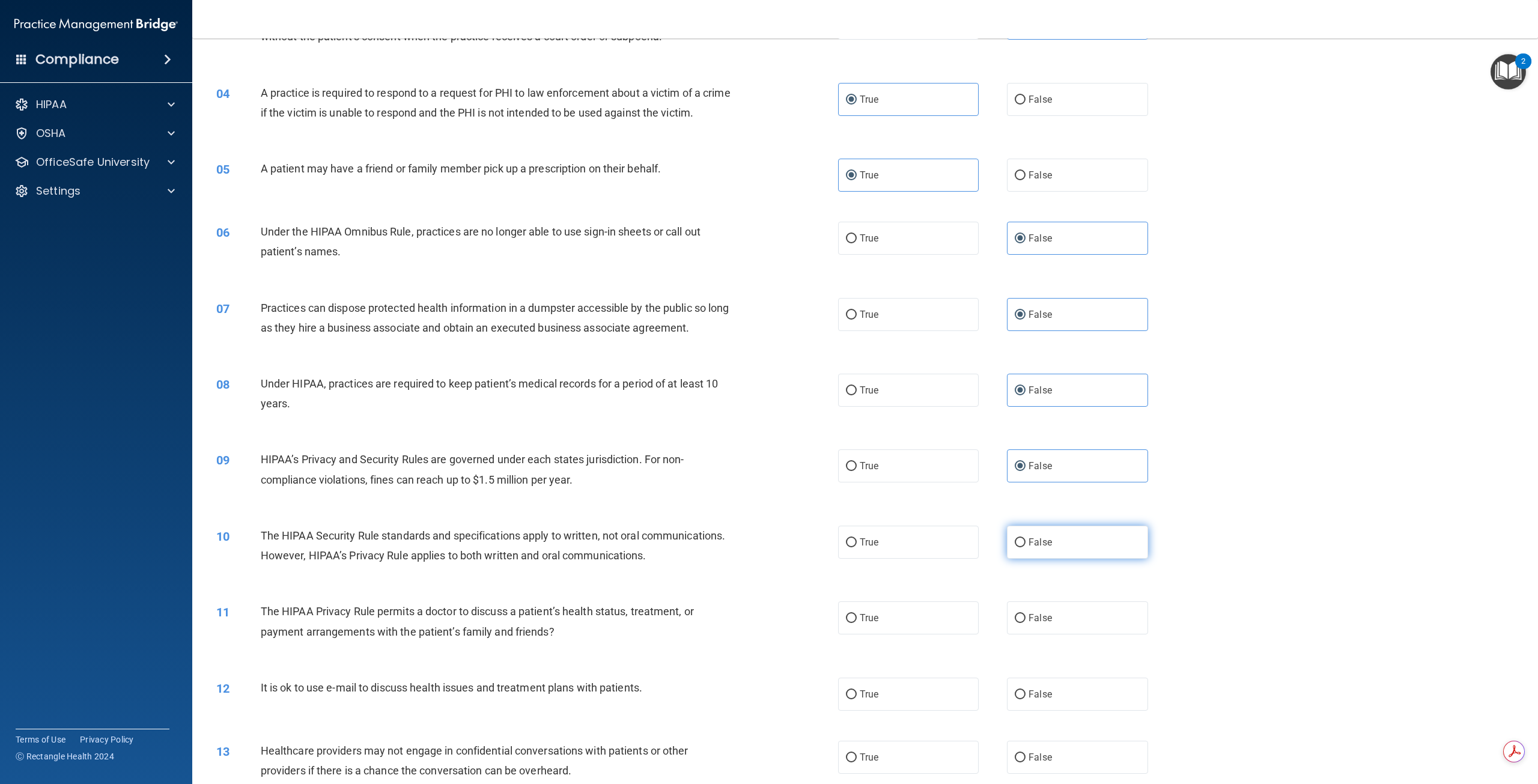
click at [1025, 547] on input "False" at bounding box center [1020, 542] width 10 height 9
radio input "true"
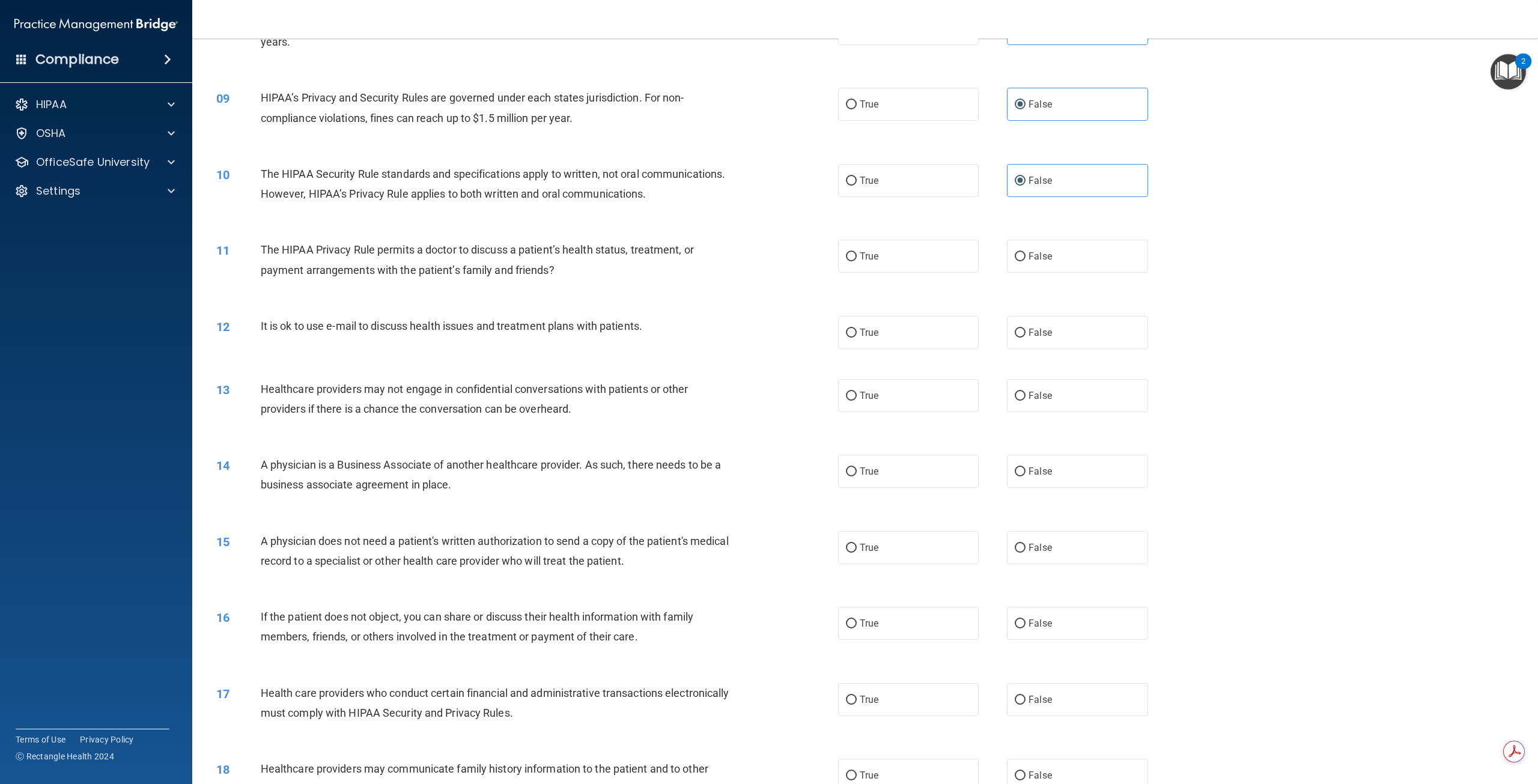
scroll to position [600, 0]
click at [898, 274] on label "True" at bounding box center [908, 257] width 140 height 33
click at [857, 263] on input "True" at bounding box center [851, 258] width 10 height 9
radio input "true"
click at [883, 351] on label "True" at bounding box center [908, 334] width 140 height 33
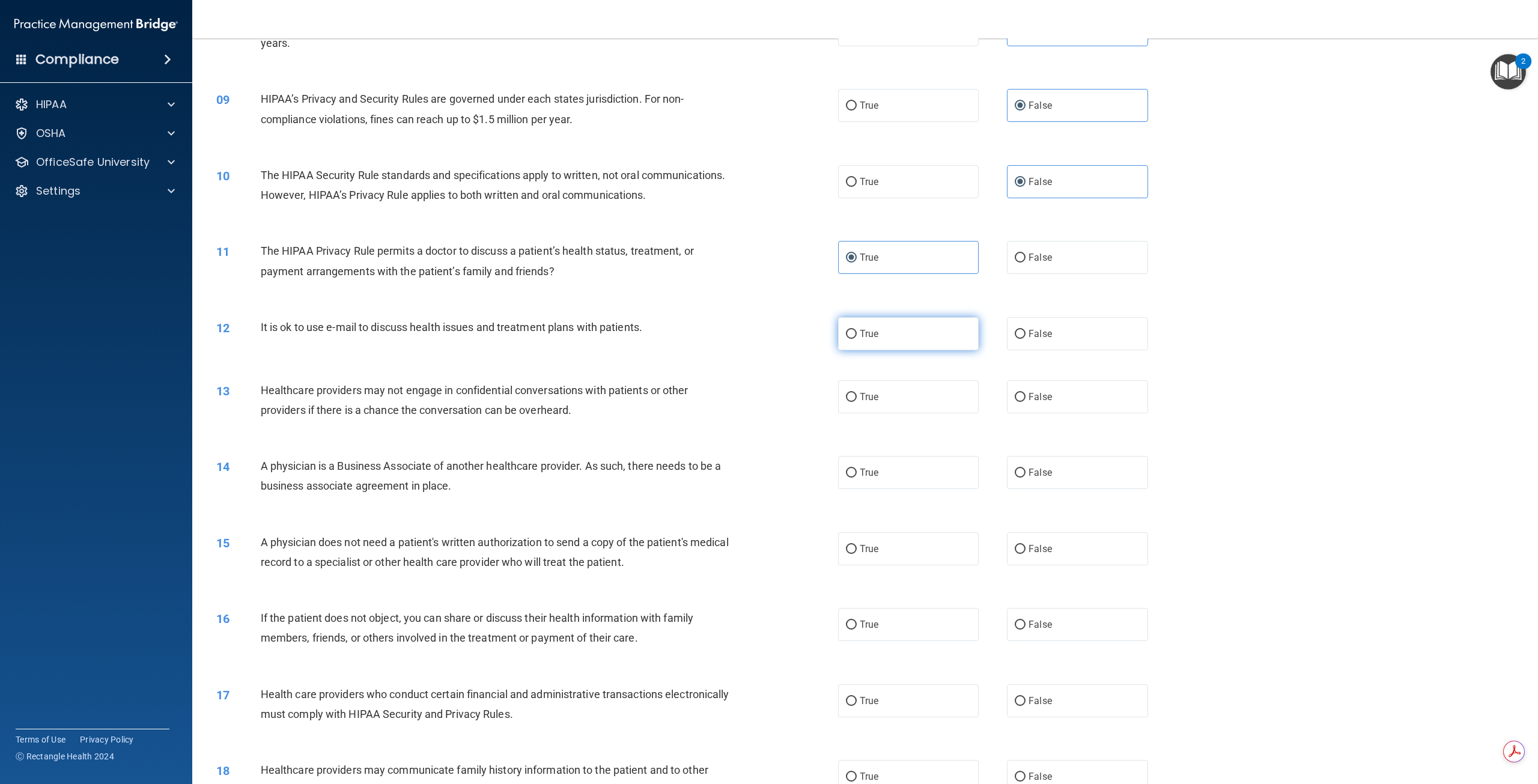
click at [857, 338] on input "True" at bounding box center [851, 334] width 10 height 9
radio input "true"
click at [1075, 413] on label "False" at bounding box center [1077, 396] width 140 height 33
click at [1025, 402] on input "False" at bounding box center [1020, 396] width 10 height 9
radio input "true"
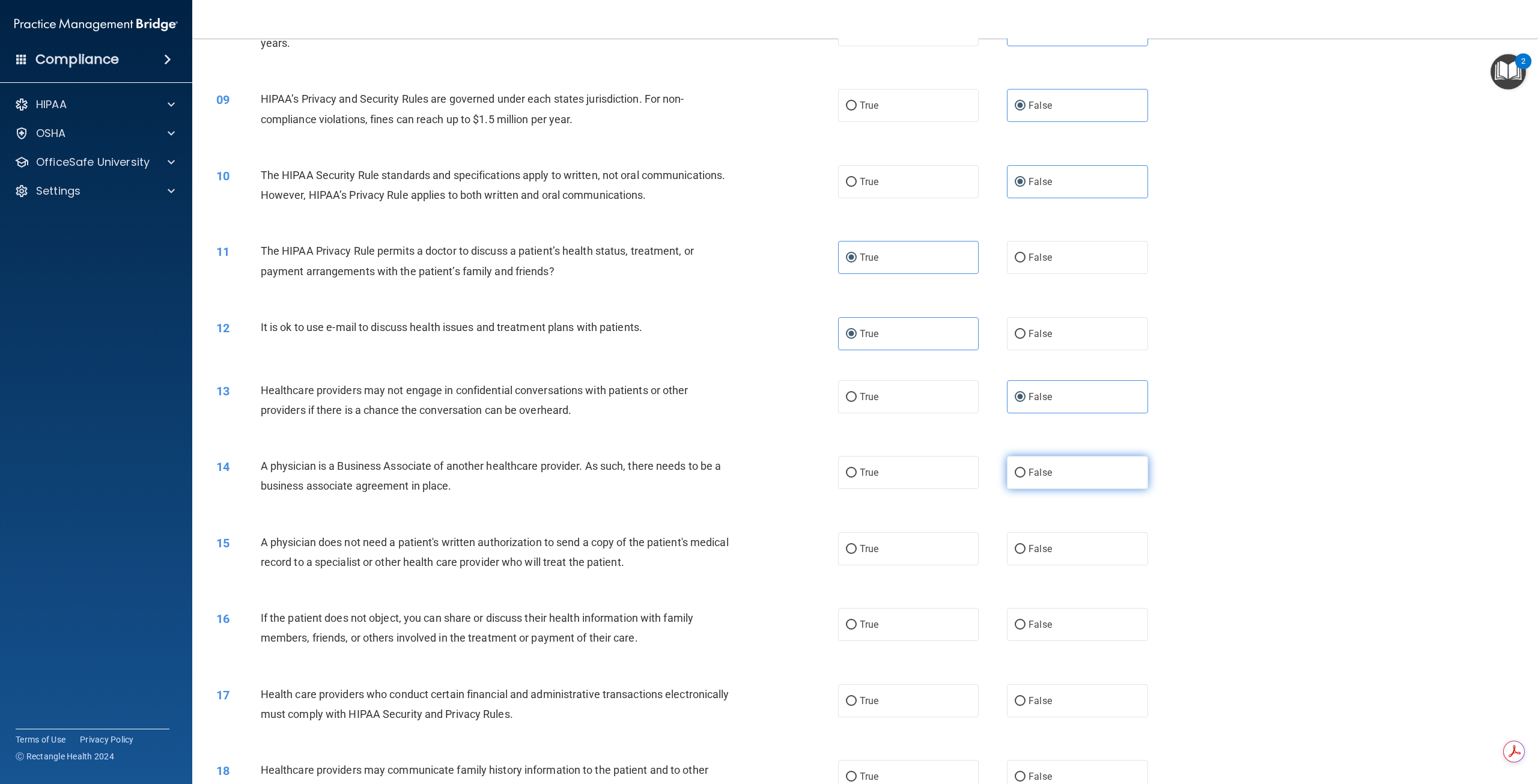
click at [1066, 489] on label "False" at bounding box center [1077, 472] width 140 height 33
click at [1025, 478] on input "False" at bounding box center [1020, 472] width 10 height 9
radio input "true"
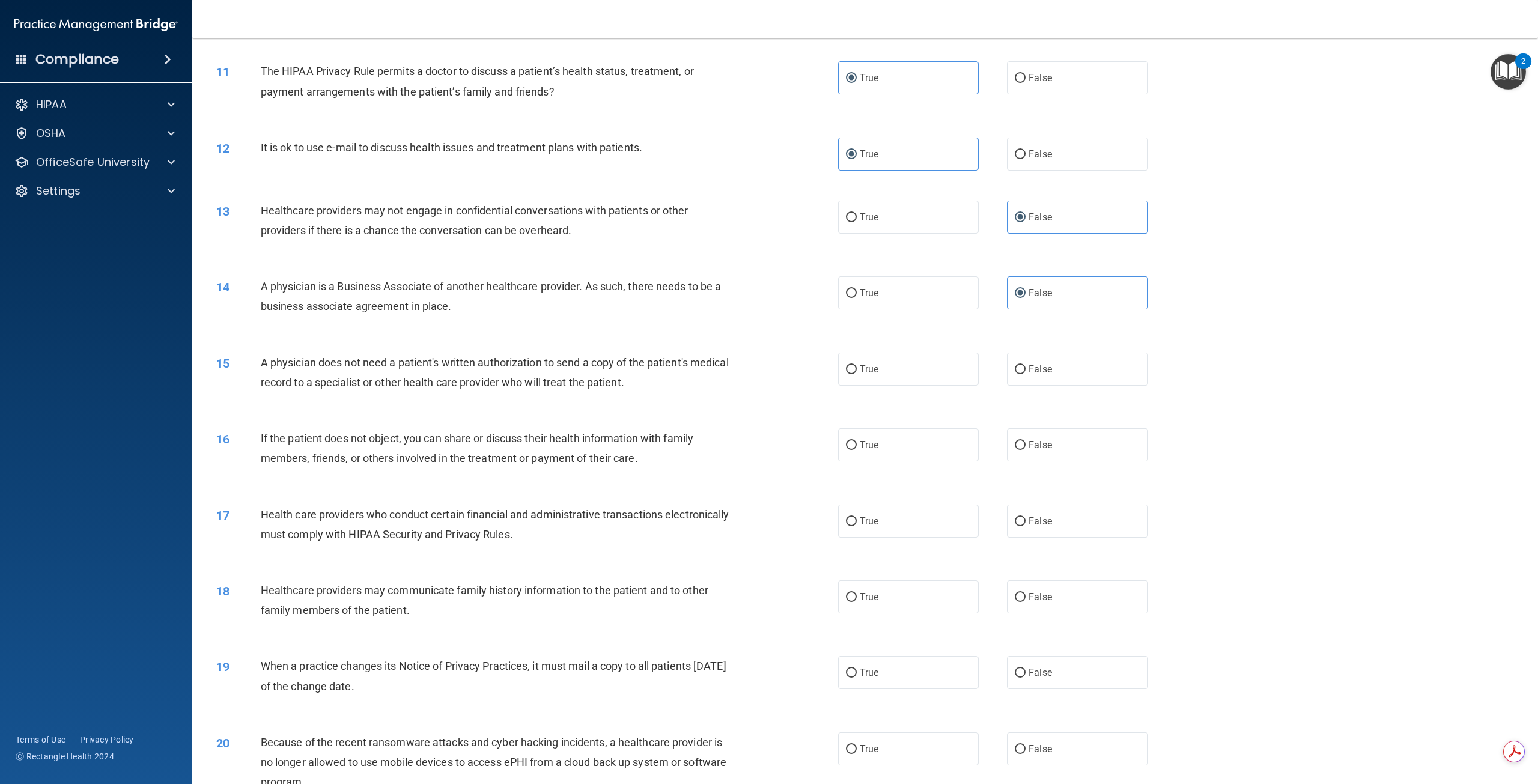
scroll to position [781, 0]
click at [898, 385] on label "True" at bounding box center [908, 368] width 140 height 33
click at [857, 374] on input "True" at bounding box center [851, 368] width 10 height 9
radio input "true"
click at [885, 461] on label "True" at bounding box center [908, 444] width 140 height 33
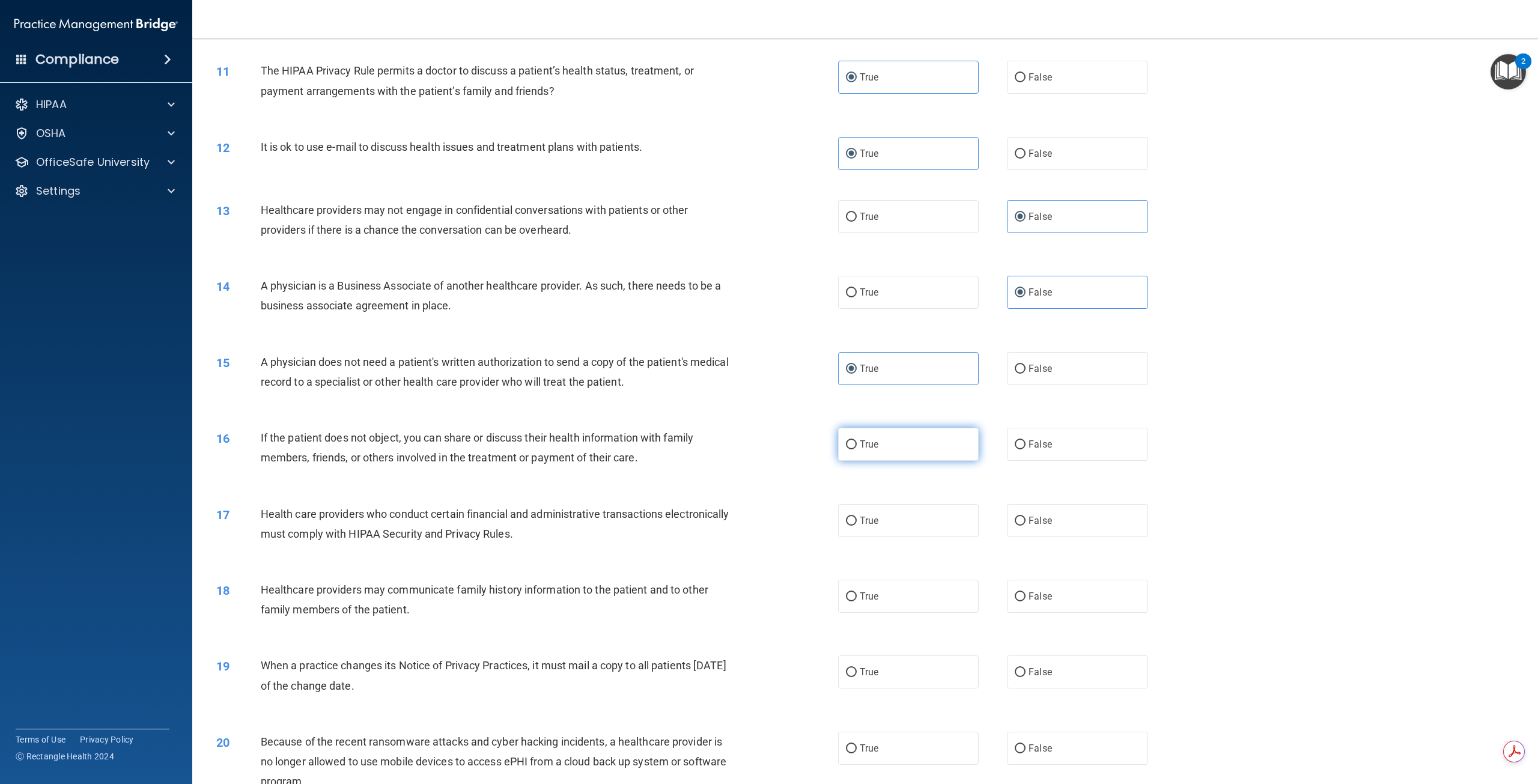
click at [857, 450] on input "True" at bounding box center [851, 444] width 10 height 9
radio input "true"
click at [891, 537] on label "True" at bounding box center [908, 520] width 140 height 33
click at [857, 525] on input "True" at bounding box center [851, 521] width 10 height 9
radio input "true"
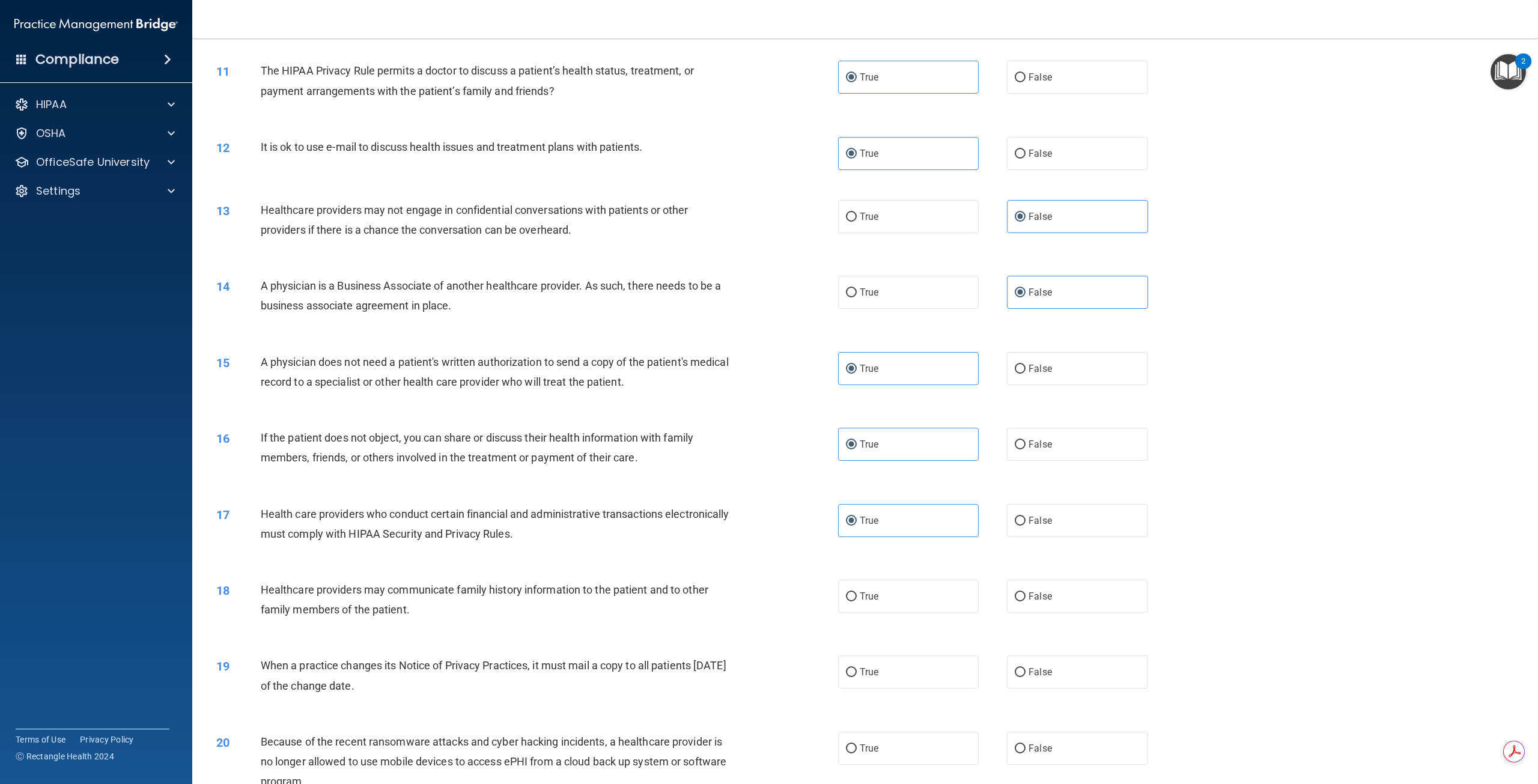
scroll to position [1081, 0]
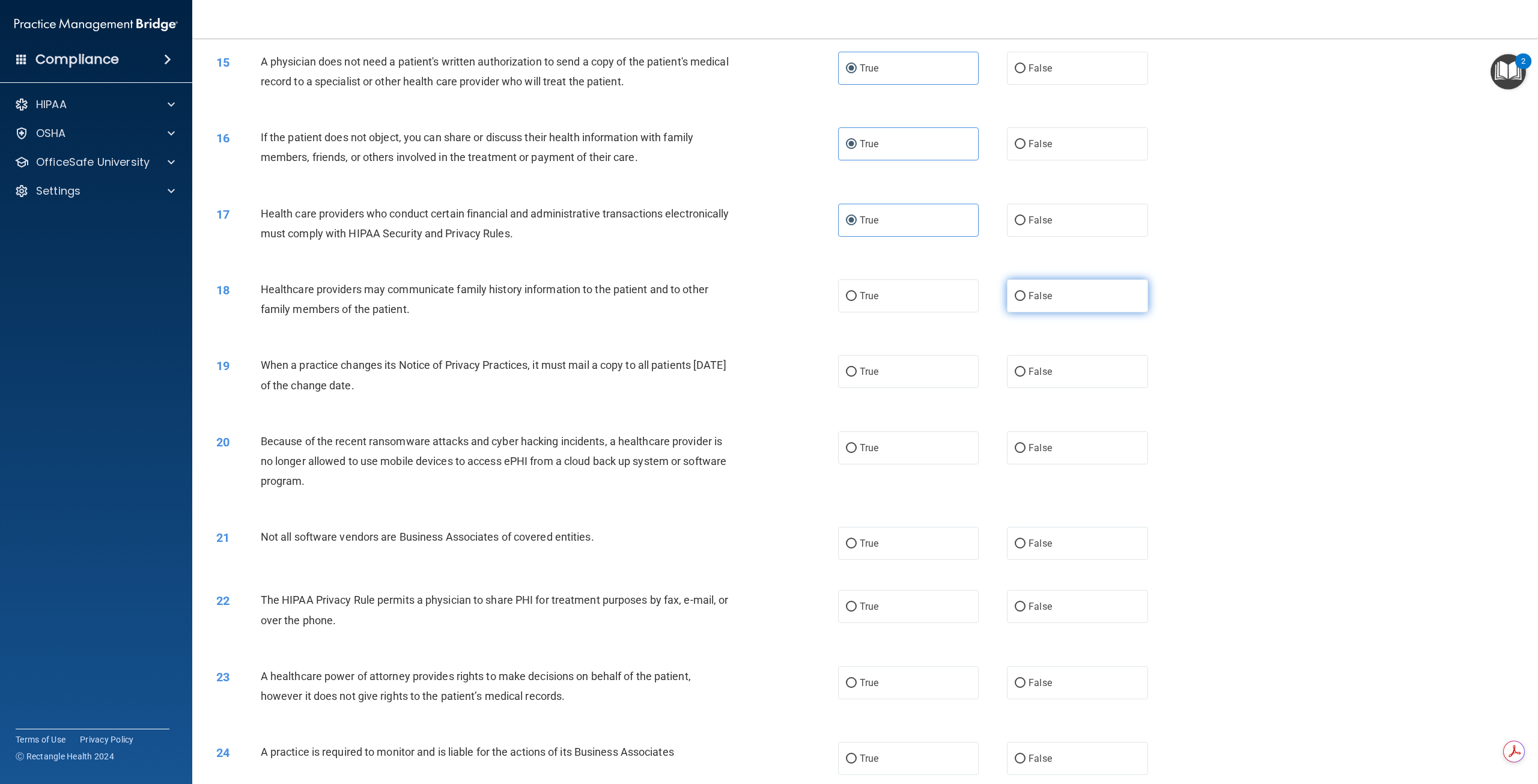
click at [1057, 313] on label "False" at bounding box center [1077, 296] width 140 height 33
click at [1025, 301] on input "False" at bounding box center [1020, 296] width 10 height 9
radio input "true"
click at [1049, 388] on label "False" at bounding box center [1077, 371] width 140 height 33
click at [1025, 376] on input "False" at bounding box center [1020, 371] width 10 height 9
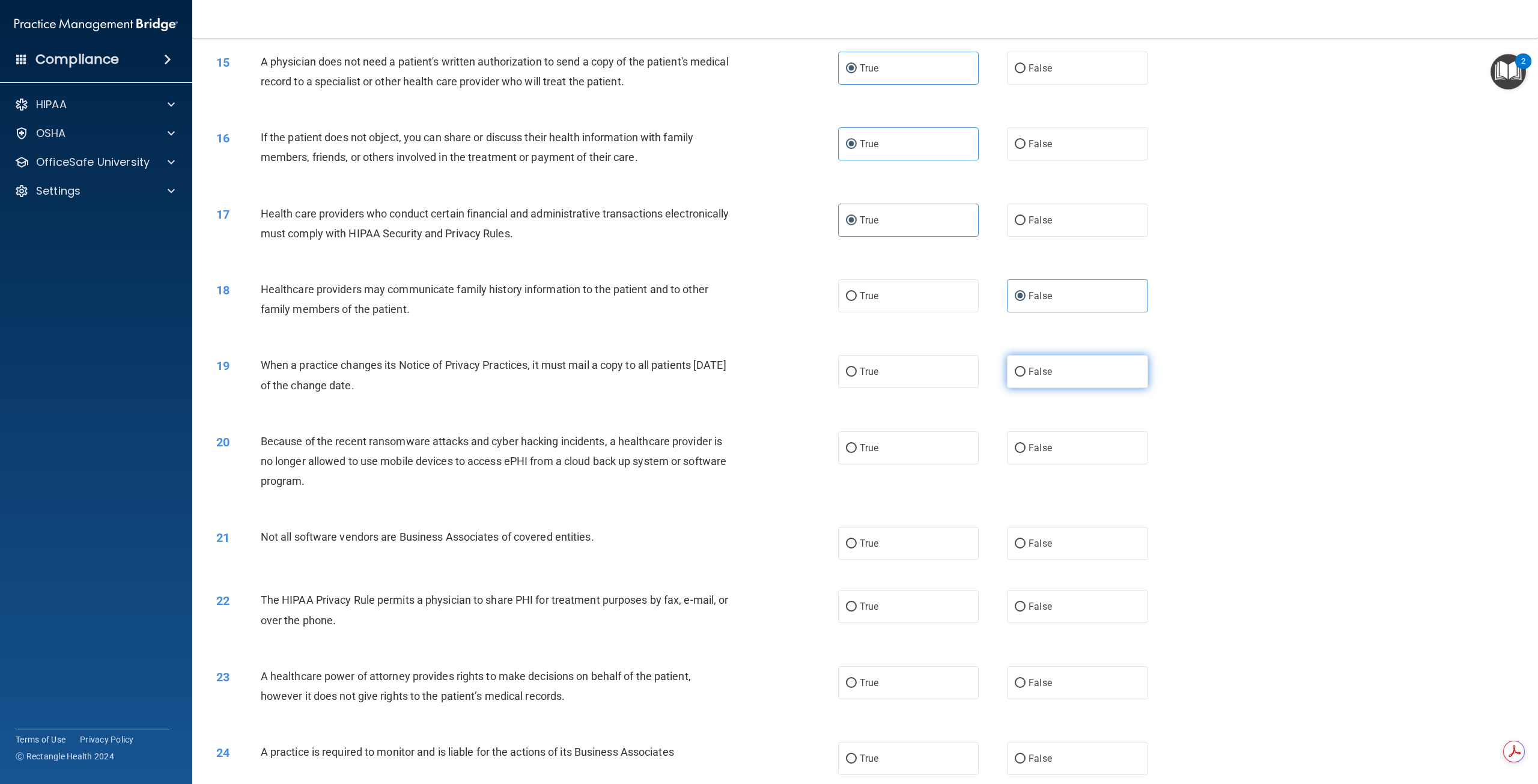
radio input "true"
click at [1070, 464] on label "False" at bounding box center [1077, 447] width 140 height 33
click at [1025, 453] on input "False" at bounding box center [1020, 448] width 10 height 9
radio input "true"
click at [929, 560] on label "True" at bounding box center [908, 543] width 140 height 33
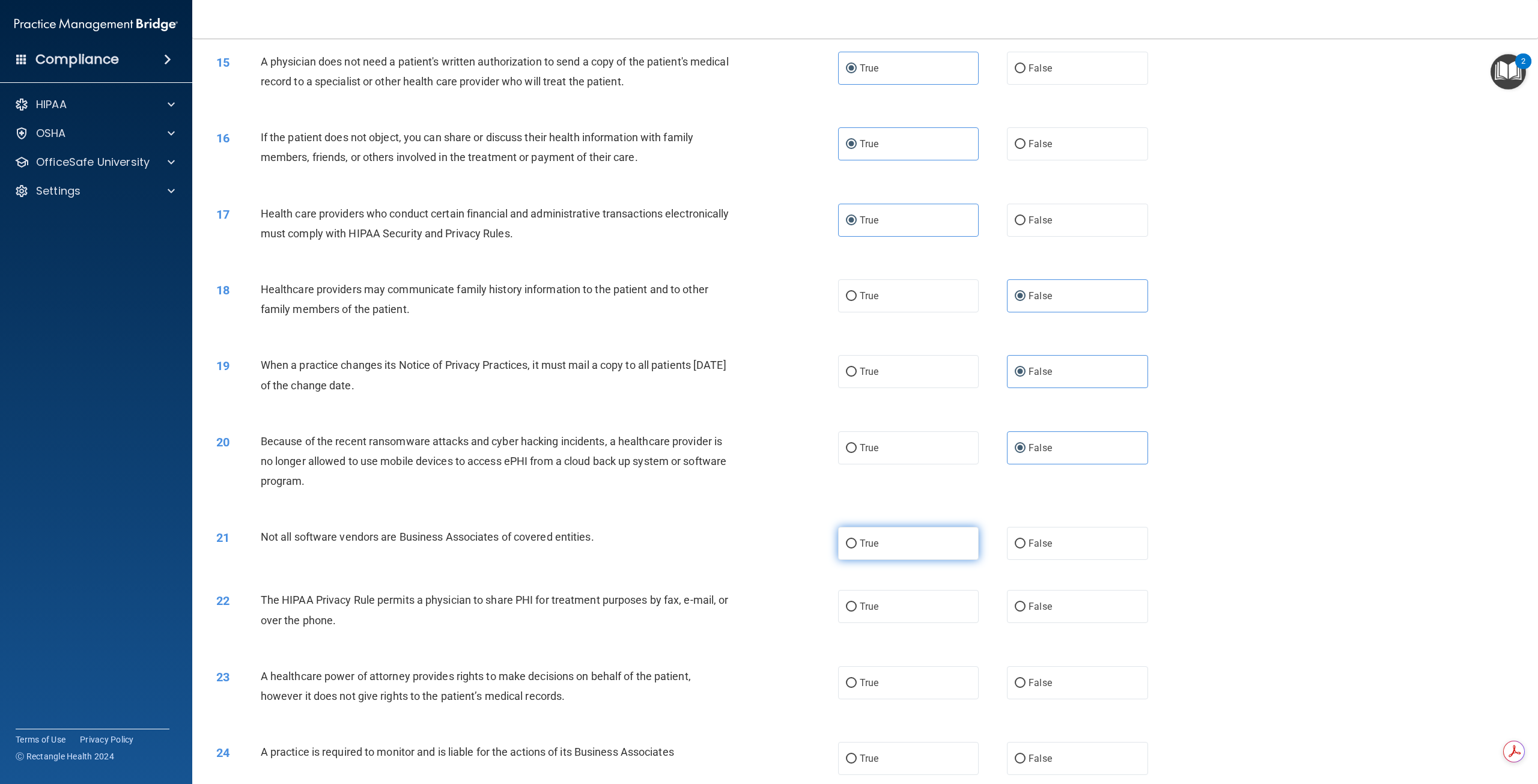
click at [857, 549] on input "True" at bounding box center [851, 543] width 10 height 9
radio input "true"
click at [897, 623] on label "True" at bounding box center [908, 606] width 140 height 33
click at [857, 612] on input "True" at bounding box center [851, 607] width 10 height 9
radio input "true"
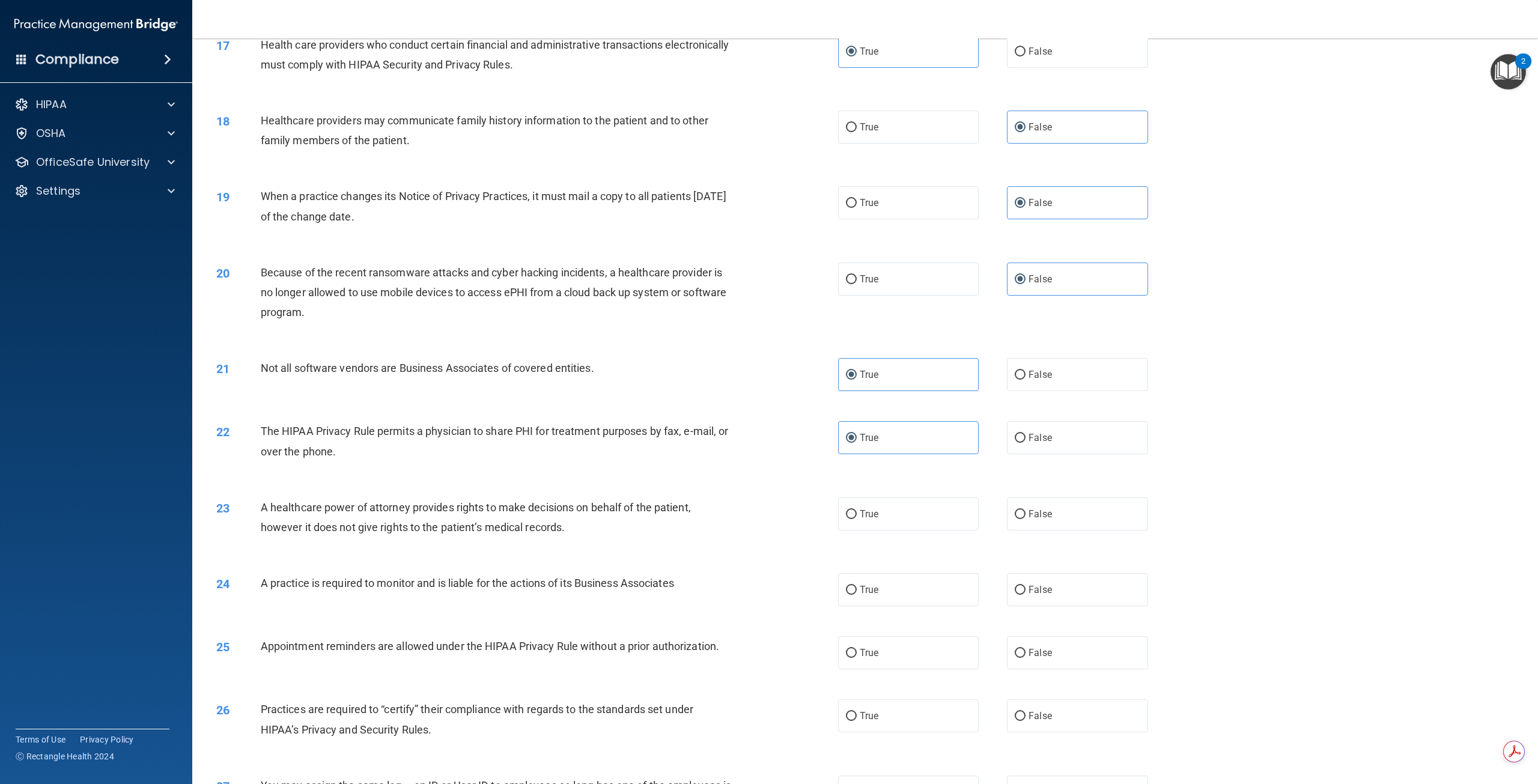
scroll to position [1381, 0]
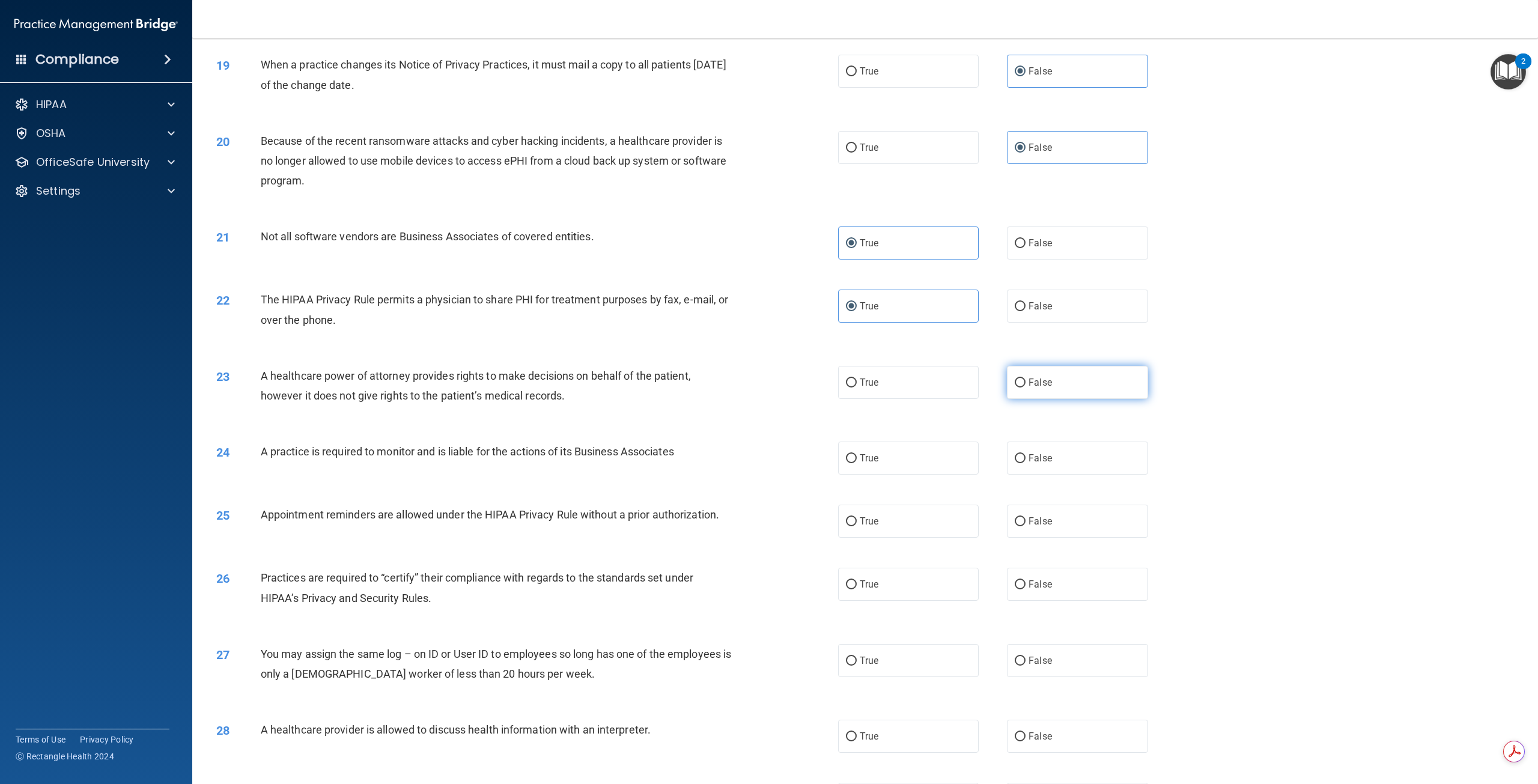
click at [1058, 399] on label "False" at bounding box center [1077, 382] width 140 height 33
click at [1025, 388] on input "False" at bounding box center [1020, 383] width 10 height 9
radio input "true"
drag, startPoint x: 890, startPoint y: 499, endPoint x: 881, endPoint y: 545, distance: 46.9
click at [889, 475] on label "True" at bounding box center [908, 458] width 140 height 33
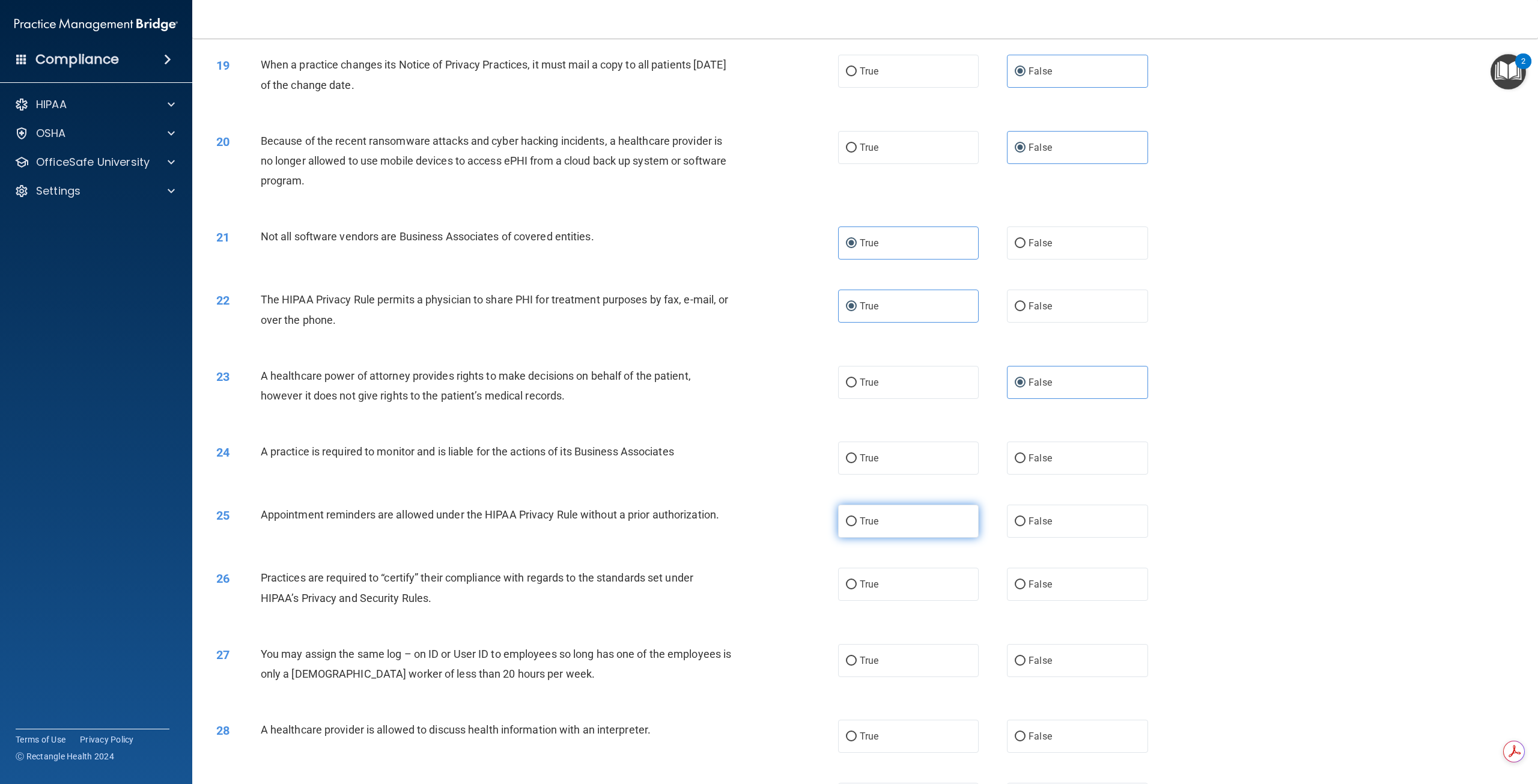
click at [857, 463] on input "True" at bounding box center [851, 458] width 10 height 9
radio input "true"
drag, startPoint x: 879, startPoint y: 557, endPoint x: 968, endPoint y: 613, distance: 105.2
click at [879, 537] on label "True" at bounding box center [908, 521] width 140 height 33
click at [857, 526] on input "True" at bounding box center [851, 521] width 10 height 9
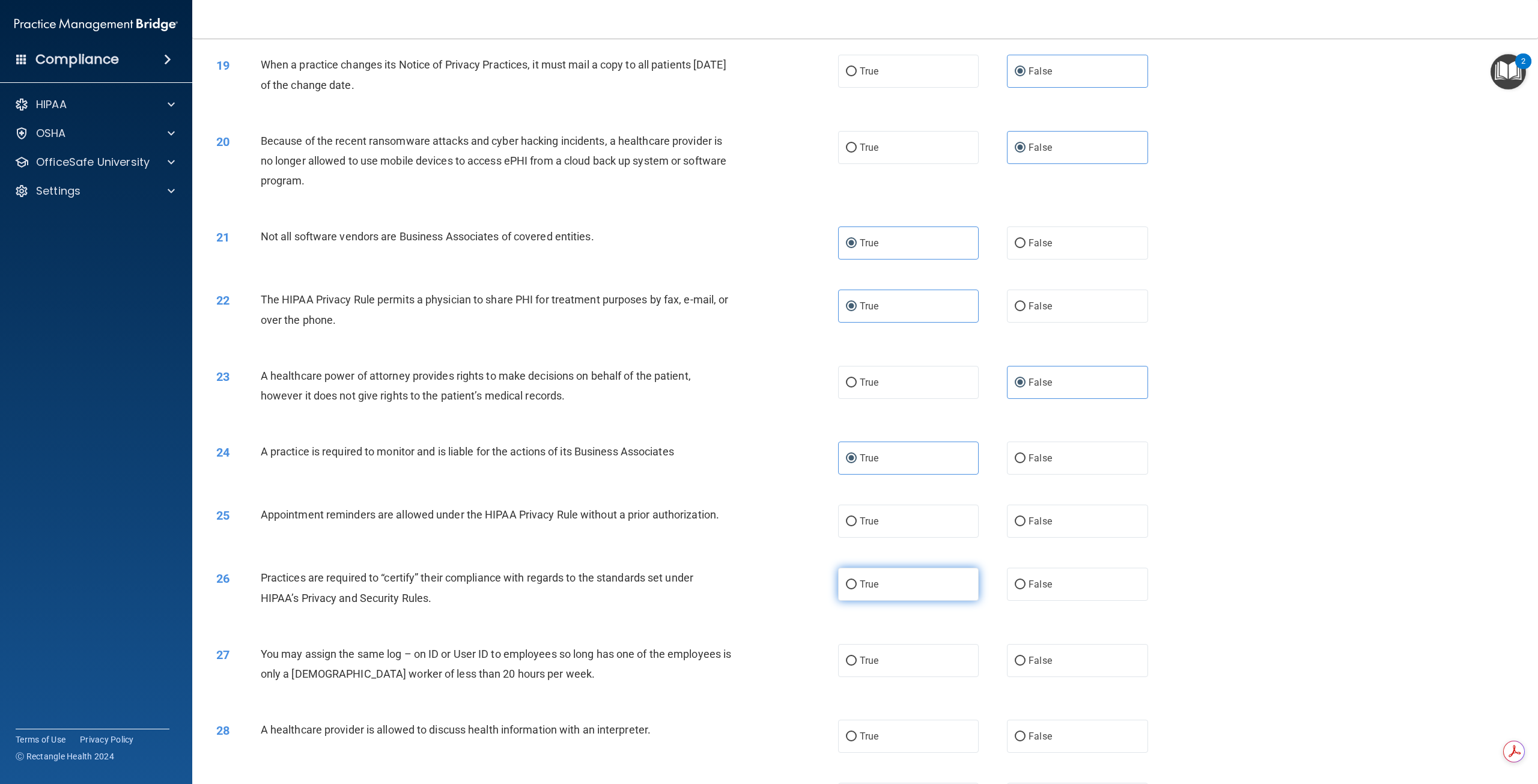
radio input "true"
drag, startPoint x: 1037, startPoint y: 621, endPoint x: 1037, endPoint y: 630, distance: 9.0
click at [1037, 590] on span "False" at bounding box center [1040, 584] width 23 height 11
click at [1025, 589] on input "False" at bounding box center [1020, 584] width 10 height 9
radio input "true"
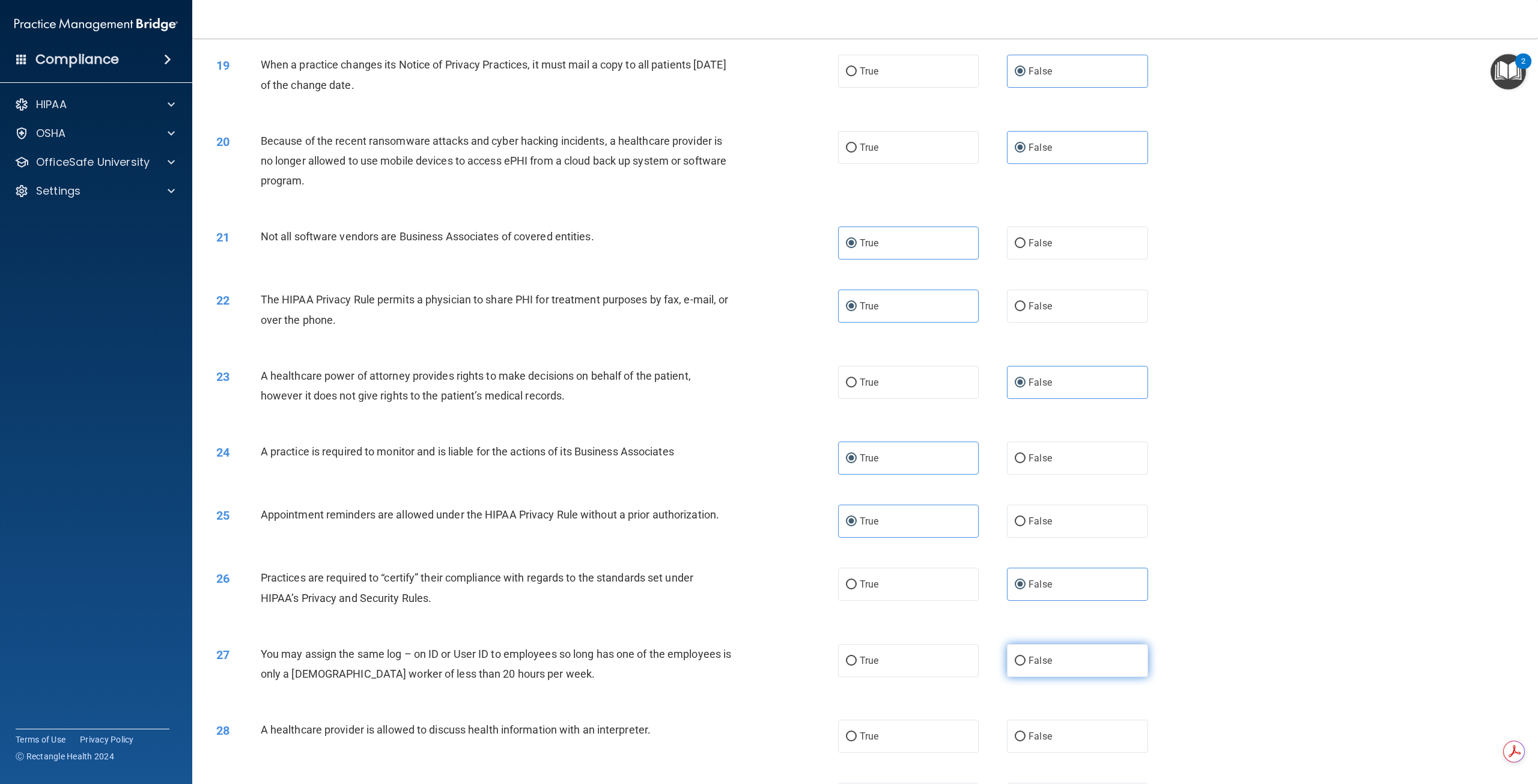
drag, startPoint x: 1043, startPoint y: 702, endPoint x: 1050, endPoint y: 703, distance: 7.1
click at [1044, 666] on span "False" at bounding box center [1040, 660] width 23 height 11
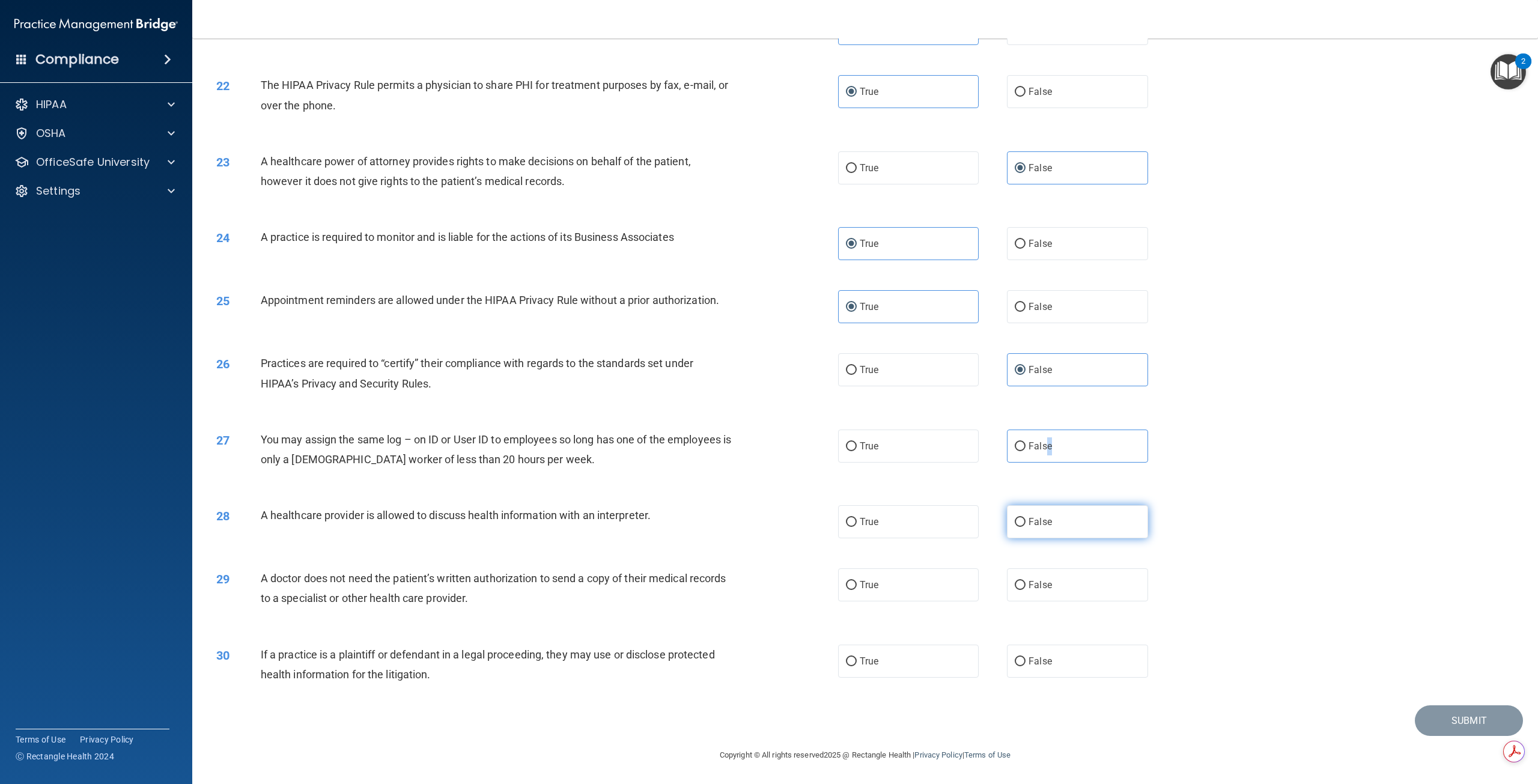
scroll to position [1622, 0]
click at [1077, 463] on label "False" at bounding box center [1077, 446] width 140 height 33
click at [1025, 451] on input "False" at bounding box center [1020, 446] width 10 height 9
radio input "true"
click at [886, 538] on label "True" at bounding box center [908, 521] width 140 height 33
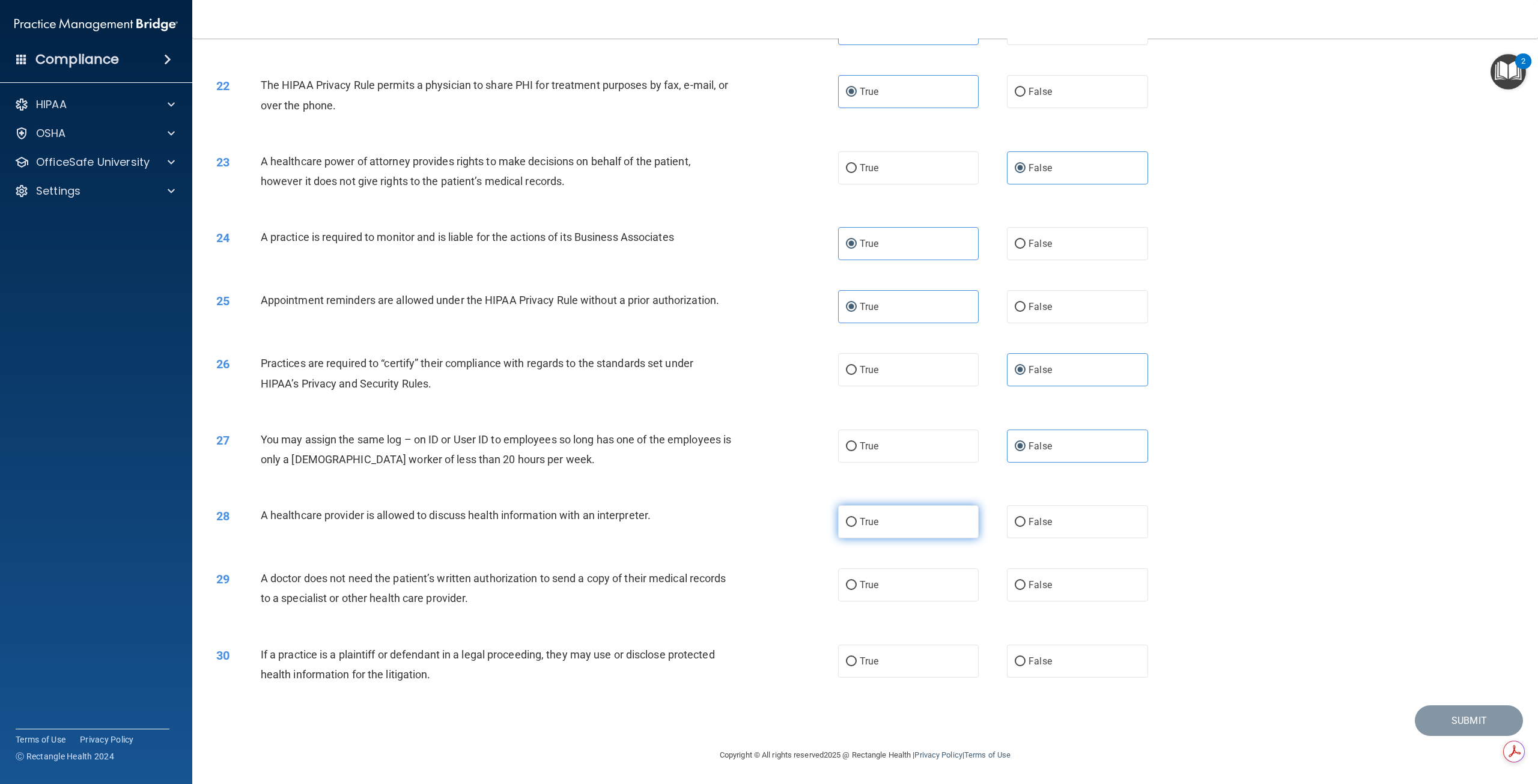
click at [857, 527] on input "True" at bounding box center [851, 522] width 10 height 9
radio input "true"
click at [879, 601] on label "True" at bounding box center [908, 584] width 140 height 33
click at [857, 590] on input "True" at bounding box center [851, 585] width 10 height 9
radio input "true"
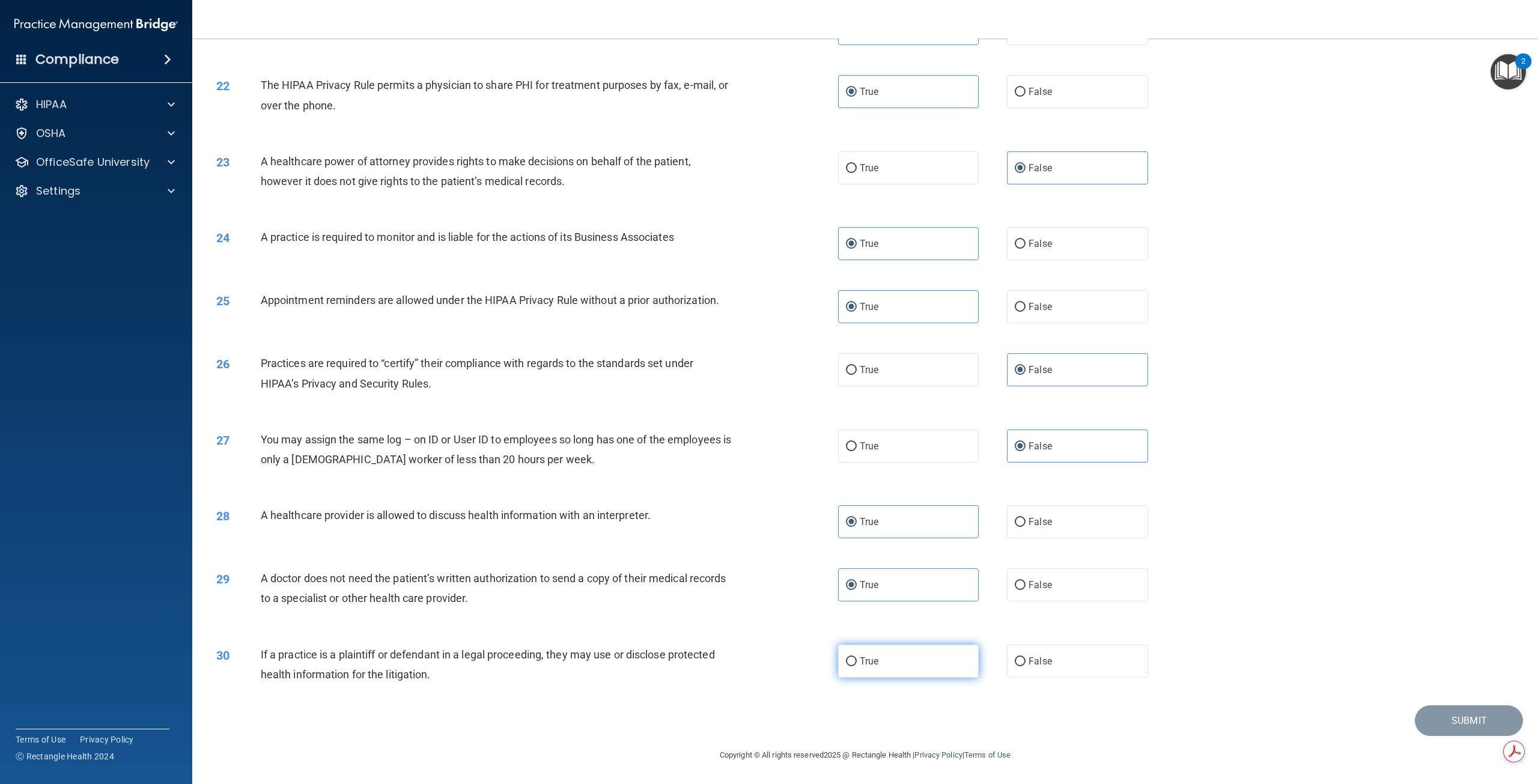
click at [871, 666] on span "True" at bounding box center [869, 661] width 19 height 11
click at [857, 666] on input "True" at bounding box center [851, 661] width 10 height 9
radio input "true"
click at [1447, 736] on button "Submit" at bounding box center [1469, 720] width 108 height 31
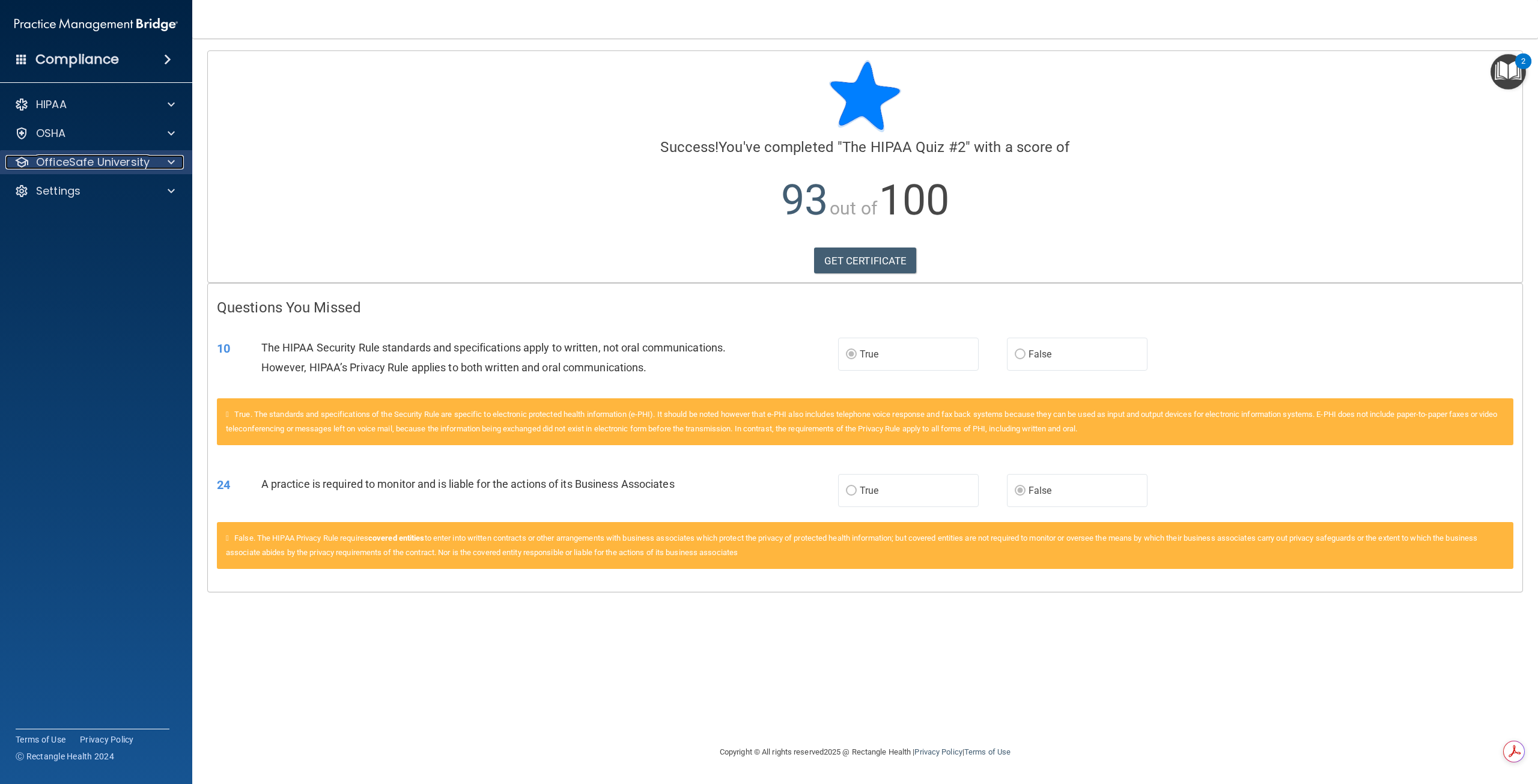
click at [148, 160] on p "OfficeSafe University" at bounding box center [93, 162] width 114 height 15
click at [107, 190] on p "HIPAA Training" at bounding box center [57, 191] width 99 height 12
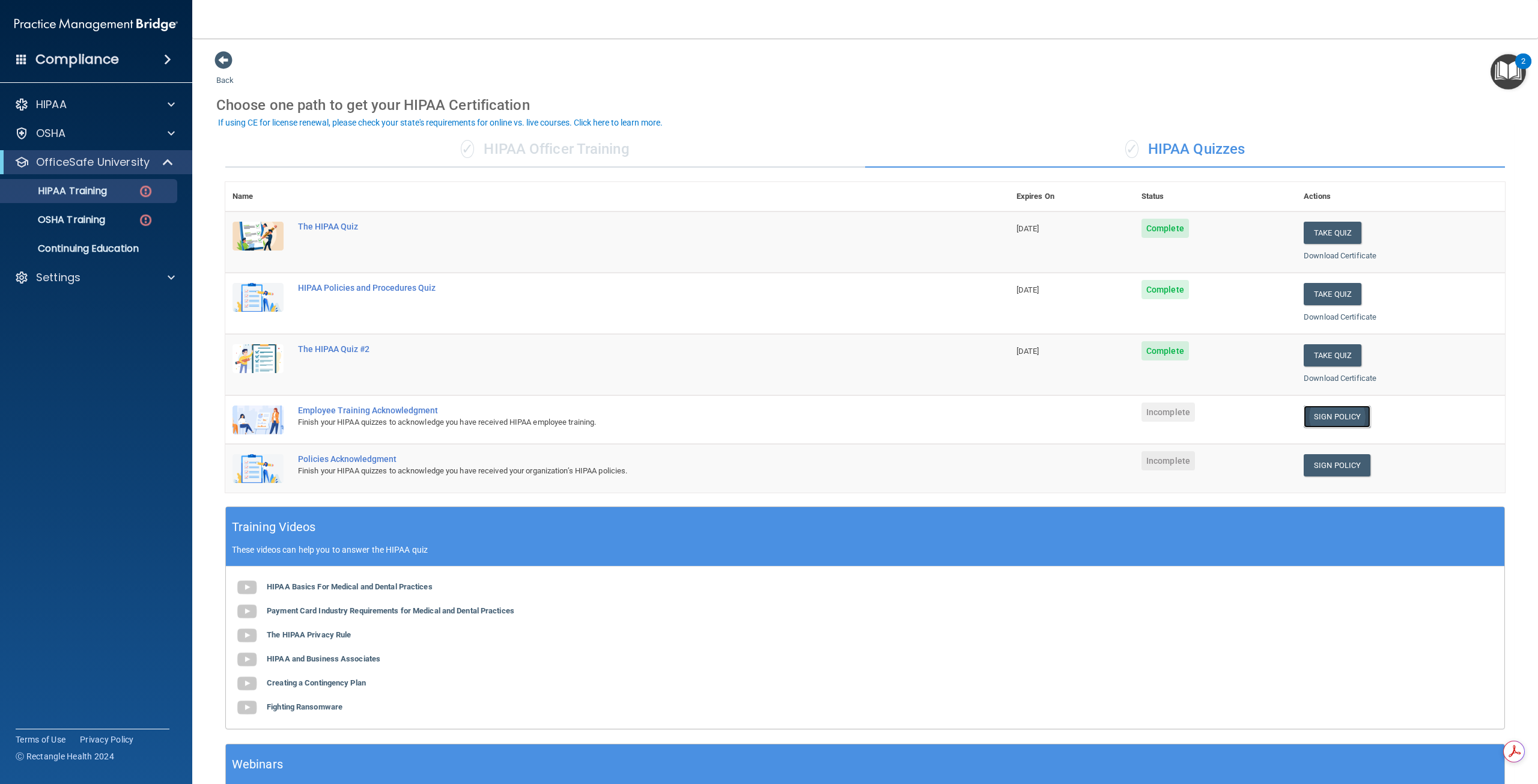
click at [1332, 421] on link "Sign Policy" at bounding box center [1336, 417] width 67 height 23
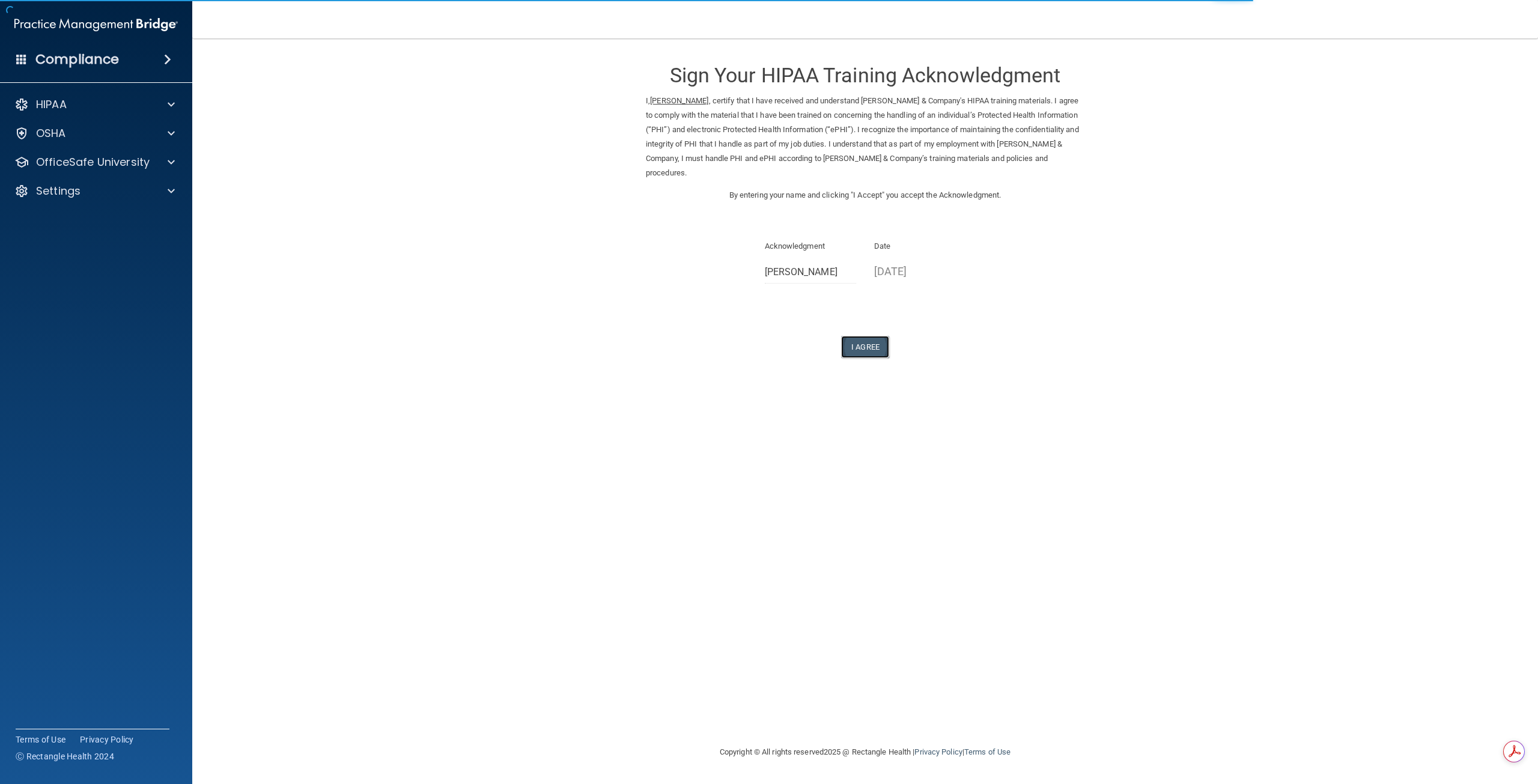
click at [877, 341] on button "I Agree" at bounding box center [866, 347] width 48 height 23
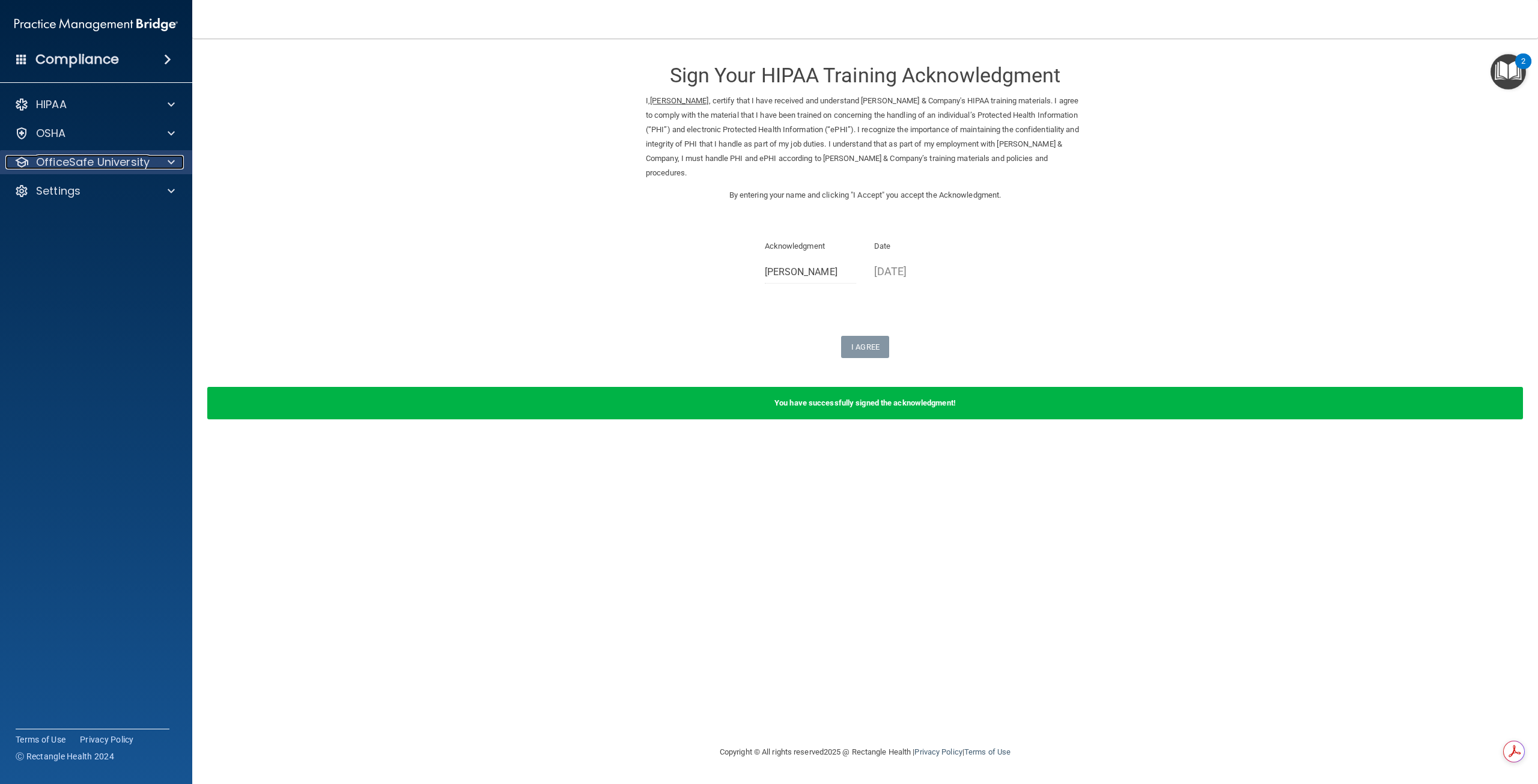
click at [98, 164] on p "OfficeSafe University" at bounding box center [93, 162] width 114 height 15
click at [111, 192] on div "HIPAA Training" at bounding box center [89, 191] width 164 height 12
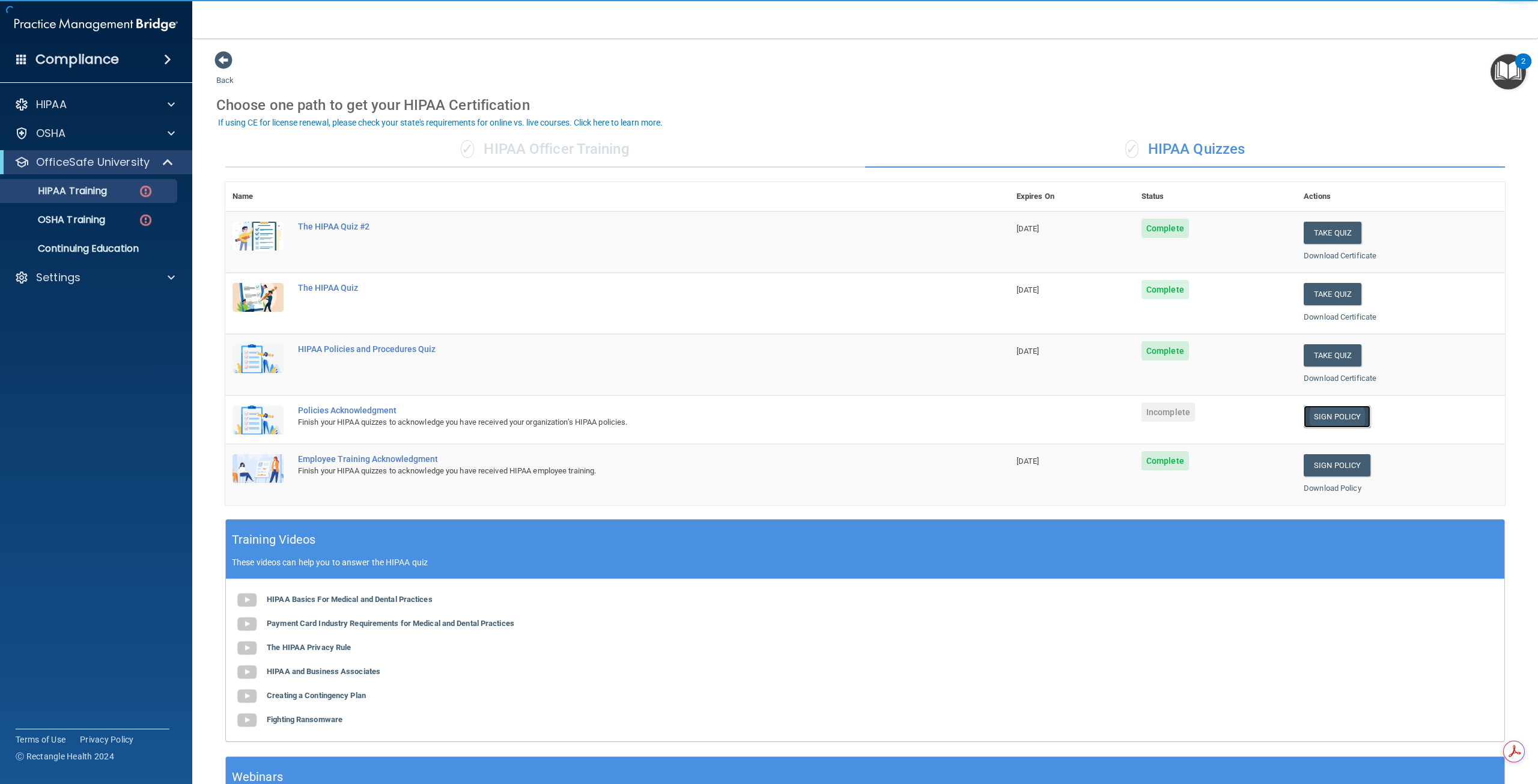
click at [1324, 418] on link "Sign Policy" at bounding box center [1336, 417] width 67 height 23
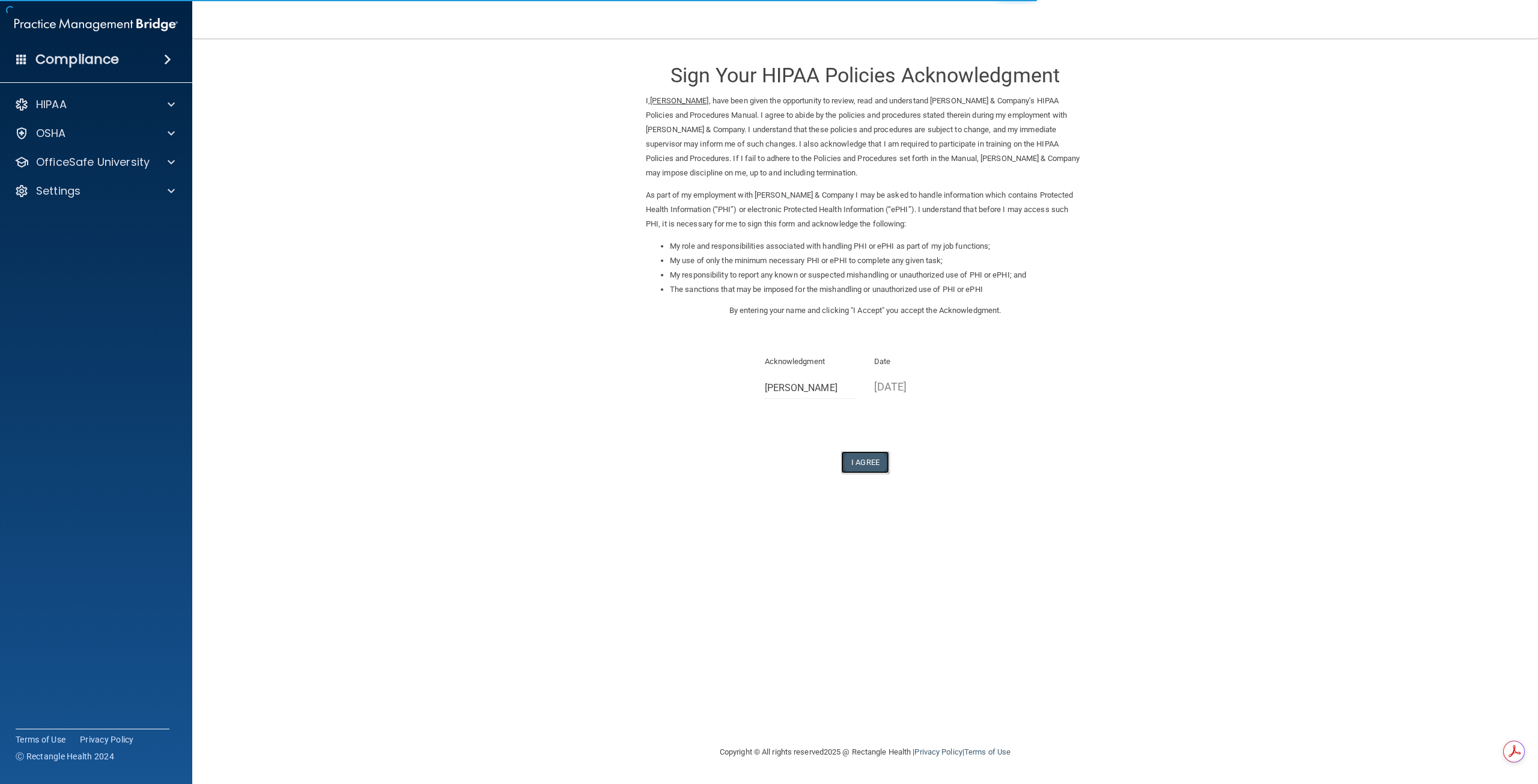
click at [883, 467] on button "I Agree" at bounding box center [866, 463] width 48 height 23
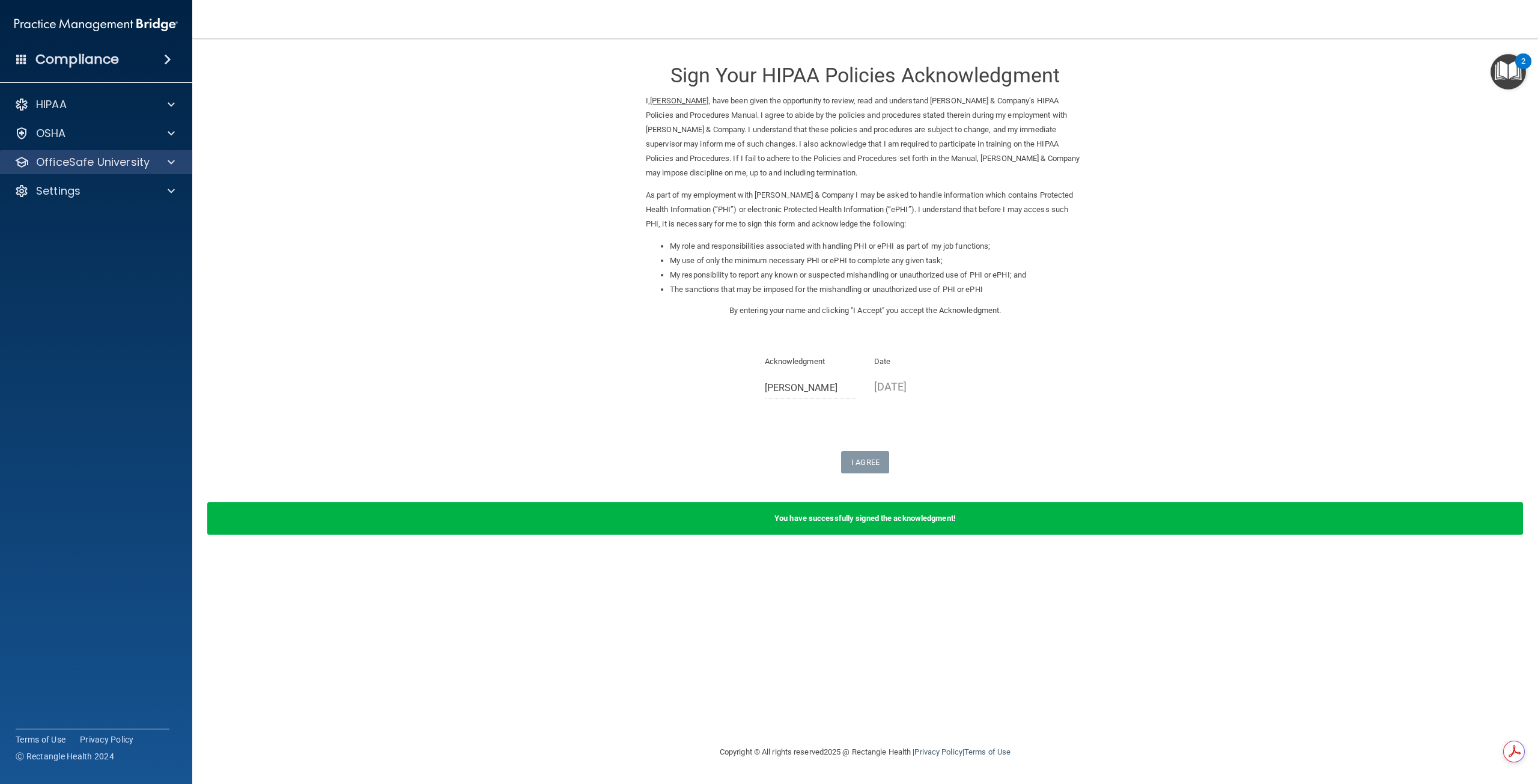
click at [117, 173] on div "OfficeSafe University" at bounding box center [96, 162] width 193 height 24
click at [117, 171] on div "OfficeSafe University" at bounding box center [96, 162] width 193 height 24
click at [110, 168] on p "OfficeSafe University" at bounding box center [93, 162] width 114 height 15
click at [102, 197] on link "HIPAA Training" at bounding box center [82, 191] width 189 height 24
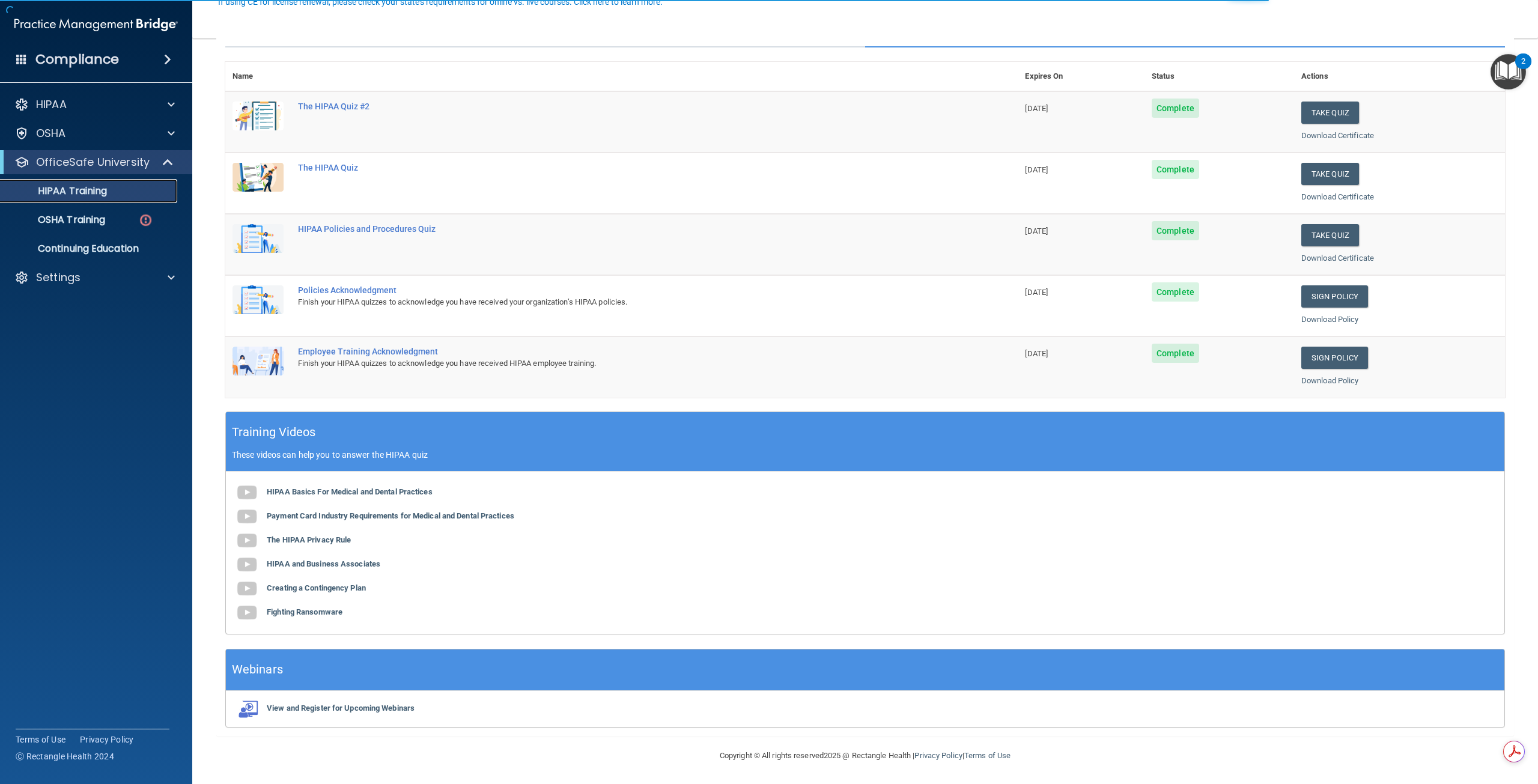
scroll to position [121, 0]
click at [113, 228] on link "OSHA Training" at bounding box center [82, 220] width 189 height 24
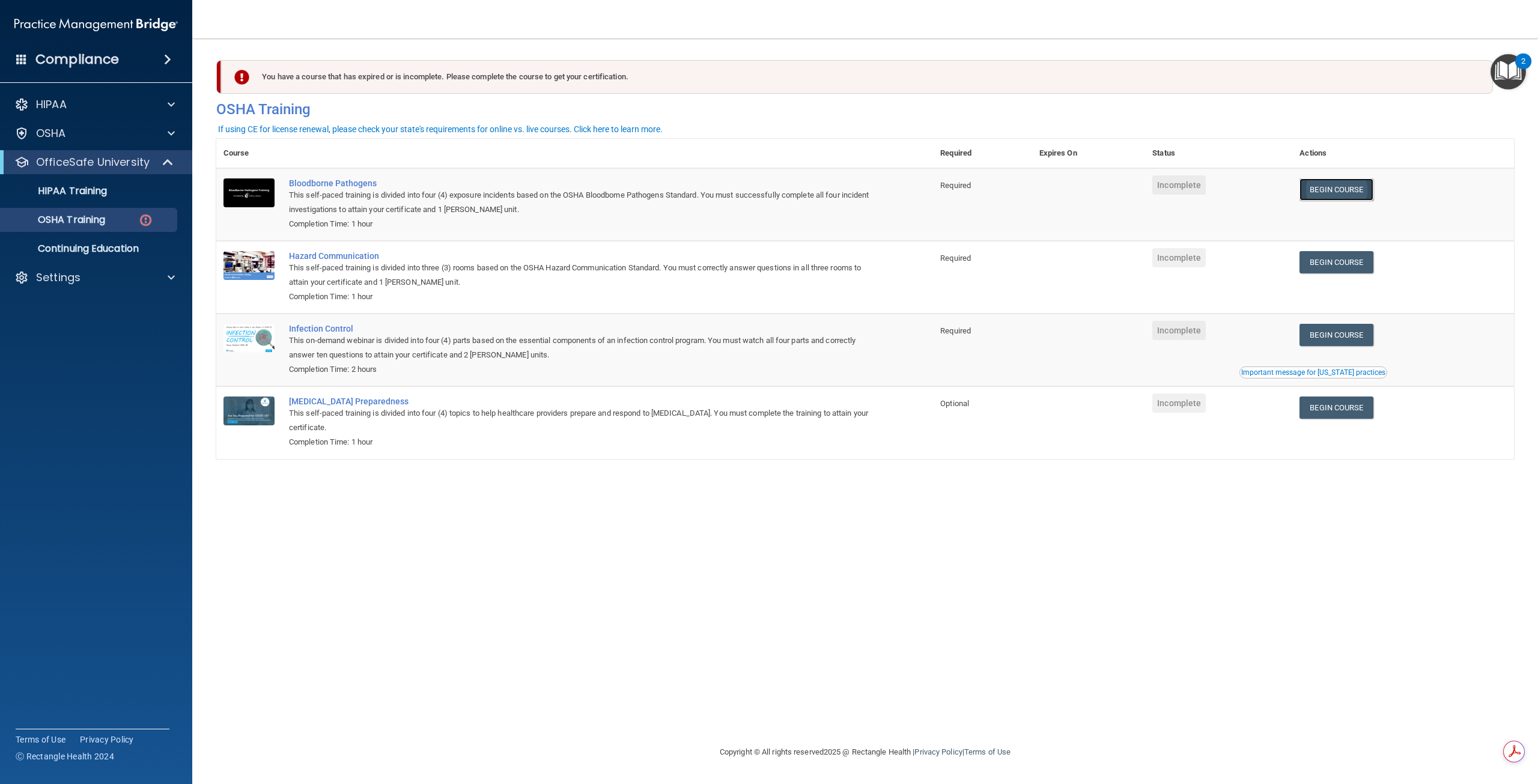
click at [1350, 183] on link "Begin Course" at bounding box center [1336, 189] width 73 height 23
click at [108, 223] on div "OSHA Training" at bounding box center [89, 219] width 164 height 12
click at [144, 221] on img at bounding box center [145, 220] width 15 height 15
